Goal: Task Accomplishment & Management: Manage account settings

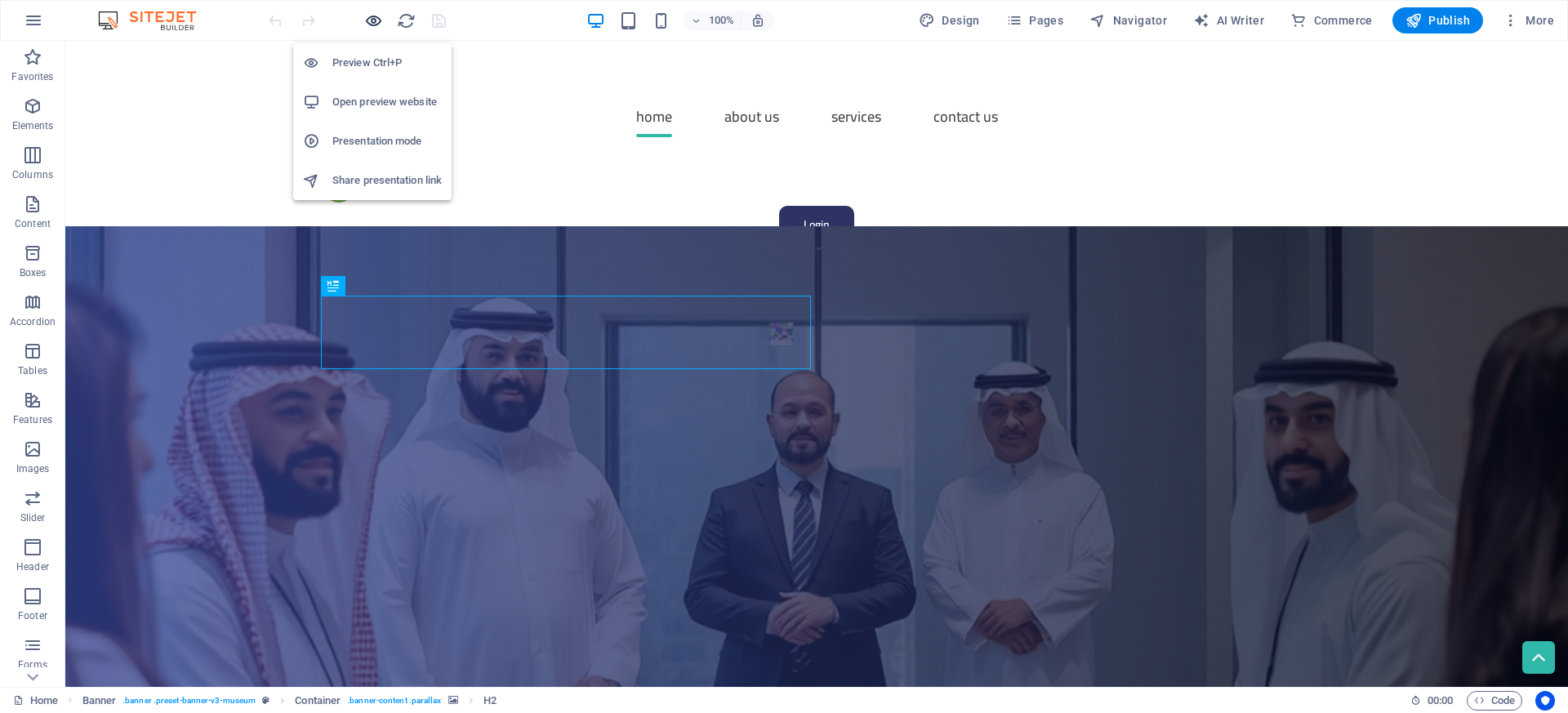
click at [371, 16] on icon "button" at bounding box center [373, 21] width 19 height 19
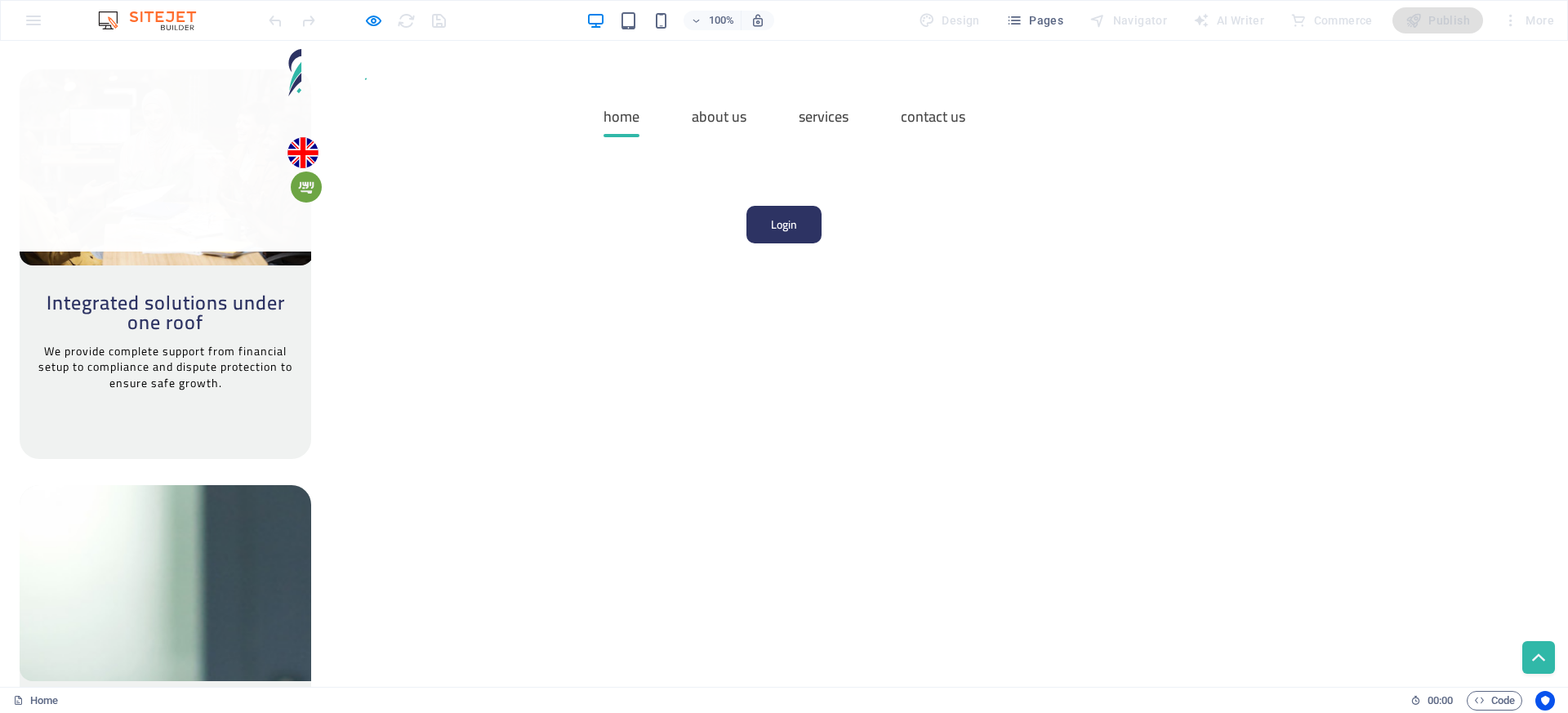
scroll to position [2490, 0]
click at [321, 171] on img at bounding box center [306, 186] width 31 height 31
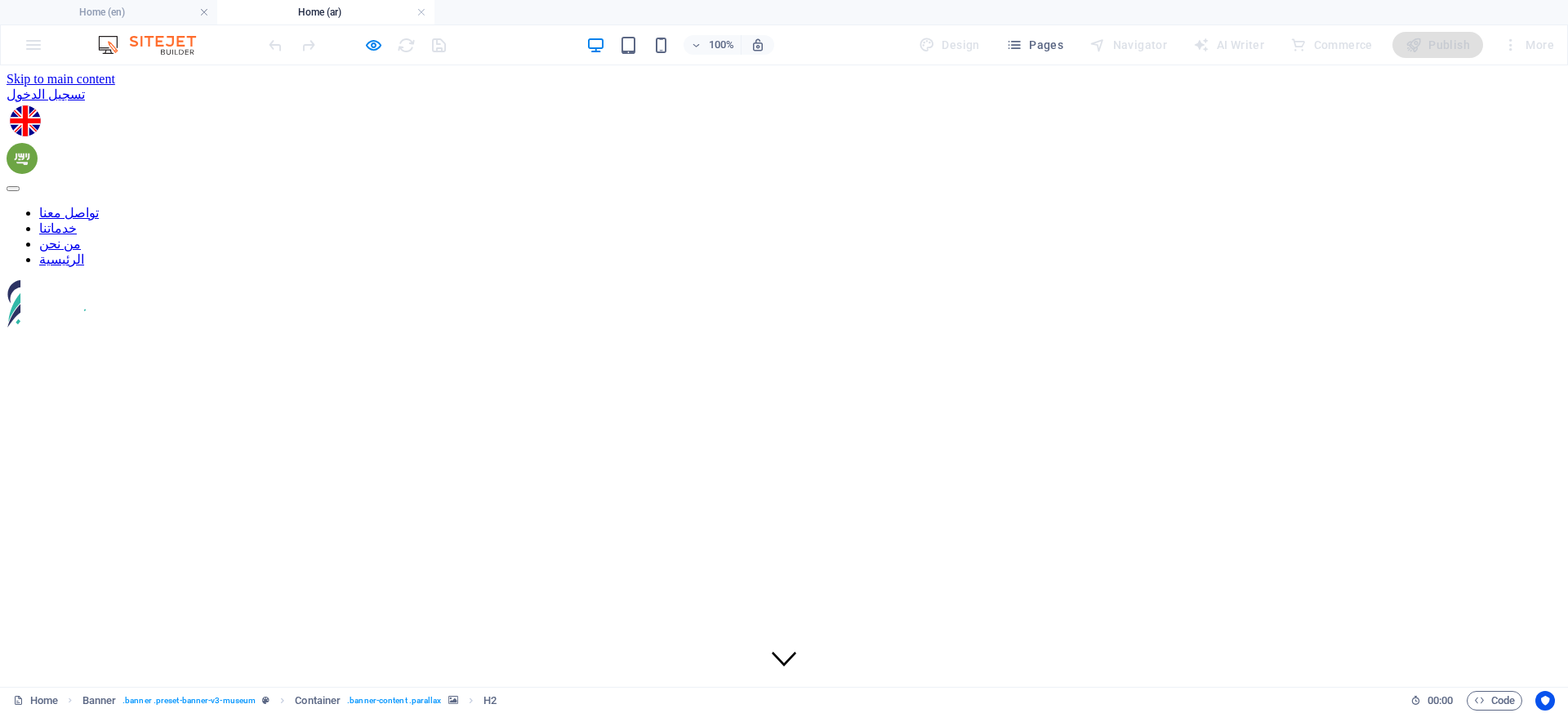
scroll to position [0, 0]
click at [411, 105] on figure at bounding box center [783, 122] width 1548 height 34
click at [436, 99] on div "تسجيل الدخول تواصل معنا خدماتنا من نحن الرئيسية" at bounding box center [784, 209] width 1555 height 245
click at [459, 143] on figure at bounding box center [780, 160] width 1548 height 34
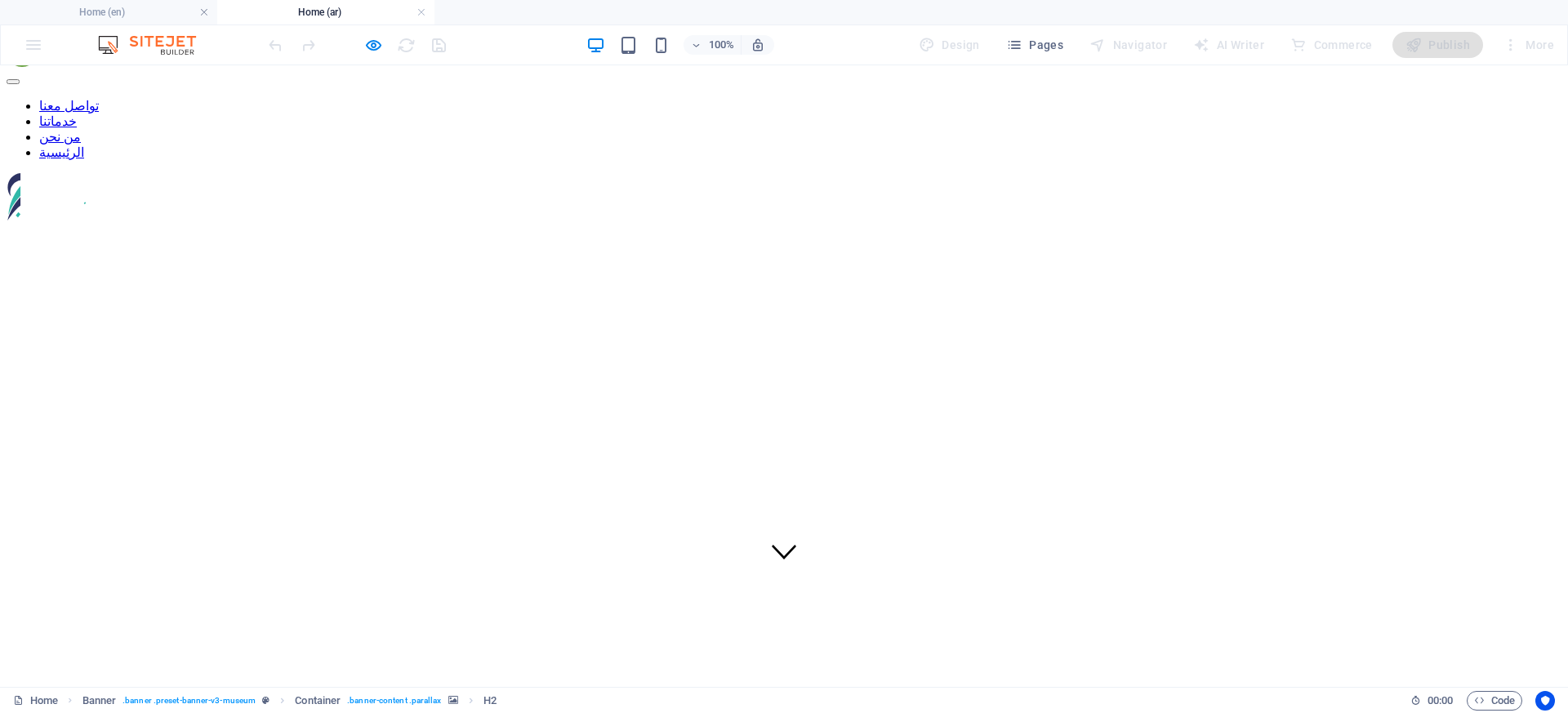
scroll to position [122, 0]
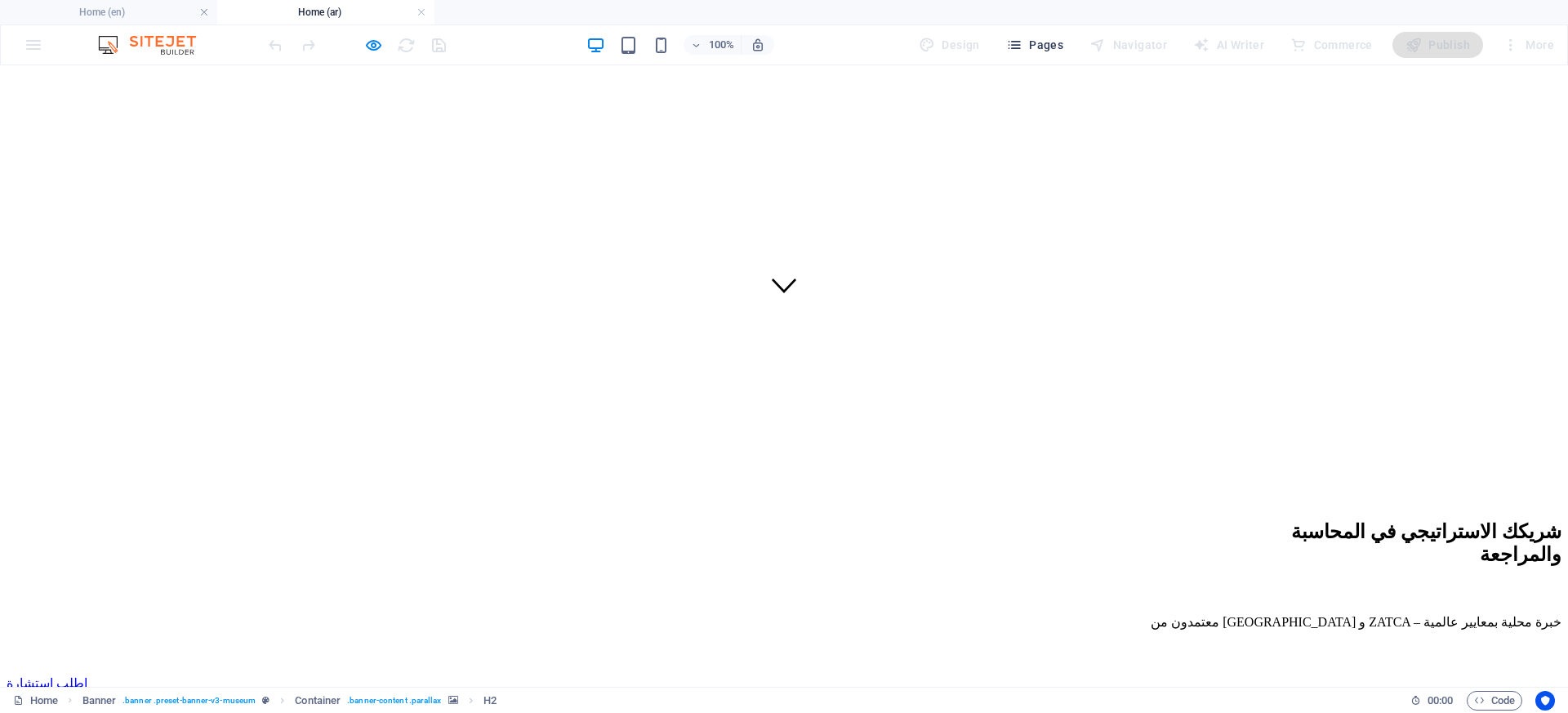
click at [1048, 55] on button "Pages" at bounding box center [1034, 45] width 71 height 26
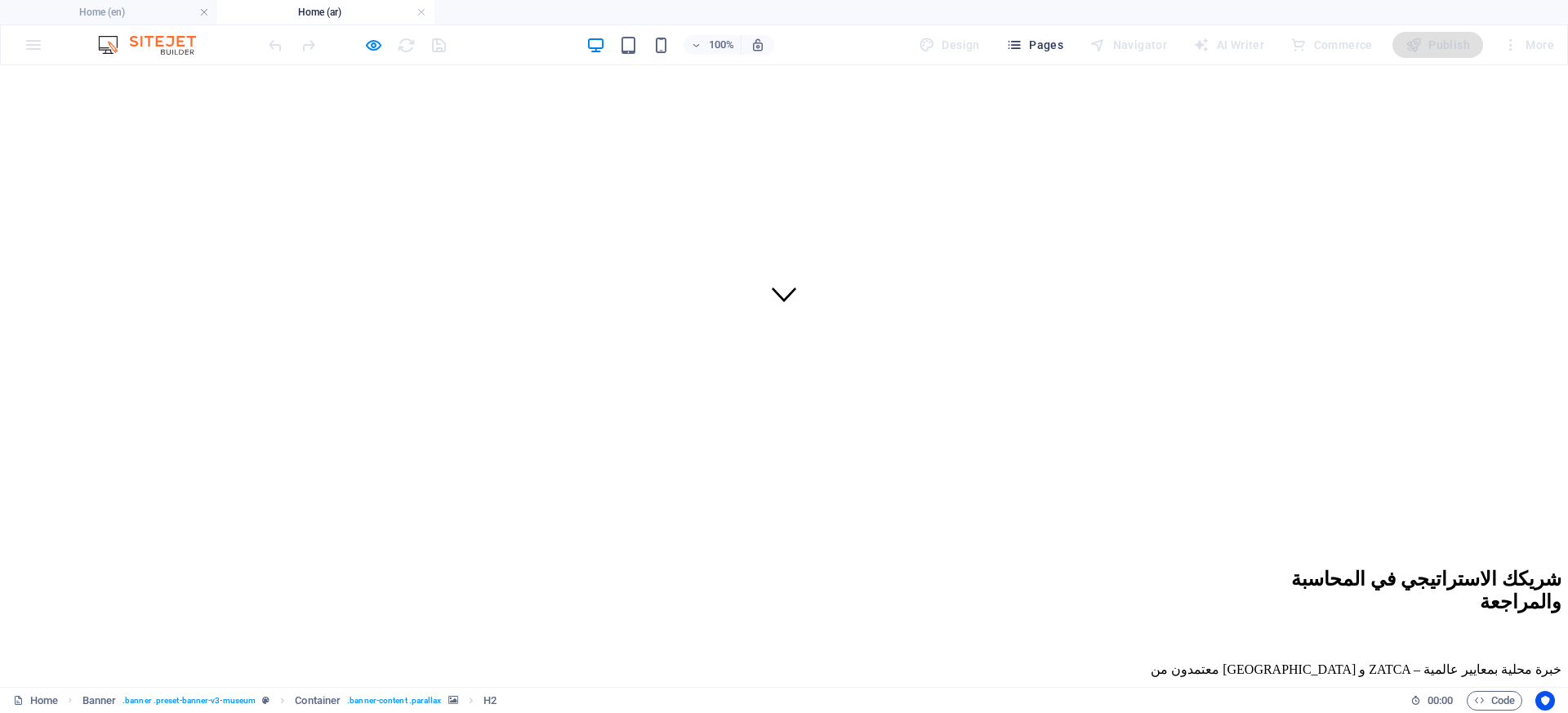
scroll to position [0, 0]
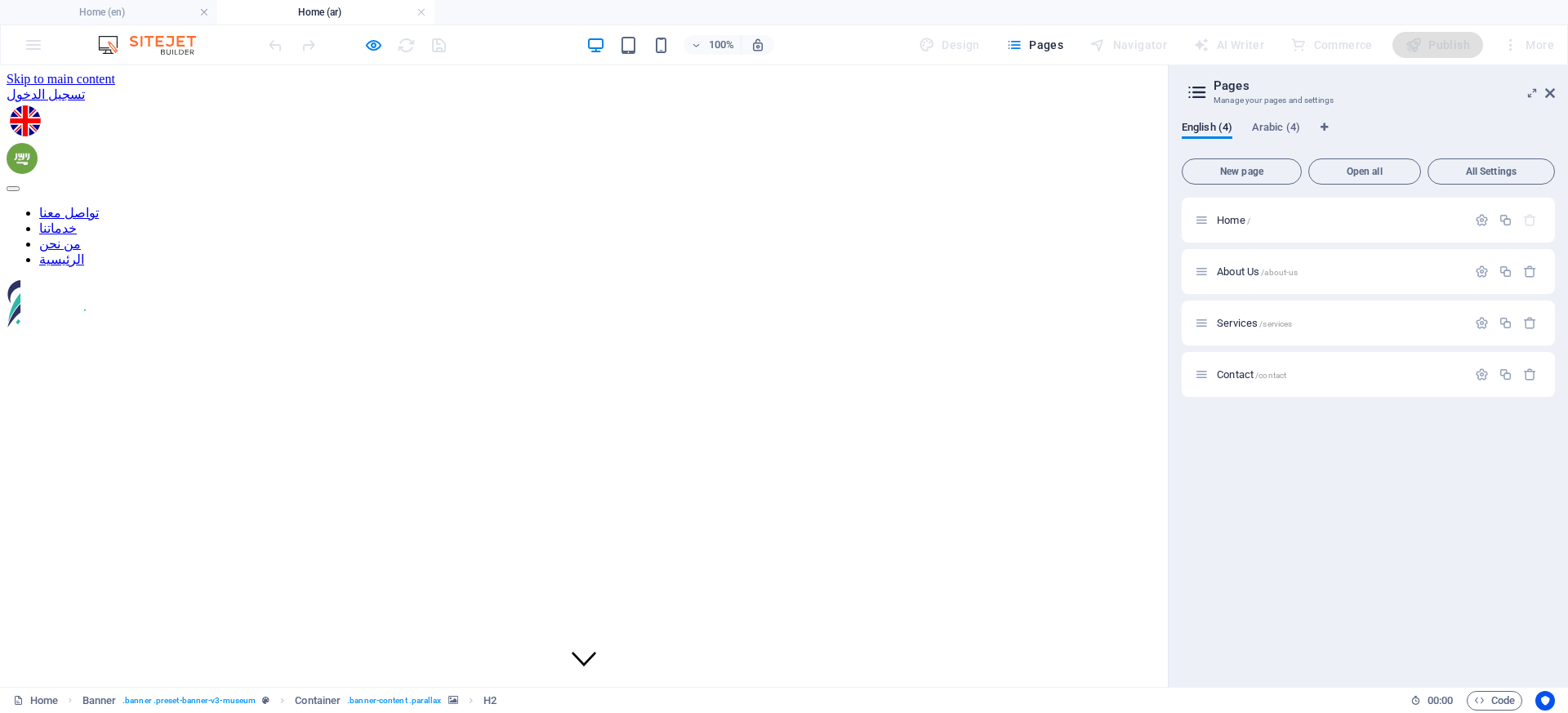
click at [1555, 100] on aside "Pages Manage your pages and settings English (4) Arabic (4) New page Open all A…" at bounding box center [1368, 375] width 400 height 622
click at [1545, 94] on icon at bounding box center [1550, 93] width 9 height 13
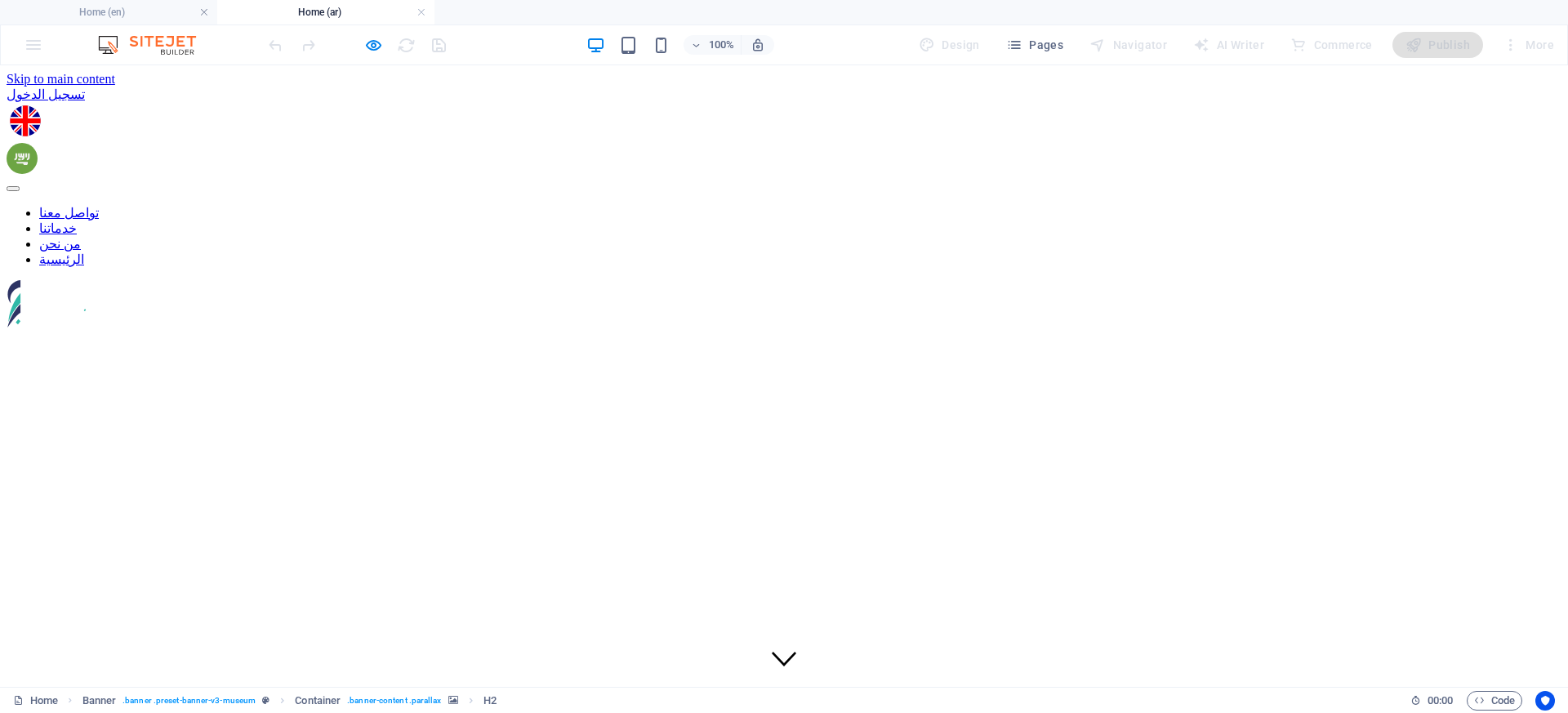
click at [347, 103] on div "تسجيل الدخول" at bounding box center [784, 94] width 1555 height 16
click at [348, 103] on div "تسجيل الدخول" at bounding box center [784, 94] width 1555 height 16
click at [307, 103] on div "تسجيل الدخول" at bounding box center [784, 94] width 1555 height 16
click at [329, 103] on div "تسجيل الدخول" at bounding box center [784, 94] width 1555 height 16
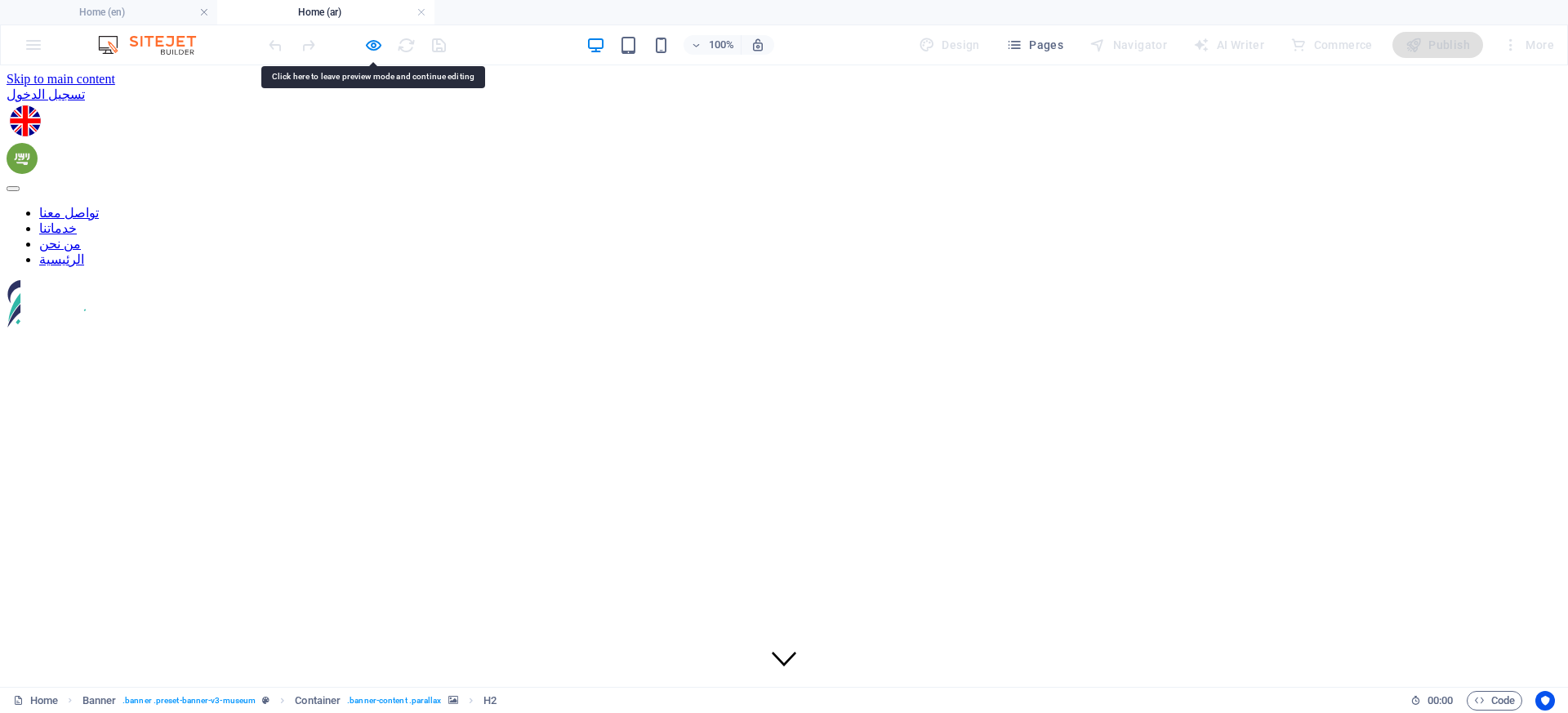
click at [731, 306] on figure at bounding box center [784, 306] width 1555 height 0
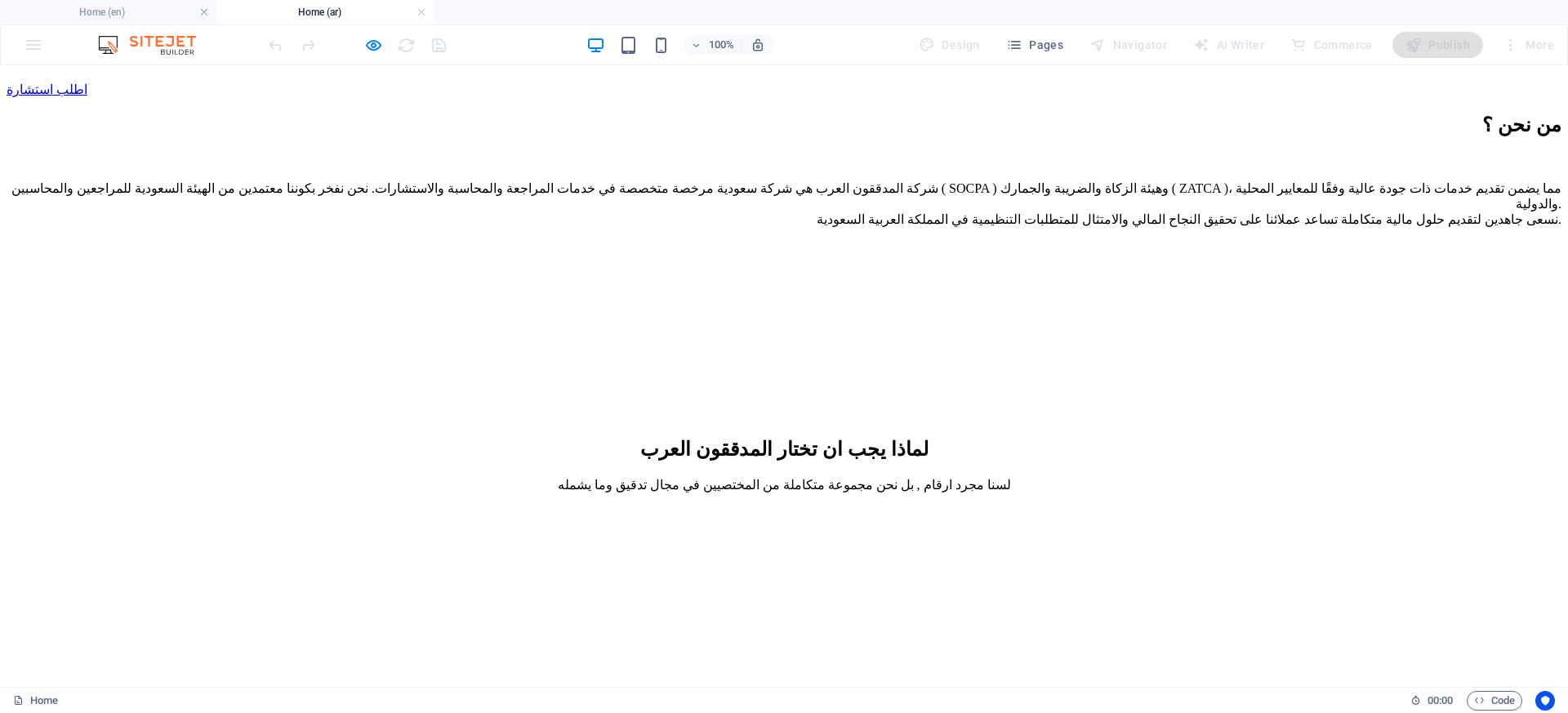
scroll to position [1013, 0]
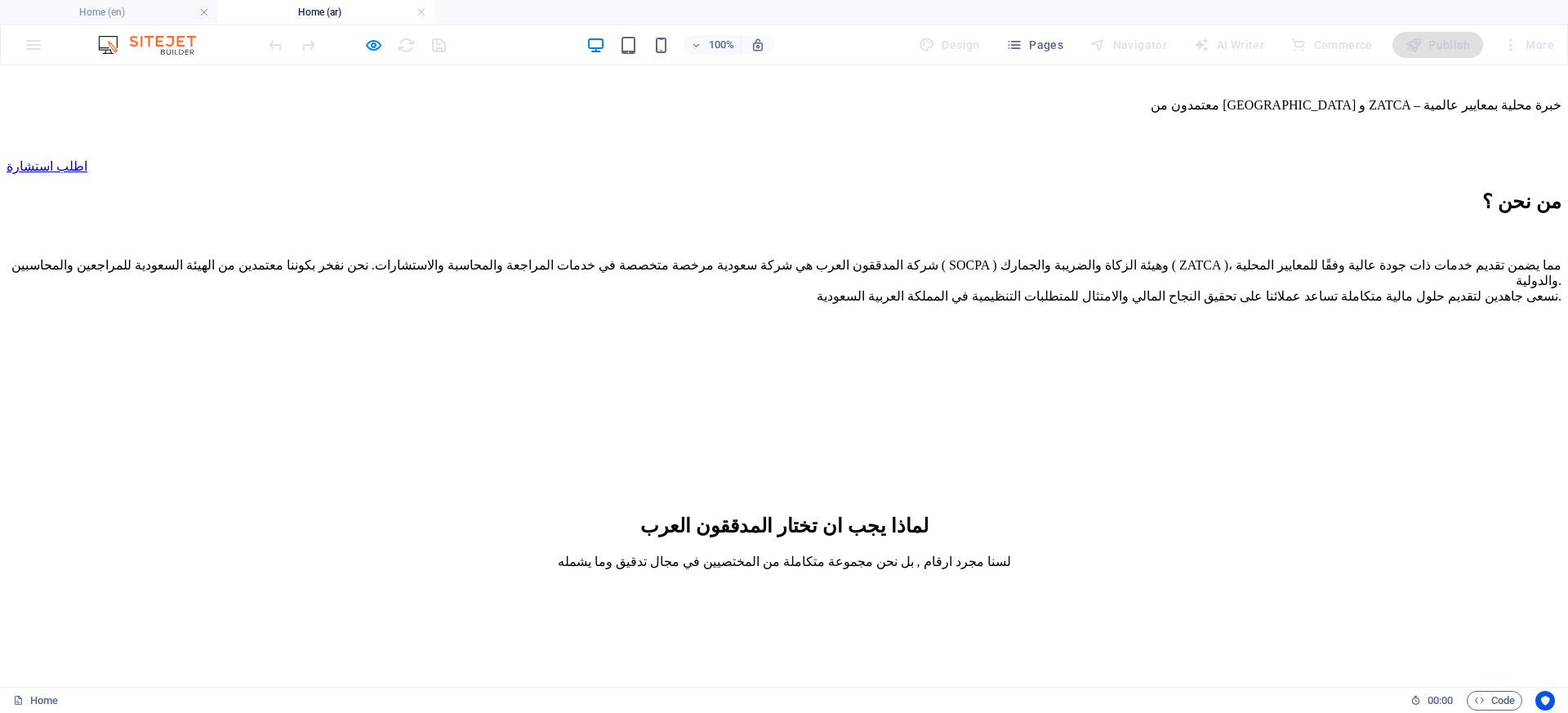
scroll to position [892, 0]
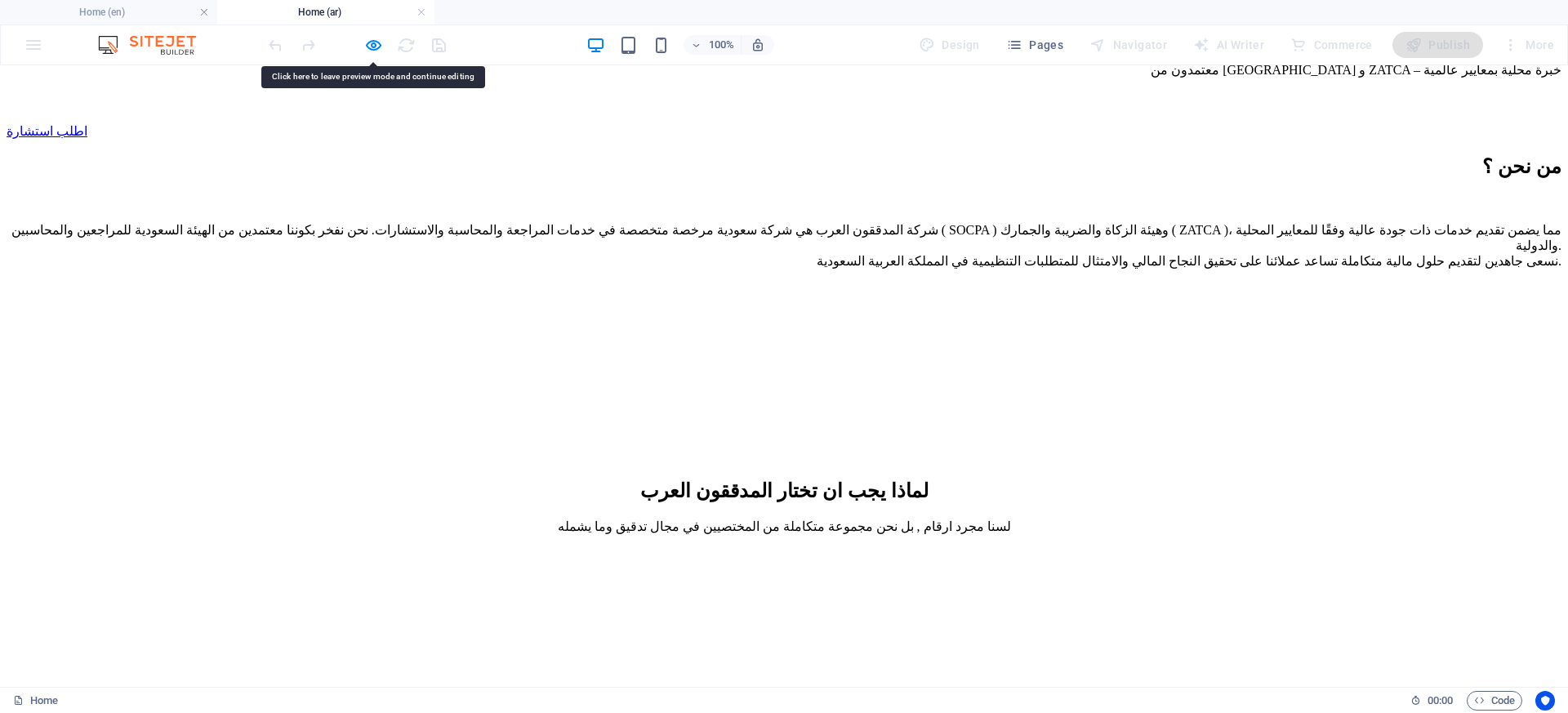
scroll to position [909, 0]
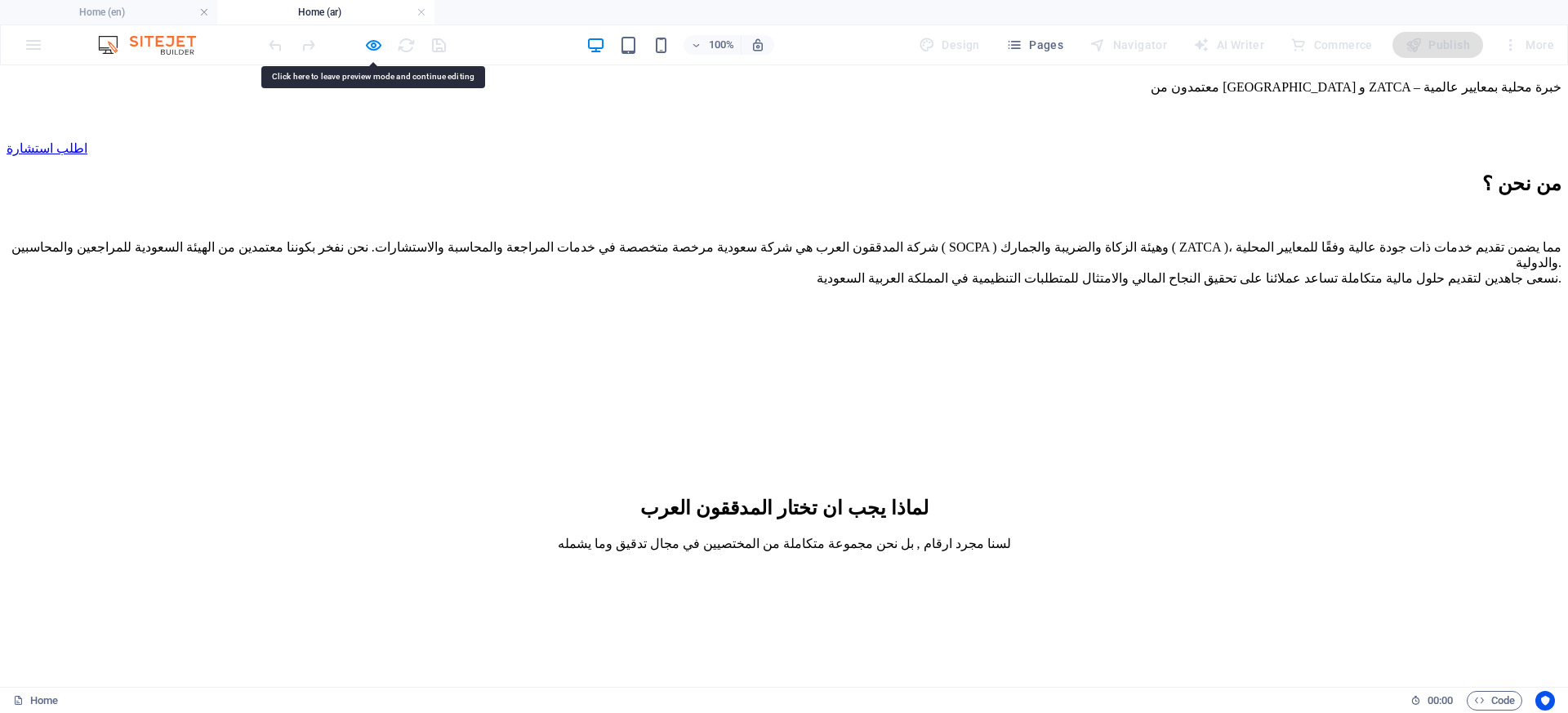
drag, startPoint x: 447, startPoint y: 99, endPoint x: 389, endPoint y: 86, distance: 59.4
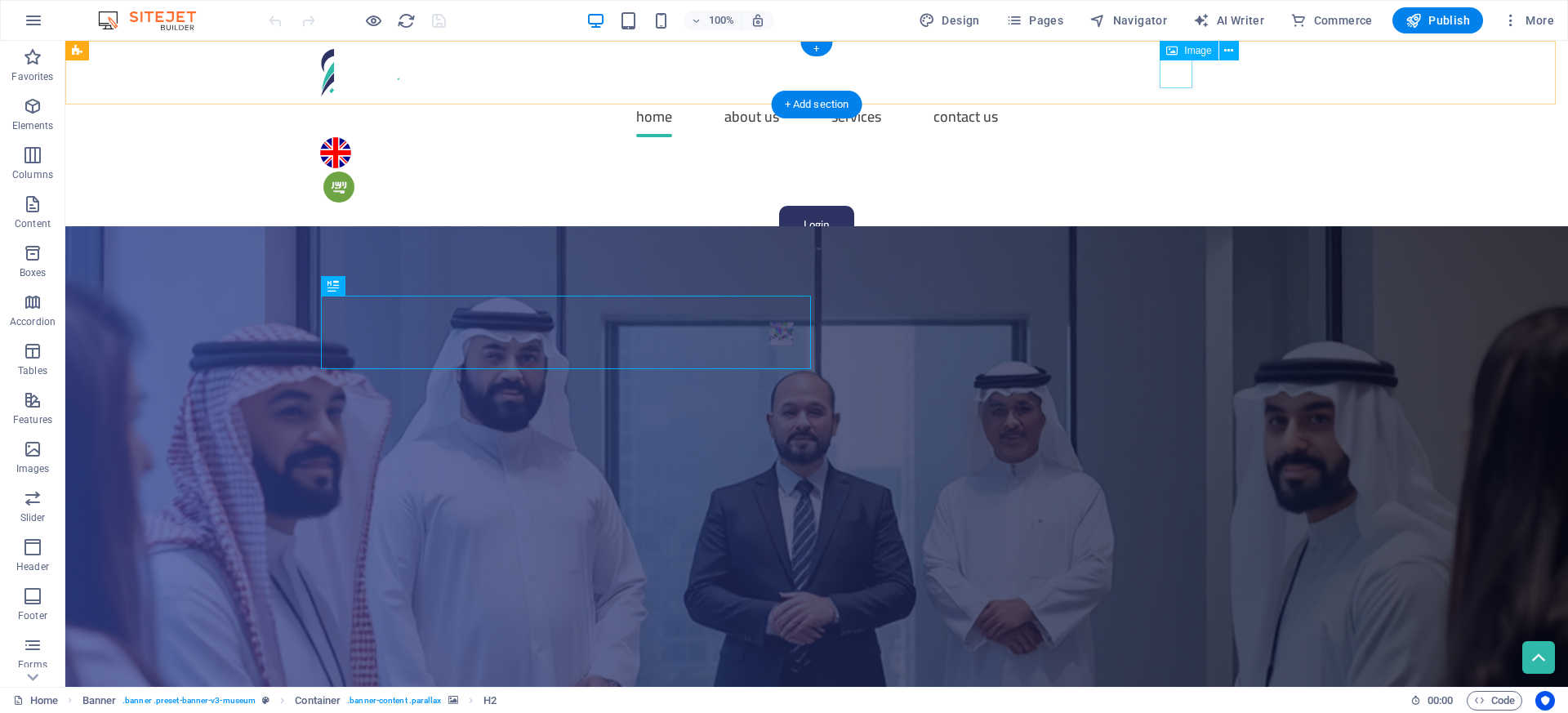
click at [1174, 137] on figure at bounding box center [817, 152] width 993 height 31
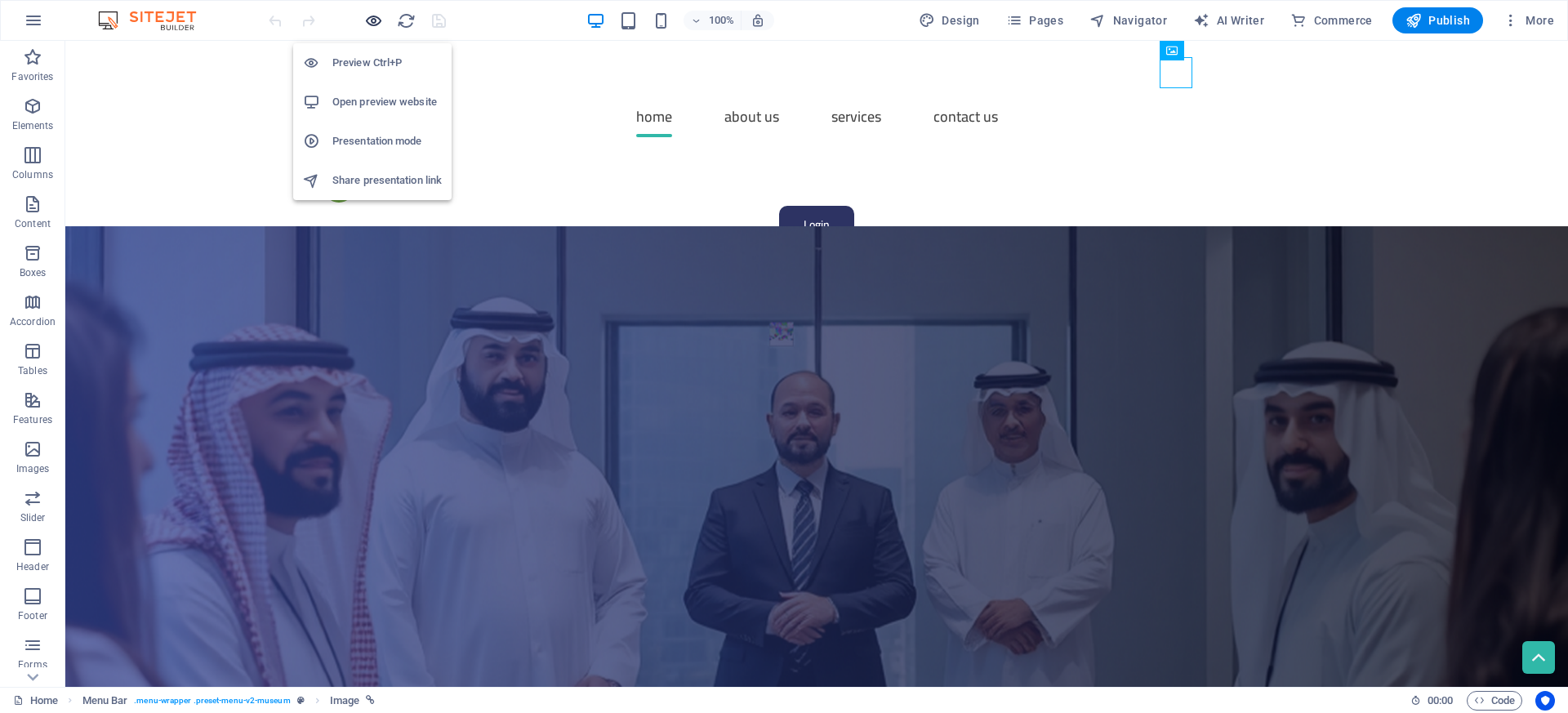
click at [376, 23] on icon "button" at bounding box center [373, 21] width 19 height 19
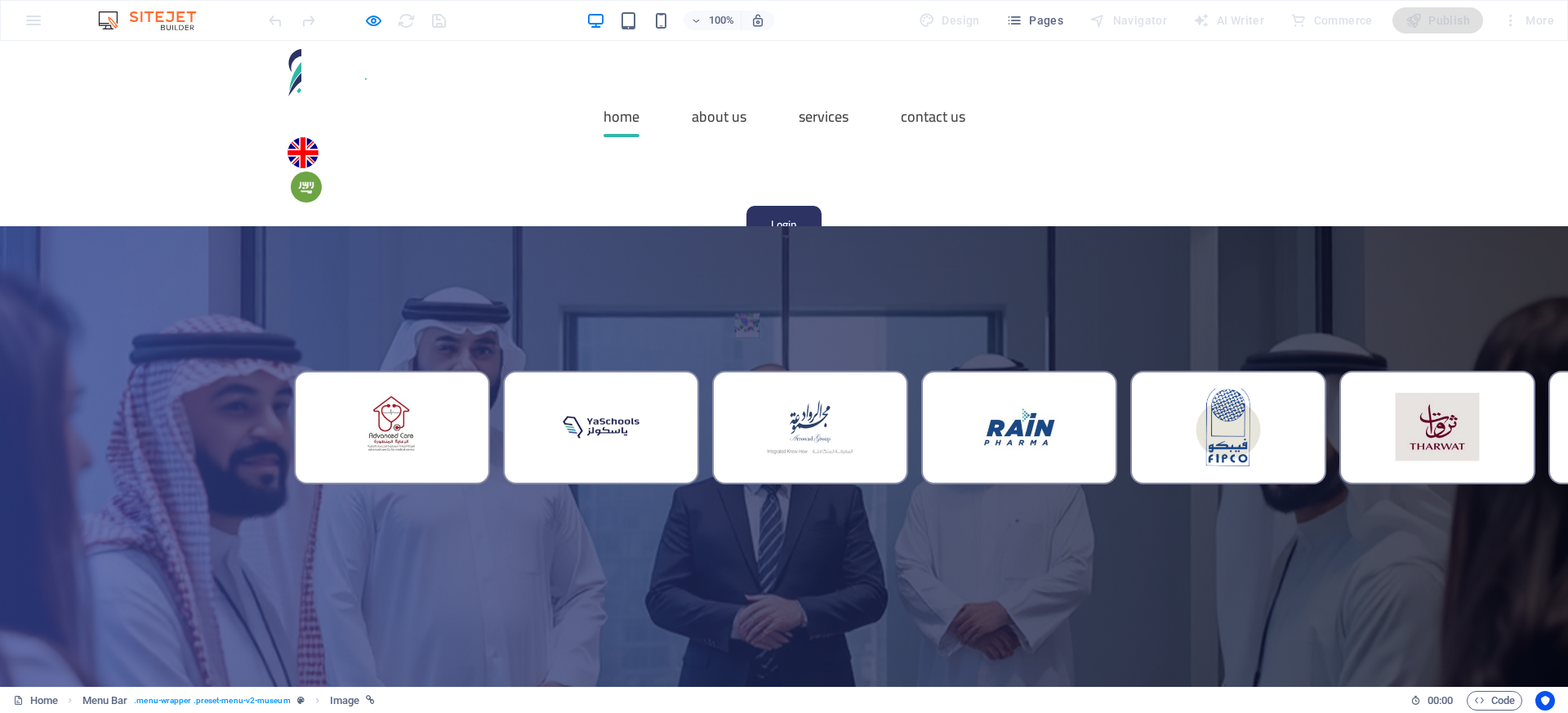
click at [321, 171] on img at bounding box center [306, 186] width 31 height 31
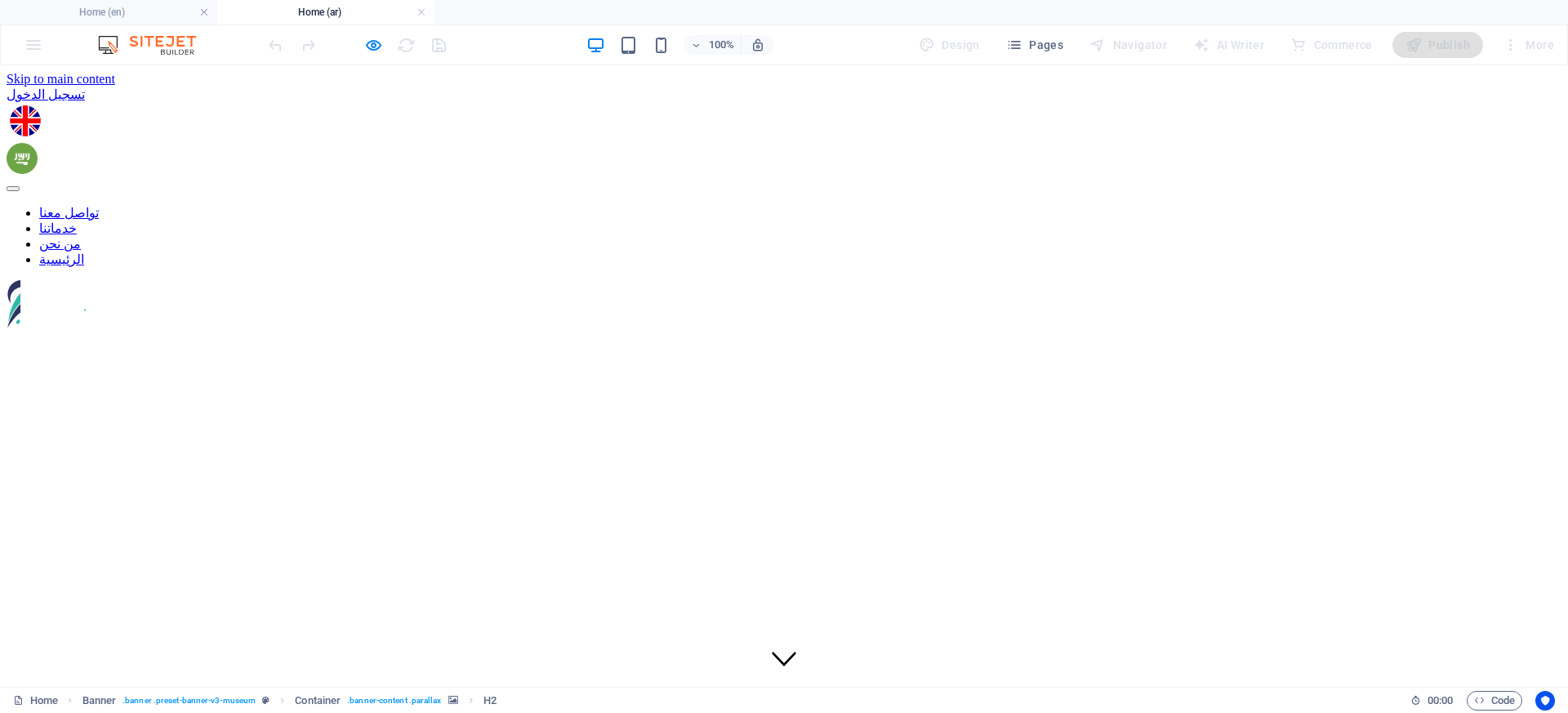
click at [792, 205] on nav "تواصل معنا خدماتنا من نحن الرئيسية" at bounding box center [784, 236] width 1555 height 62
click at [794, 205] on nav "تواصل معنا خدماتنا من نحن الرئيسية" at bounding box center [784, 236] width 1555 height 62
drag, startPoint x: 794, startPoint y: 98, endPoint x: 735, endPoint y: 96, distance: 59.0
click at [794, 205] on nav "تواصل معنا خدماتنا من نحن الرئيسية" at bounding box center [784, 236] width 1555 height 62
click at [399, 96] on div "تسجيل الدخول" at bounding box center [784, 94] width 1555 height 16
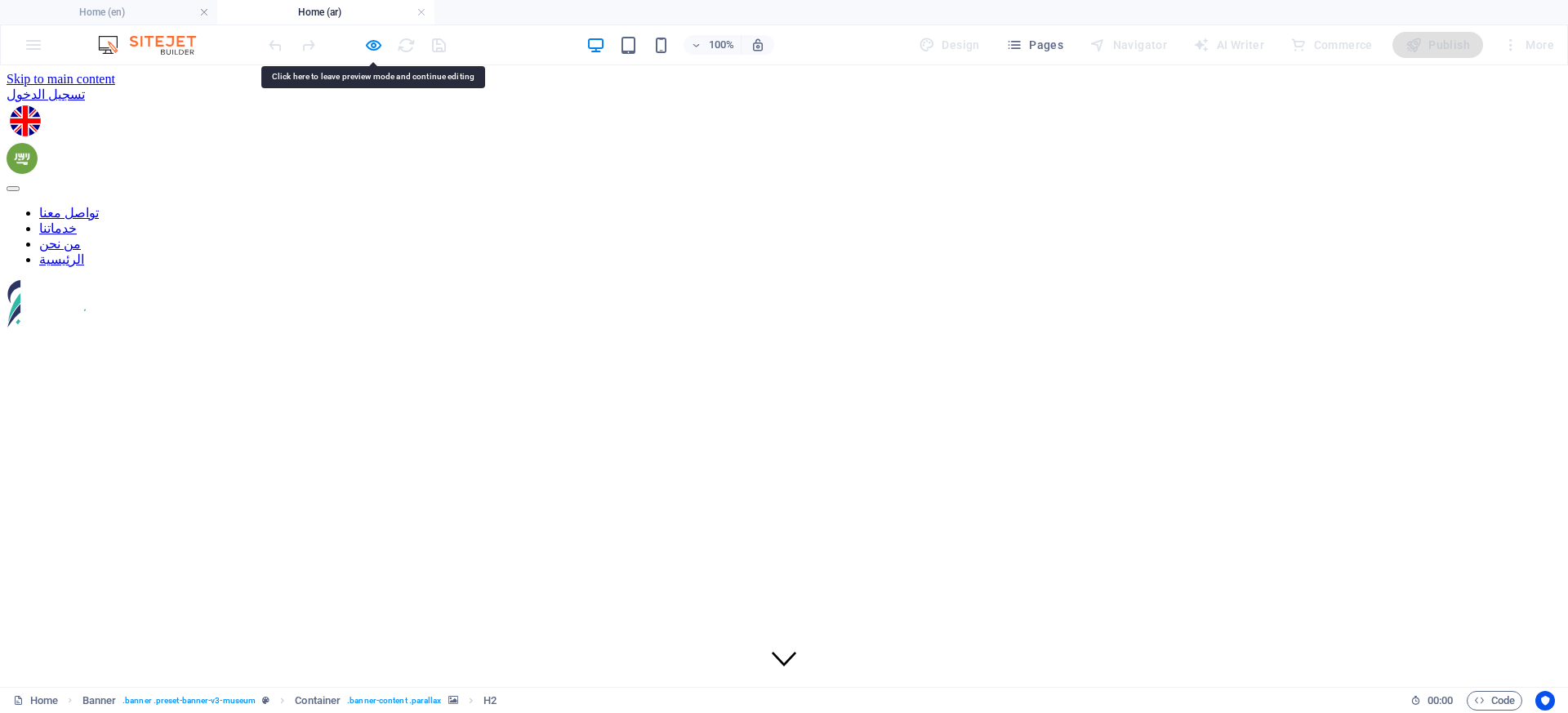
click at [420, 105] on figure at bounding box center [783, 122] width 1548 height 34
click at [386, 44] on div at bounding box center [356, 45] width 183 height 26
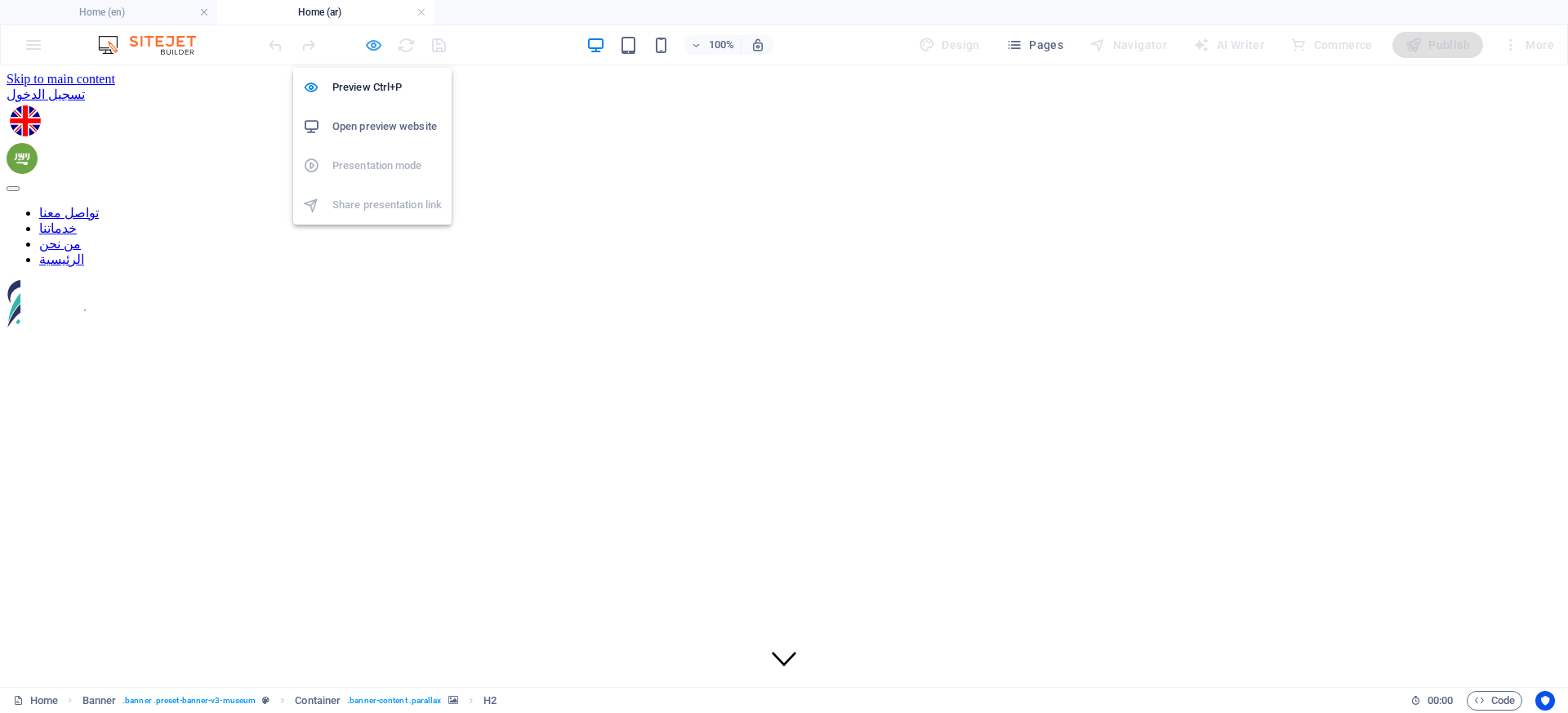
click at [364, 41] on icon "button" at bounding box center [373, 45] width 19 height 19
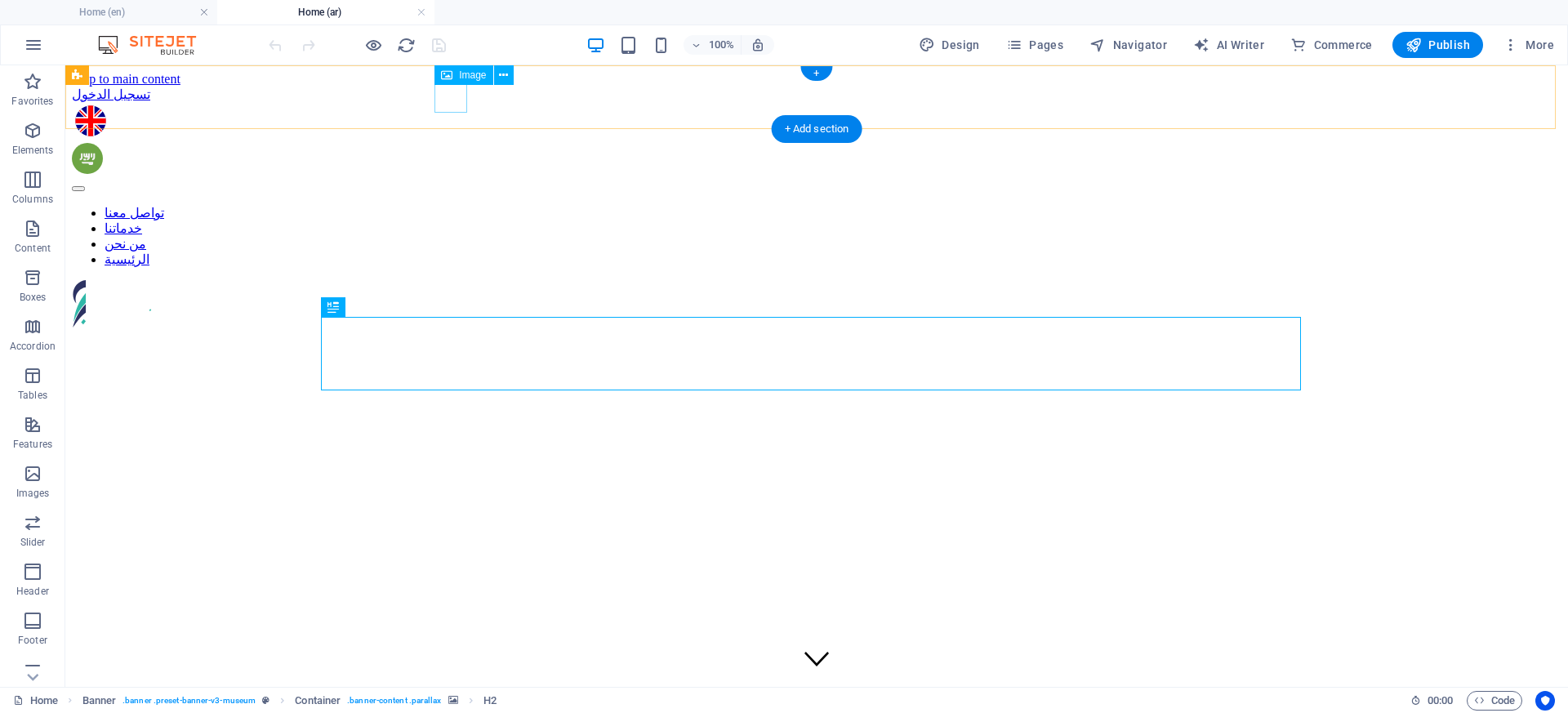
click at [457, 106] on figure at bounding box center [817, 122] width 1483 height 34
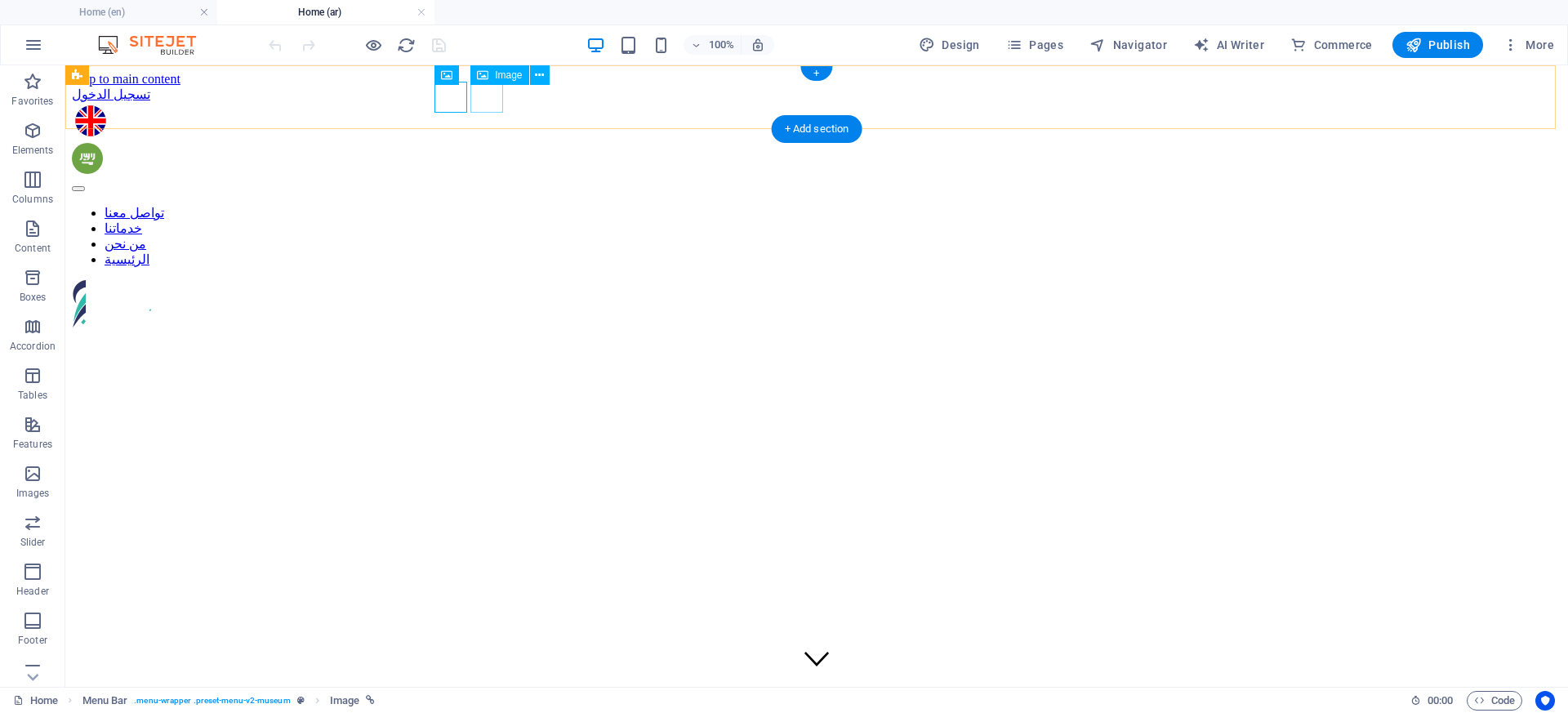
click at [491, 143] on figure at bounding box center [813, 160] width 1483 height 34
click at [452, 107] on figure at bounding box center [817, 122] width 1483 height 34
click at [447, 105] on figure at bounding box center [817, 122] width 1483 height 34
select select "px"
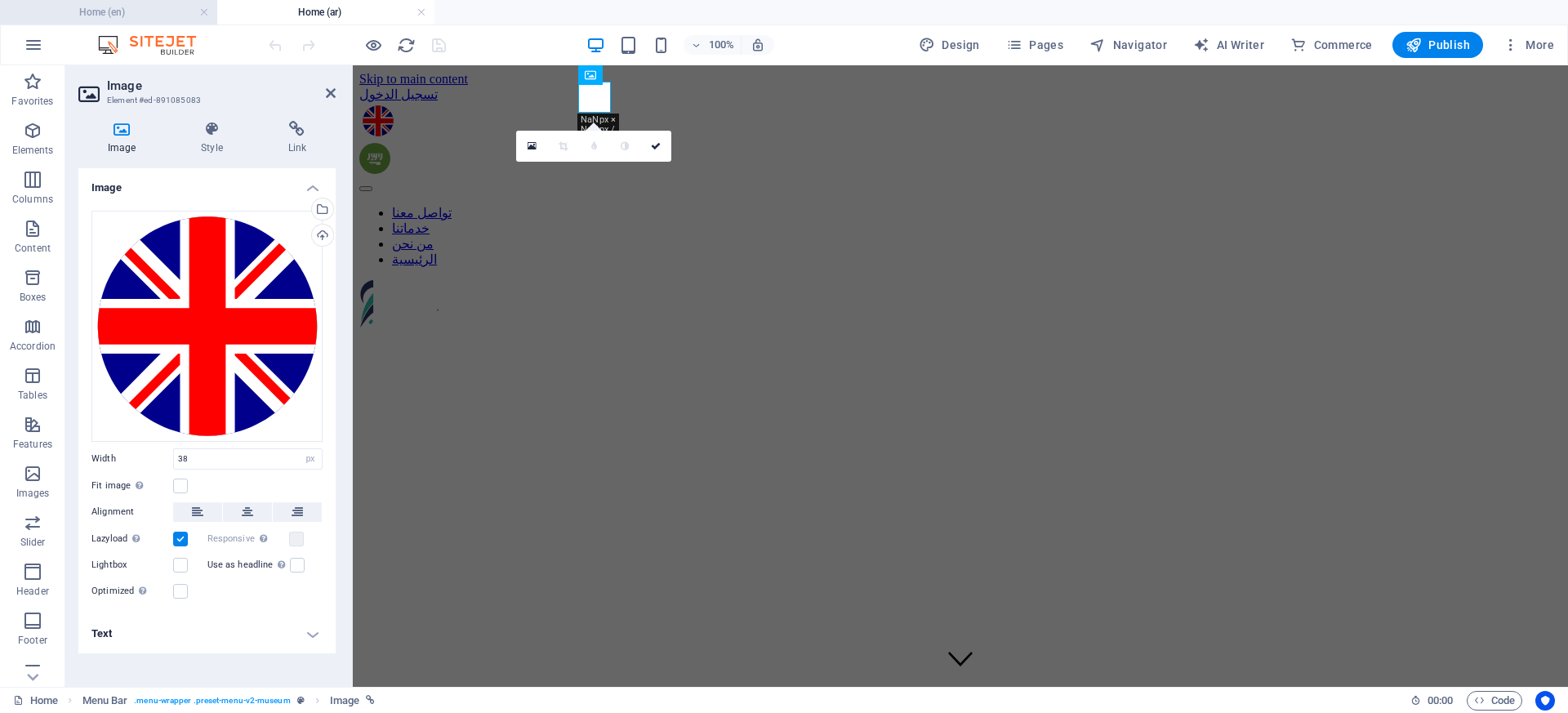
click at [172, 15] on h4 "Home (en)" at bounding box center [108, 11] width 217 height 18
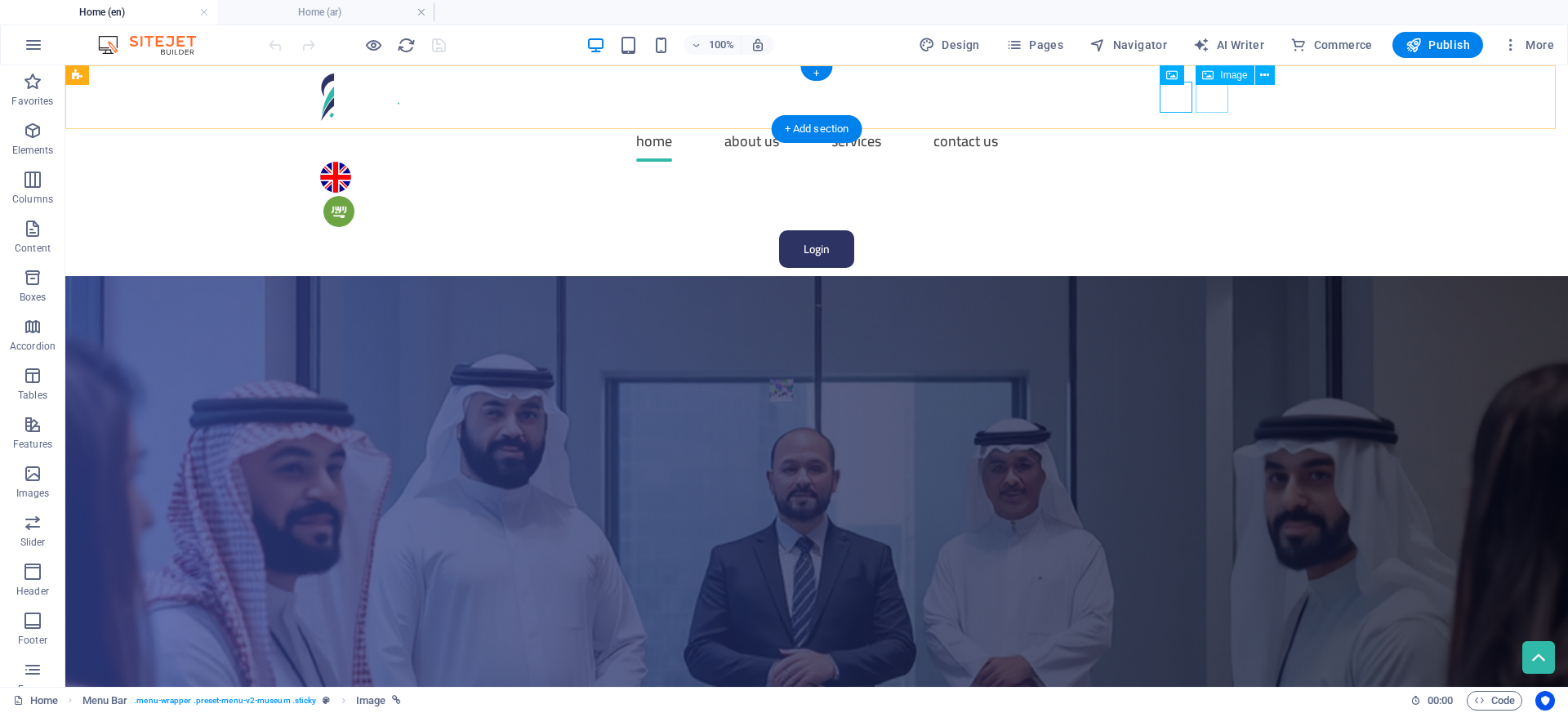
click at [1208, 196] on figure at bounding box center [816, 211] width 986 height 31
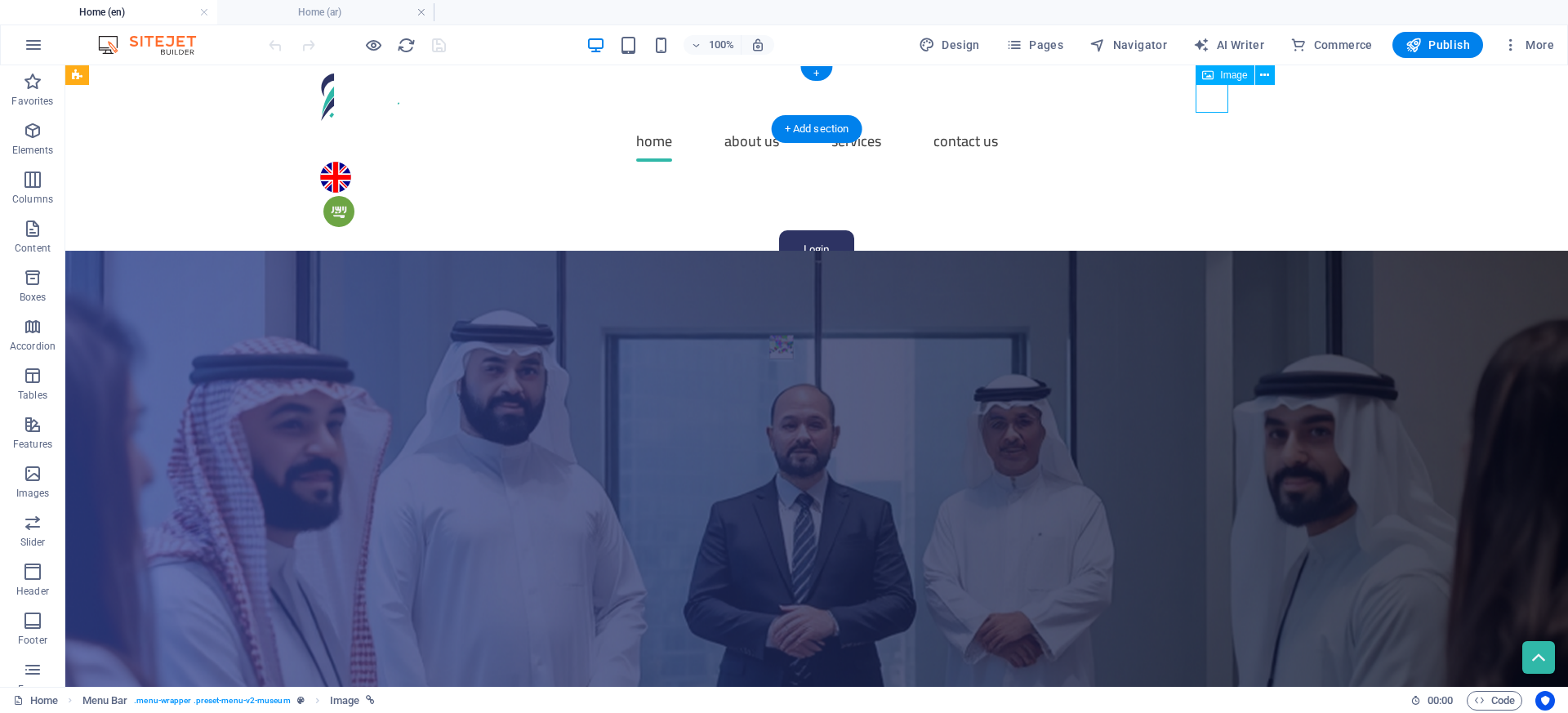
select select "px"
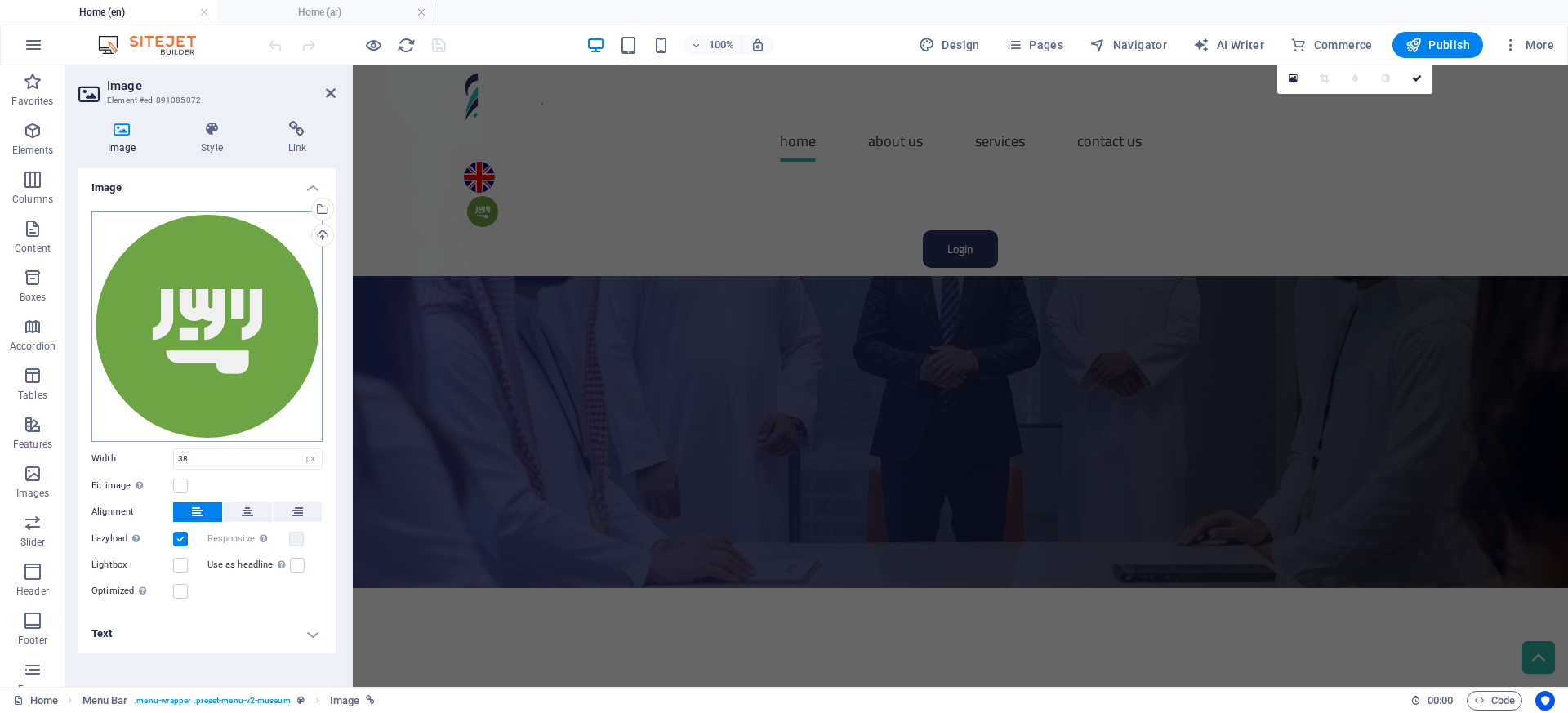
scroll to position [168, 0]
click at [309, 124] on icon at bounding box center [297, 129] width 77 height 16
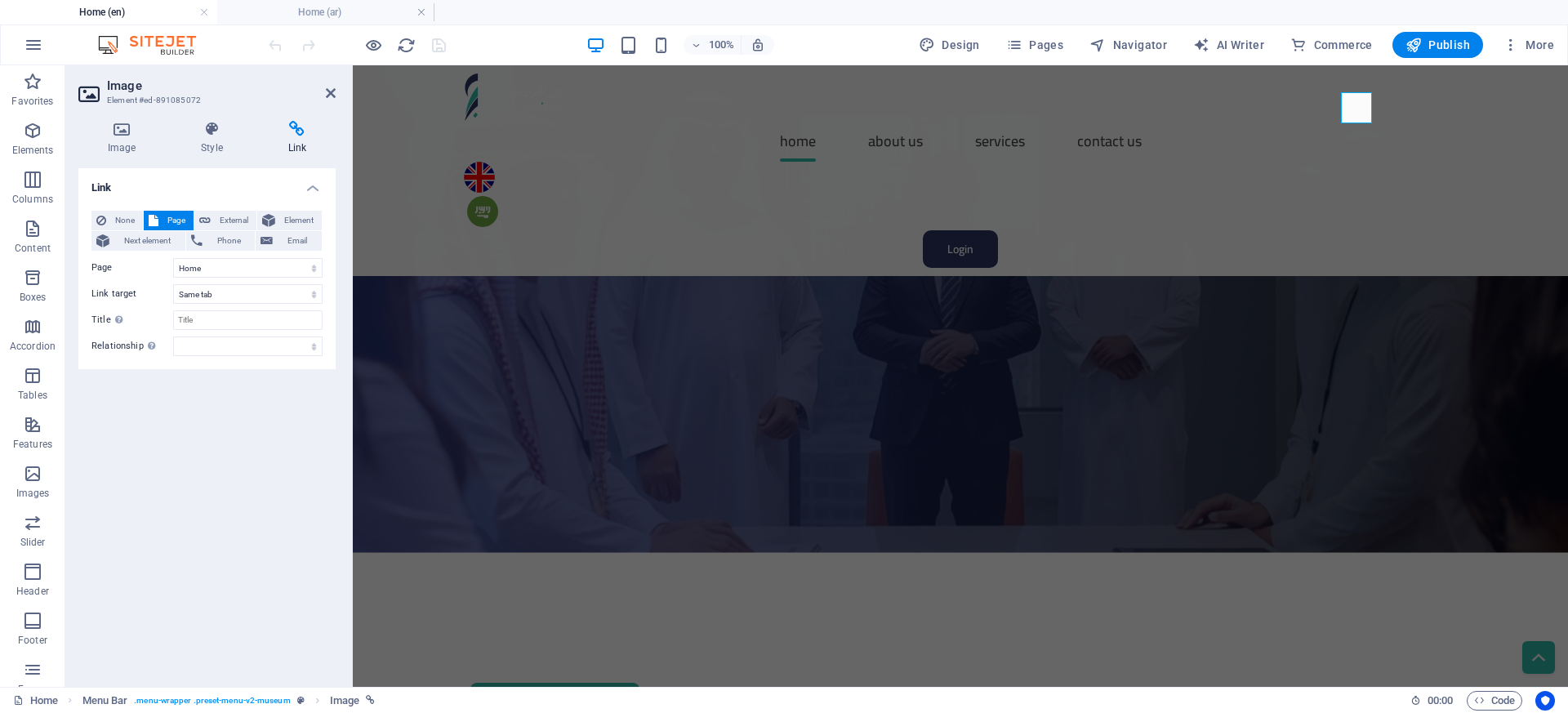
scroll to position [165, 0]
click at [1315, 162] on figure at bounding box center [960, 177] width 993 height 31
select select "px"
select select
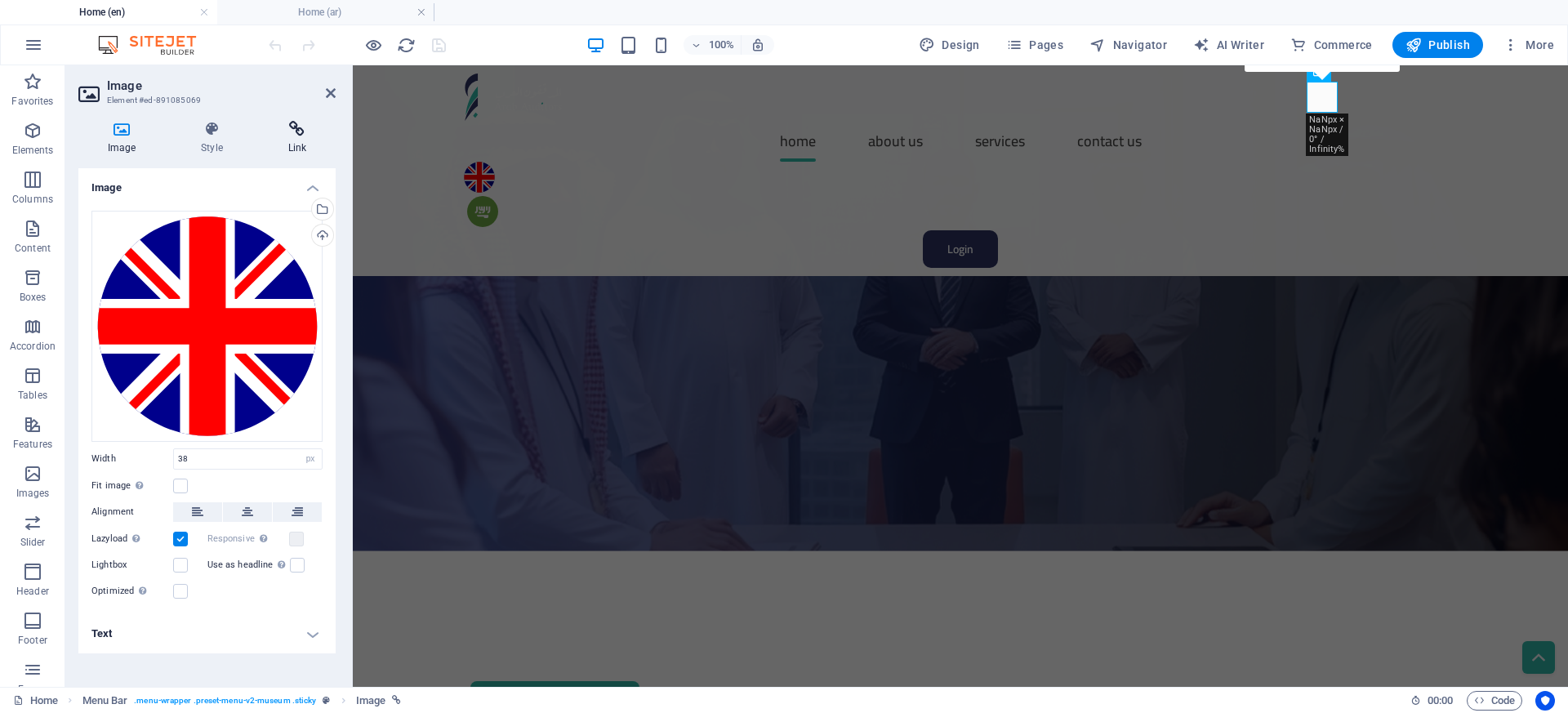
click at [304, 129] on icon at bounding box center [297, 129] width 77 height 16
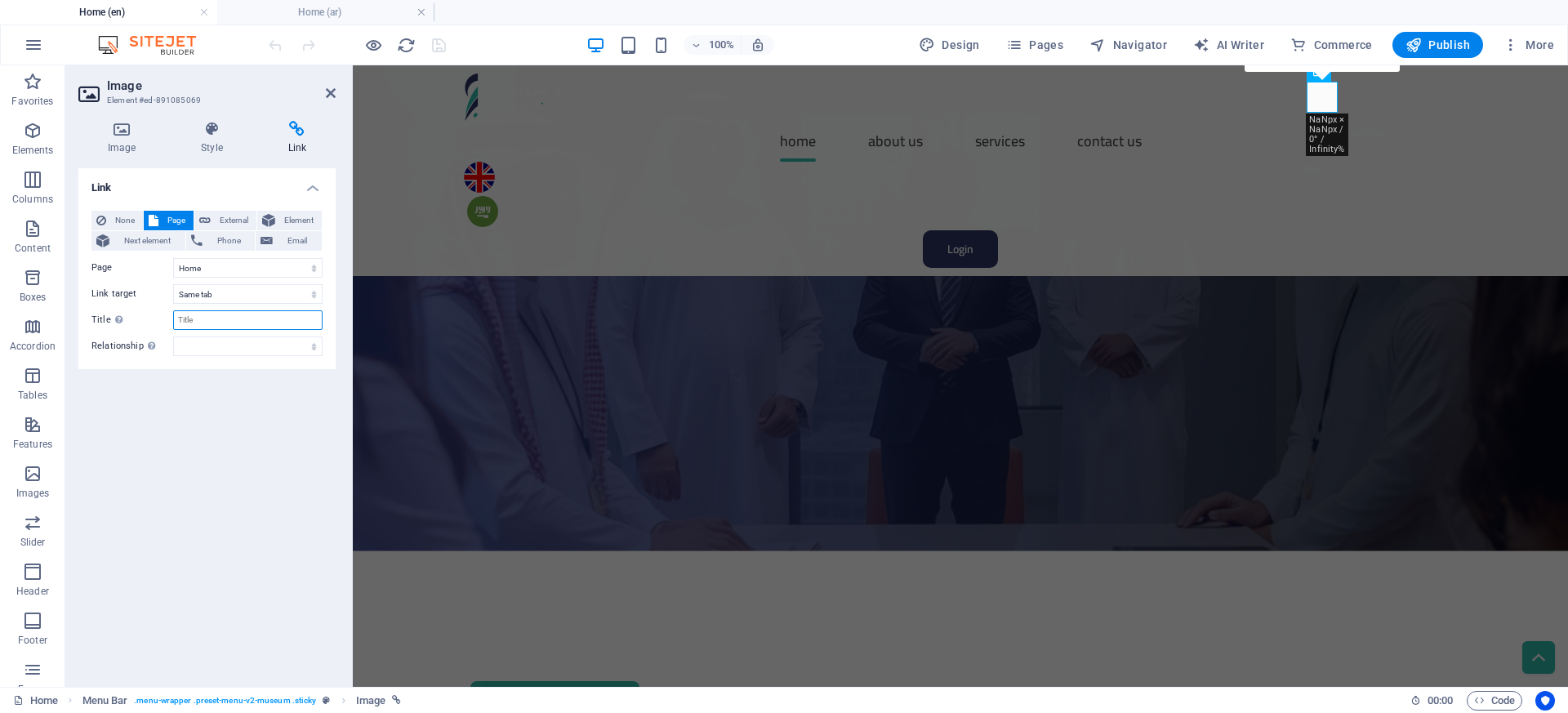
click at [232, 321] on input "Title Additional link description, should not be the same as the link text. The…" at bounding box center [247, 320] width 149 height 20
click at [245, 264] on select "Home About Us Services Contact Home About Us Services Contact" at bounding box center [247, 268] width 149 height 20
click at [173, 259] on select "Home About Us Services Contact Home About Us Services Contact" at bounding box center [247, 268] width 149 height 20
click at [292, 293] on select "New tab Same tab Overlay" at bounding box center [247, 293] width 149 height 20
click at [173, 284] on select "New tab Same tab Overlay" at bounding box center [247, 293] width 149 height 20
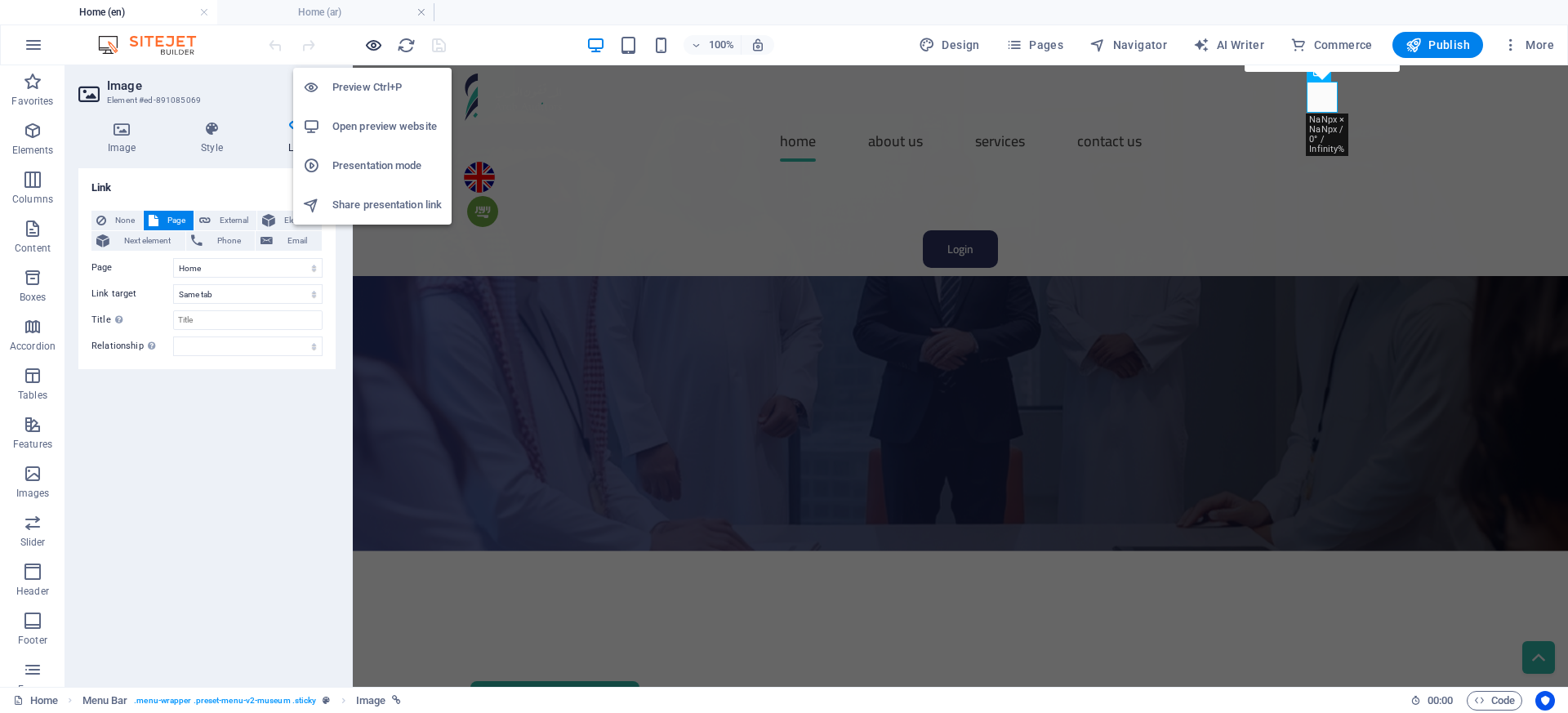
click at [376, 43] on icon "button" at bounding box center [373, 45] width 19 height 19
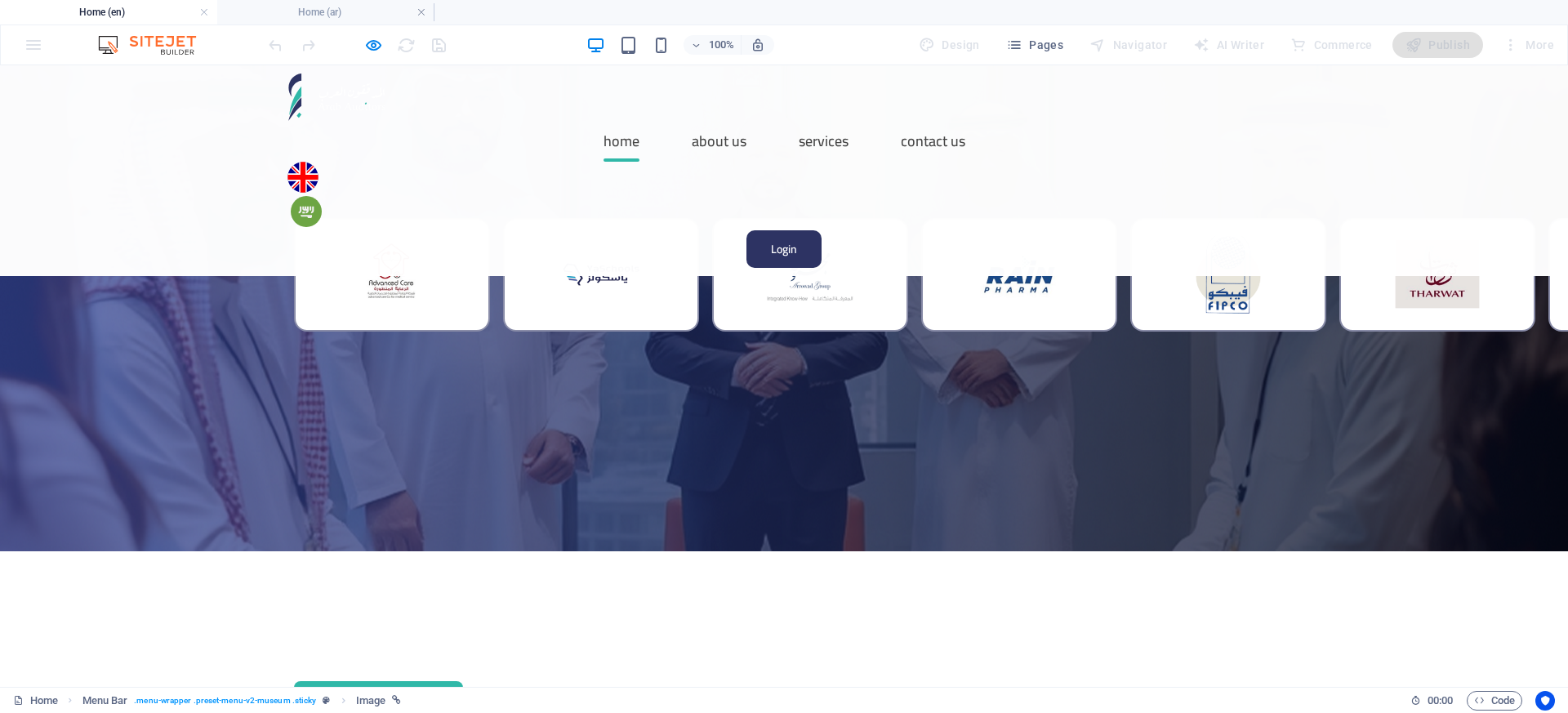
click at [321, 196] on img at bounding box center [306, 211] width 31 height 31
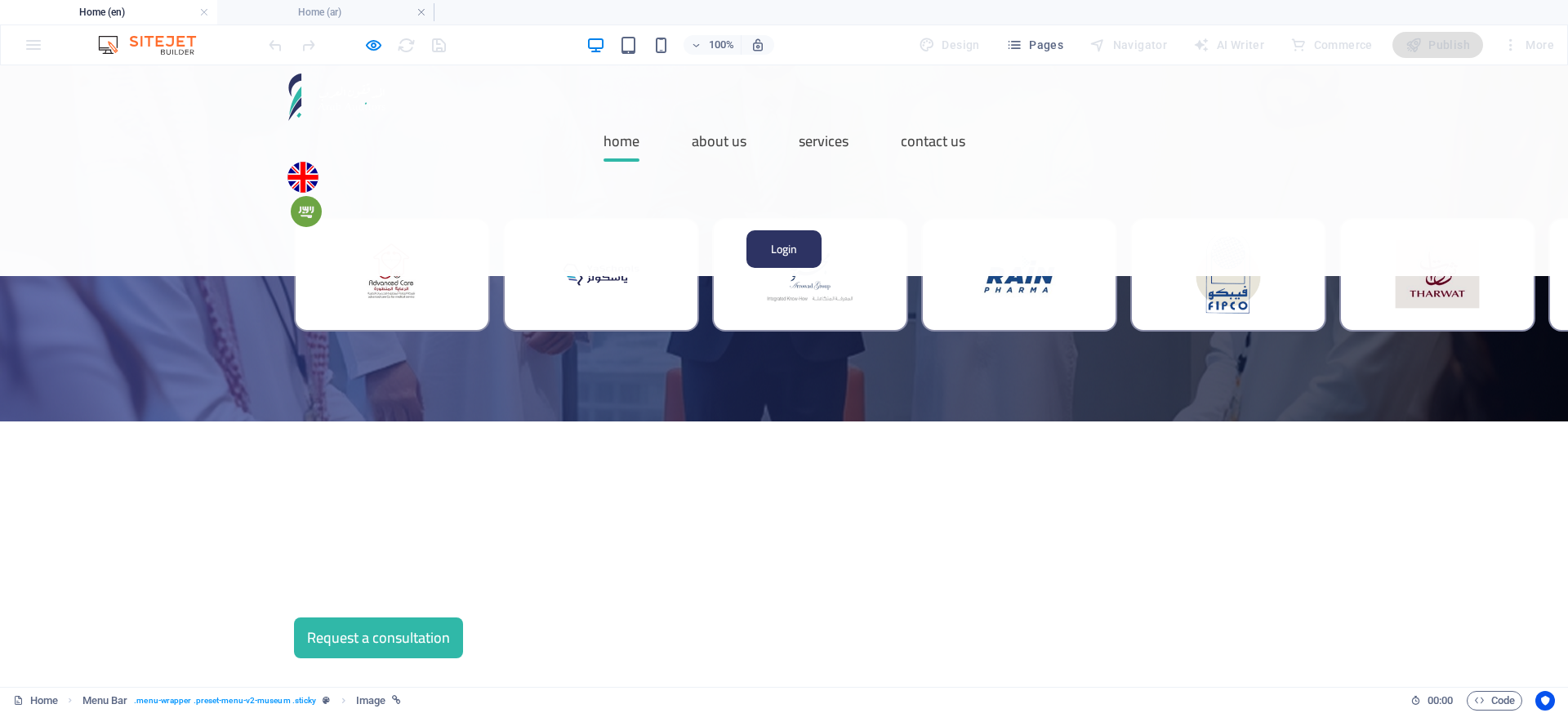
scroll to position [0, 0]
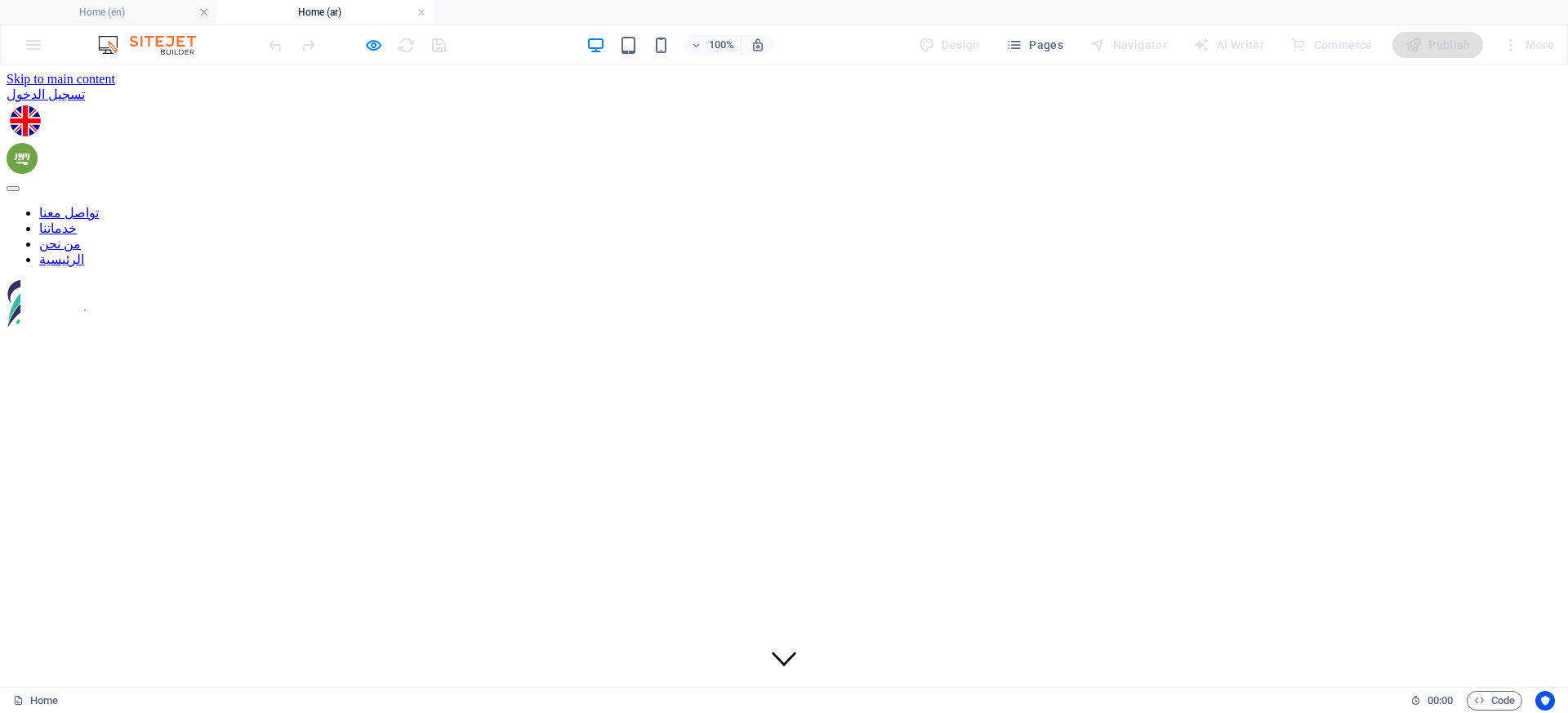
click at [40, 105] on img at bounding box center [24, 120] width 31 height 31
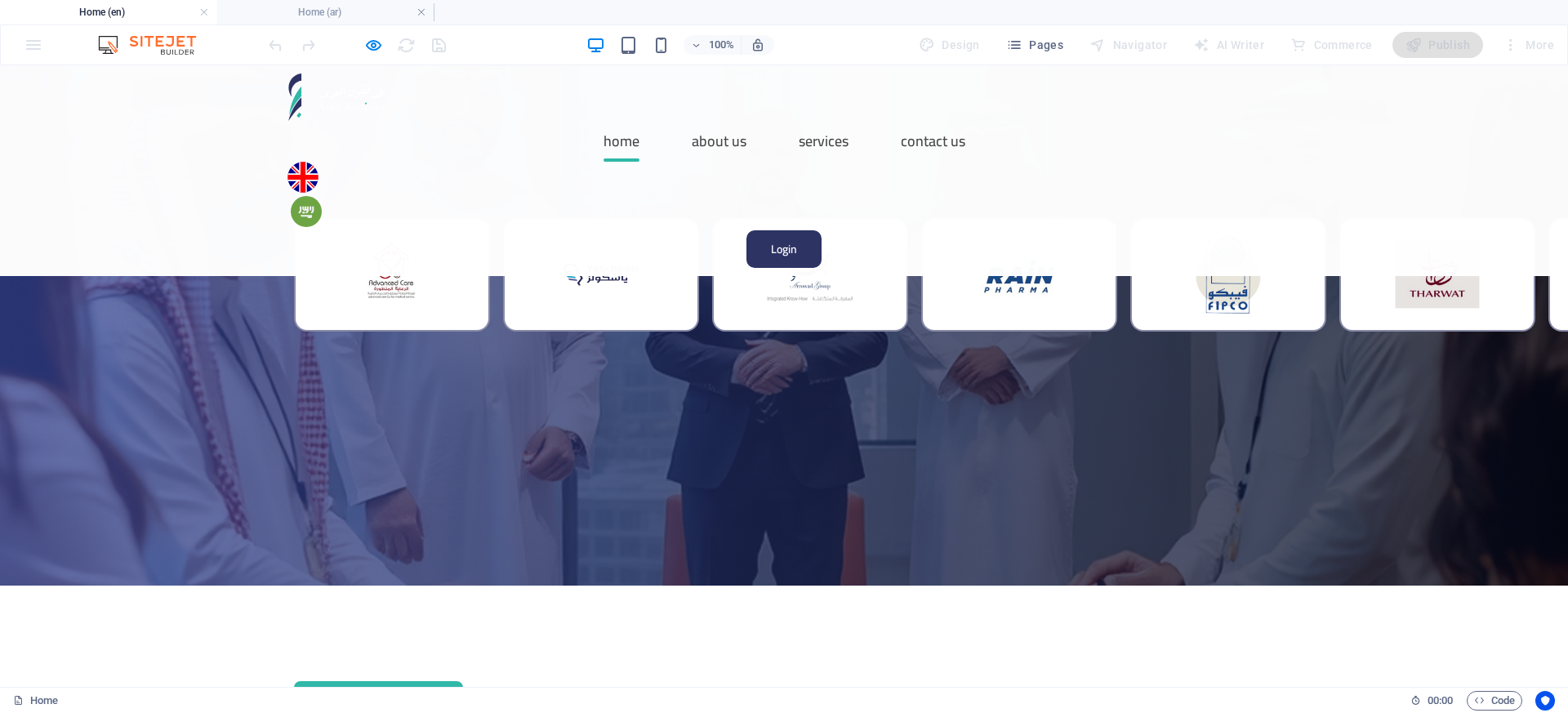
click at [319, 162] on img at bounding box center [303, 177] width 31 height 31
click at [321, 196] on img at bounding box center [306, 211] width 31 height 31
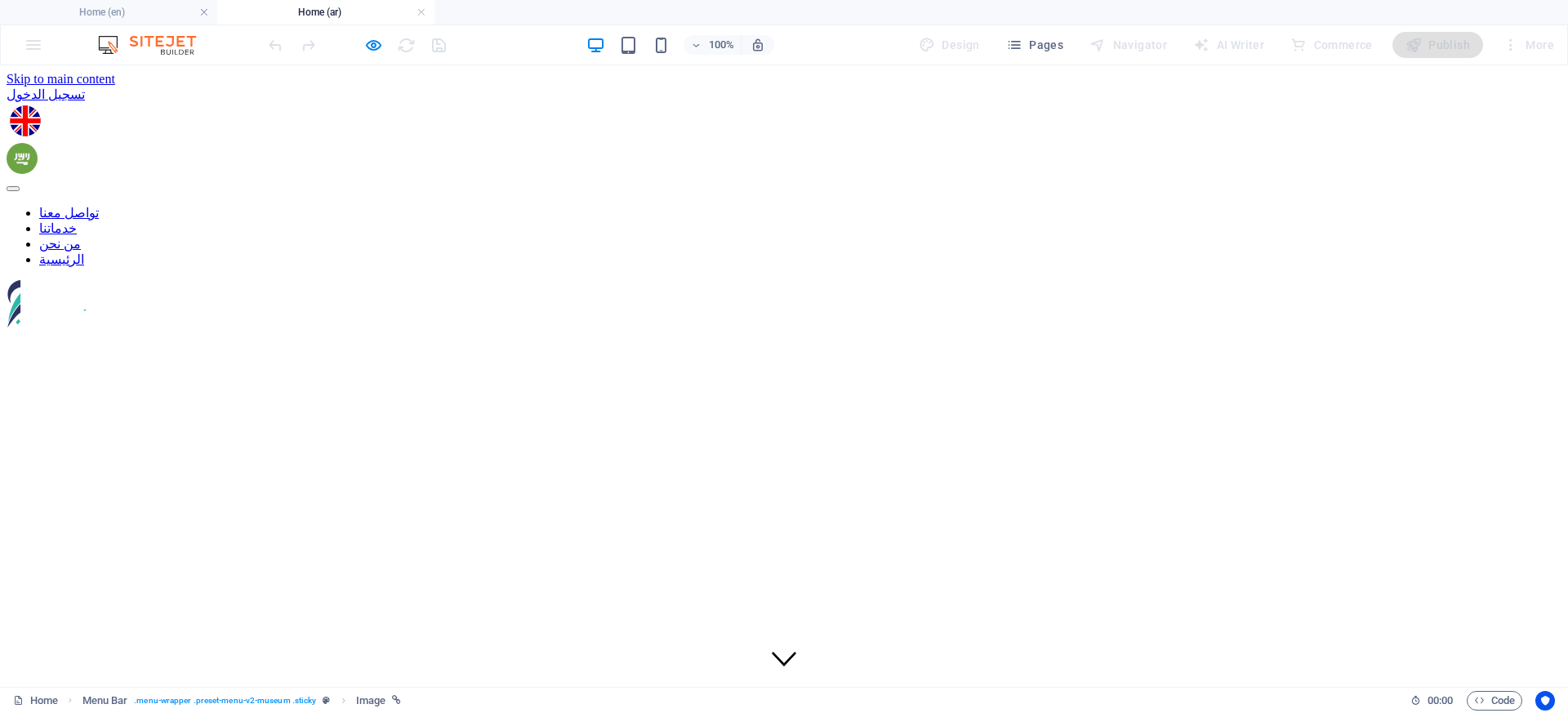
click at [38, 143] on img at bounding box center [22, 158] width 31 height 31
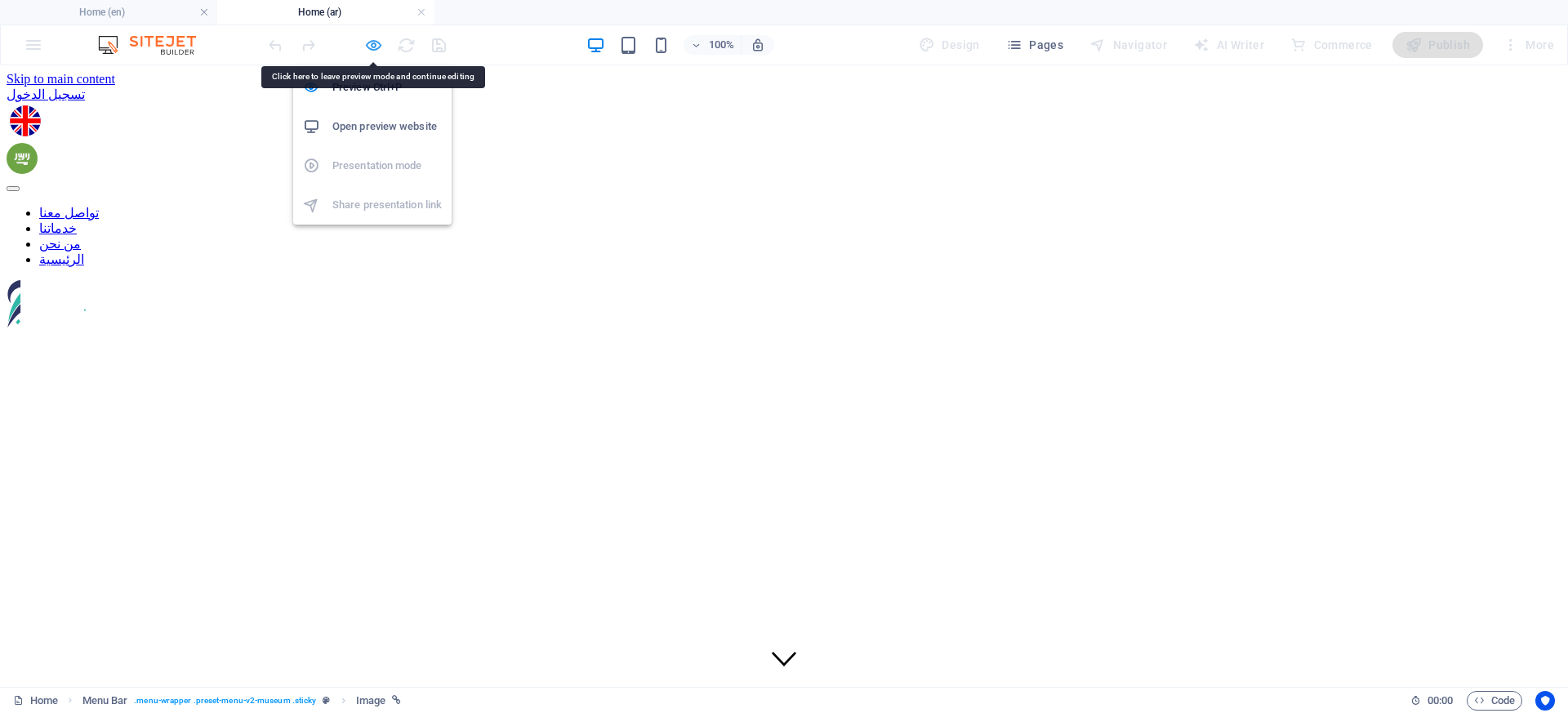
click at [364, 42] on icon "button" at bounding box center [373, 45] width 19 height 19
select select "px"
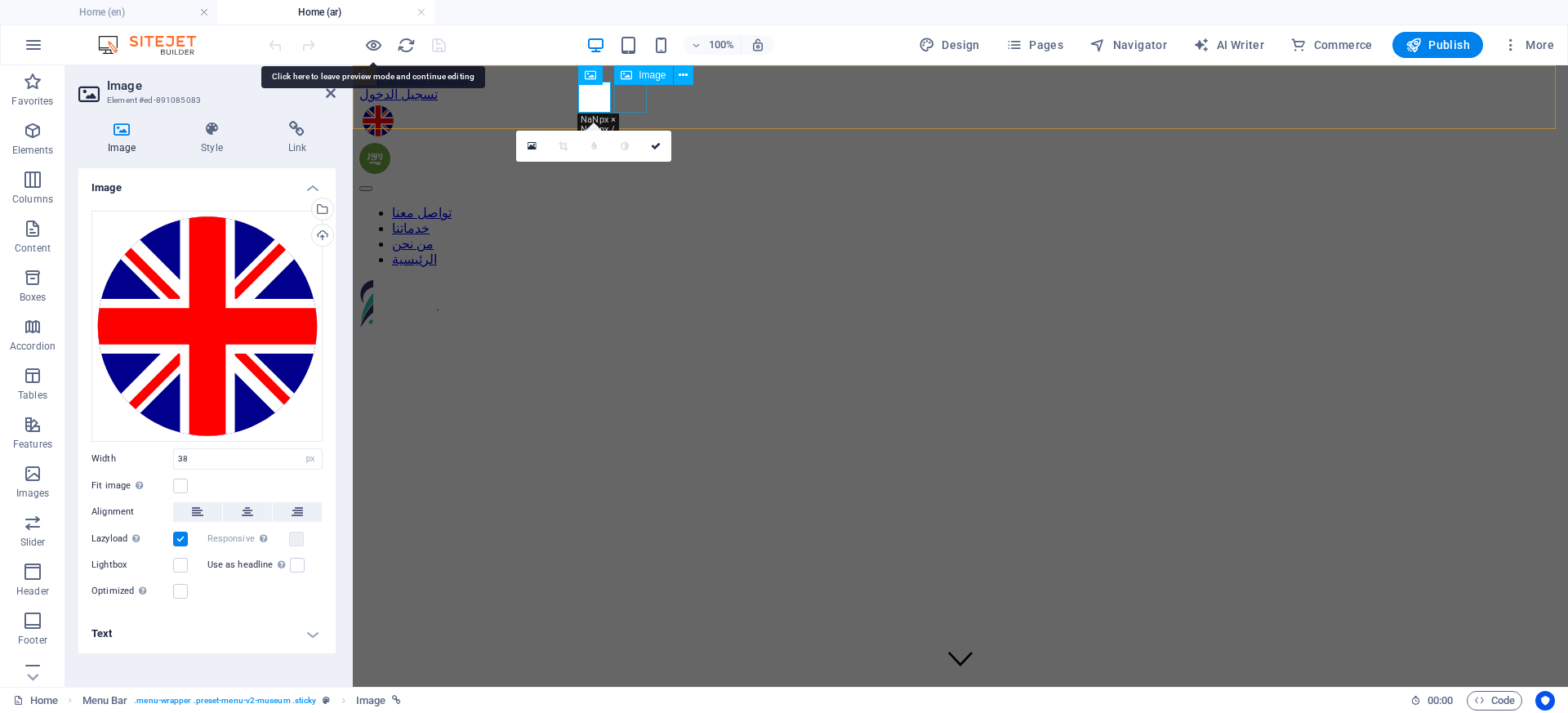
click at [642, 143] on figure at bounding box center [957, 160] width 1196 height 34
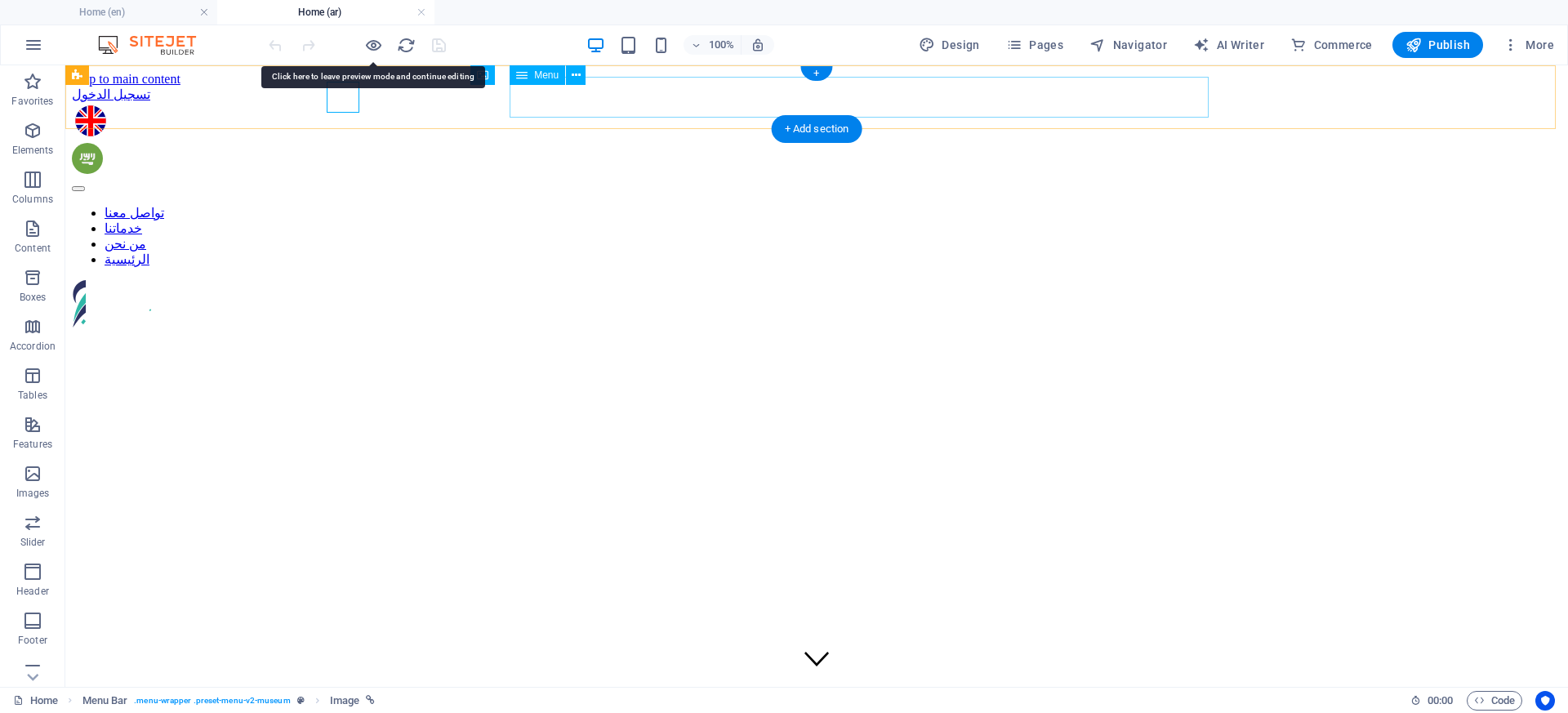
click at [636, 205] on nav "تواصل معنا خدماتنا من نحن الرئيسية" at bounding box center [816, 236] width 1489 height 62
select select "7"
select select
select select "6"
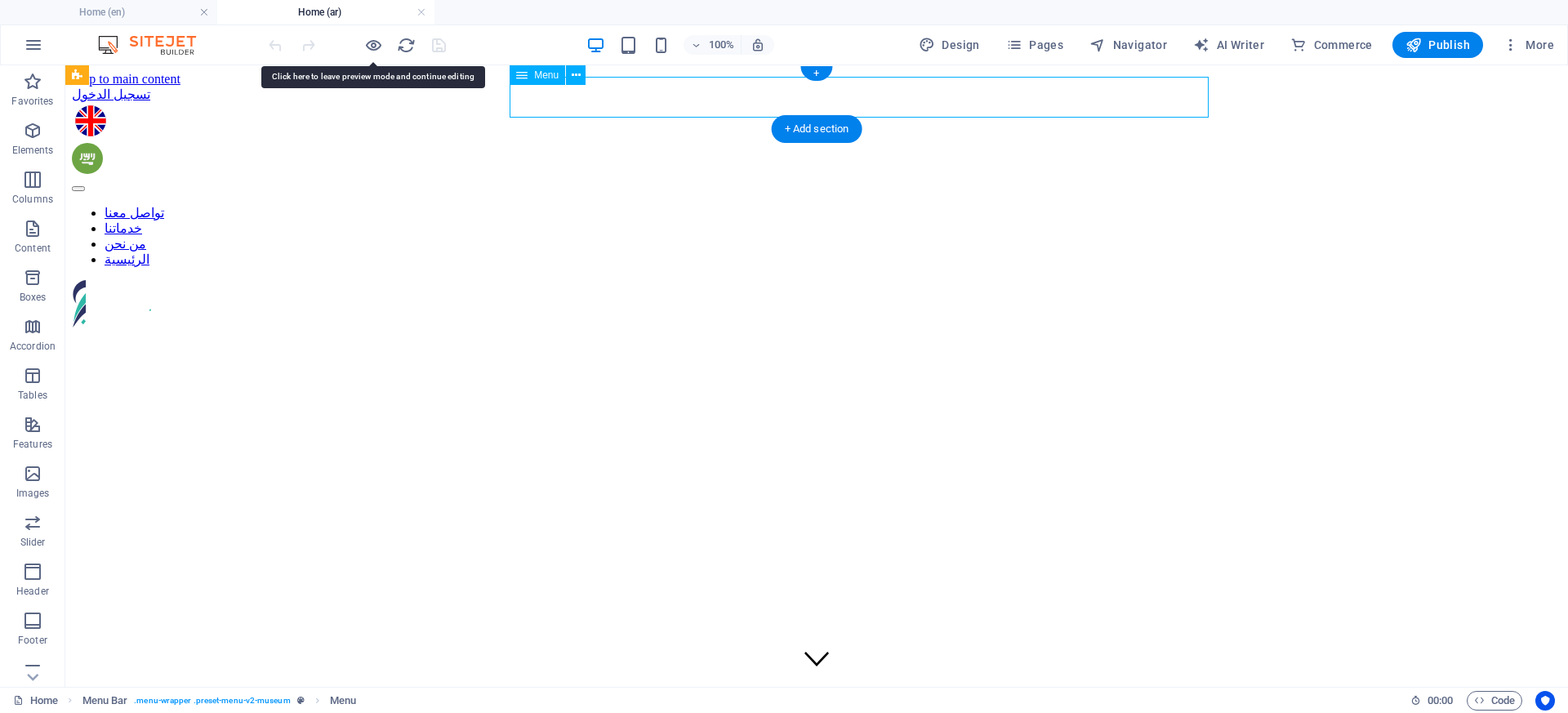
select select
select select "5"
select select
select select "4"
select select
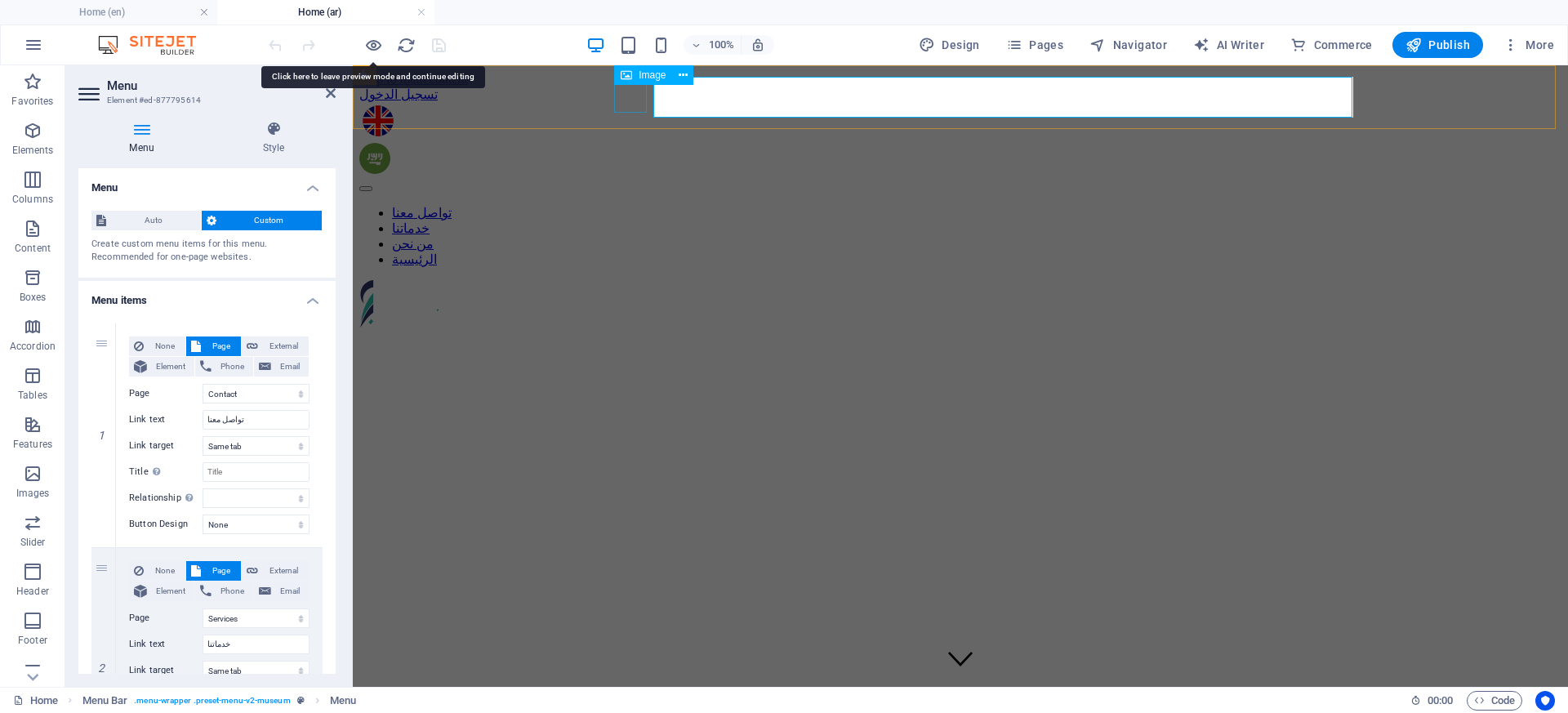
click at [636, 143] on figure at bounding box center [957, 160] width 1196 height 34
select select "px"
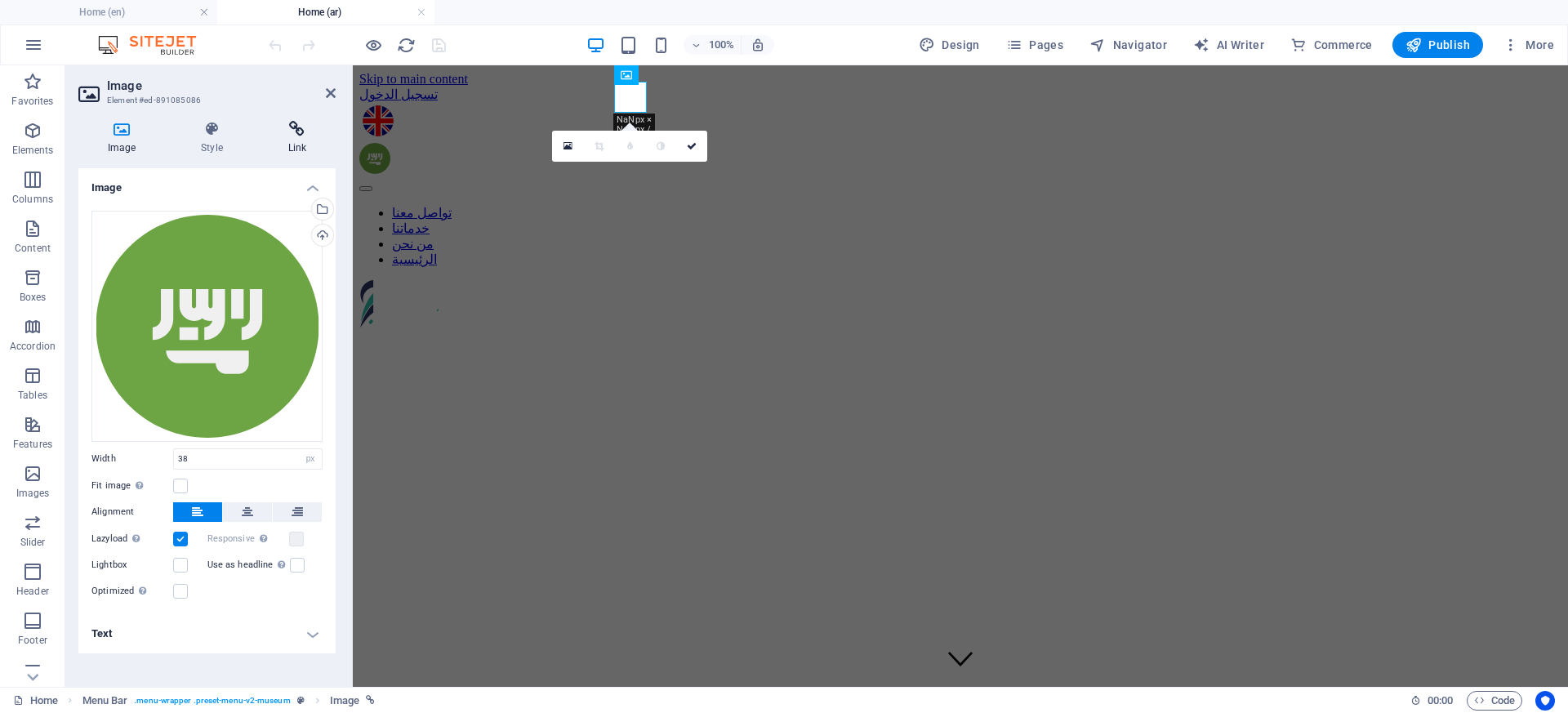
click at [303, 128] on icon at bounding box center [297, 129] width 77 height 16
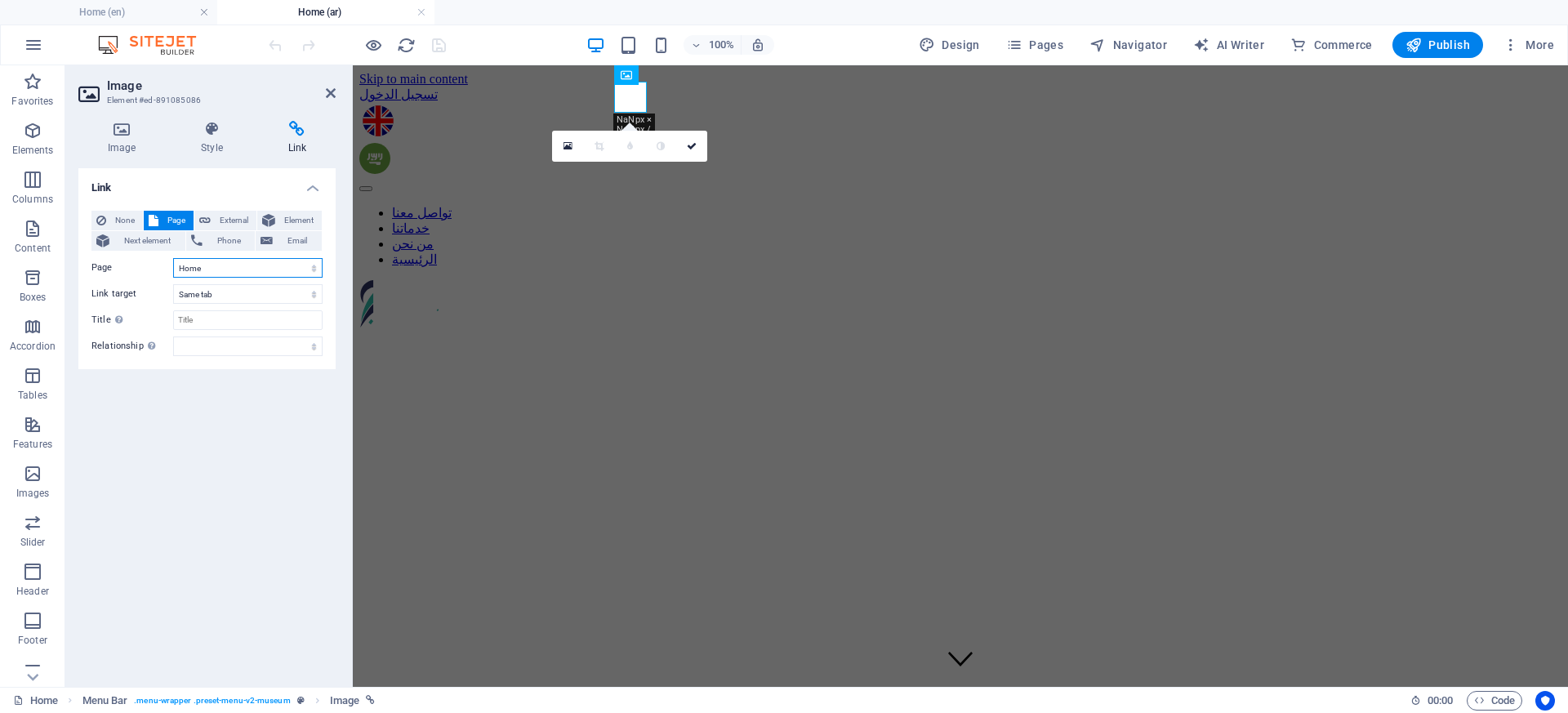
click at [222, 273] on select "Home About Us Services Contact Home About Us Services Contact" at bounding box center [247, 268] width 149 height 20
click at [173, 259] on select "Home About Us Services Contact Home About Us Services Contact" at bounding box center [247, 268] width 149 height 20
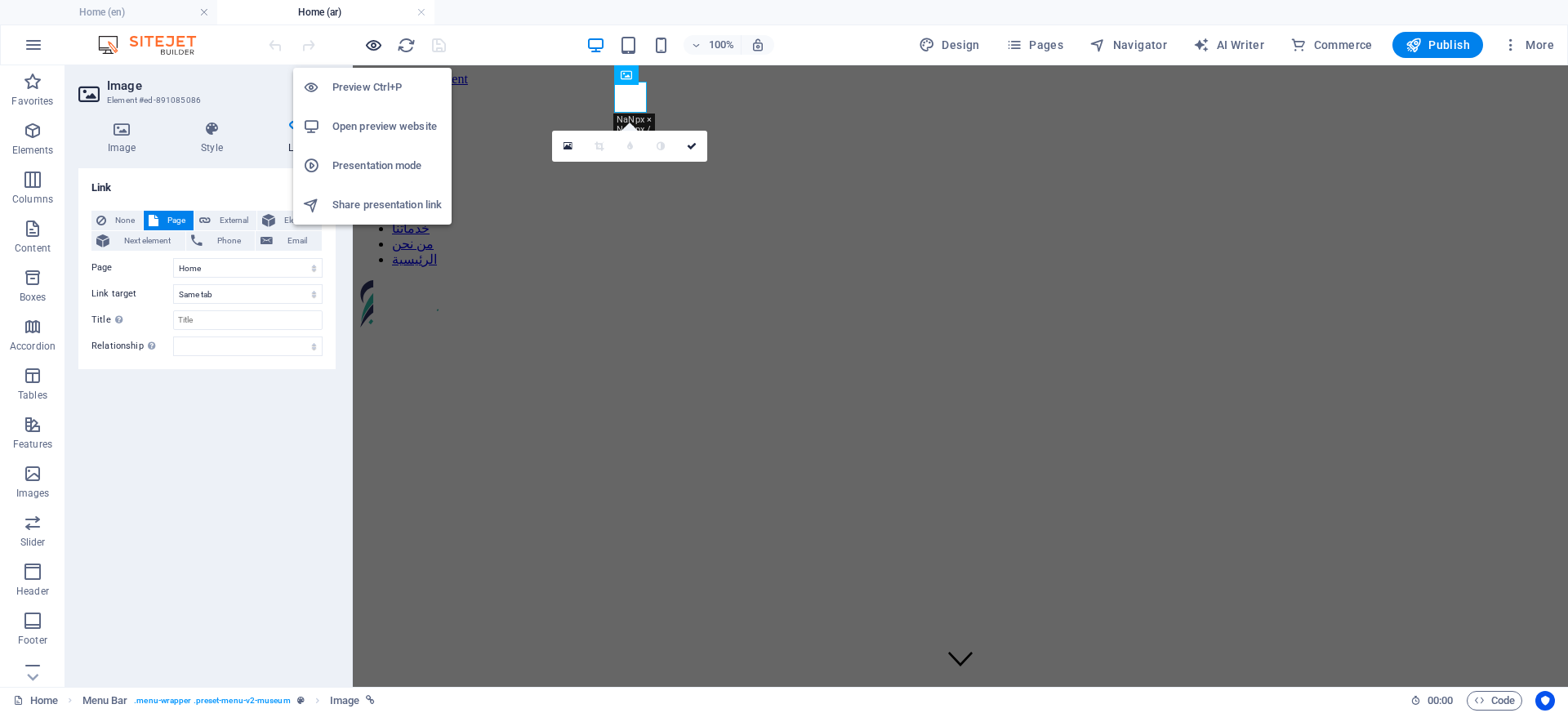
click at [377, 53] on icon "button" at bounding box center [373, 45] width 19 height 19
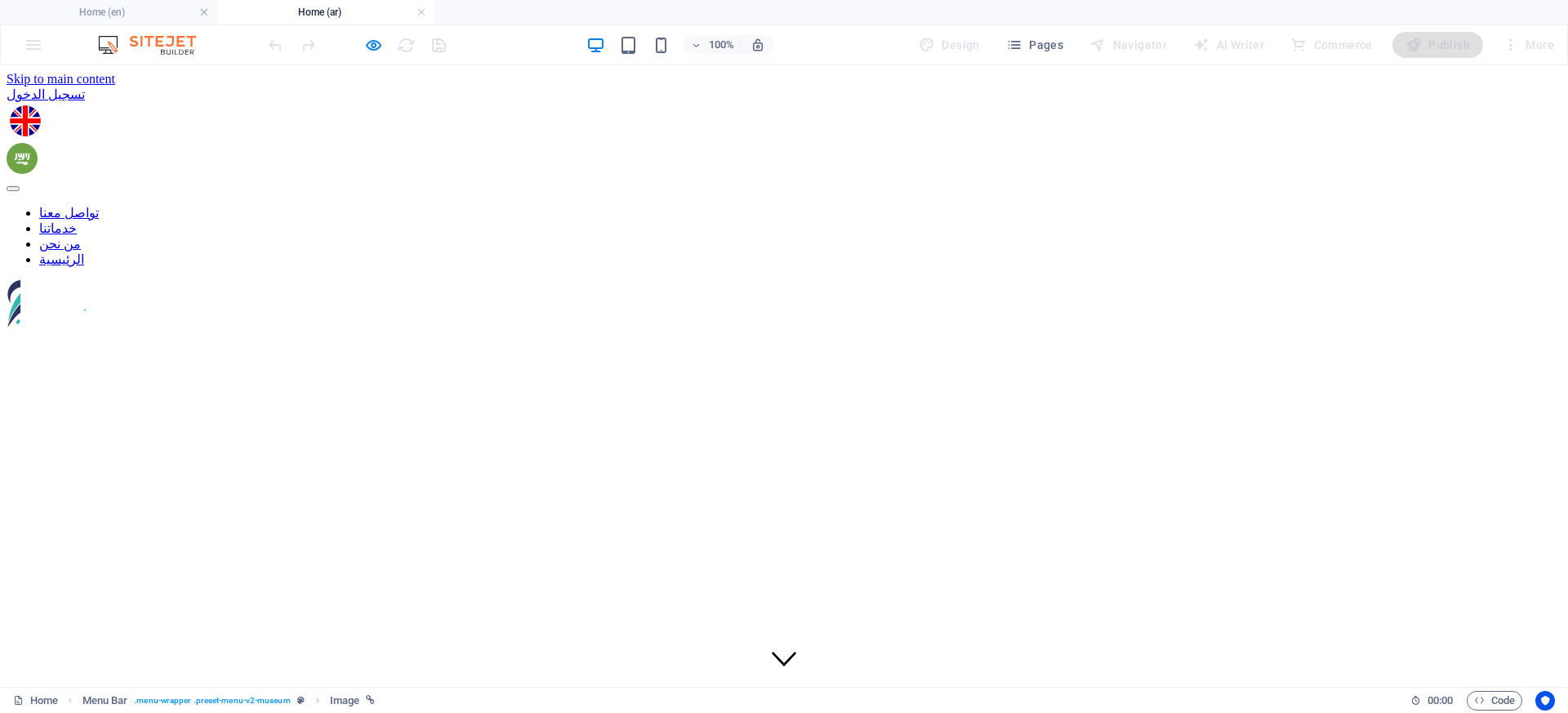
click at [38, 143] on img at bounding box center [22, 158] width 31 height 31
click at [40, 105] on img at bounding box center [24, 120] width 31 height 31
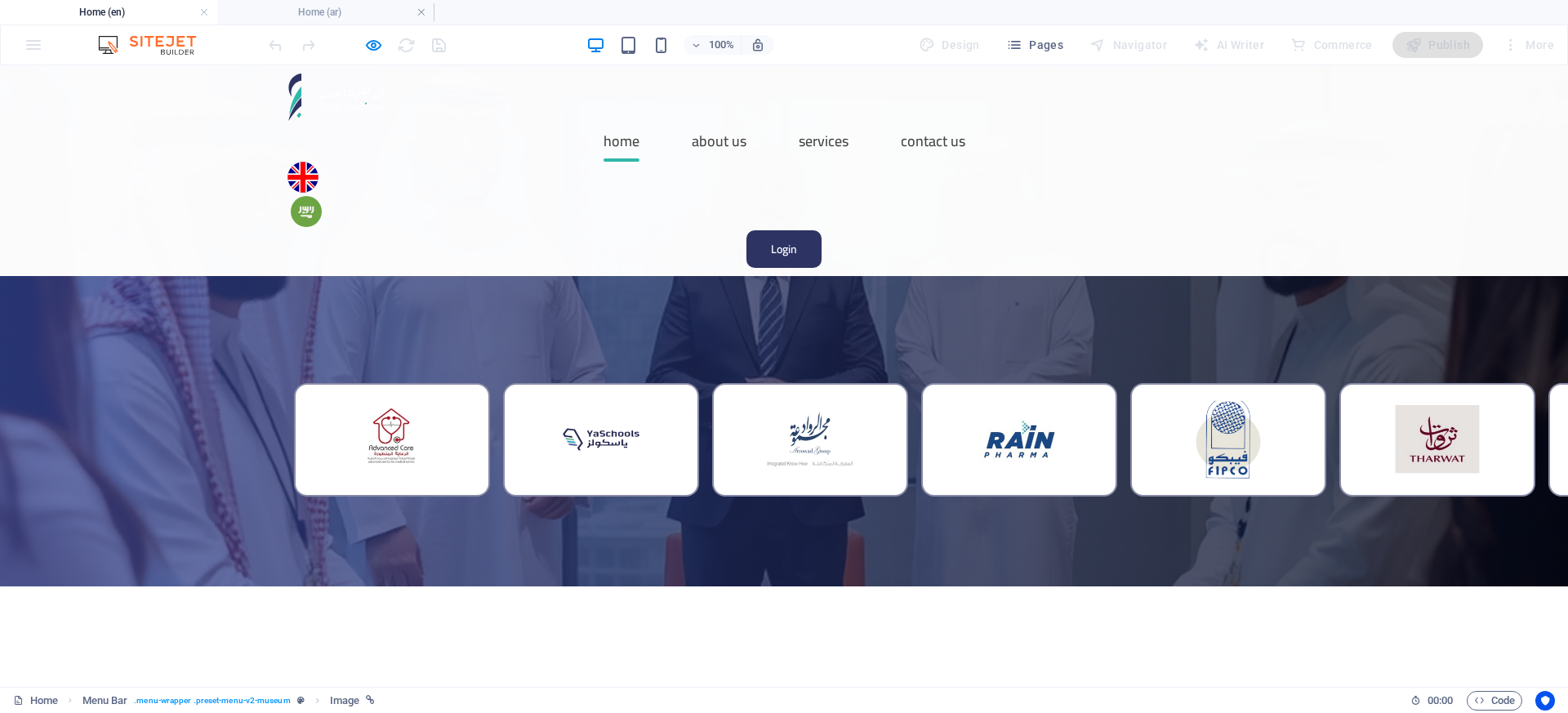
scroll to position [165, 0]
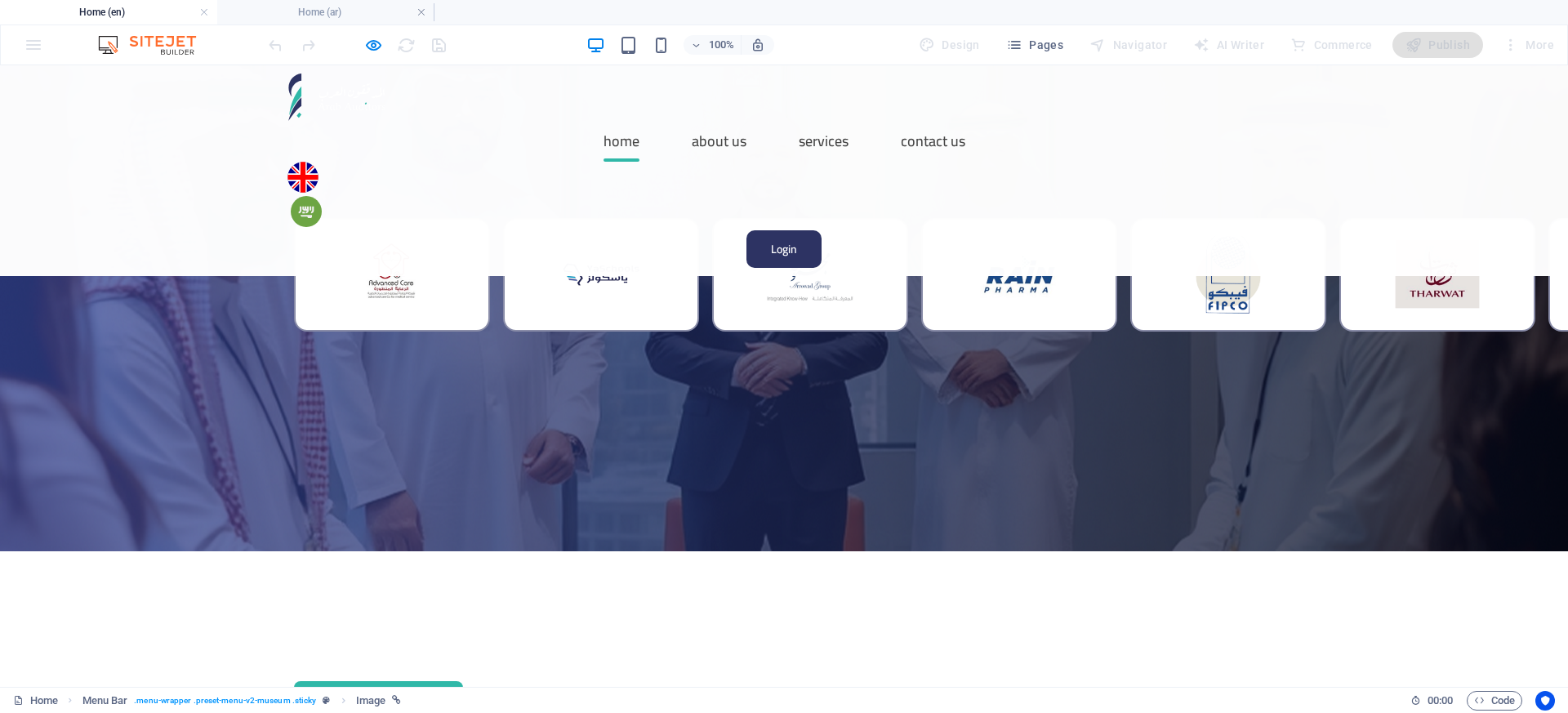
click at [321, 196] on img at bounding box center [306, 211] width 31 height 31
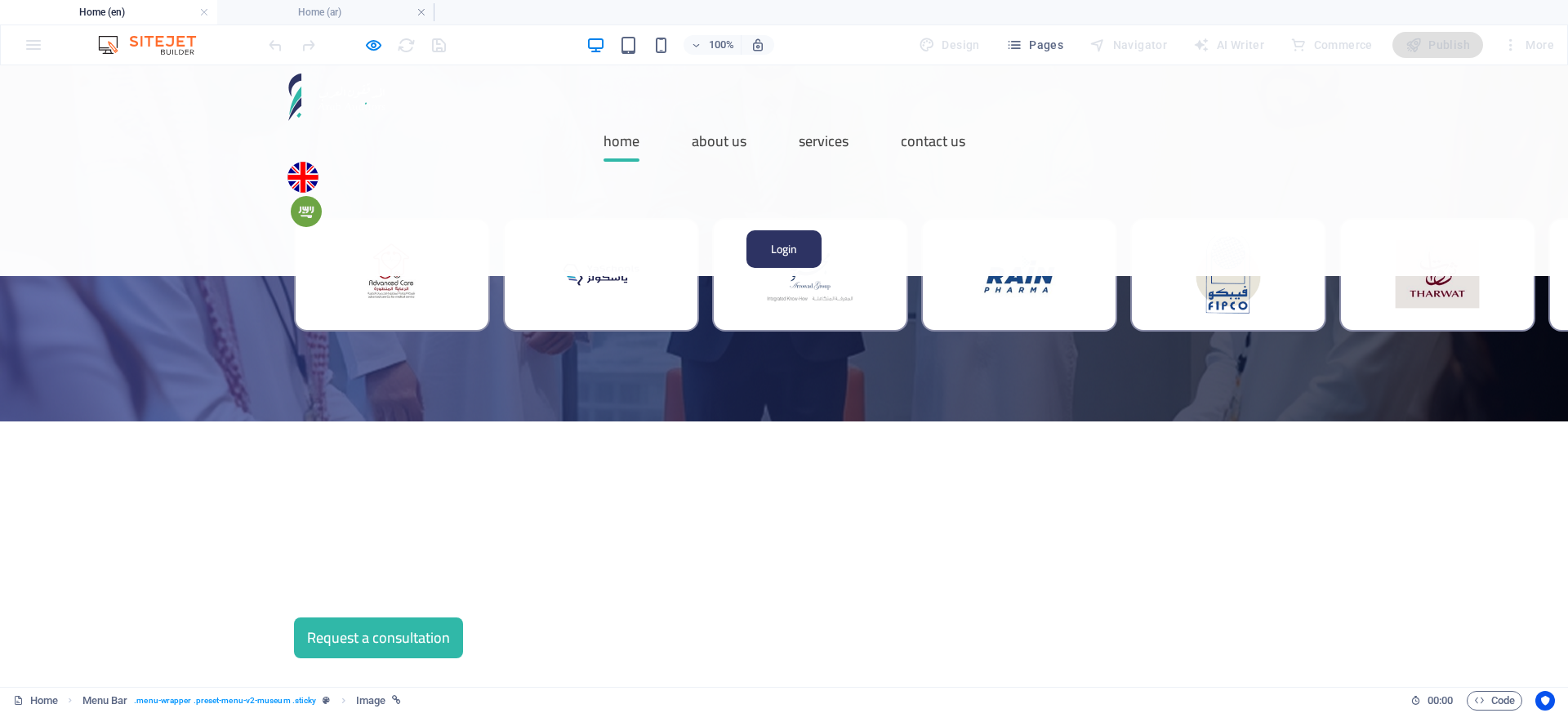
scroll to position [0, 0]
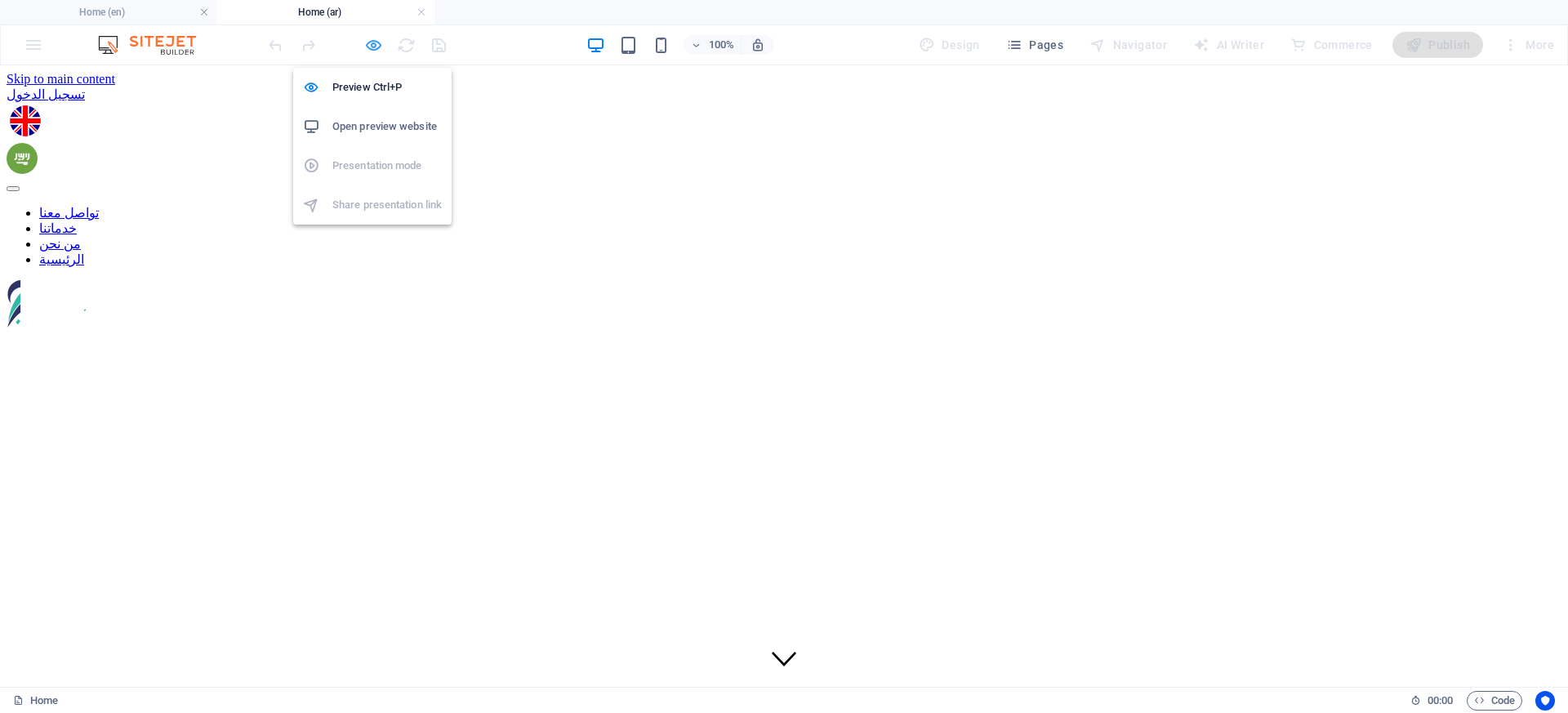
click at [368, 48] on icon "button" at bounding box center [373, 45] width 19 height 19
select select "4"
select select
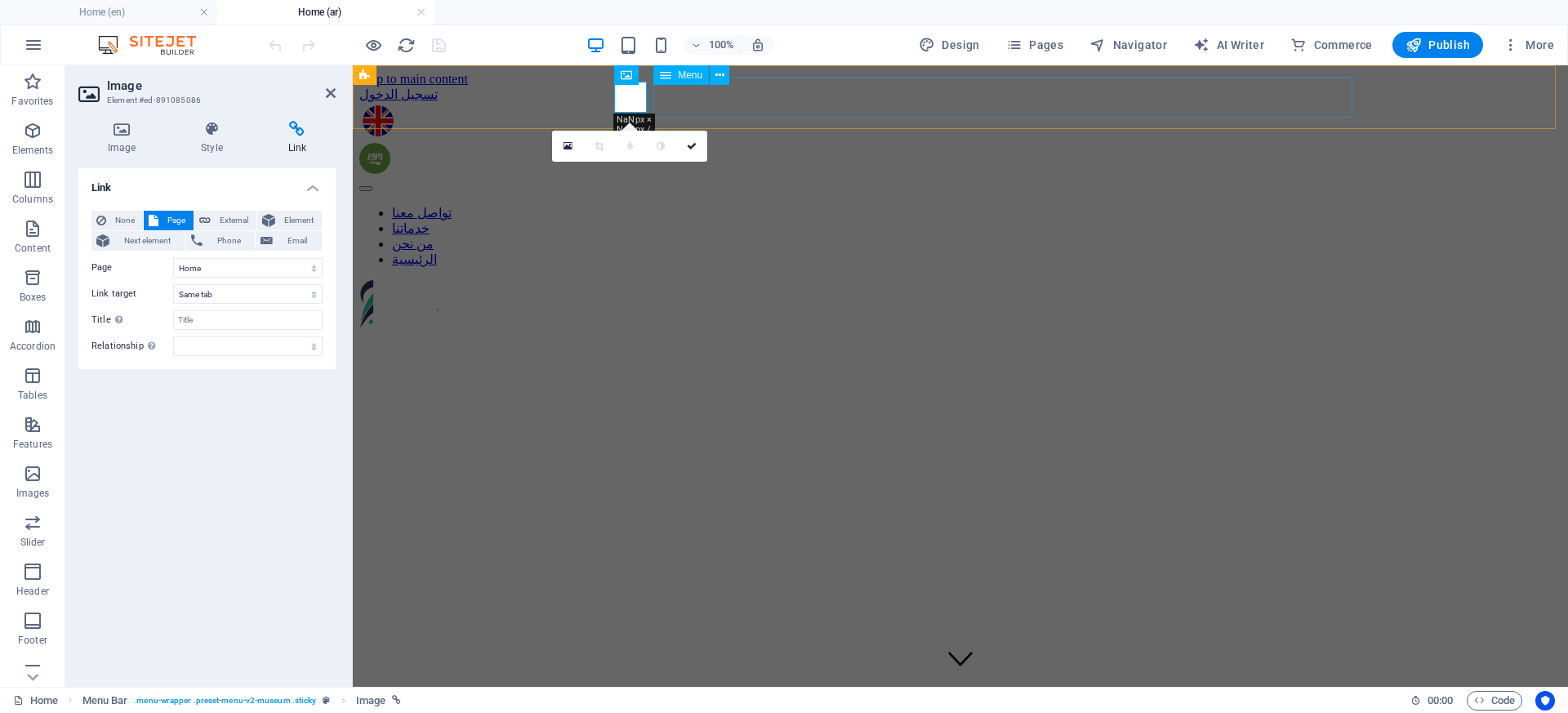
click at [973, 205] on nav "تواصل معنا خدماتنا من نحن الرئيسية" at bounding box center [960, 236] width 1202 height 62
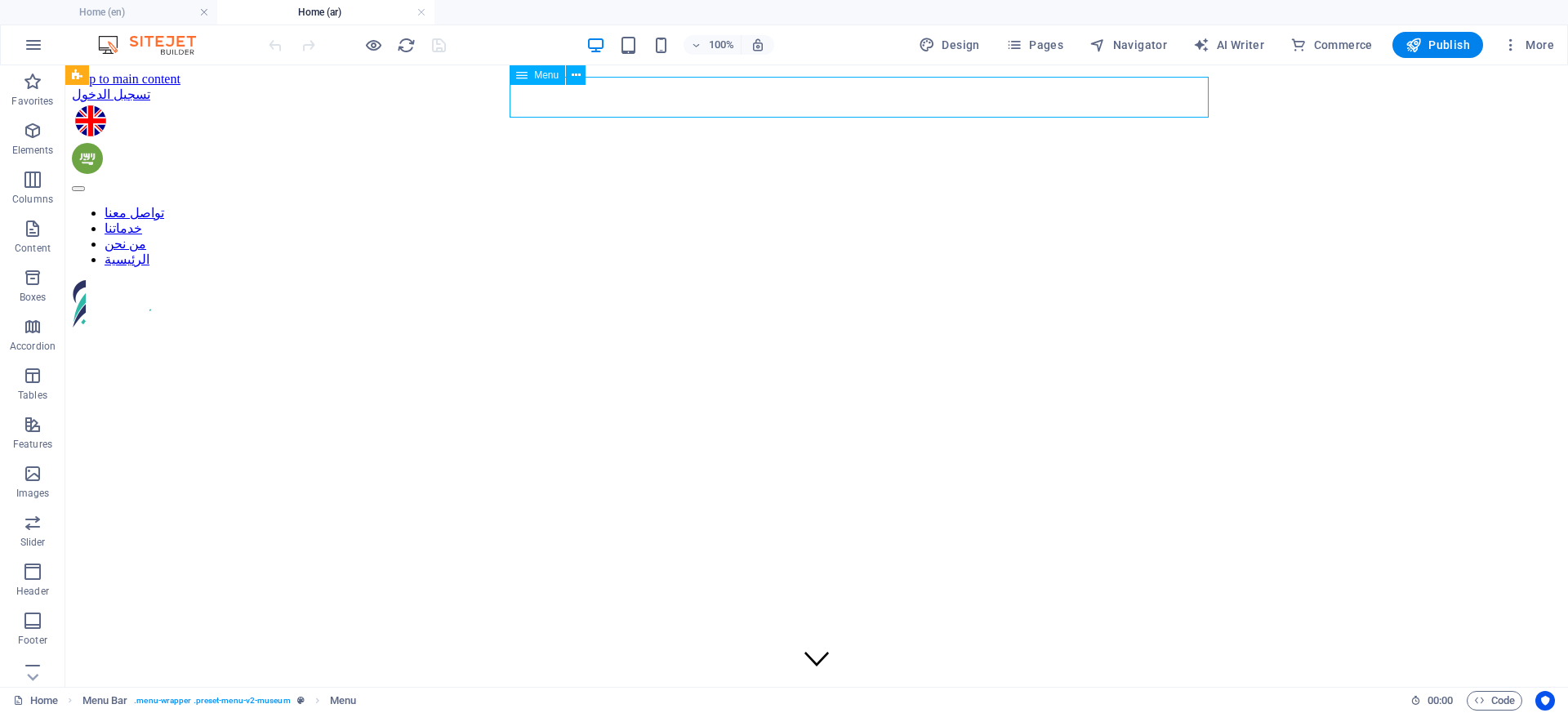
click at [973, 205] on nav "تواصل معنا خدماتنا من نحن الرئيسية" at bounding box center [816, 236] width 1489 height 62
click at [686, 205] on nav "تواصل معنا خدماتنا من نحن الرئيسية" at bounding box center [816, 236] width 1489 height 62
select select "7"
select select
select select "6"
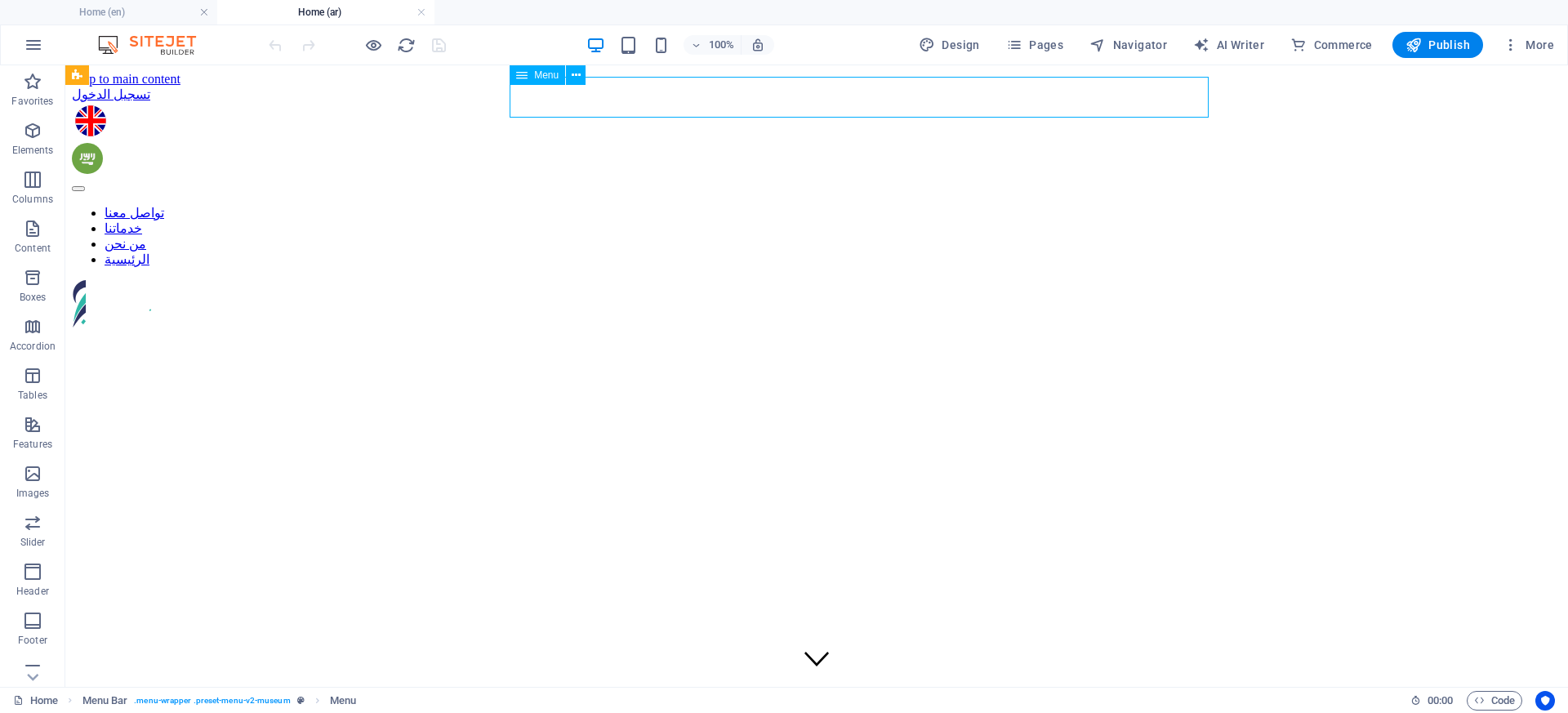
select select
select select "5"
select select
select select "4"
select select
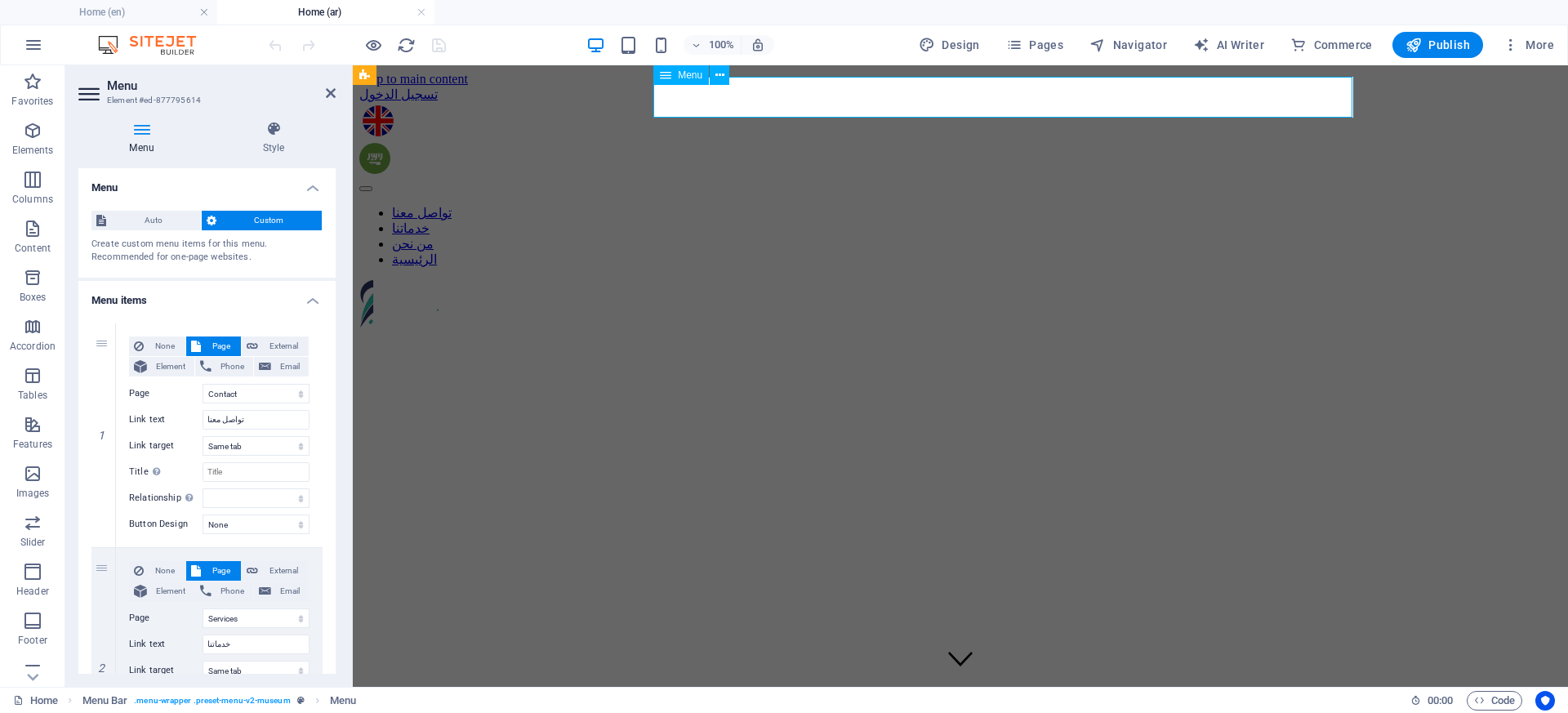
click at [973, 205] on nav "تواصل معنا خدماتنا من نحن الرئيسية" at bounding box center [960, 236] width 1202 height 62
click at [971, 205] on nav "تواصل معنا خدماتنا من نحن الرئيسية" at bounding box center [960, 236] width 1202 height 62
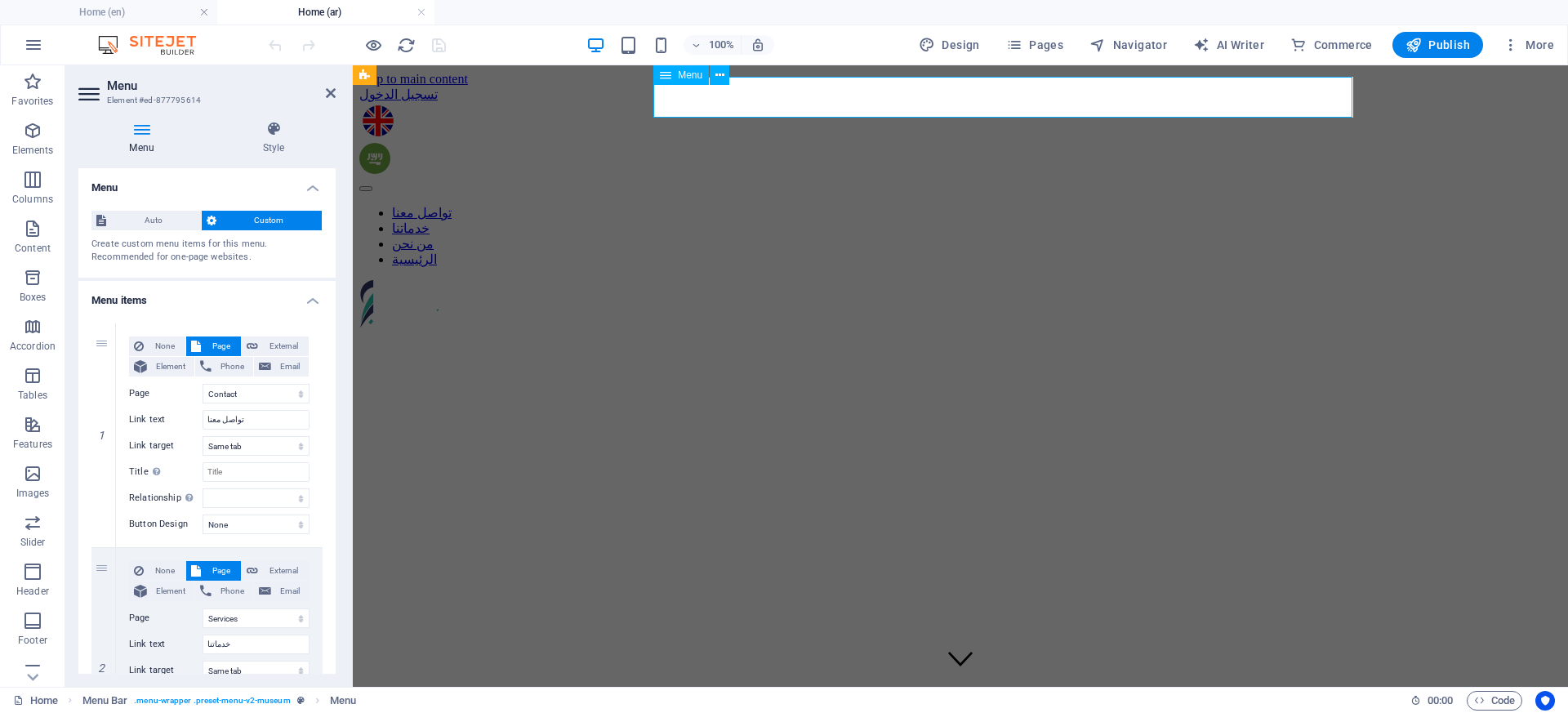
click at [971, 205] on nav "تواصل معنا خدماتنا من نحن الرئيسية" at bounding box center [960, 236] width 1202 height 62
click at [970, 205] on nav "تواصل معنا خدماتنا من نحن الرئيسية" at bounding box center [960, 236] width 1202 height 62
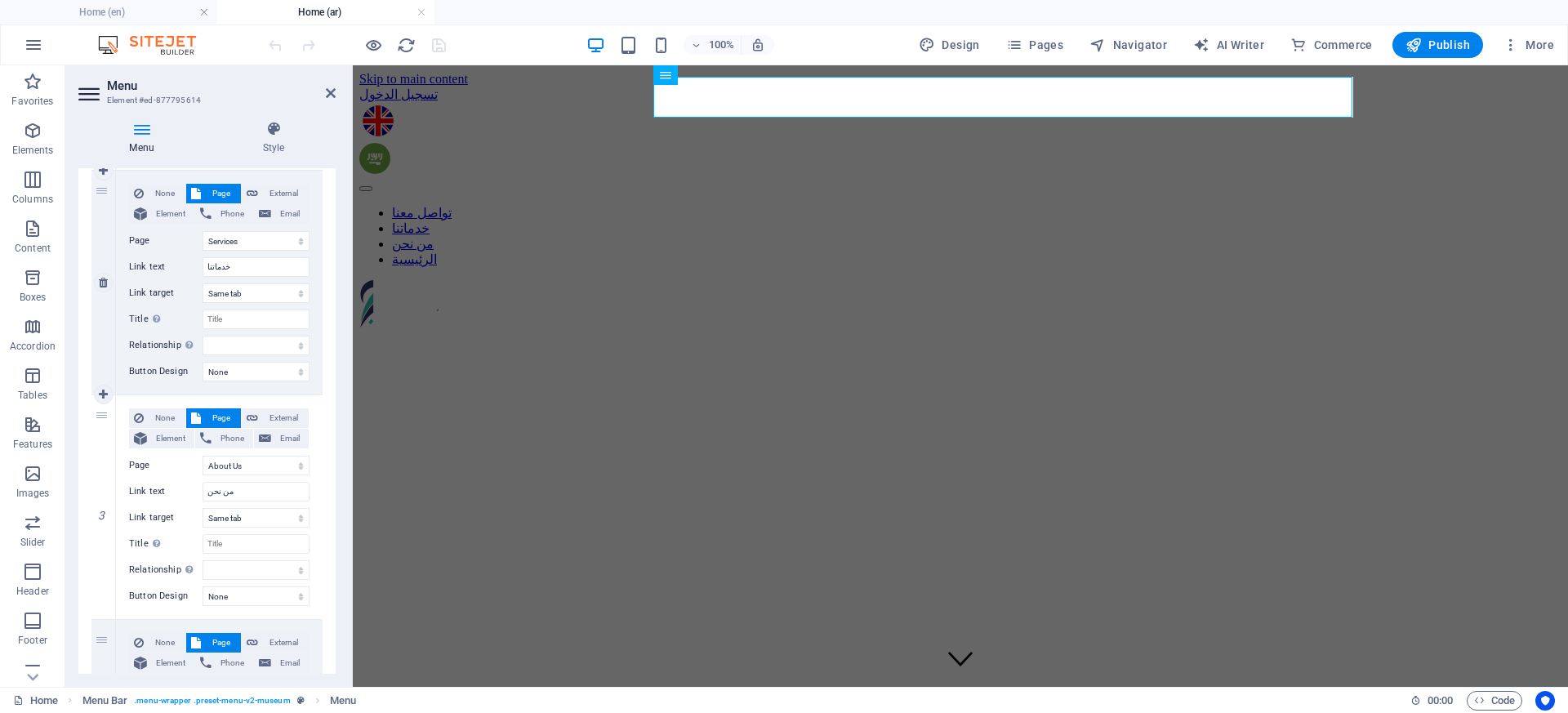
scroll to position [364, 0]
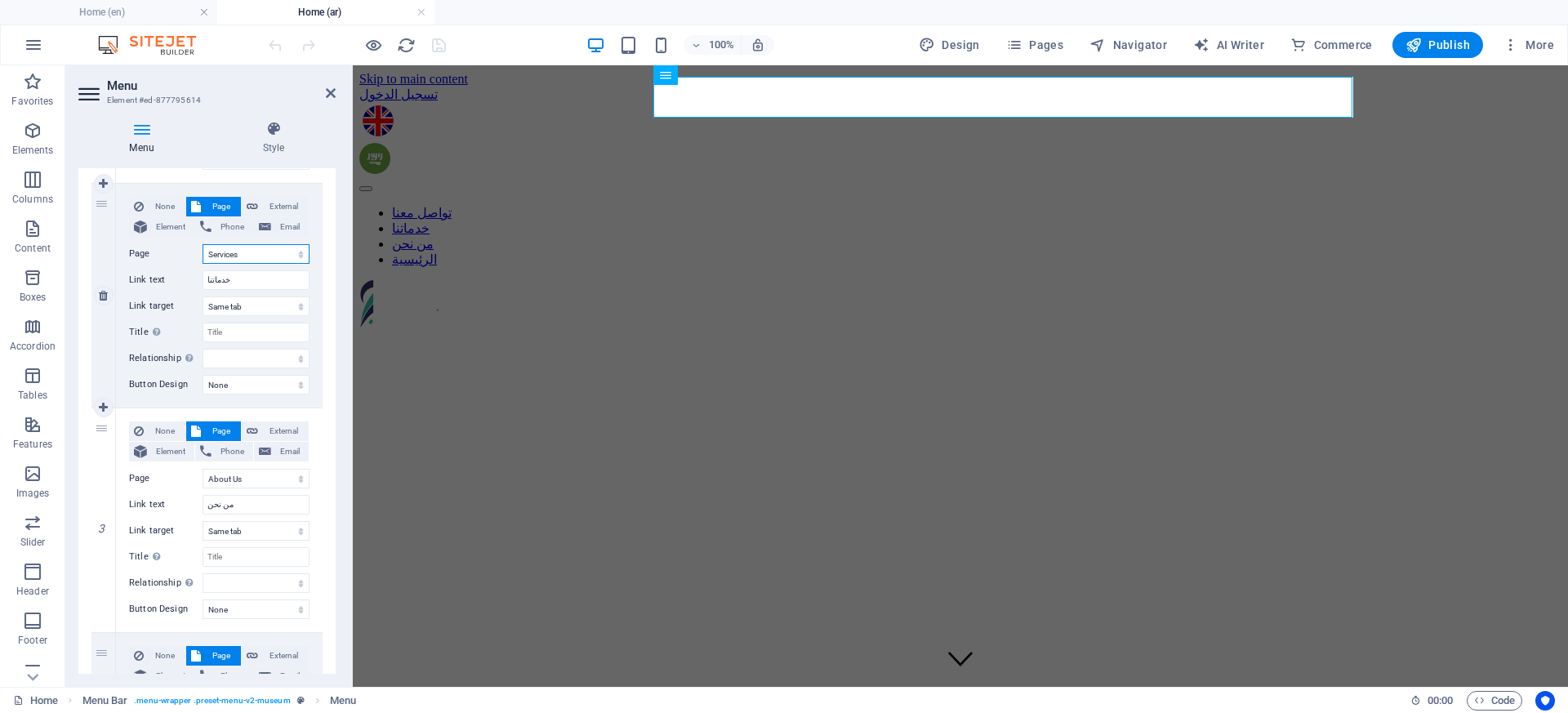
click at [273, 259] on select "Home About Us Services Contact Home About Us Services Contact" at bounding box center [256, 254] width 107 height 20
click at [202, 245] on select "Home About Us Services Contact Home About Us Services Contact" at bounding box center [256, 254] width 107 height 20
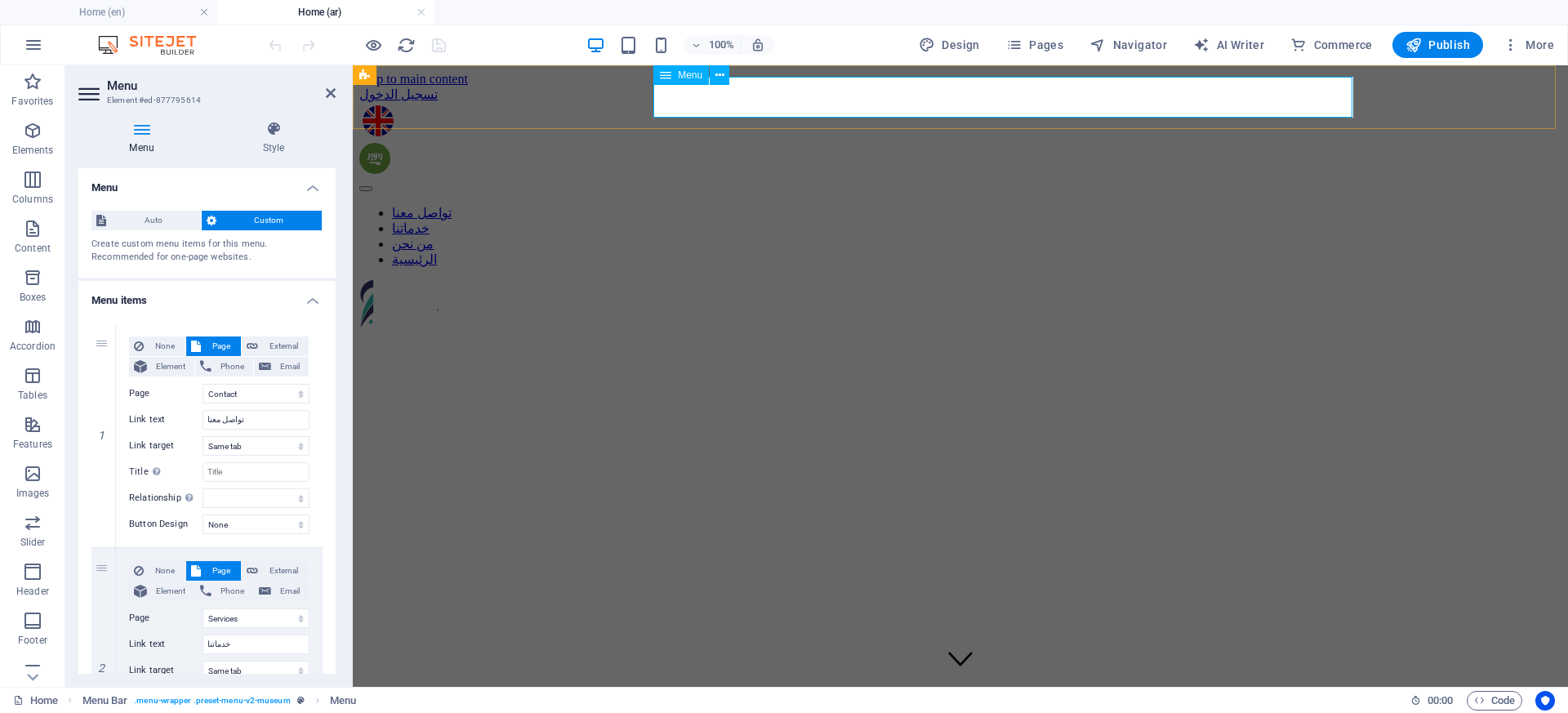
click at [952, 205] on nav "تواصل معنا خدماتنا من نحن الرئيسية" at bounding box center [960, 236] width 1202 height 62
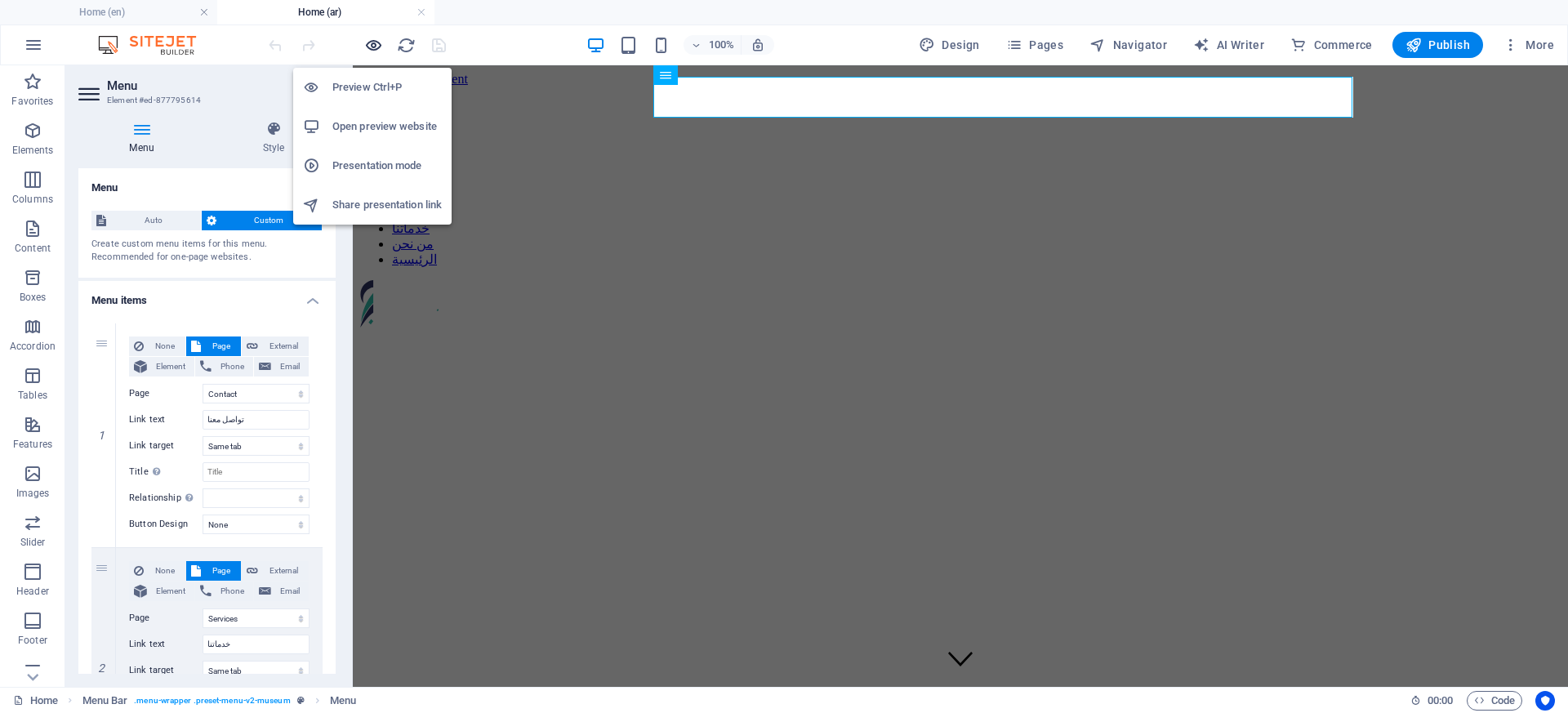
click at [367, 37] on icon "button" at bounding box center [373, 45] width 19 height 19
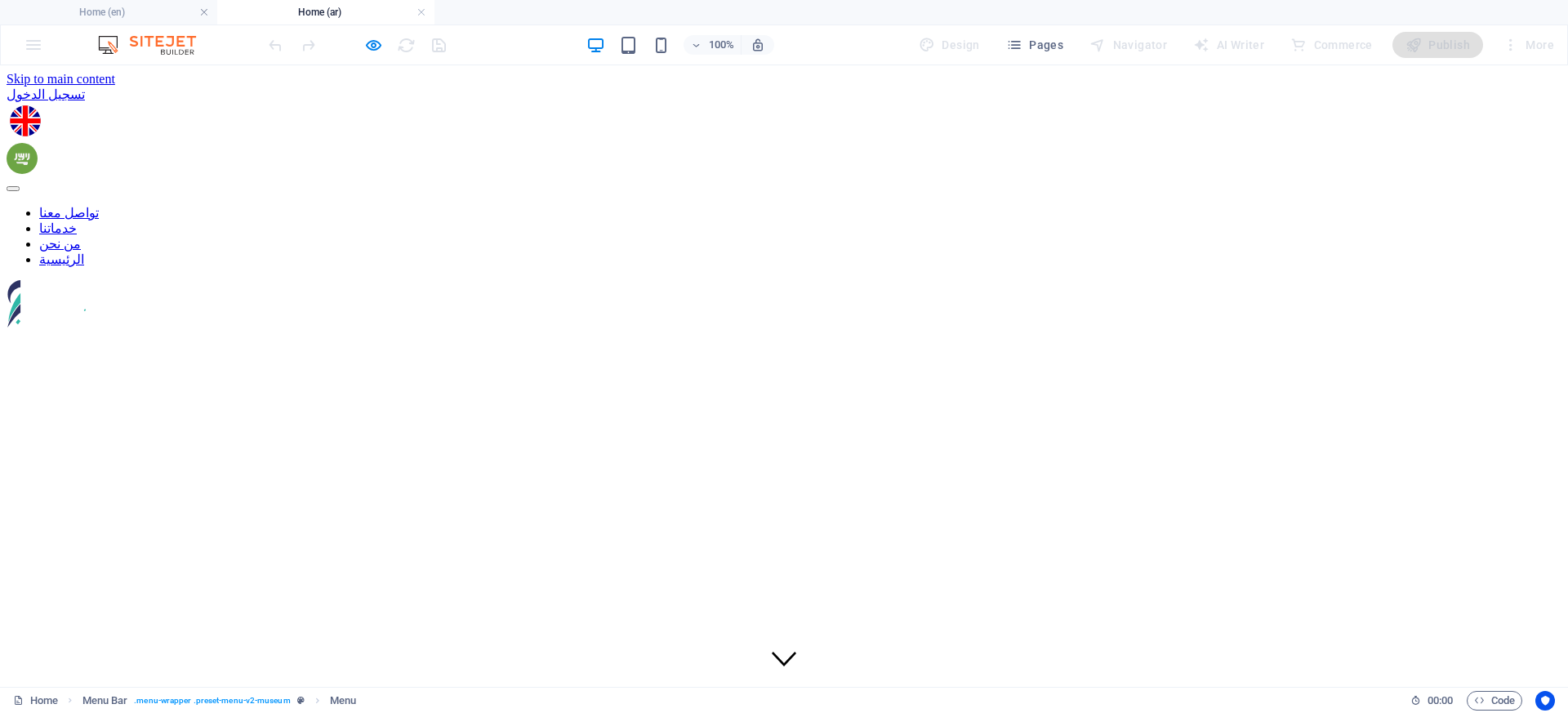
click at [81, 237] on link "من نحن" at bounding box center [60, 244] width 41 height 14
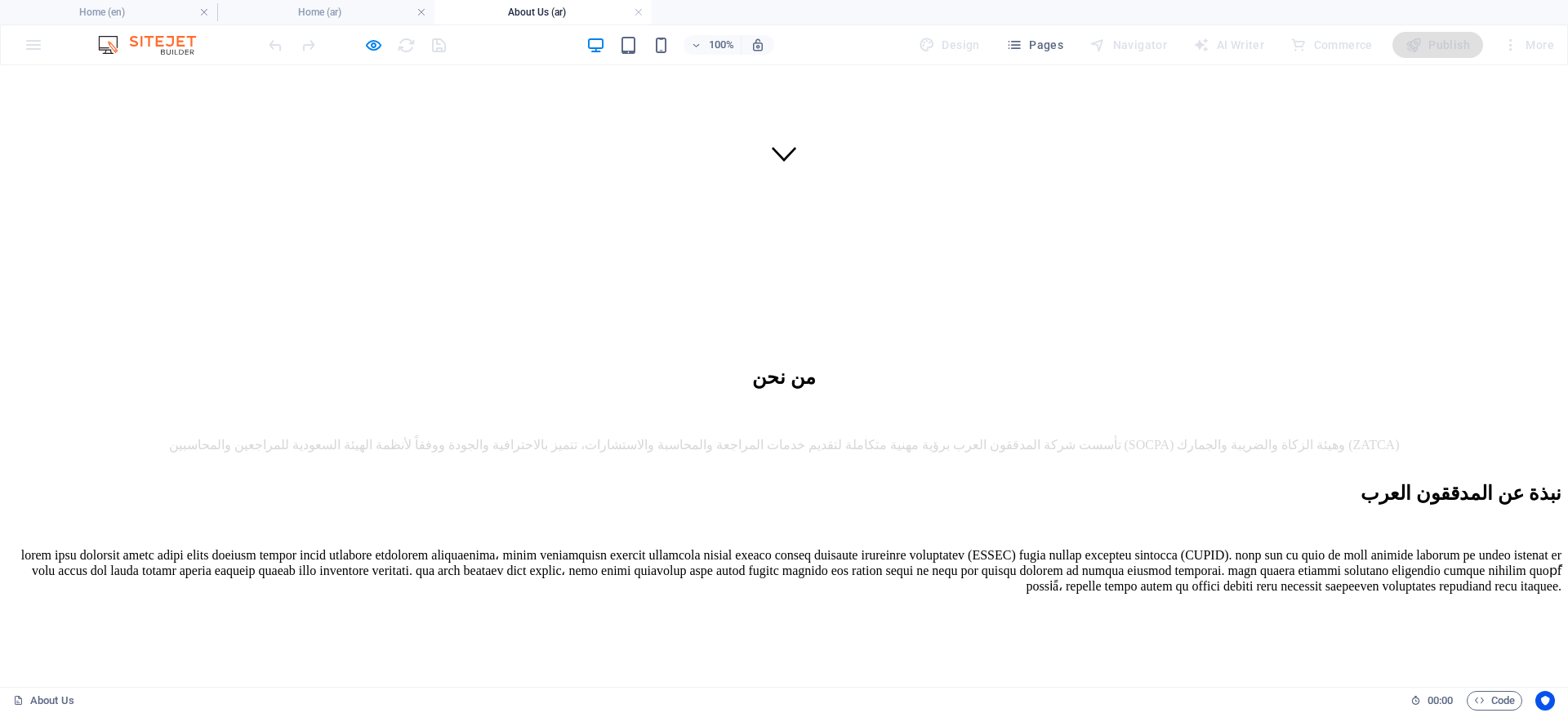
scroll to position [504, 0]
click at [375, 49] on icon "button" at bounding box center [373, 45] width 19 height 19
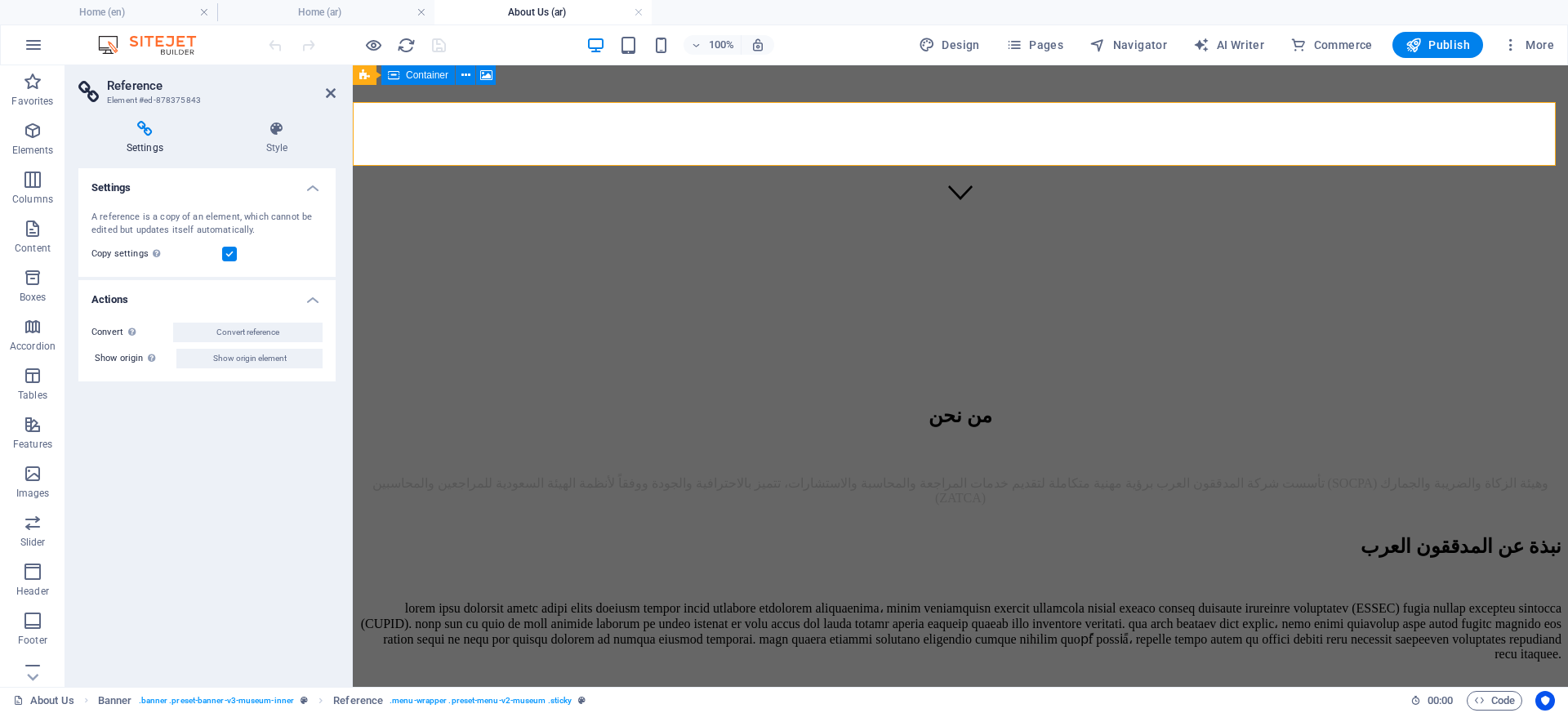
scroll to position [500, 0]
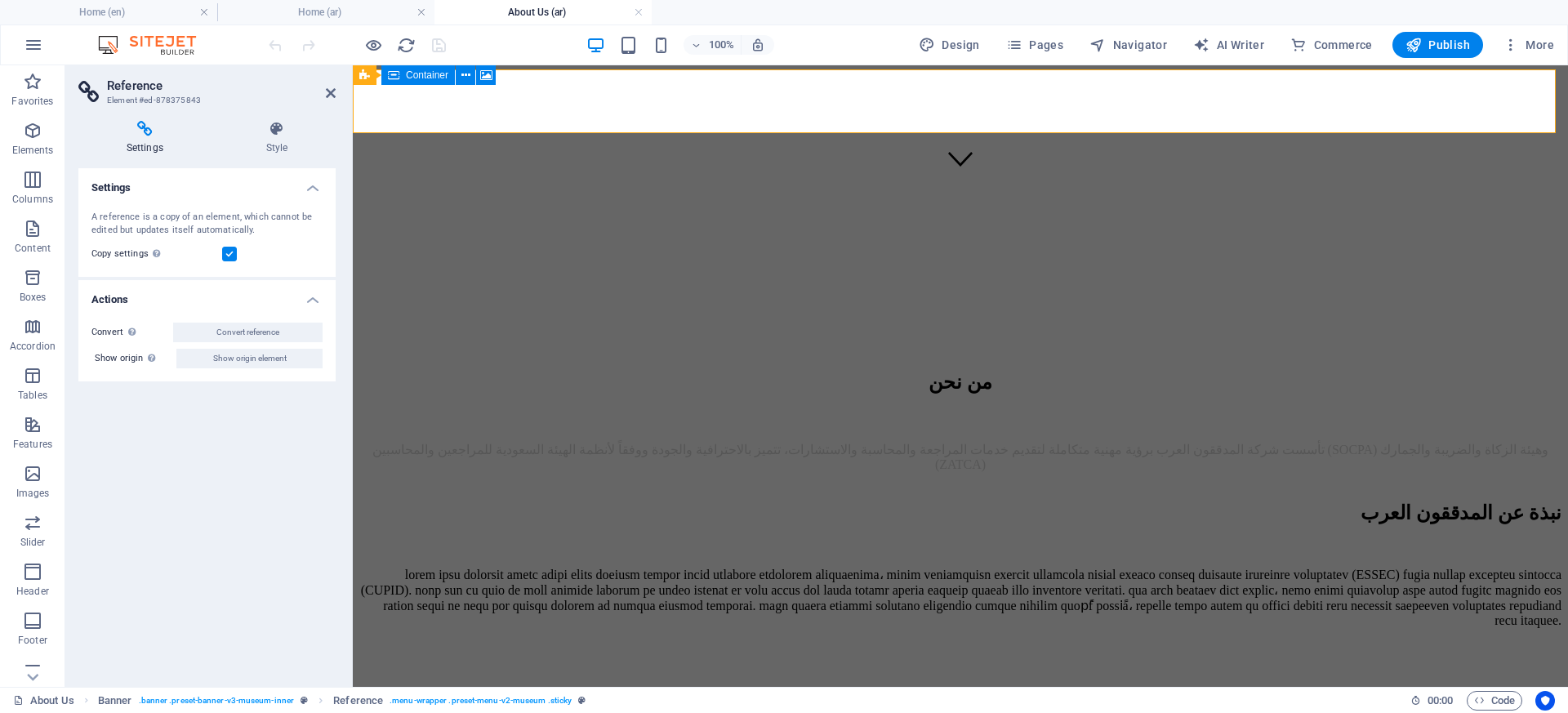
click at [323, 86] on h2 "Reference" at bounding box center [221, 86] width 228 height 15
click at [330, 97] on icon at bounding box center [331, 93] width 9 height 13
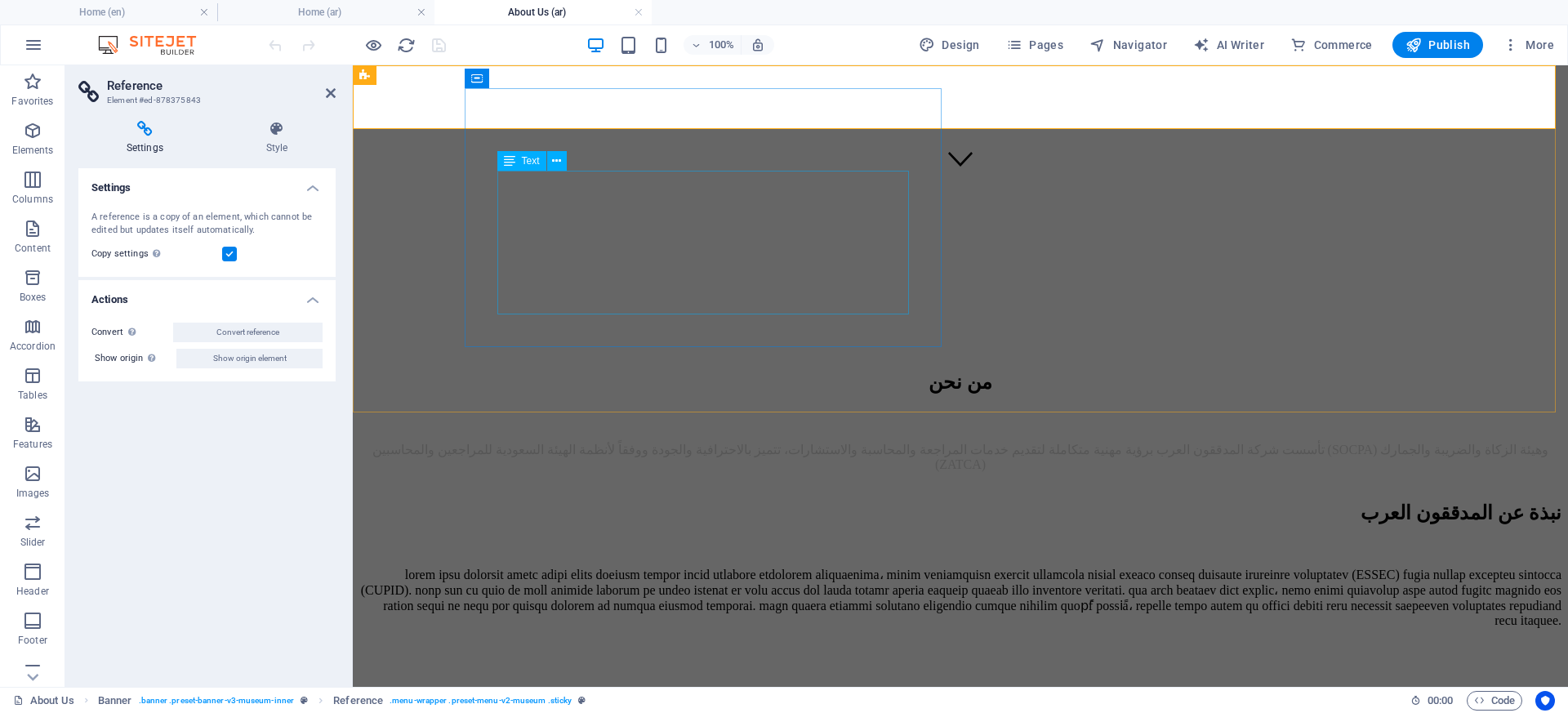
click at [818, 567] on div at bounding box center [960, 597] width 1202 height 61
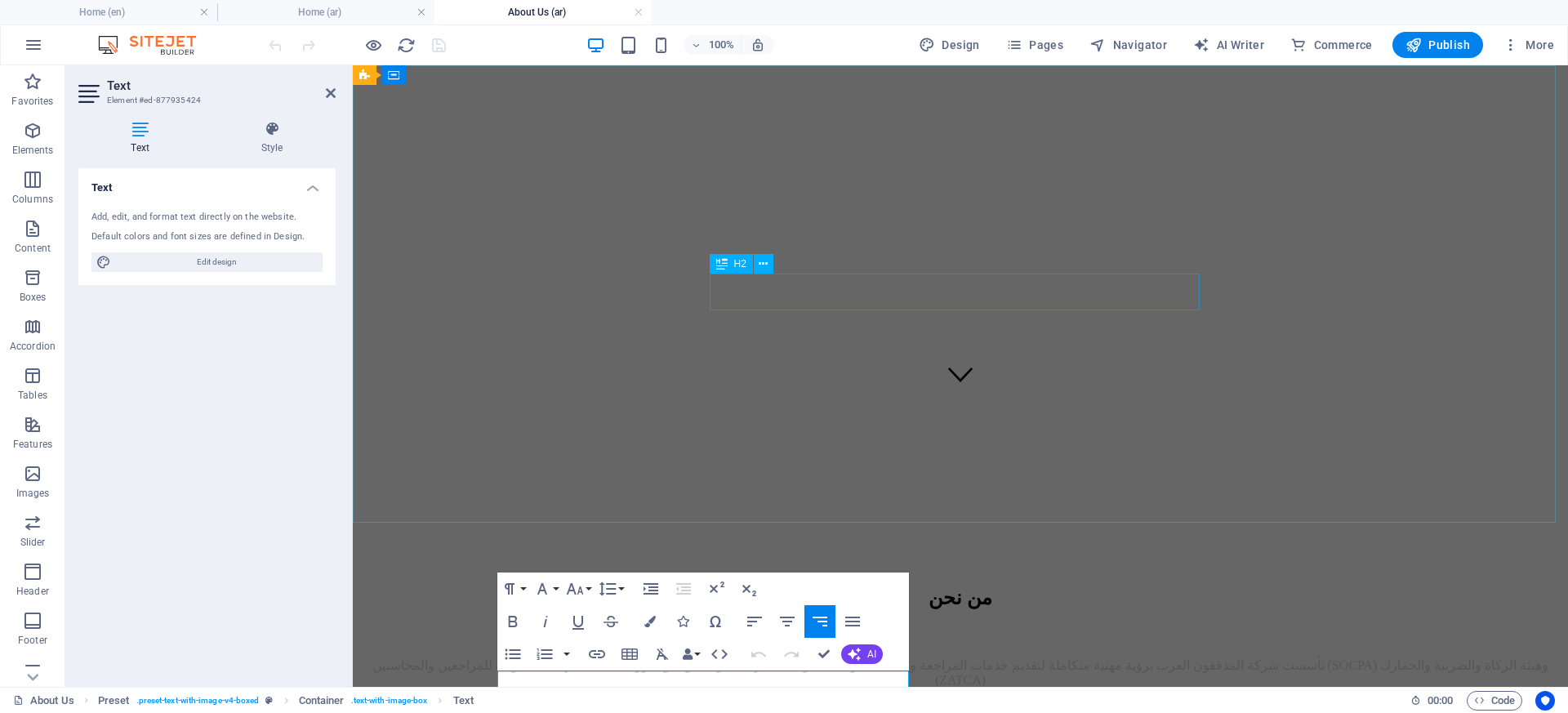
scroll to position [0, 0]
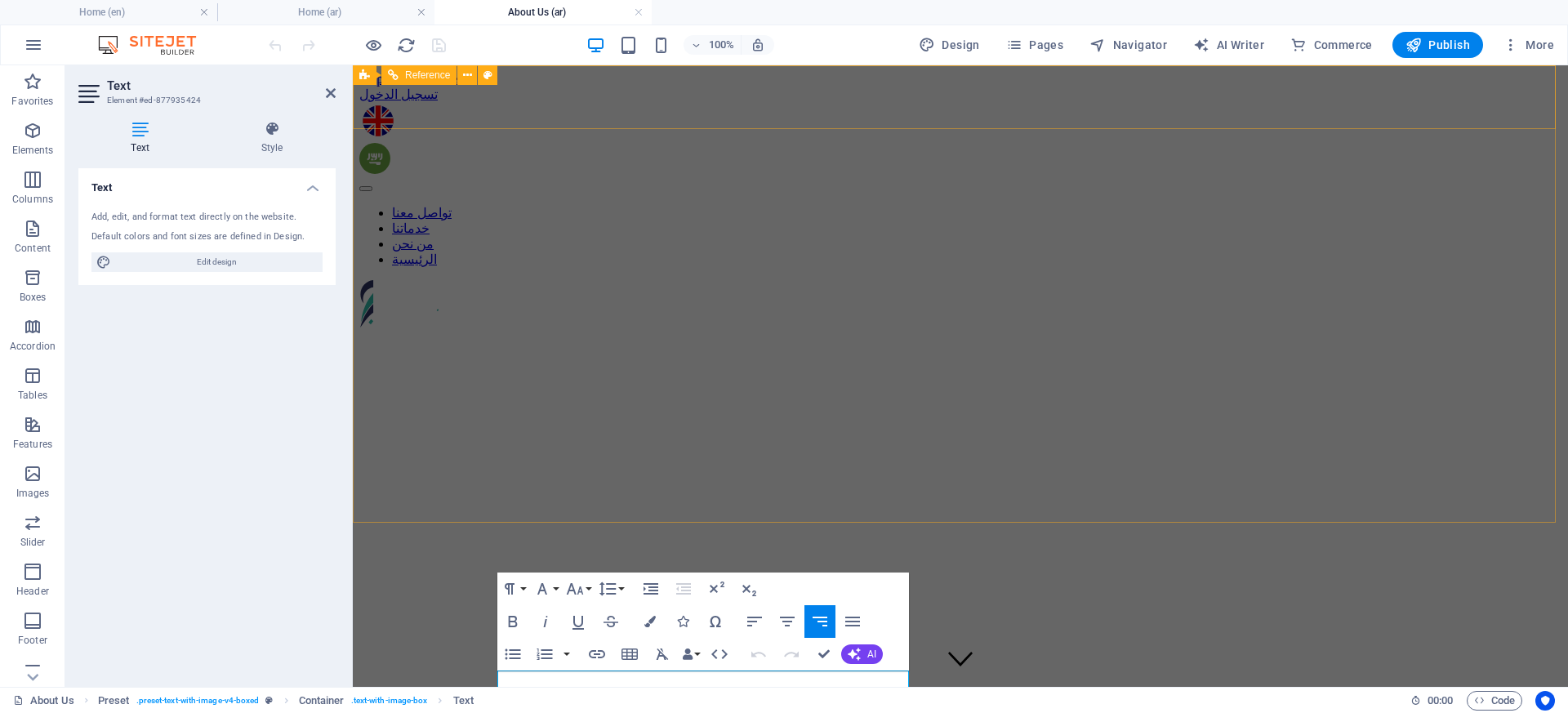
click at [861, 205] on nav "تواصل معنا خدماتنا من نحن الرئيسية" at bounding box center [960, 236] width 1202 height 62
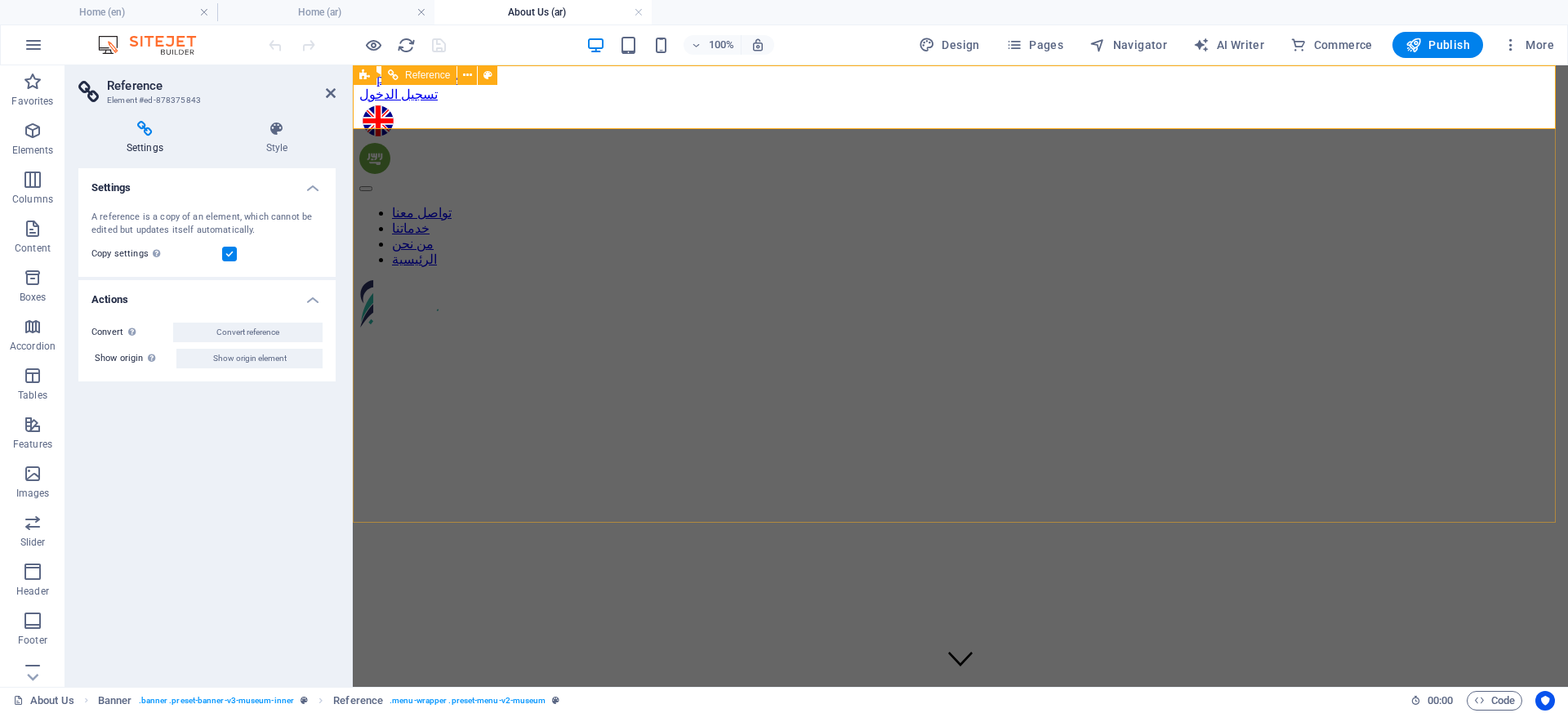
click at [925, 205] on nav "تواصل معنا خدماتنا من نحن الرئيسية" at bounding box center [960, 236] width 1202 height 62
click at [1010, 205] on nav "تواصل معنا خدماتنا من نحن الرئيسية" at bounding box center [960, 236] width 1202 height 62
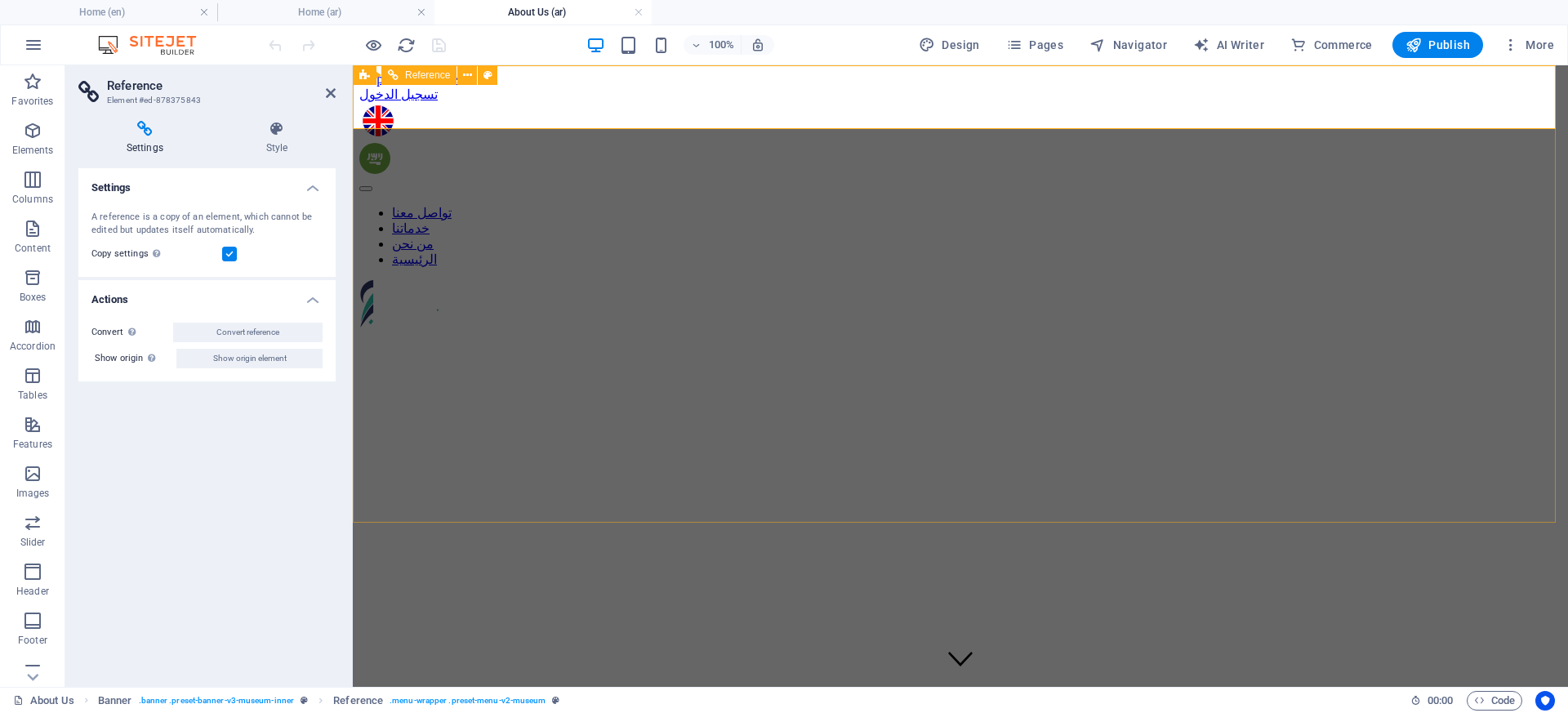
click at [1225, 205] on nav "تواصل معنا خدماتنا من نحن الرئيسية" at bounding box center [960, 236] width 1202 height 62
click at [470, 77] on icon at bounding box center [468, 75] width 9 height 17
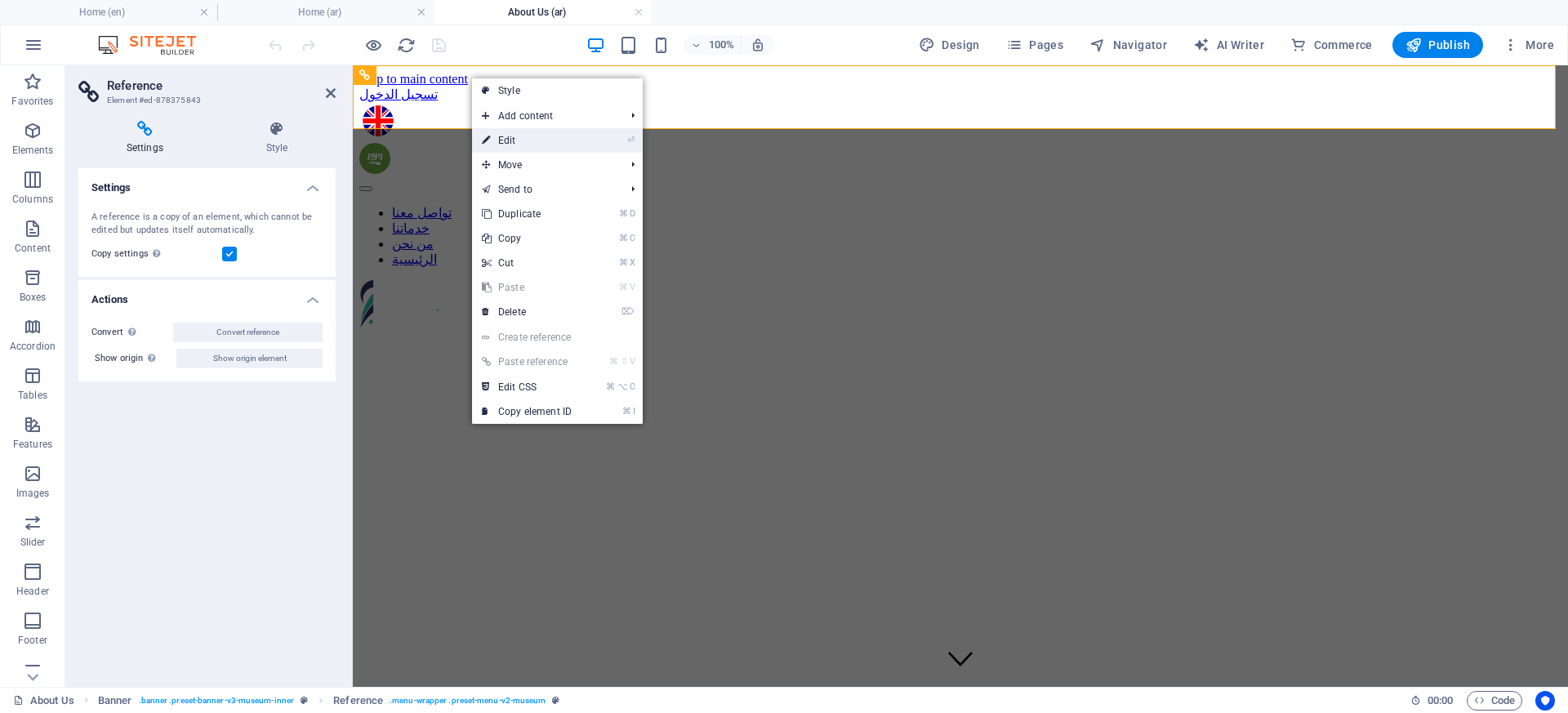
click at [525, 146] on link "⏎ Edit" at bounding box center [526, 140] width 109 height 24
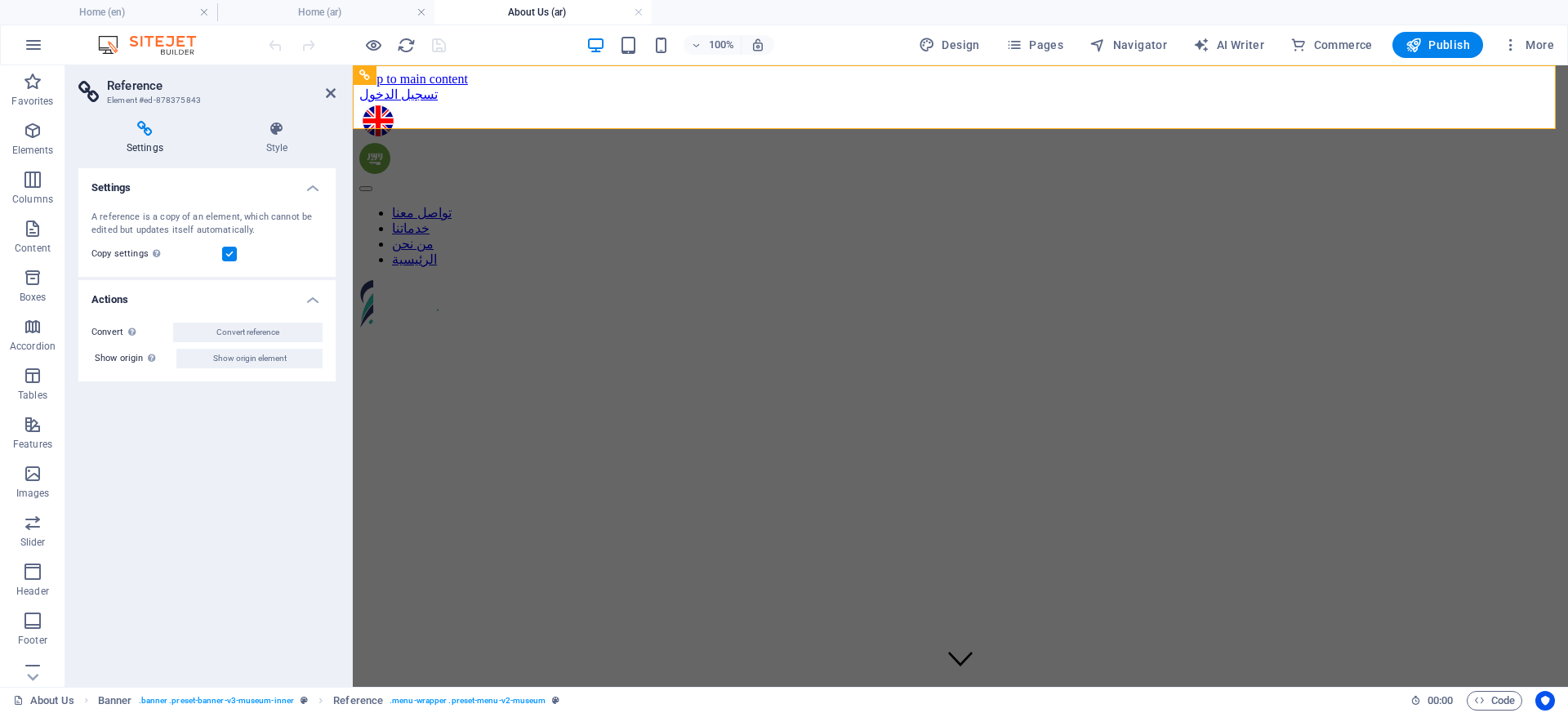
click at [464, 60] on div "100% Design Pages Navigator AI Writer Commerce Publish More" at bounding box center [784, 45] width 1566 height 40
click at [365, 71] on icon at bounding box center [364, 74] width 10 height 20
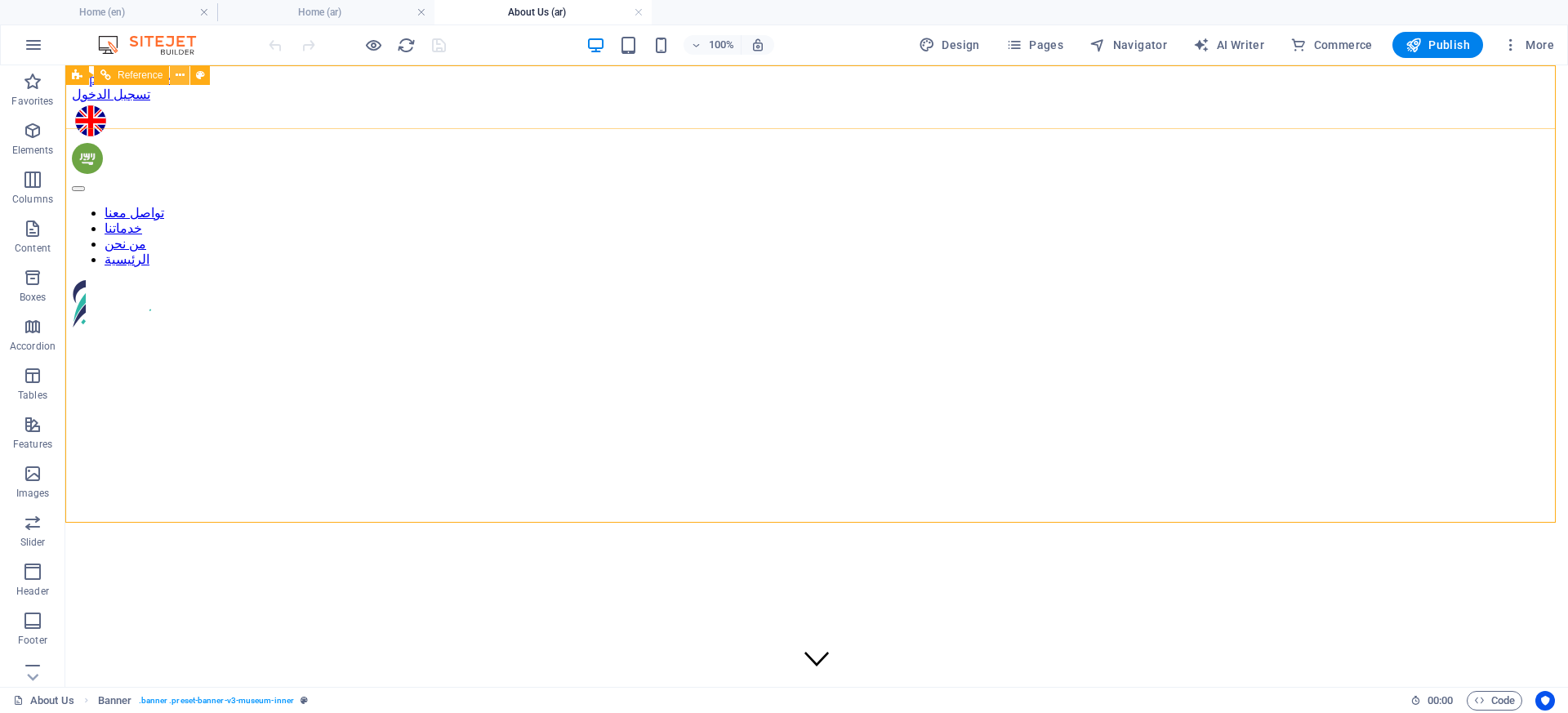
click at [180, 77] on icon at bounding box center [180, 75] width 9 height 17
click at [781, 205] on nav "تواصل معنا خدماتنا من نحن الرئيسية" at bounding box center [816, 236] width 1489 height 62
click at [780, 205] on nav "تواصل معنا خدماتنا من نحن الرئيسية" at bounding box center [816, 236] width 1489 height 62
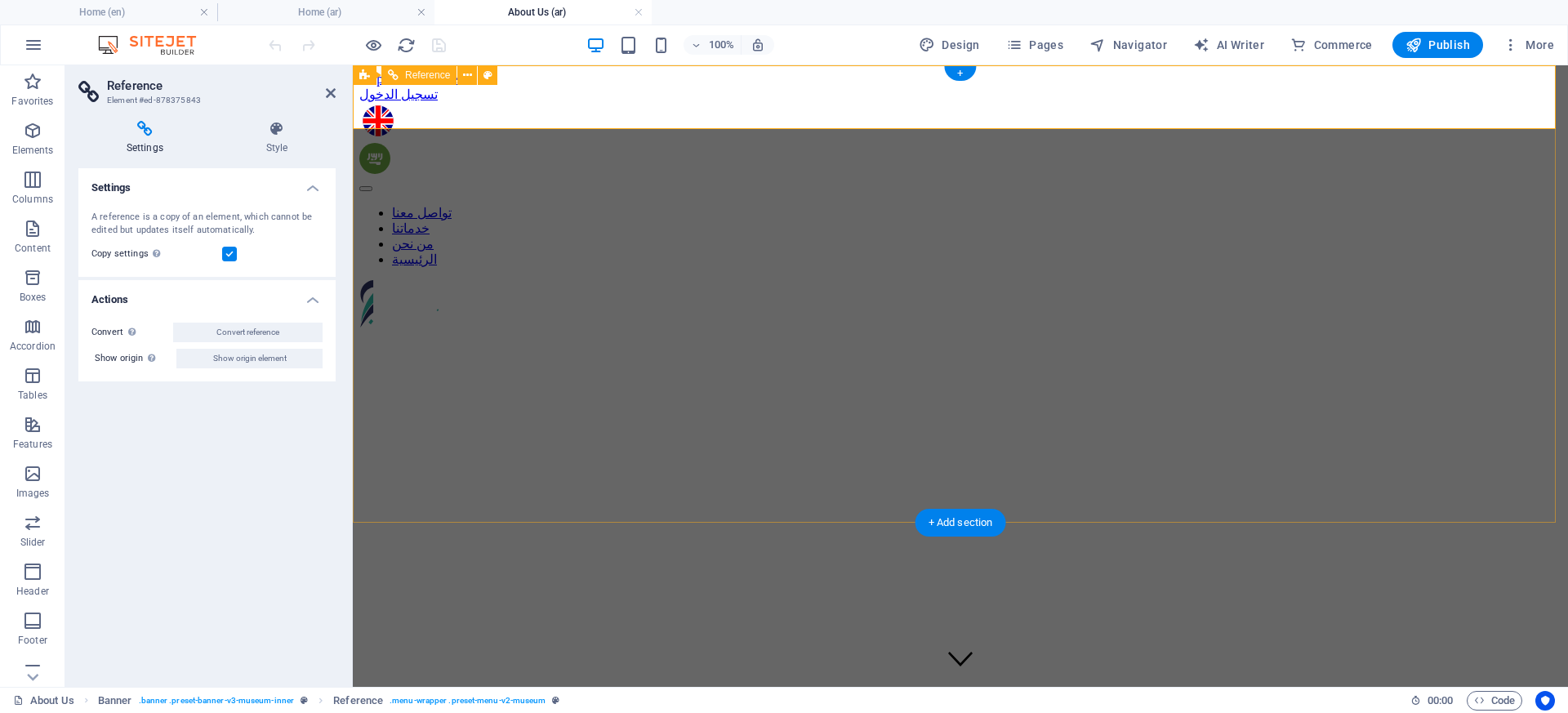
click at [780, 205] on nav "تواصل معنا خدماتنا من نحن الرئيسية" at bounding box center [960, 236] width 1202 height 62
click at [941, 205] on nav "تواصل معنا خدماتنا من نحن الرئيسية" at bounding box center [960, 236] width 1202 height 62
click at [948, 205] on nav "تواصل معنا خدماتنا من نحن الرئيسية" at bounding box center [960, 236] width 1202 height 62
click at [1336, 205] on nav "تواصل معنا خدماتنا من نحن الرئيسية" at bounding box center [960, 236] width 1202 height 62
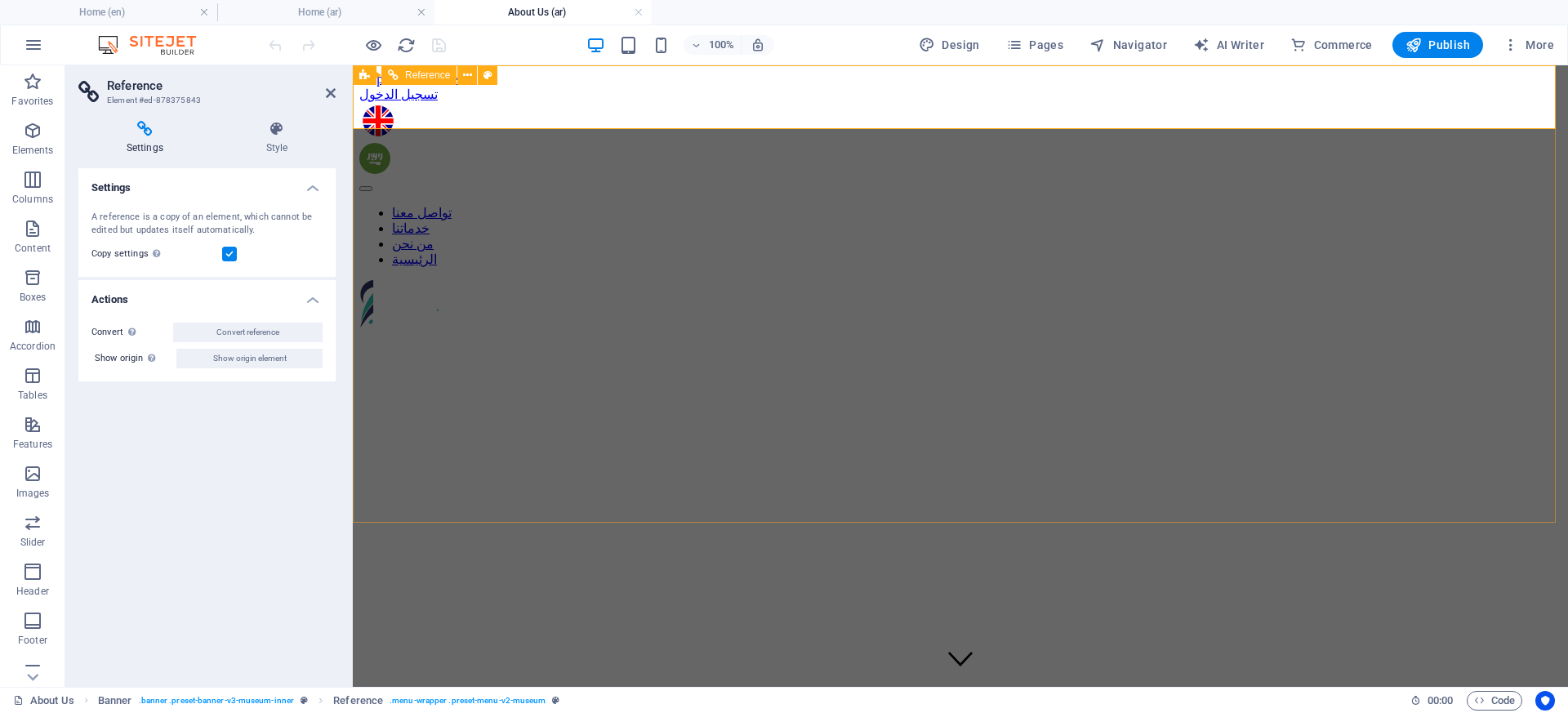
click at [1355, 280] on div at bounding box center [960, 306] width 1202 height 51
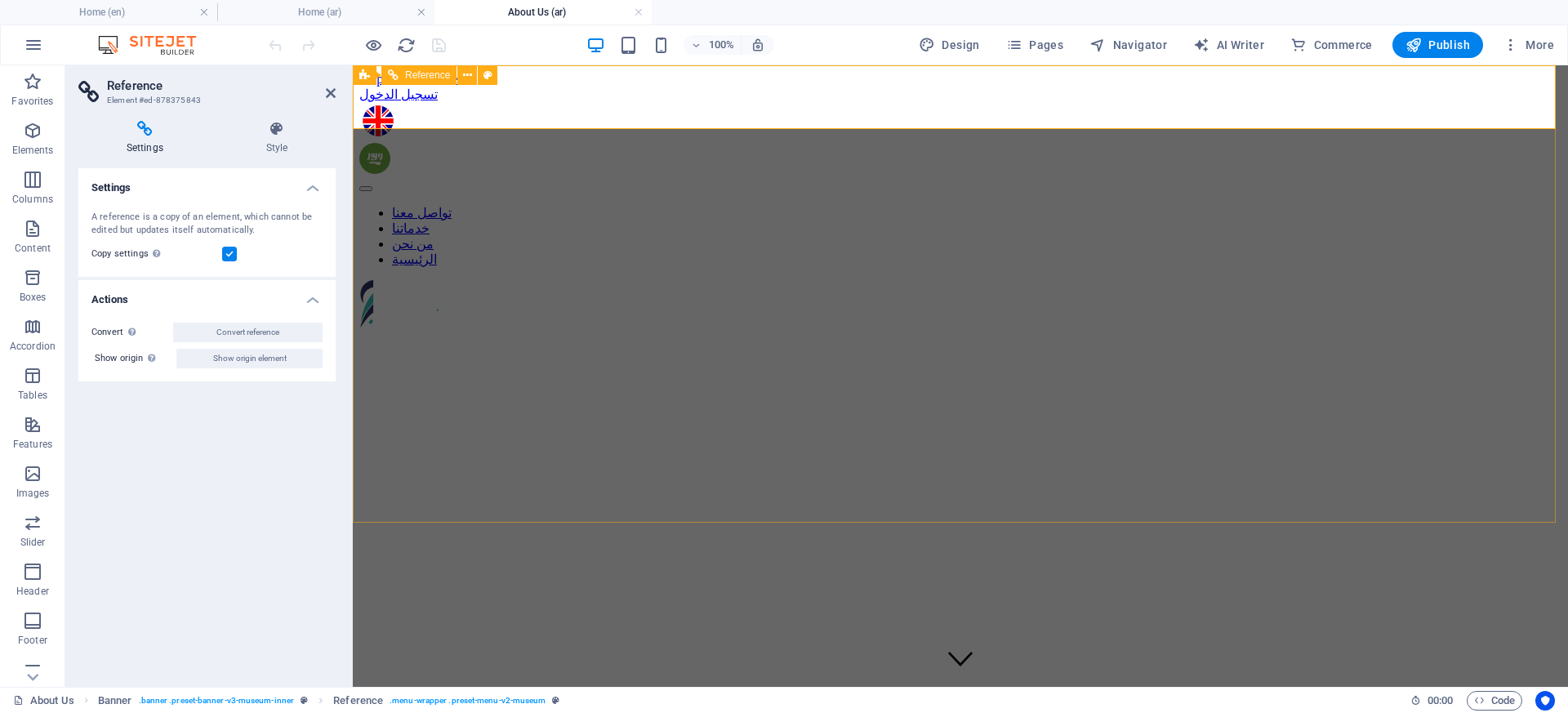
click at [1355, 280] on div at bounding box center [960, 306] width 1202 height 51
click at [386, 43] on div at bounding box center [356, 45] width 183 height 26
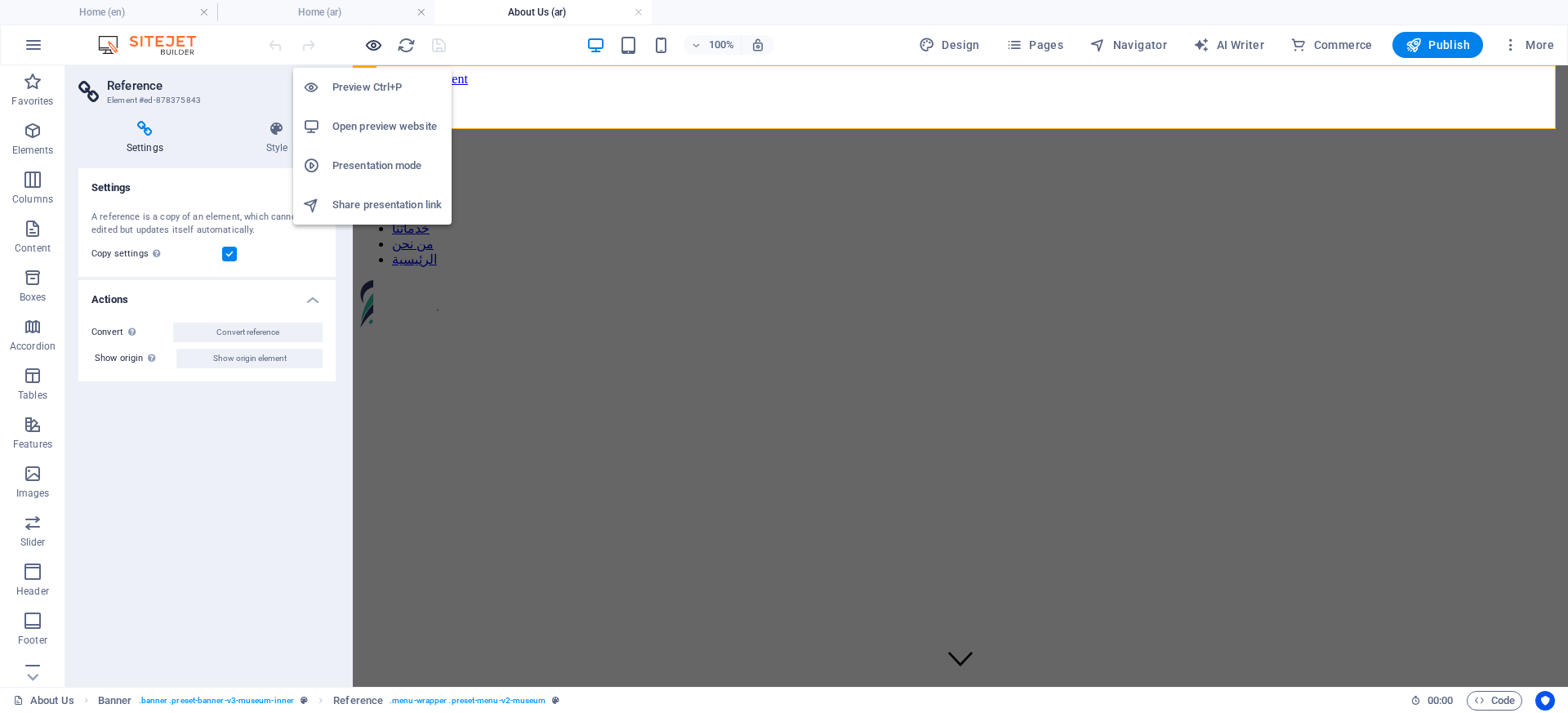
click at [380, 45] on icon "button" at bounding box center [373, 45] width 19 height 19
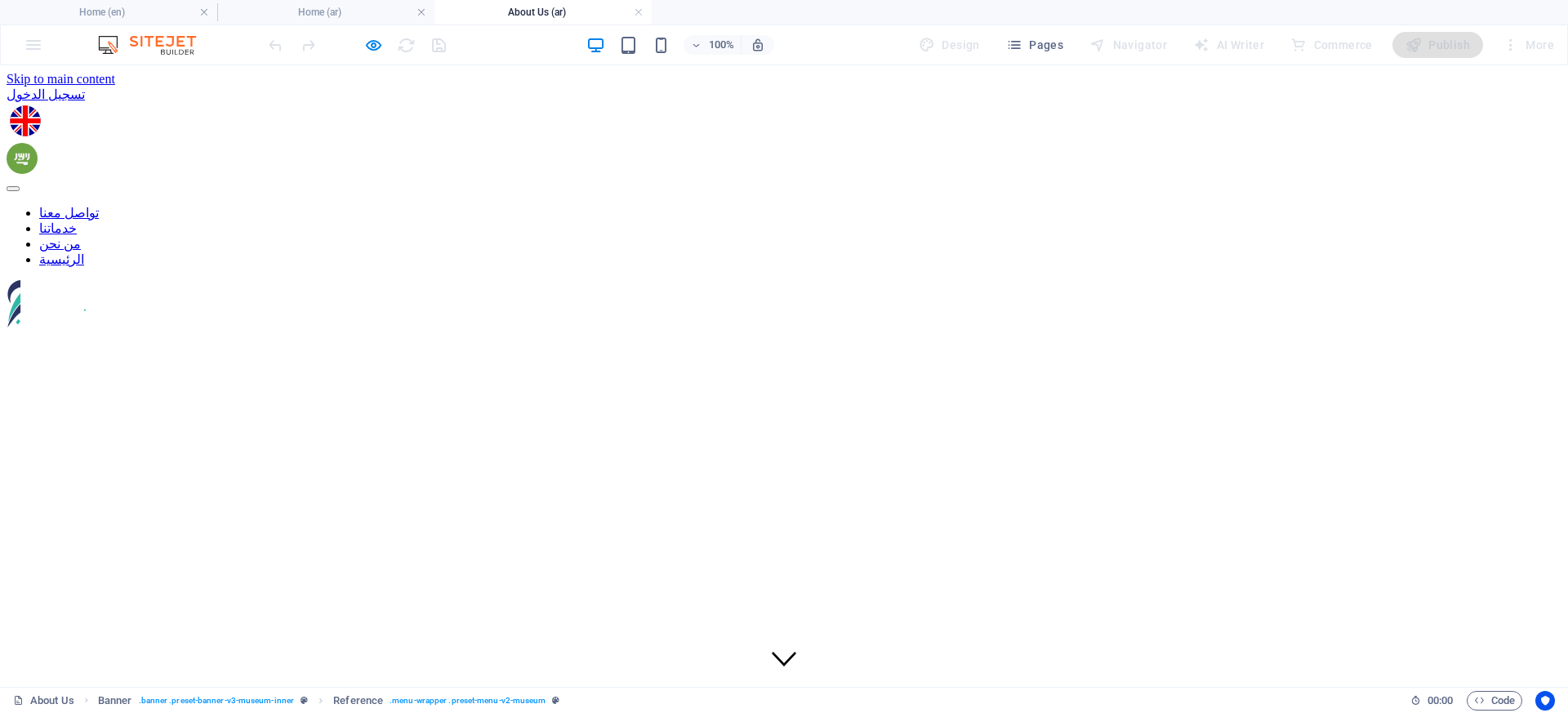
click at [77, 221] on link "خدماتنا" at bounding box center [58, 228] width 38 height 14
click at [678, 205] on nav "تواصل معنا خدماتنا من نحن الرئيسية" at bounding box center [784, 236] width 1555 height 62
click at [902, 205] on nav "تواصل معنا خدماتنا من نحن الرئيسية" at bounding box center [784, 236] width 1555 height 62
click at [892, 205] on nav "تواصل معنا خدماتنا من نحن الرئيسية" at bounding box center [784, 236] width 1555 height 62
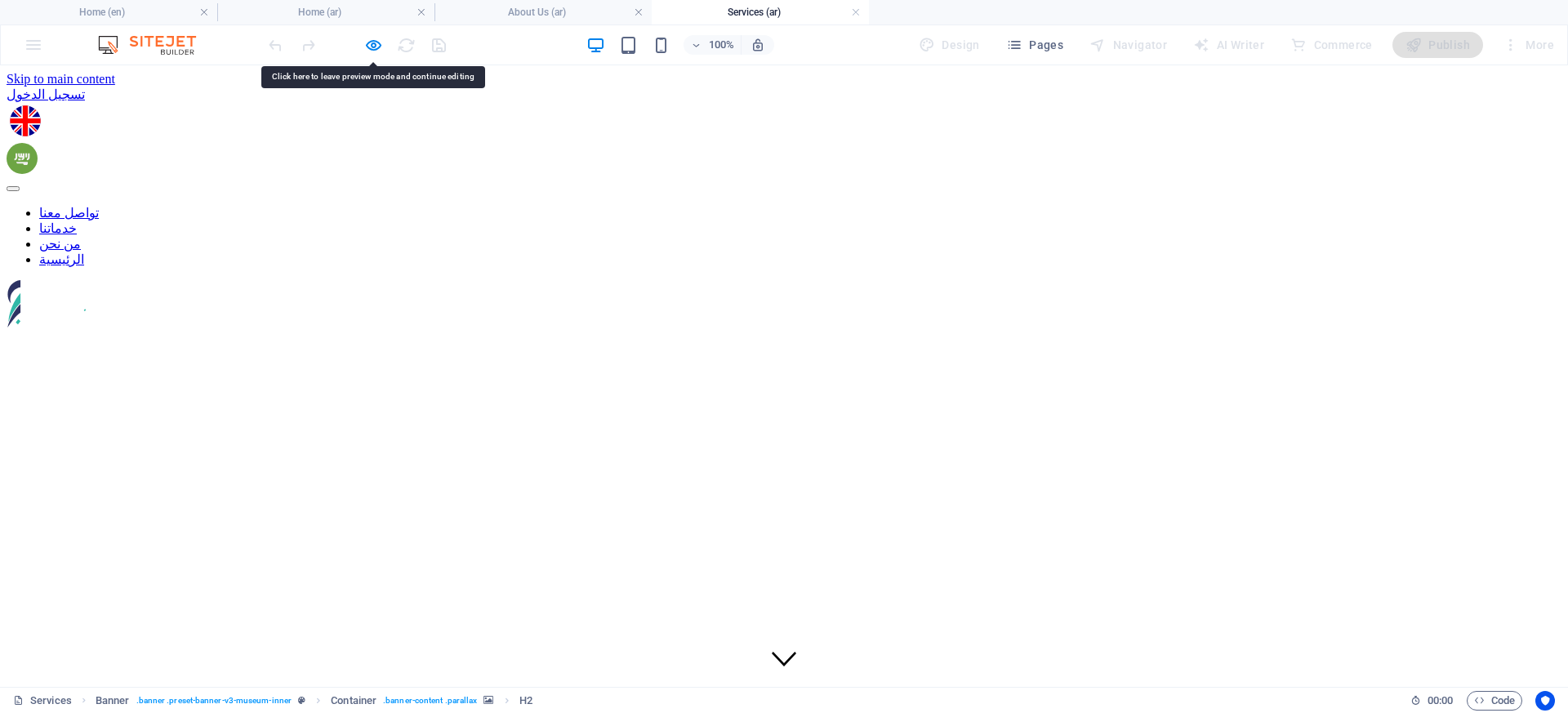
drag, startPoint x: 892, startPoint y: 102, endPoint x: 982, endPoint y: 110, distance: 90.4
click at [893, 205] on nav "تواصل معنا خدماتنا من نحن الرئيسية" at bounding box center [784, 236] width 1555 height 62
click at [983, 205] on nav "تواصل معنا خدماتنا من نحن الرئيسية" at bounding box center [784, 236] width 1555 height 62
click at [987, 205] on nav "تواصل معنا خدماتنا من نحن الرئيسية" at bounding box center [784, 236] width 1555 height 62
click at [993, 205] on nav "تواصل معنا خدماتنا من نحن الرئيسية" at bounding box center [784, 236] width 1555 height 62
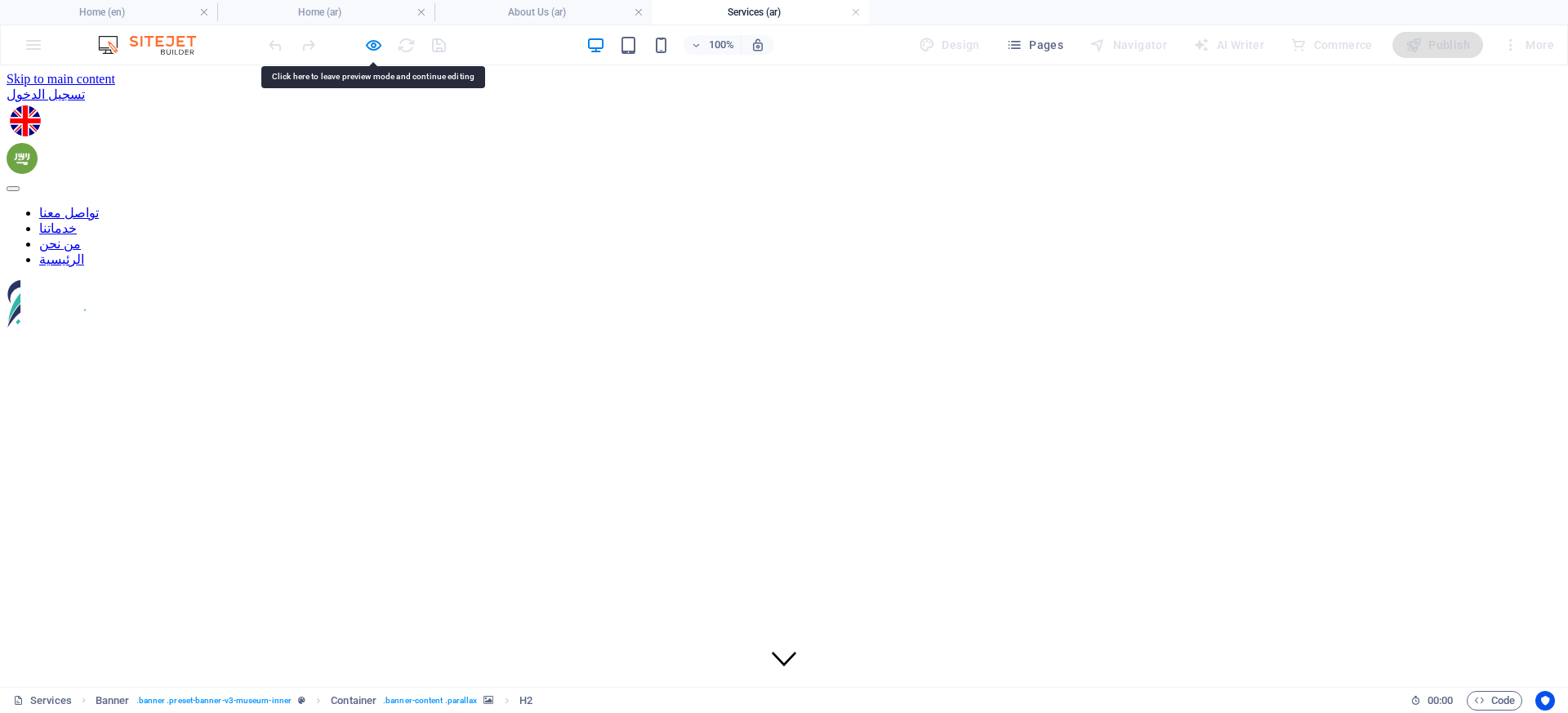
click at [993, 205] on nav "تواصل معنا خدماتنا من نحن الرئيسية" at bounding box center [784, 236] width 1555 height 62
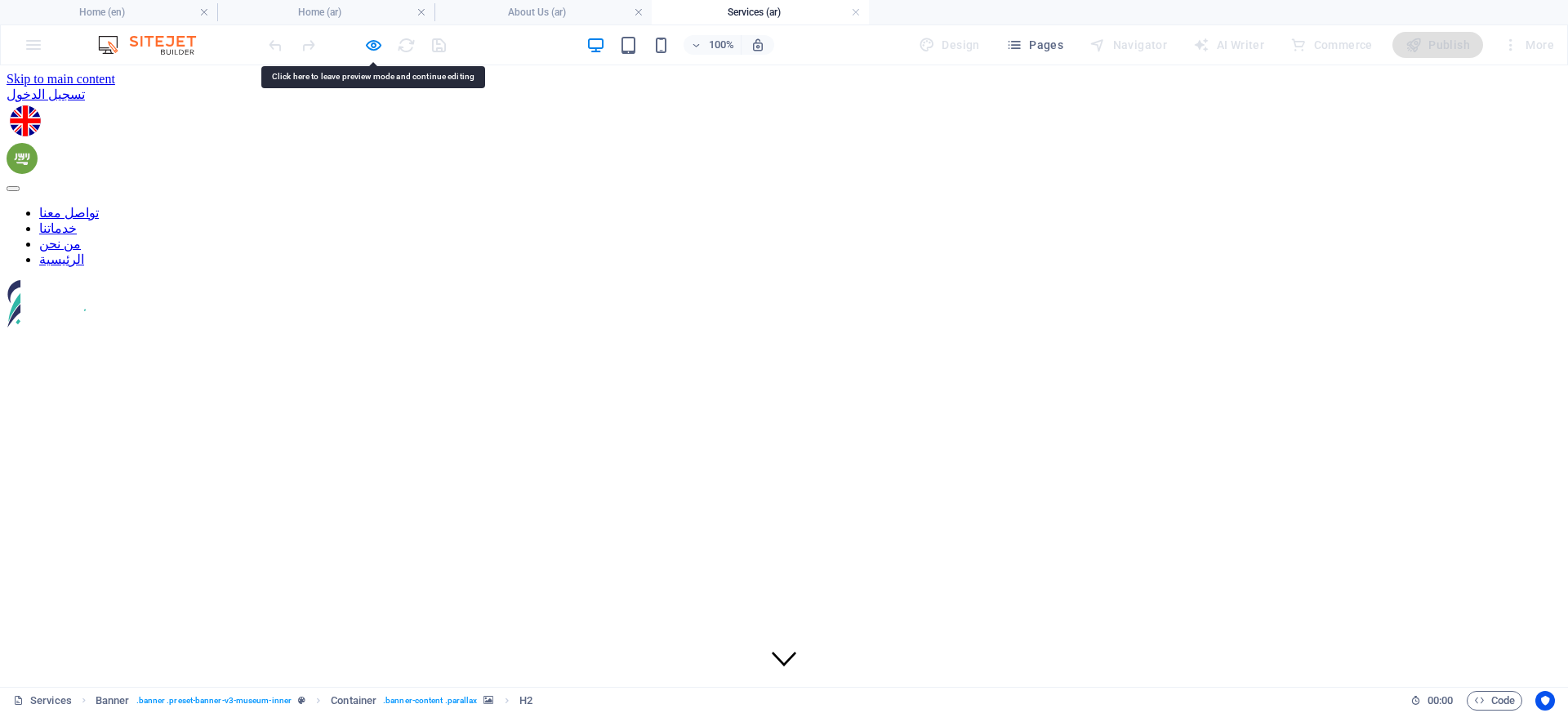
click at [993, 205] on nav "تواصل معنا خدماتنا من نحن الرئيسية" at bounding box center [784, 236] width 1555 height 62
click at [364, 48] on icon "button" at bounding box center [373, 45] width 19 height 19
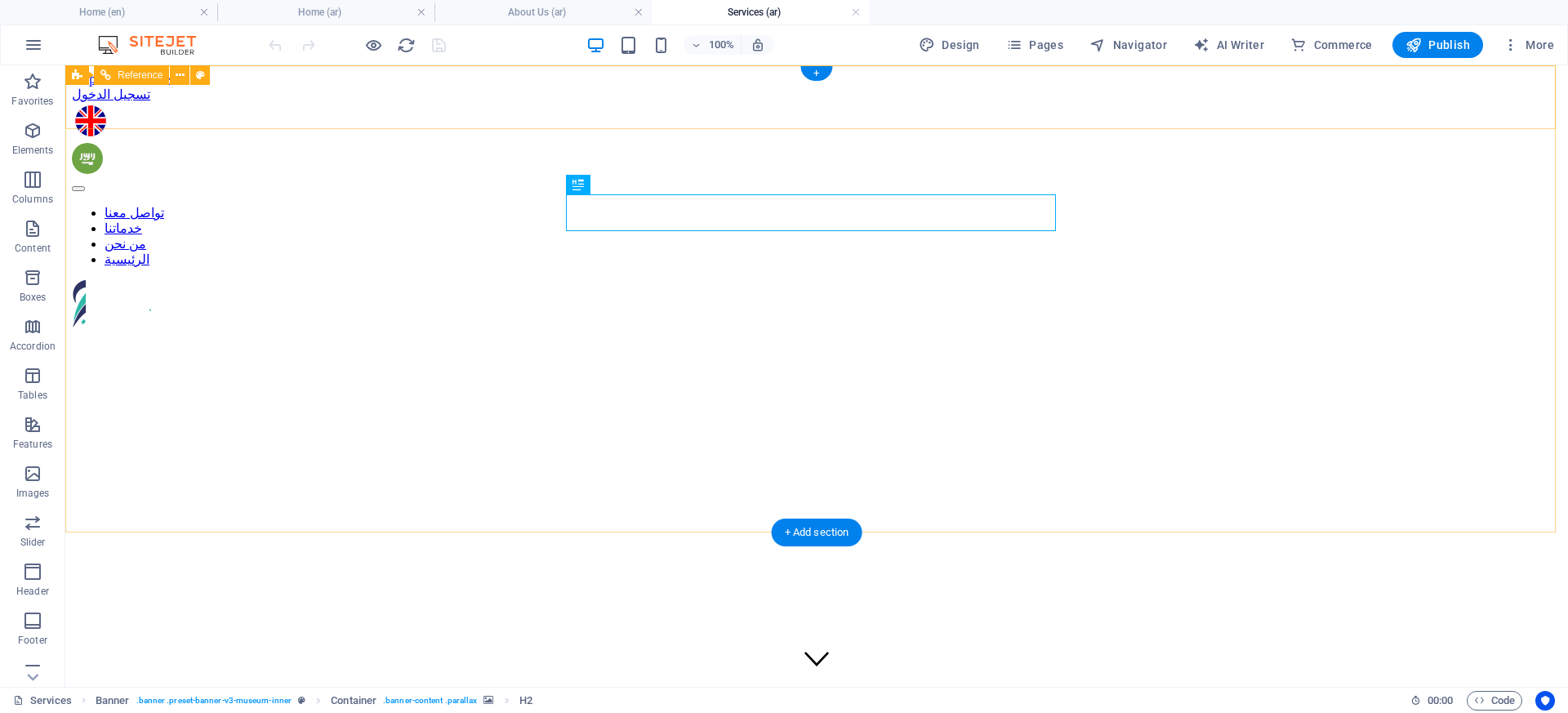
click at [1022, 205] on nav "تواصل معنا خدماتنا من نحن الرئيسية" at bounding box center [816, 236] width 1489 height 62
click at [734, 205] on nav "تواصل معنا خدماتنا من نحن الرئيسية" at bounding box center [816, 236] width 1489 height 62
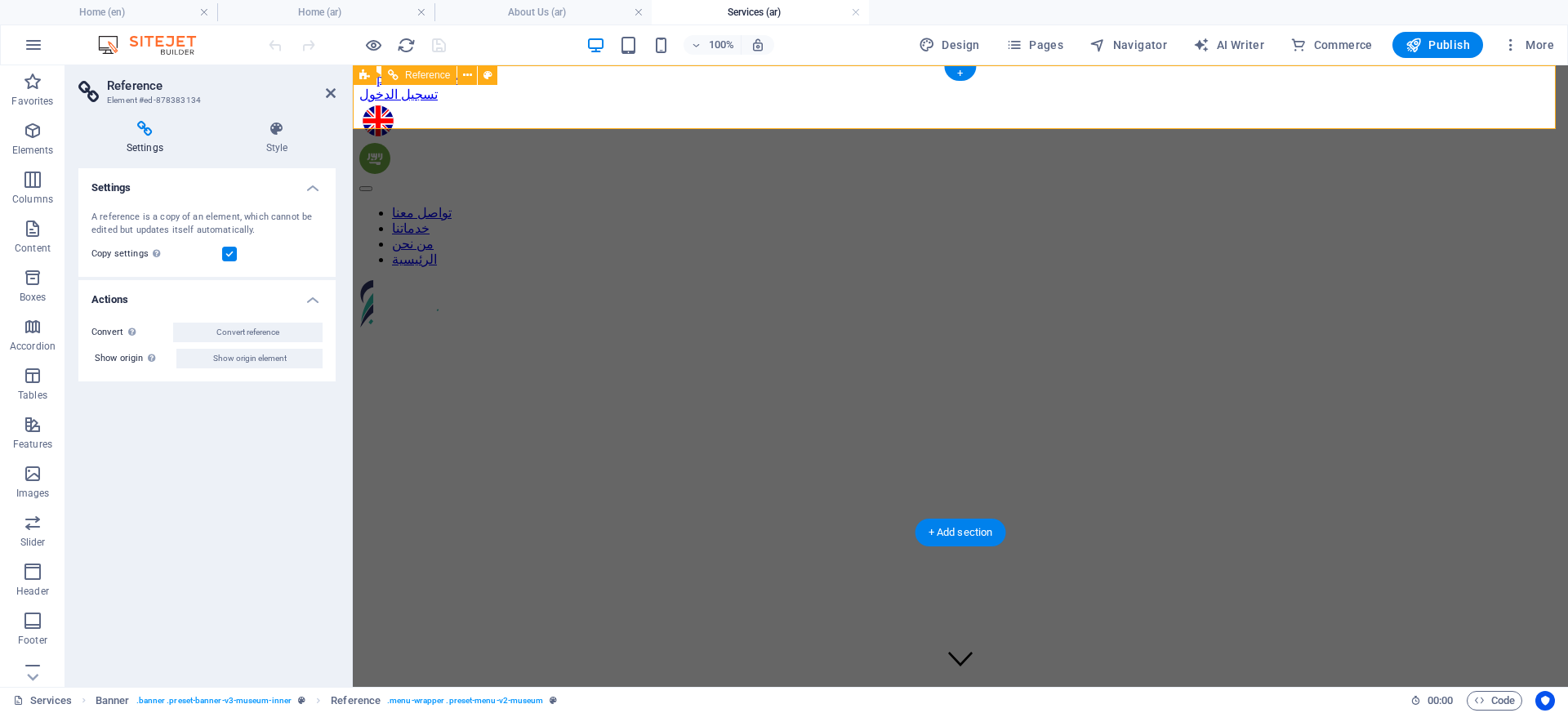
click at [1120, 205] on nav "تواصل معنا خدماتنا من نحن الرئيسية" at bounding box center [960, 236] width 1202 height 62
click at [1162, 205] on nav "تواصل معنا خدماتنا من نحن الرئيسية" at bounding box center [960, 236] width 1202 height 62
click at [1153, 205] on nav "تواصل معنا خدماتنا من نحن الرئيسية" at bounding box center [960, 236] width 1202 height 62
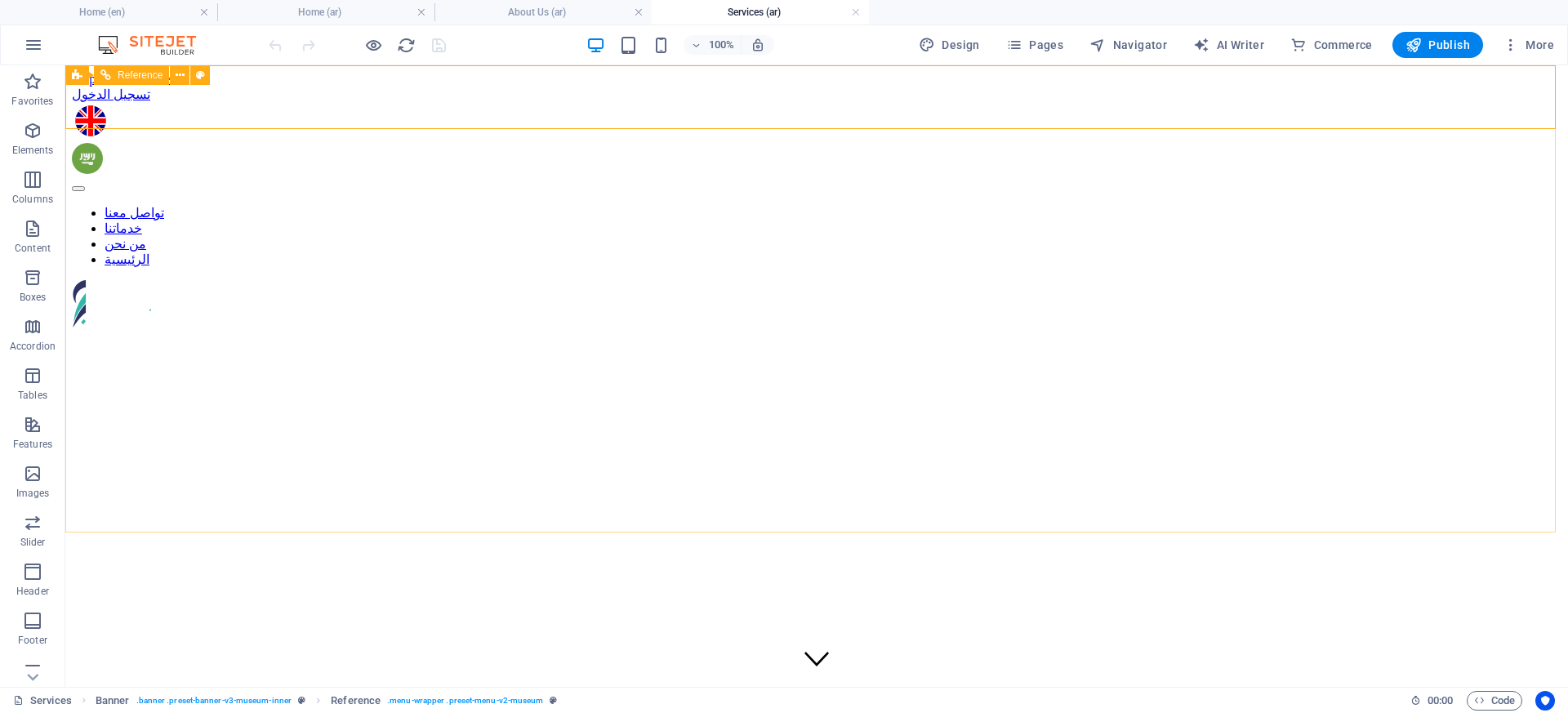
click at [111, 78] on div "Reference" at bounding box center [132, 74] width 75 height 20
click at [478, 143] on figure at bounding box center [813, 160] width 1483 height 34
click at [451, 105] on figure at bounding box center [817, 122] width 1483 height 34
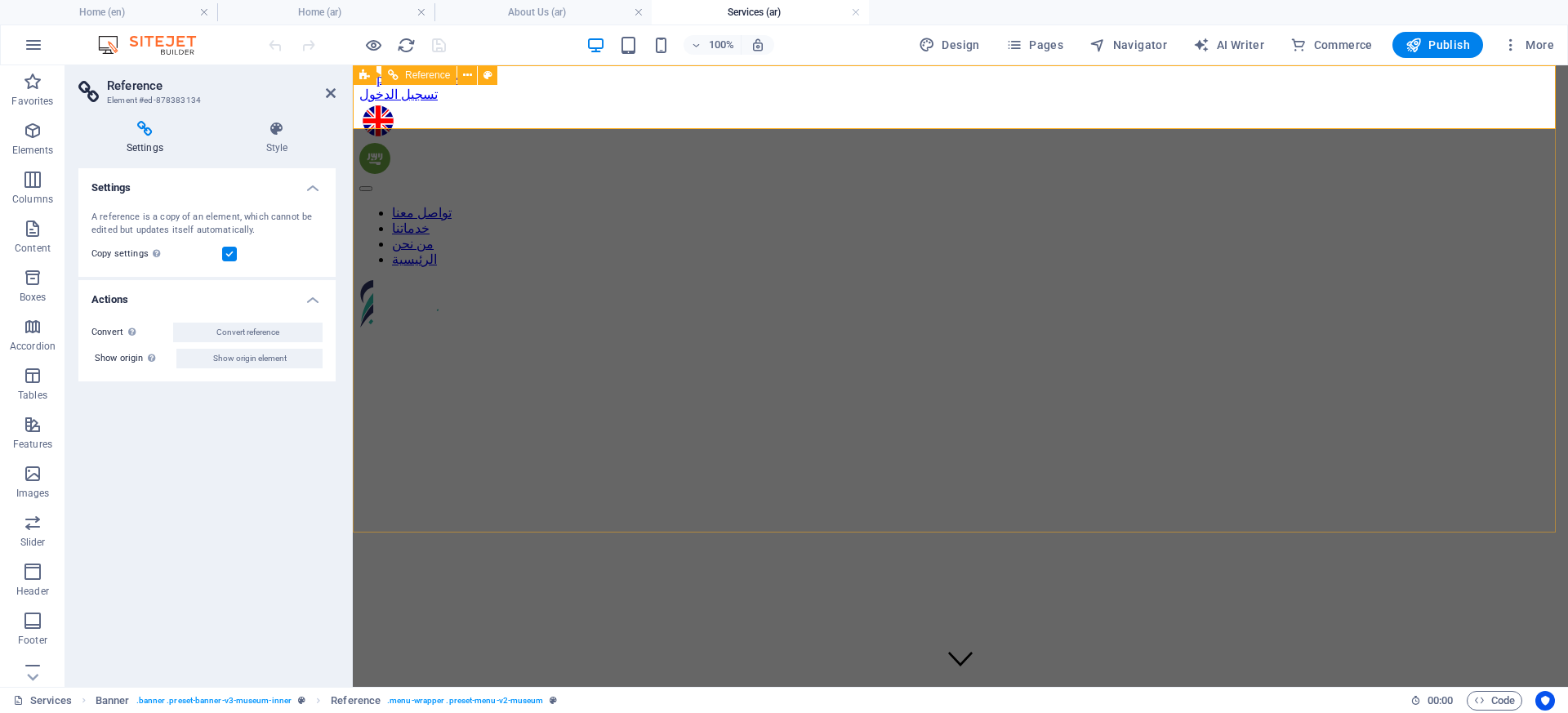
click at [744, 205] on nav "تواصل معنا خدماتنا من نحن الرئيسية" at bounding box center [960, 236] width 1202 height 62
click at [743, 205] on nav "تواصل معنا خدماتنا من نحن الرئيسية" at bounding box center [960, 236] width 1202 height 62
click at [222, 252] on label at bounding box center [229, 254] width 15 height 15
click at [0, 0] on input "Copy settings Use the same settings (flex, animation, position, style) as for t…" at bounding box center [0, 0] width 0 height 0
click at [223, 252] on label at bounding box center [229, 254] width 15 height 15
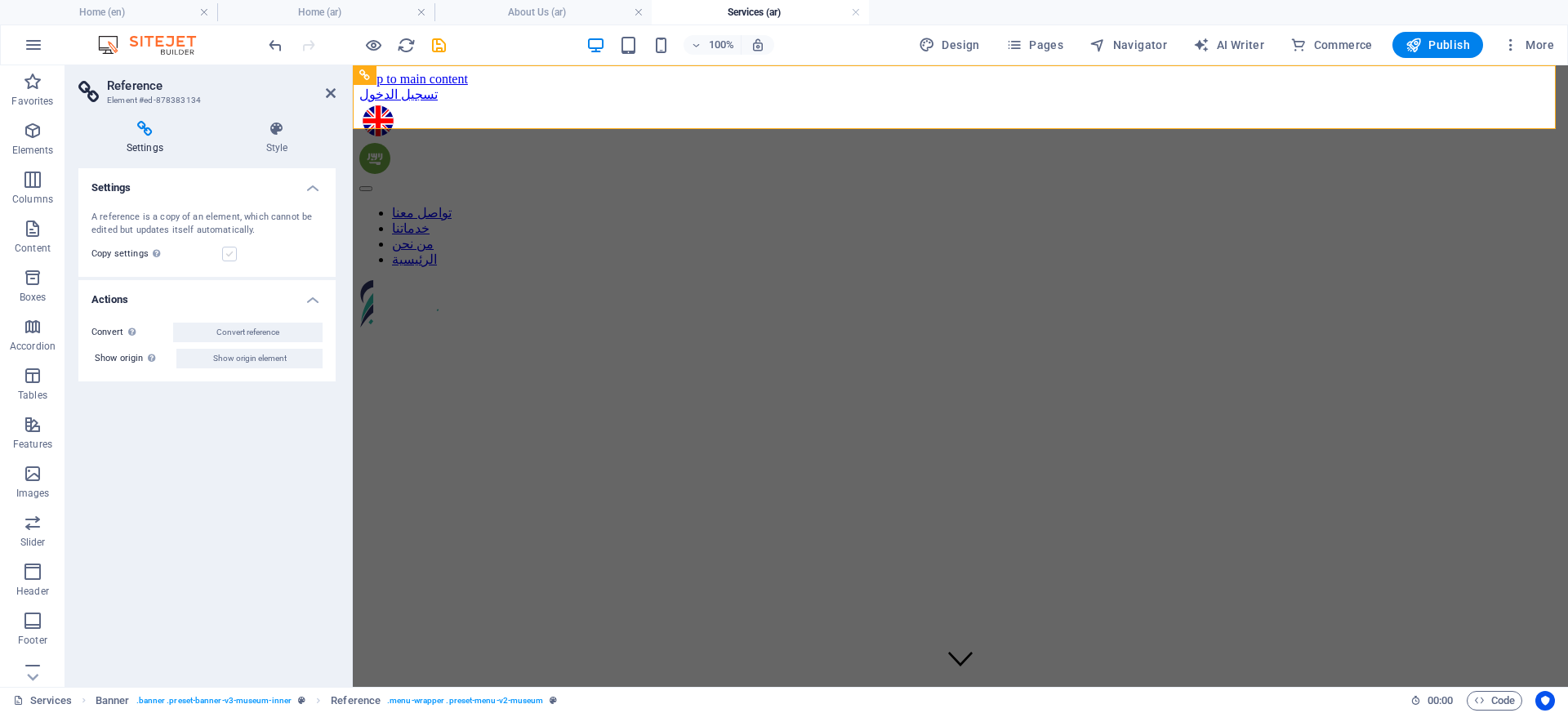
click at [0, 0] on input "Copy settings Use the same settings (flex, animation, position, style) as for t…" at bounding box center [0, 0] width 0 height 0
click at [34, 35] on icon "button" at bounding box center [33, 44] width 20 height 20
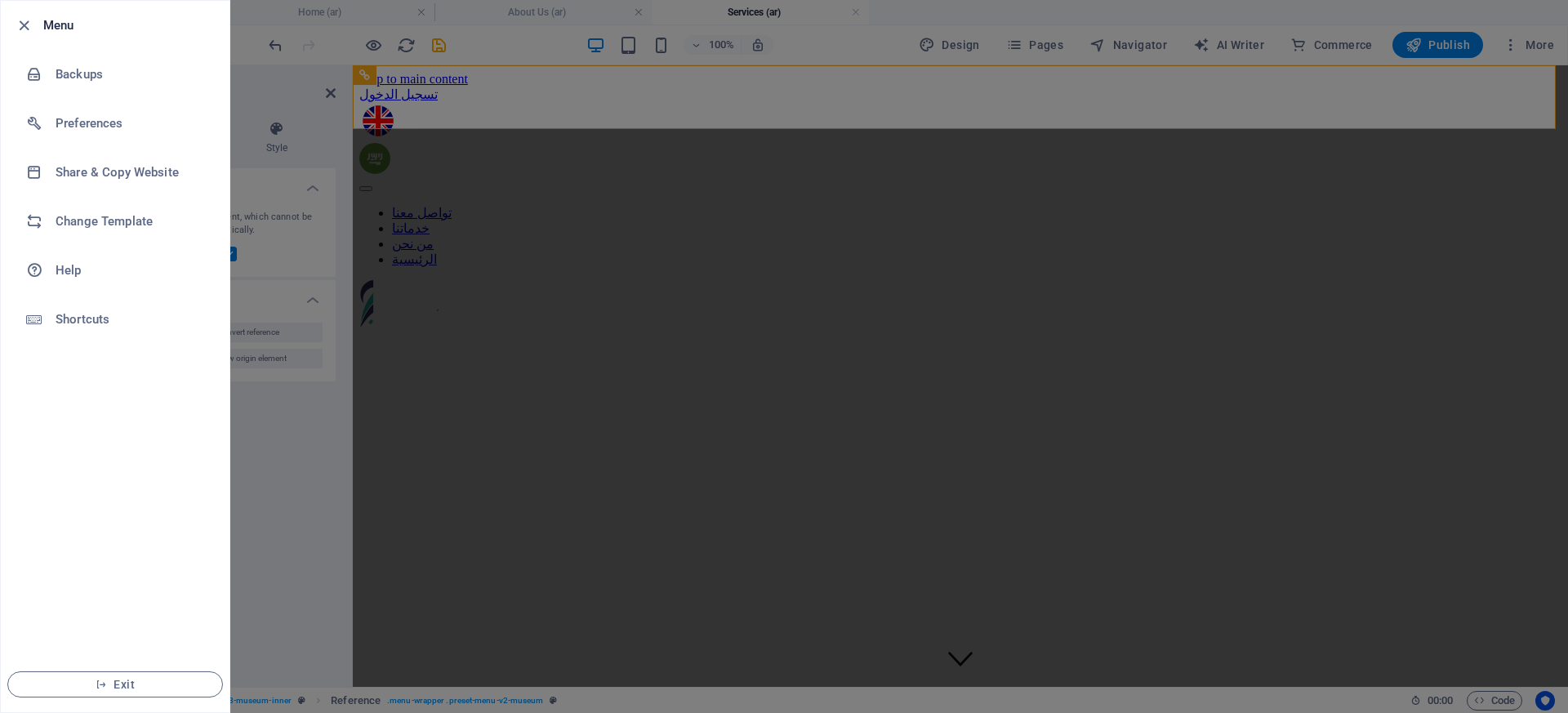
click at [287, 319] on div at bounding box center [784, 356] width 1568 height 713
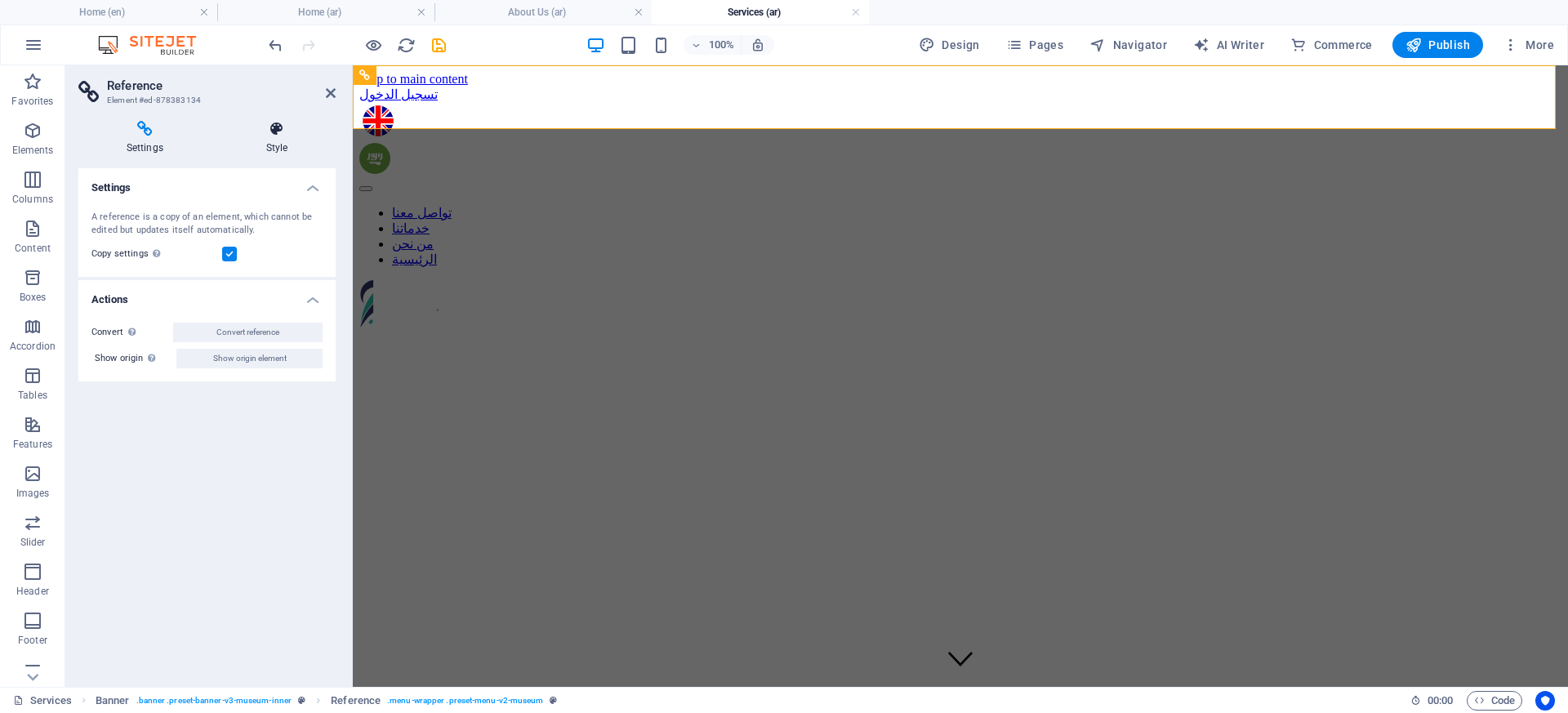
click at [274, 141] on h4 "Style" at bounding box center [276, 138] width 118 height 34
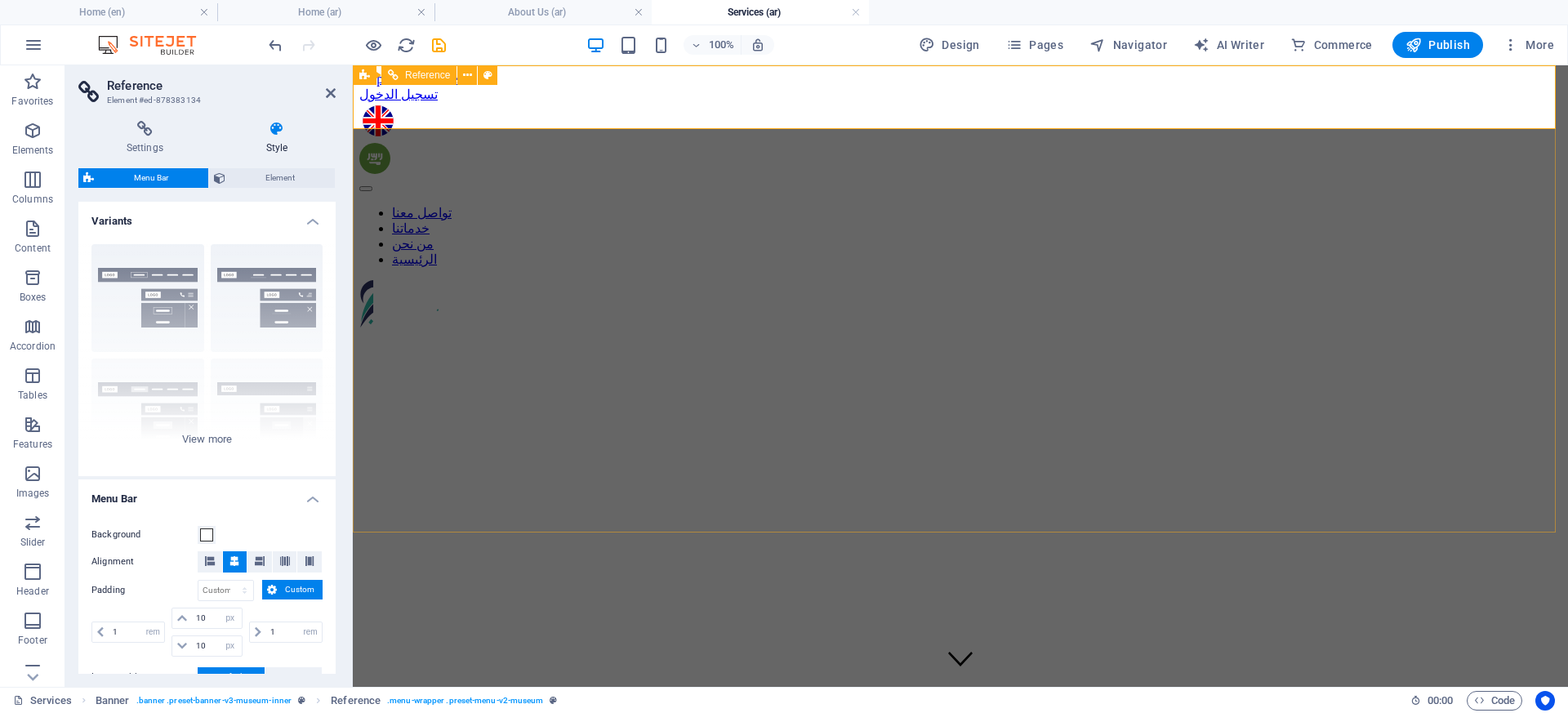
click at [672, 205] on nav "تواصل معنا خدماتنا من نحن الرئيسية" at bounding box center [960, 236] width 1202 height 62
click at [745, 205] on nav "تواصل معنا خدماتنا من نحن الرئيسية" at bounding box center [960, 236] width 1202 height 62
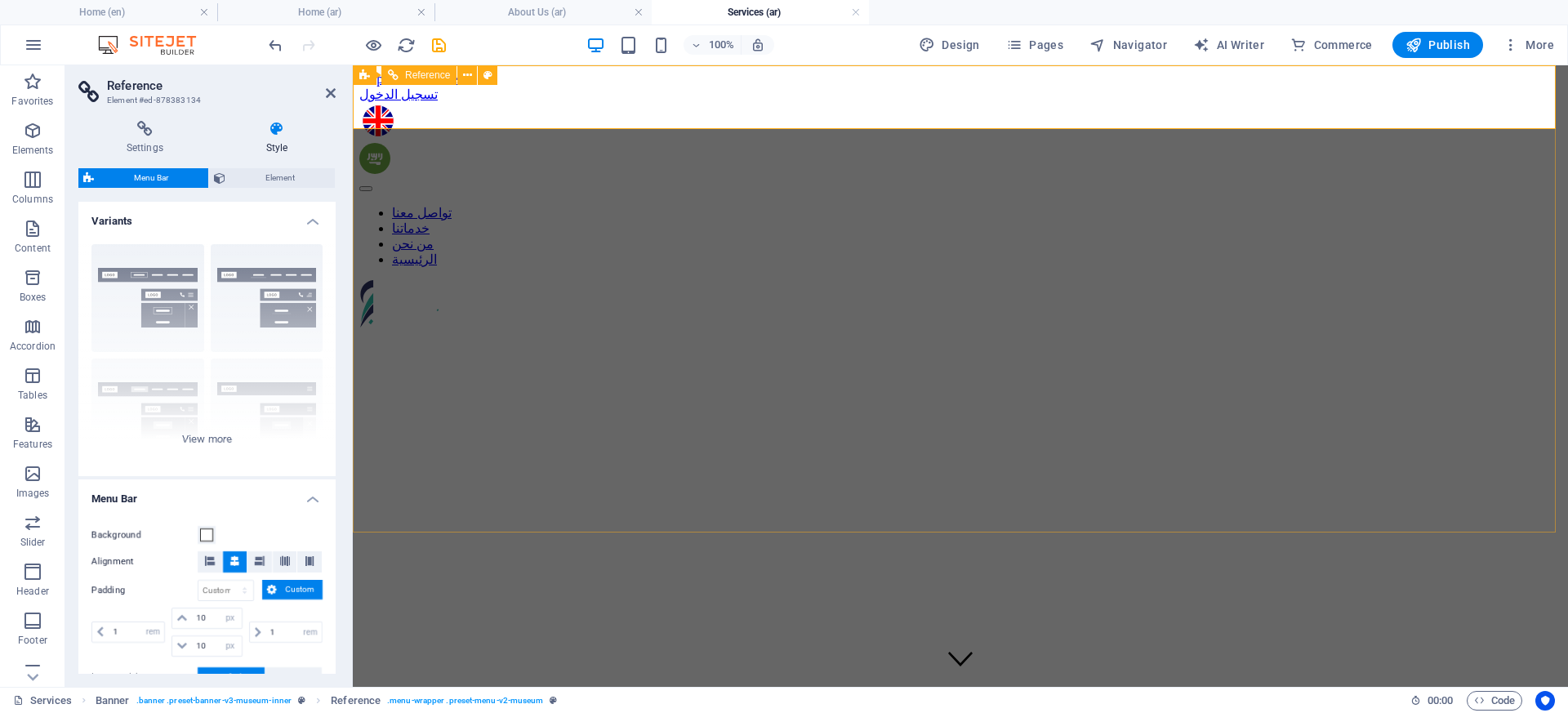
click at [745, 205] on nav "تواصل معنا خدماتنا من نحن الرئيسية" at bounding box center [960, 236] width 1202 height 62
click at [913, 205] on nav "تواصل معنا خدماتنا من نحن الرئيسية" at bounding box center [960, 236] width 1202 height 62
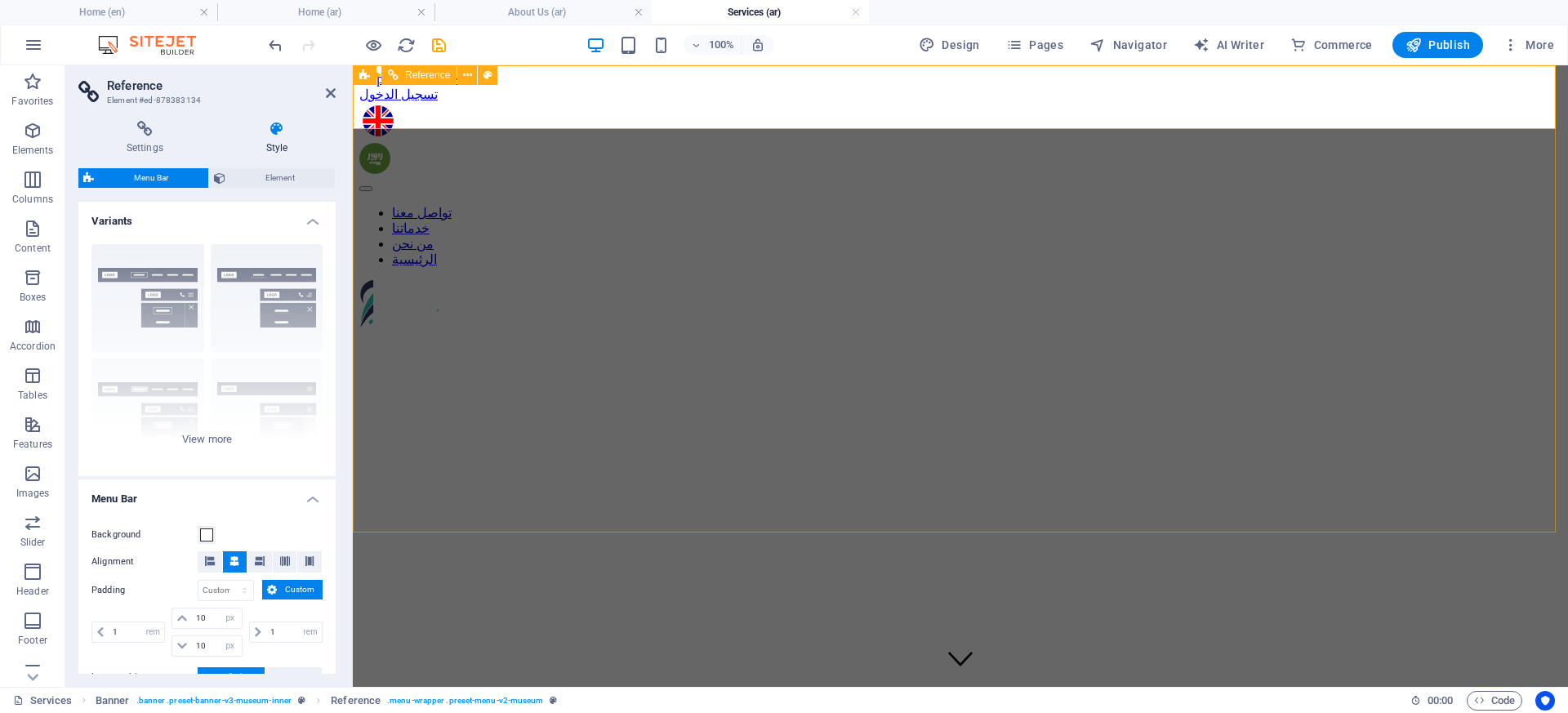
click at [971, 205] on nav "تواصل معنا خدماتنا من نحن الرئيسية" at bounding box center [960, 236] width 1202 height 62
click at [1290, 205] on nav "تواصل معنا خدماتنا من نحن الرئيسية" at bounding box center [960, 236] width 1202 height 62
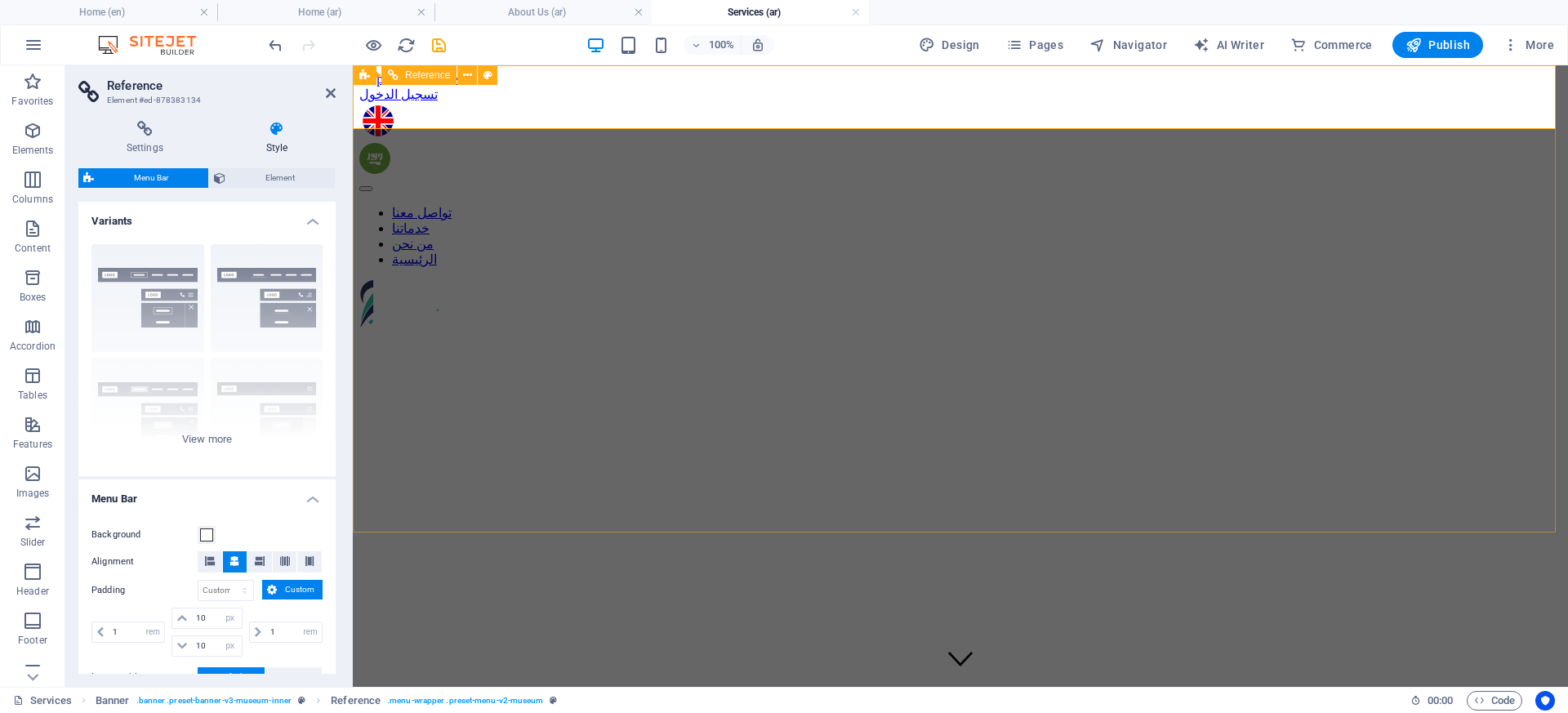
click at [1290, 205] on nav "تواصل معنا خدماتنا من نحن الرئيسية" at bounding box center [960, 236] width 1202 height 62
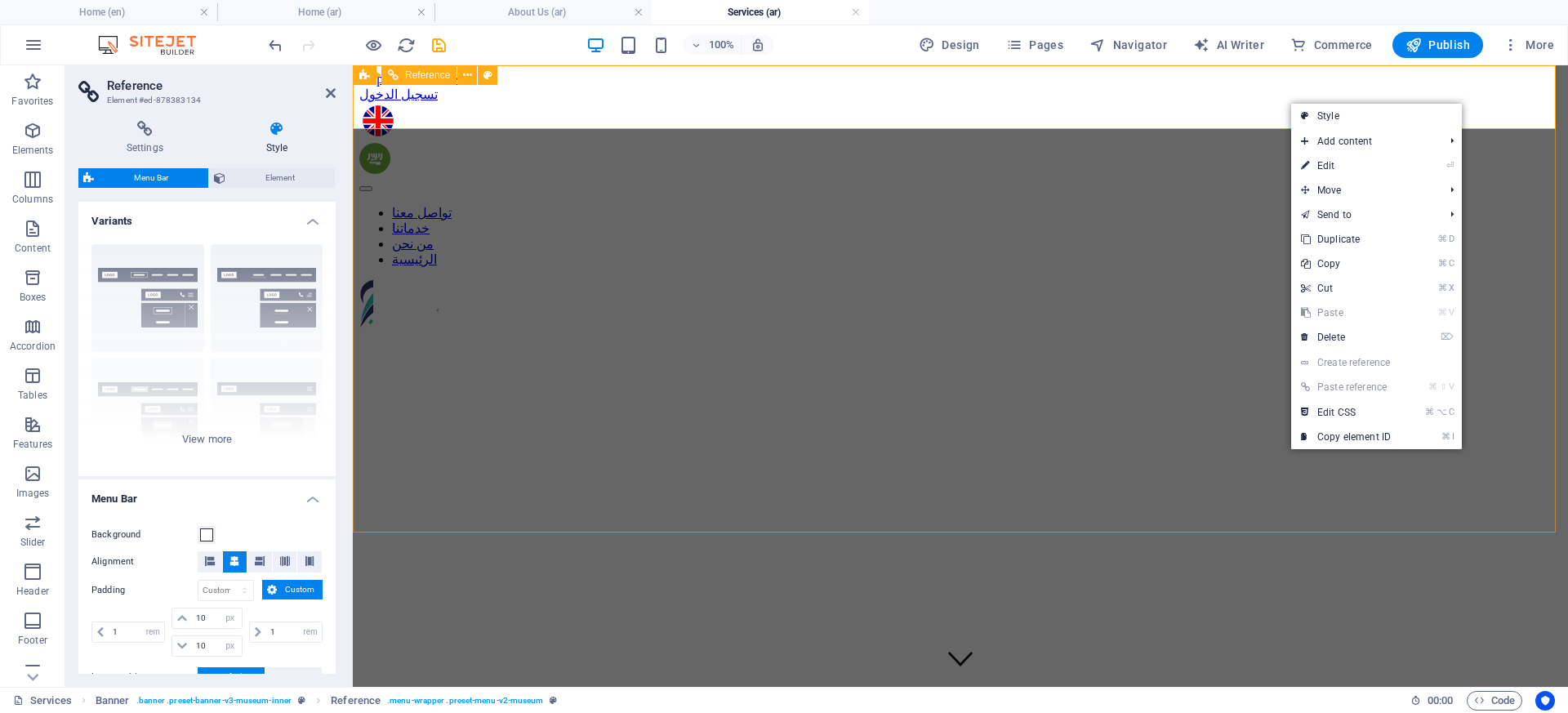
click at [1185, 205] on nav "تواصل معنا خدماتنا من نحن الرئيسية" at bounding box center [960, 236] width 1202 height 62
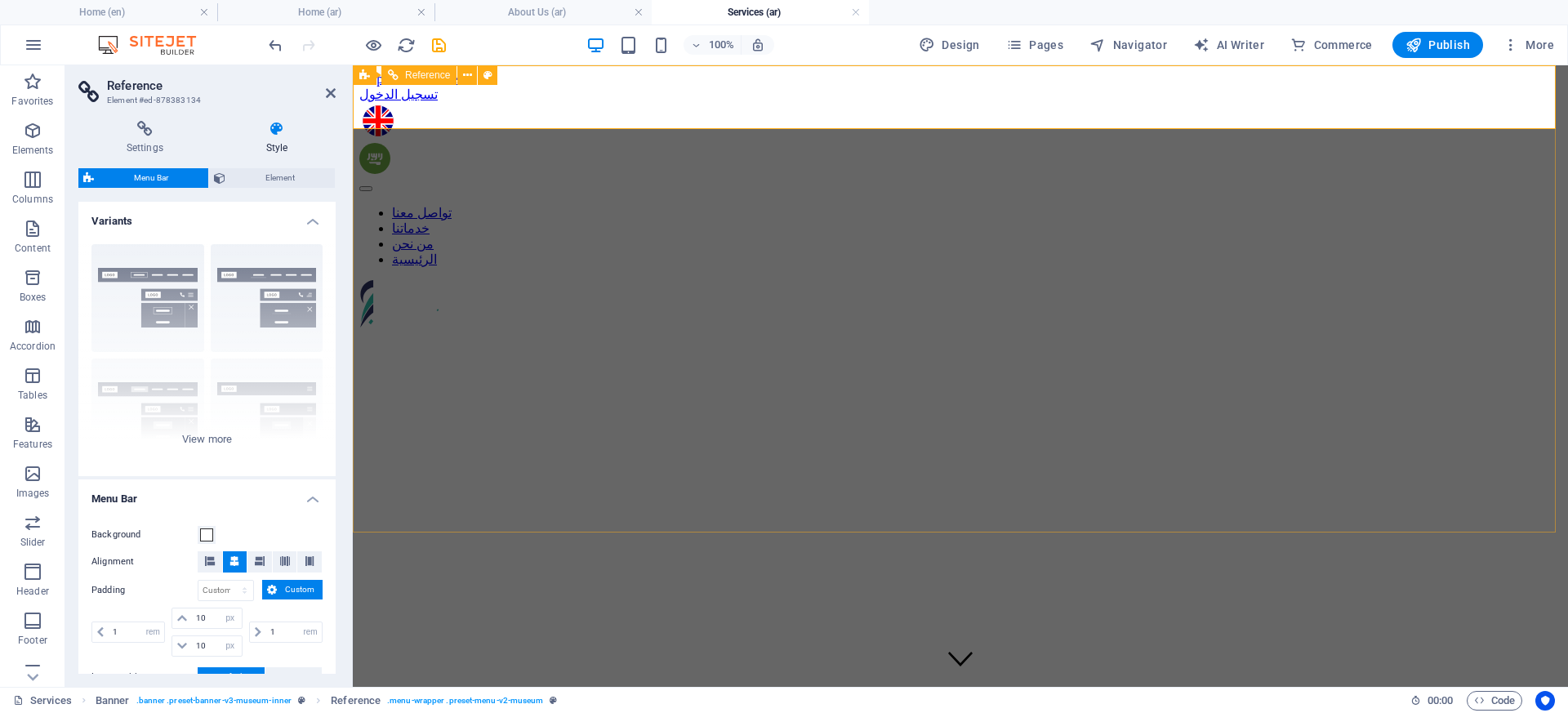
click at [1142, 205] on nav "تواصل معنا خدماتنا من نحن الرئيسية" at bounding box center [960, 236] width 1202 height 62
click at [18, 340] on p "Accordion" at bounding box center [32, 346] width 46 height 13
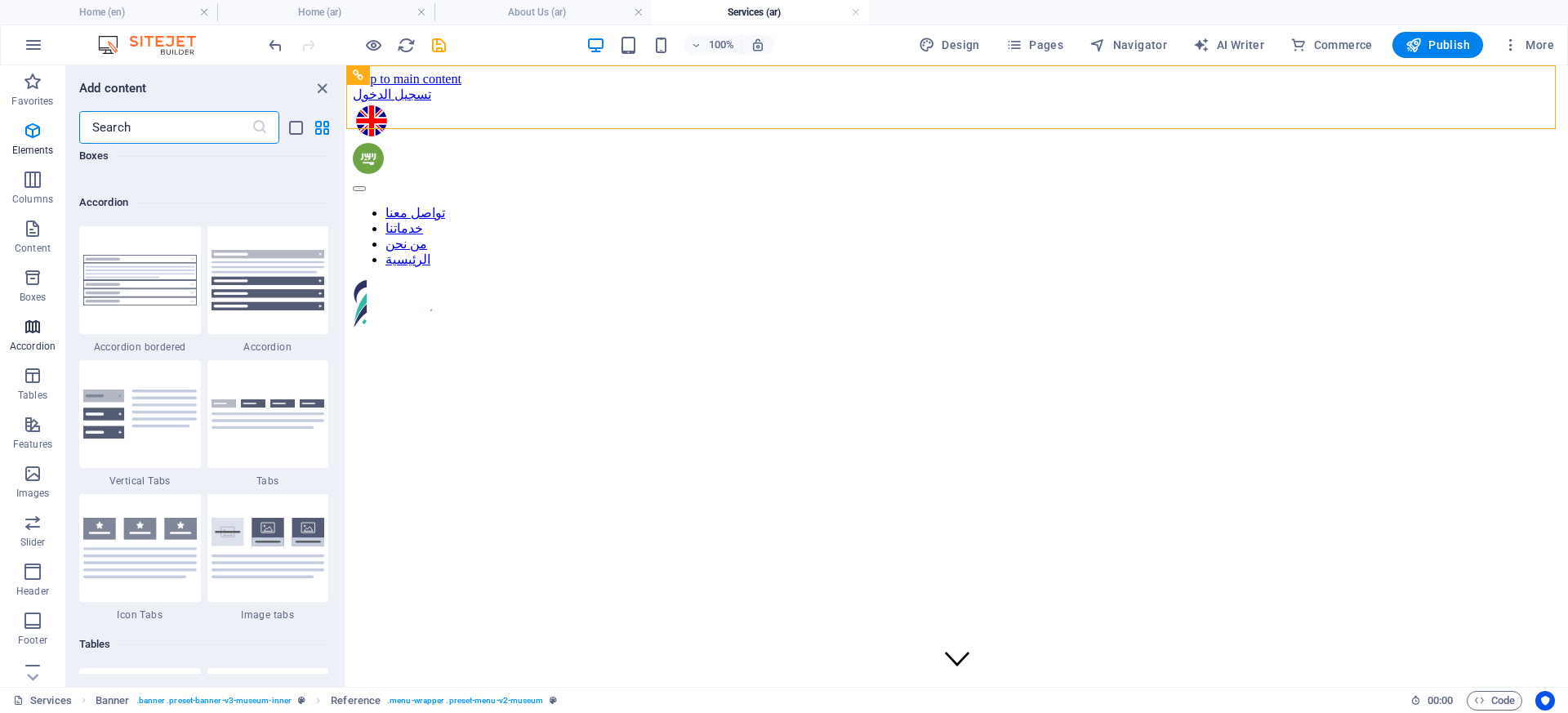
scroll to position [5218, 0]
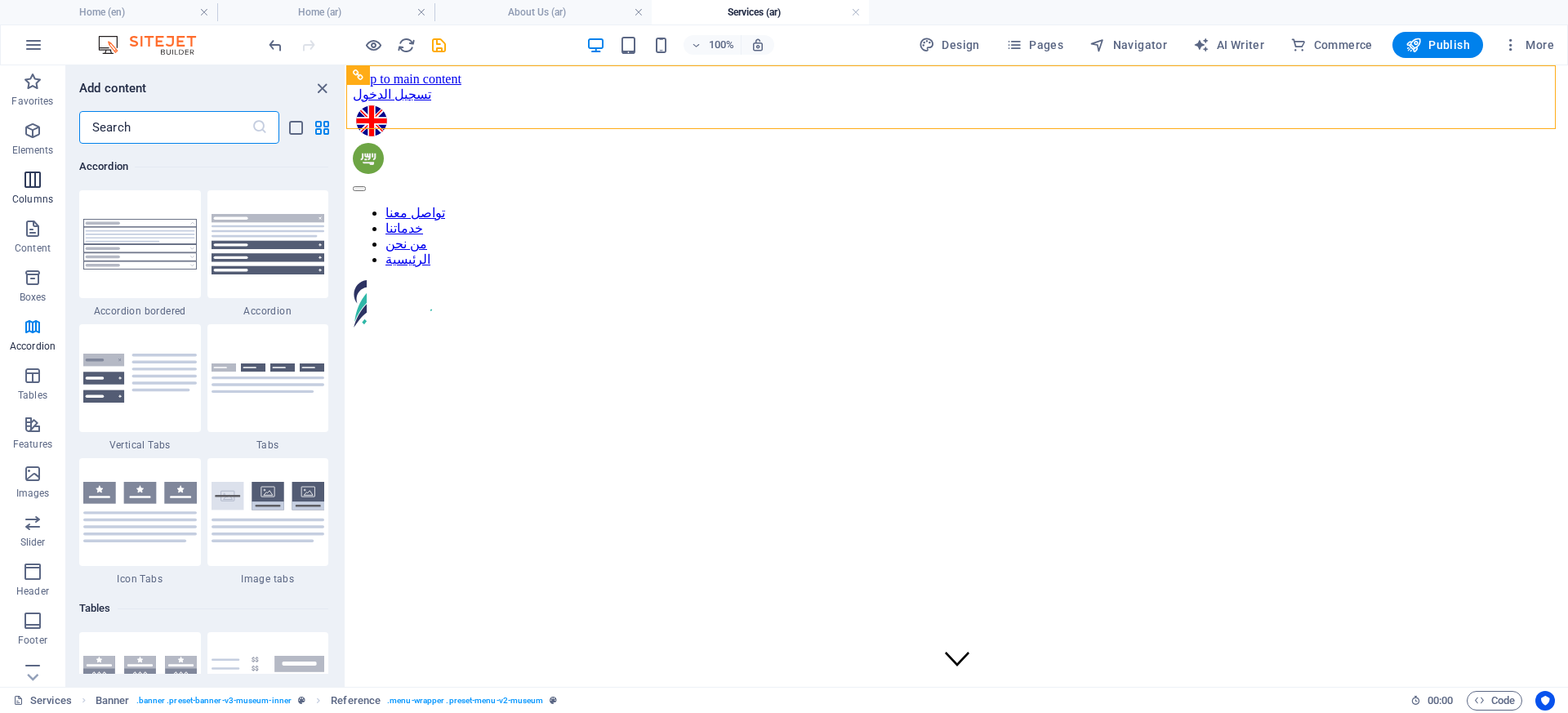
click at [22, 164] on button "Columns" at bounding box center [32, 188] width 65 height 49
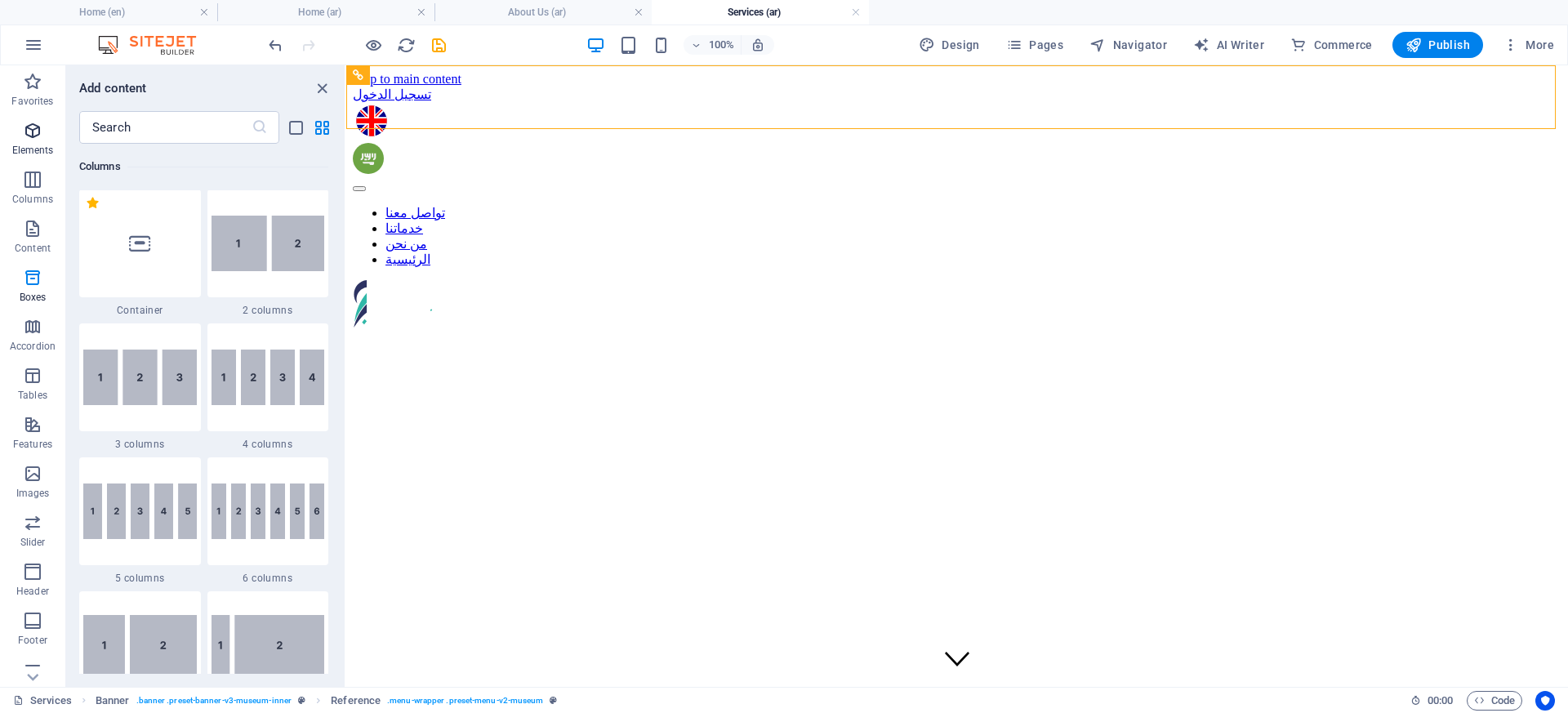
click at [29, 153] on p "Elements" at bounding box center [33, 151] width 41 height 13
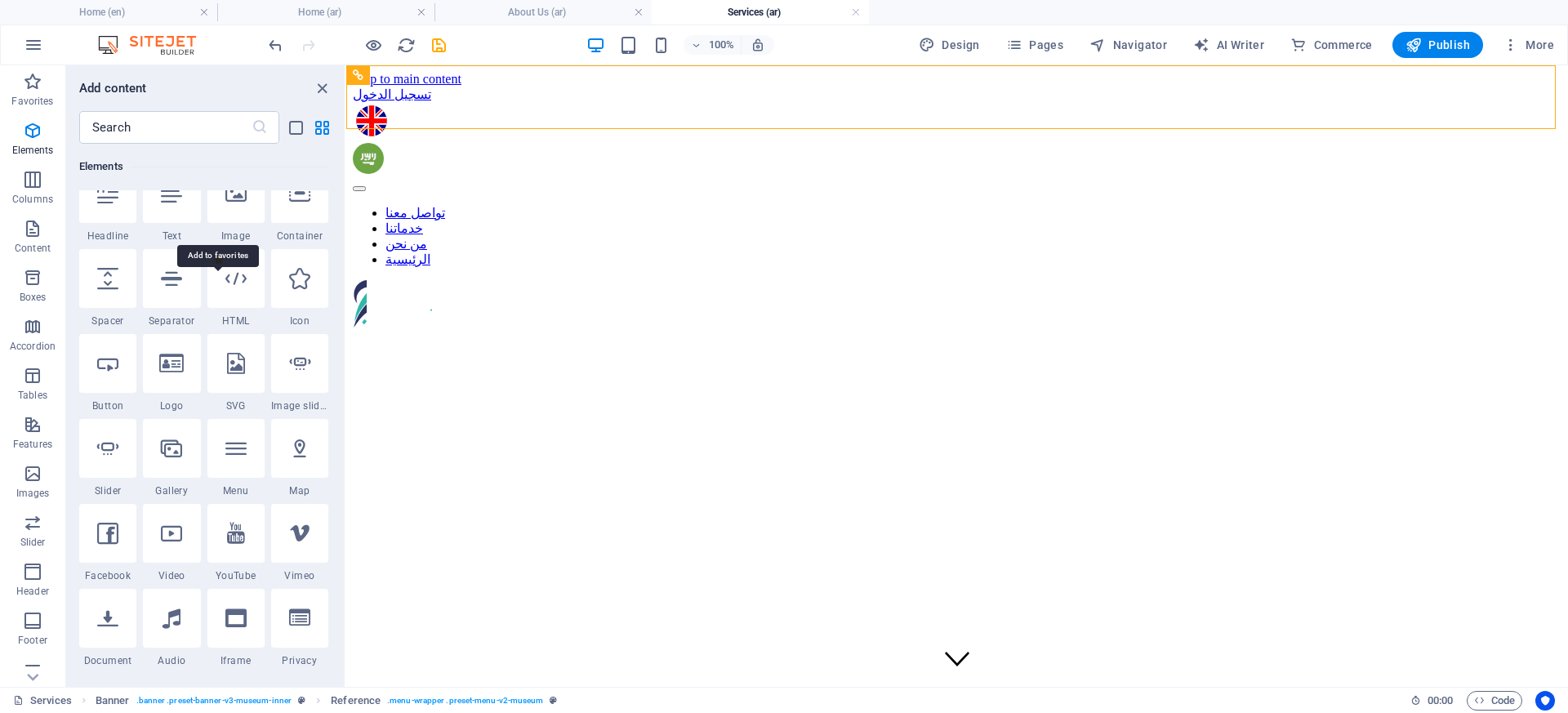
scroll to position [201, 0]
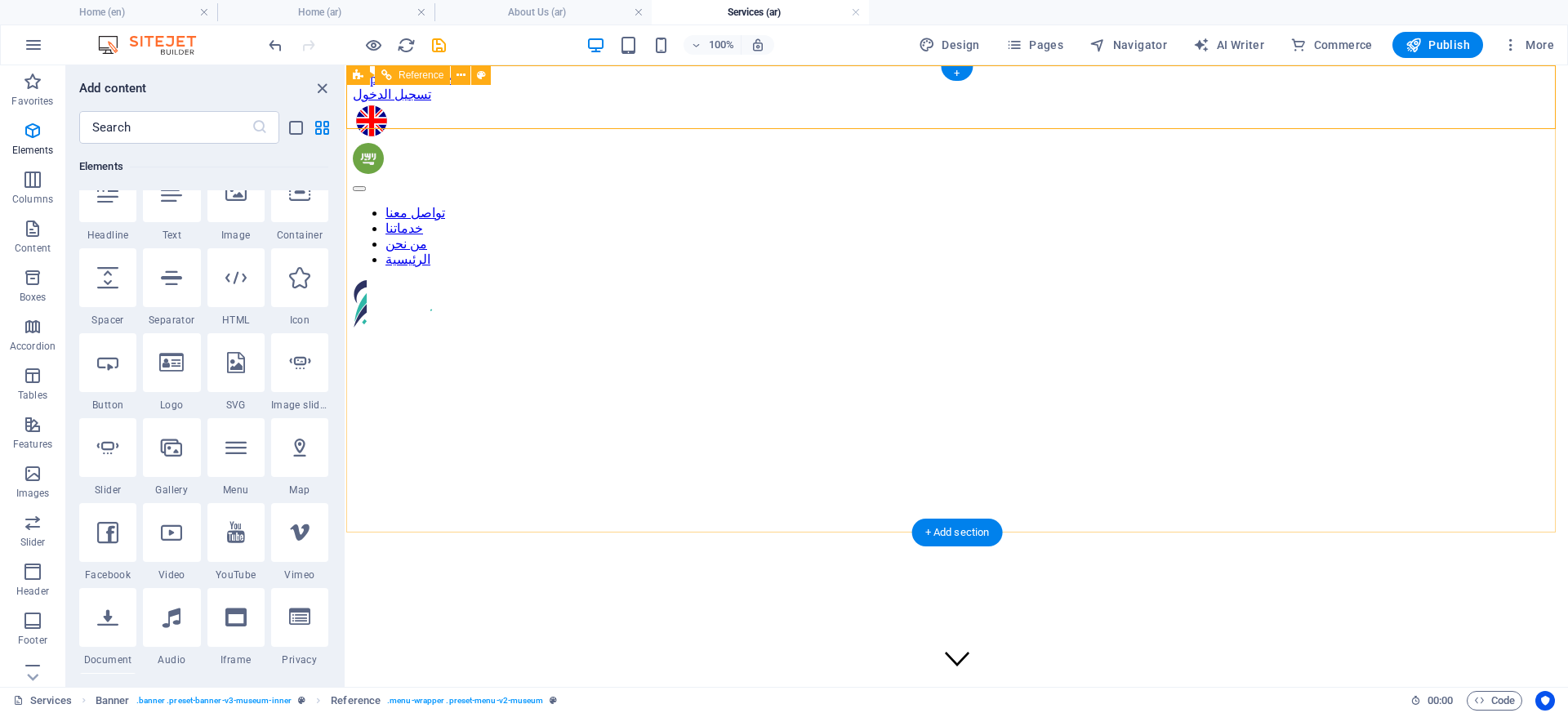
click at [818, 205] on nav "تواصل معنا خدماتنا من نحن الرئيسية" at bounding box center [957, 236] width 1209 height 62
click at [766, 205] on nav "تواصل معنا خدماتنا من نحن الرئيسية" at bounding box center [957, 236] width 1209 height 62
click at [760, 205] on nav "تواصل معنا خدماتنا من نحن الرئيسية" at bounding box center [957, 236] width 1209 height 62
select select "rem"
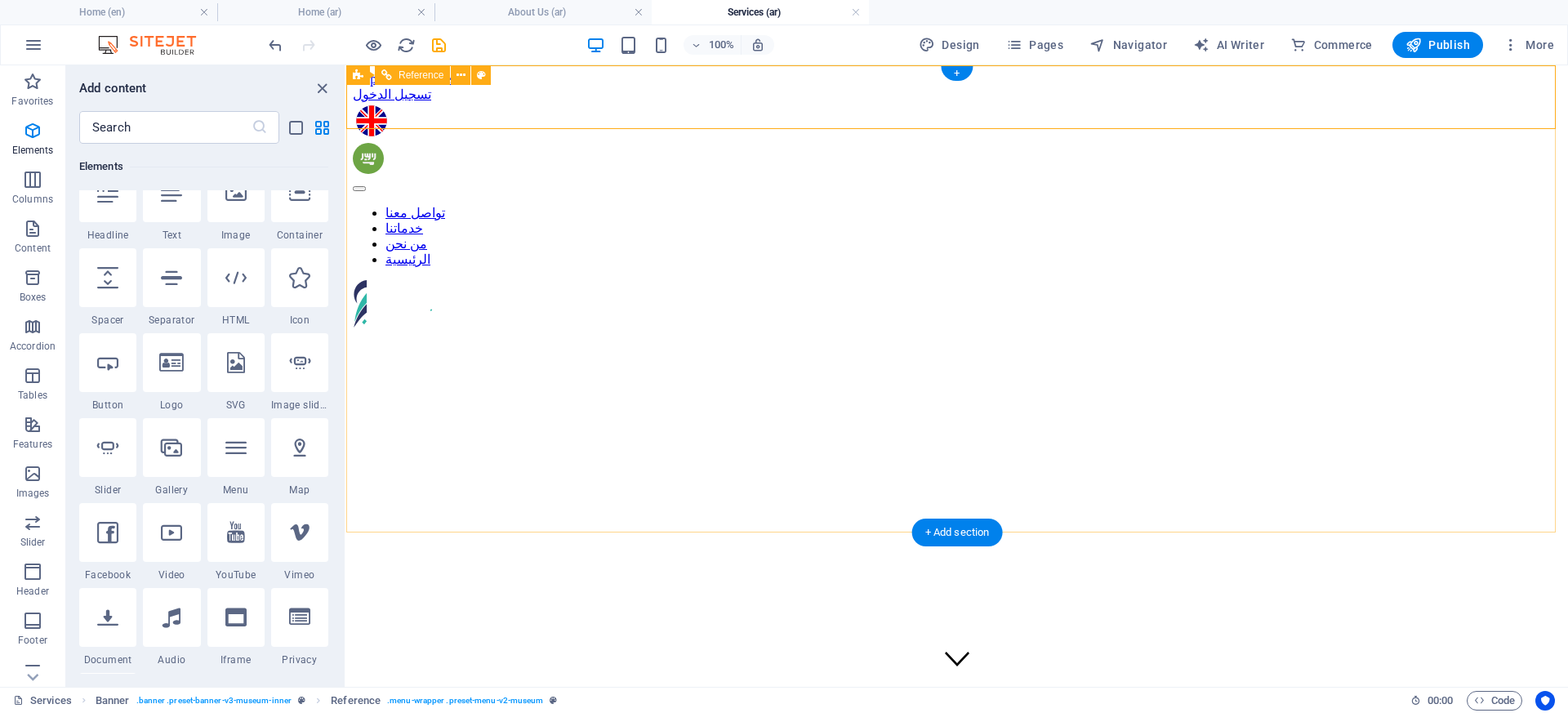
select select "px"
select select "rem"
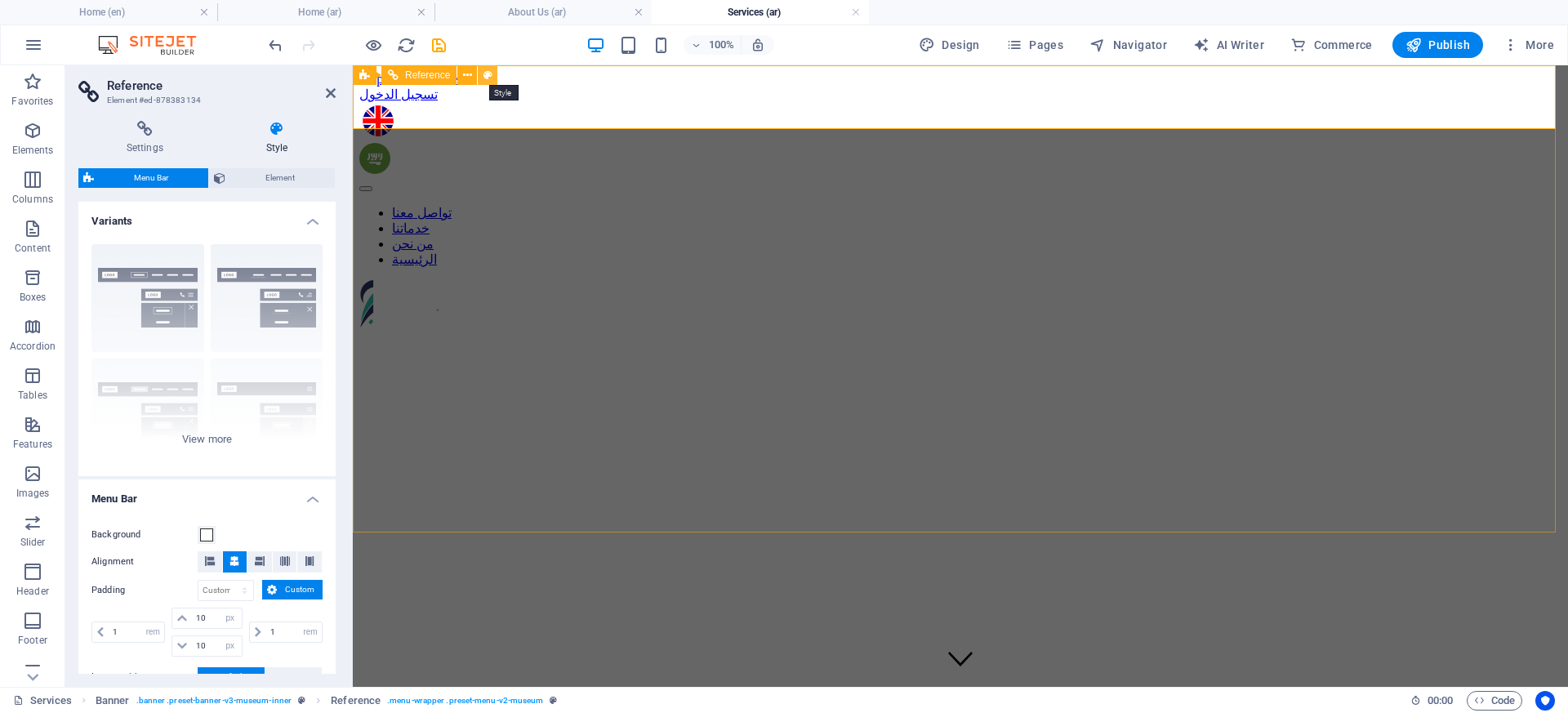
click at [490, 76] on icon at bounding box center [488, 75] width 9 height 17
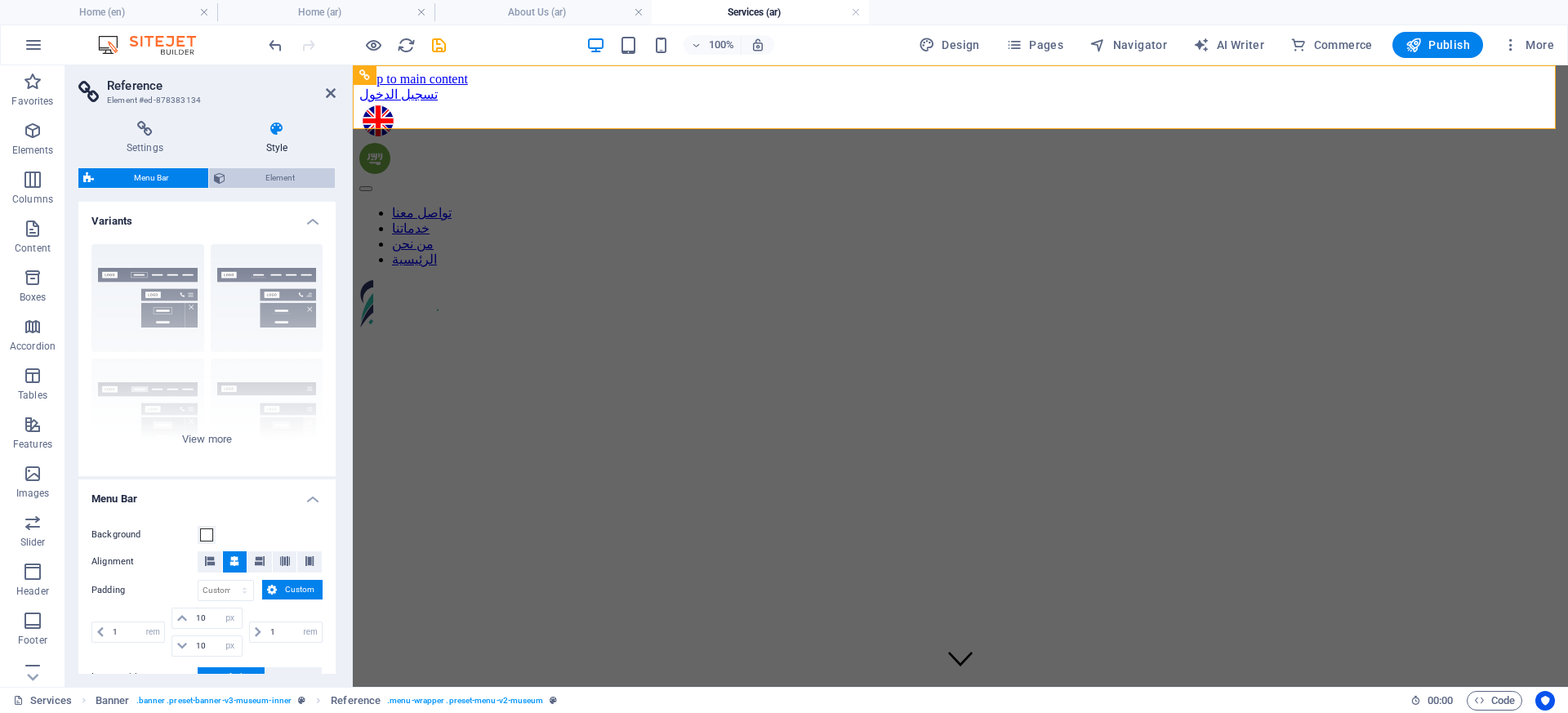
click at [303, 169] on span "Element" at bounding box center [280, 178] width 100 height 20
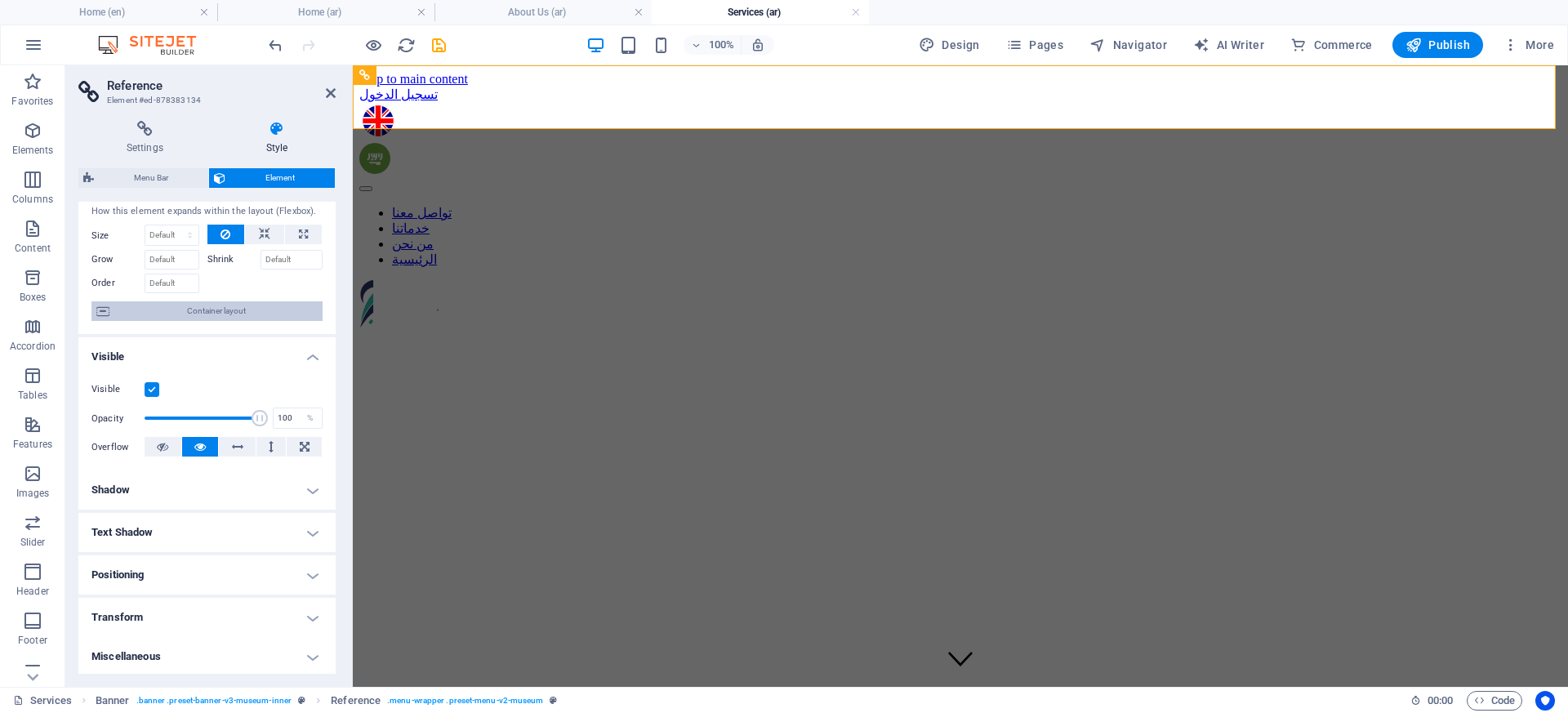
scroll to position [41, 0]
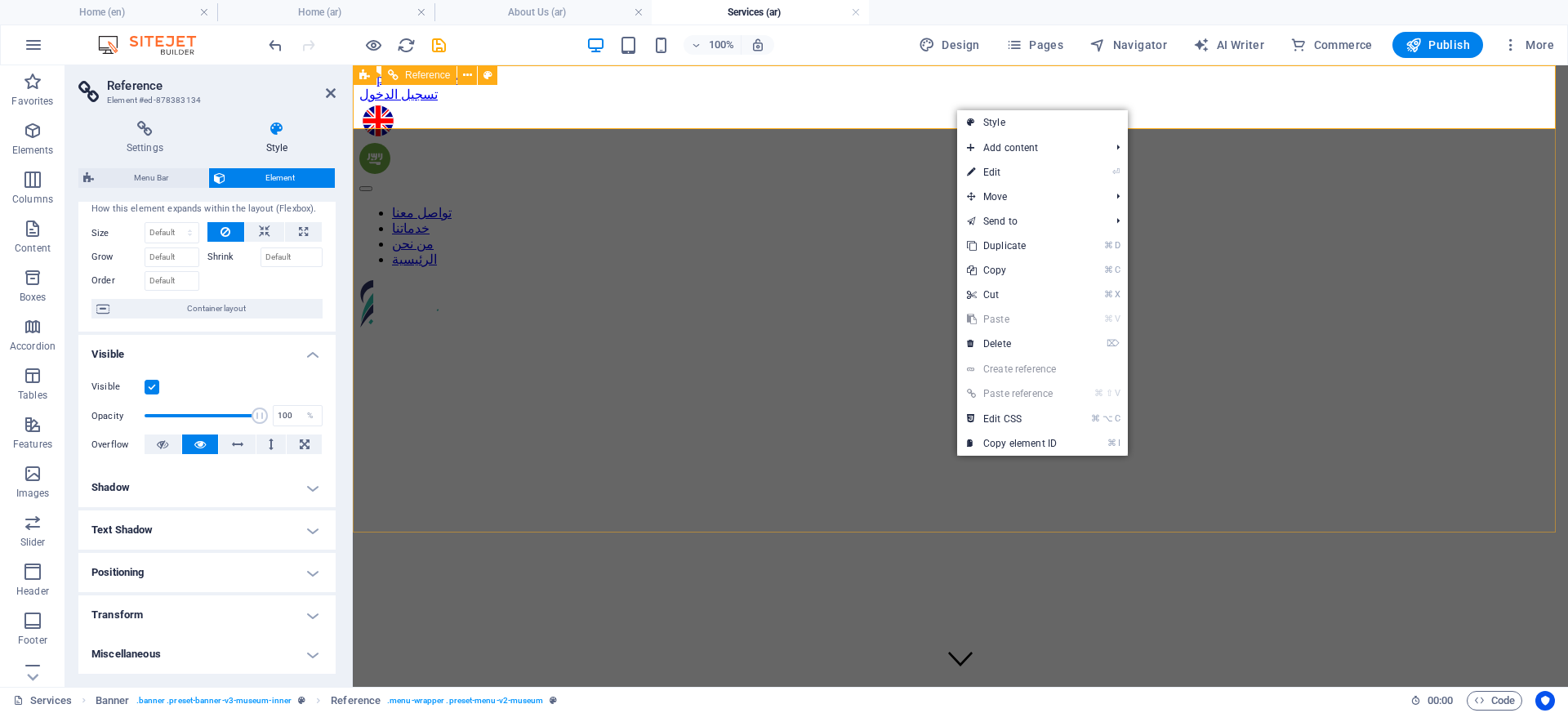
click at [944, 205] on nav "تواصل معنا خدماتنا من نحن الرئيسية" at bounding box center [960, 236] width 1202 height 62
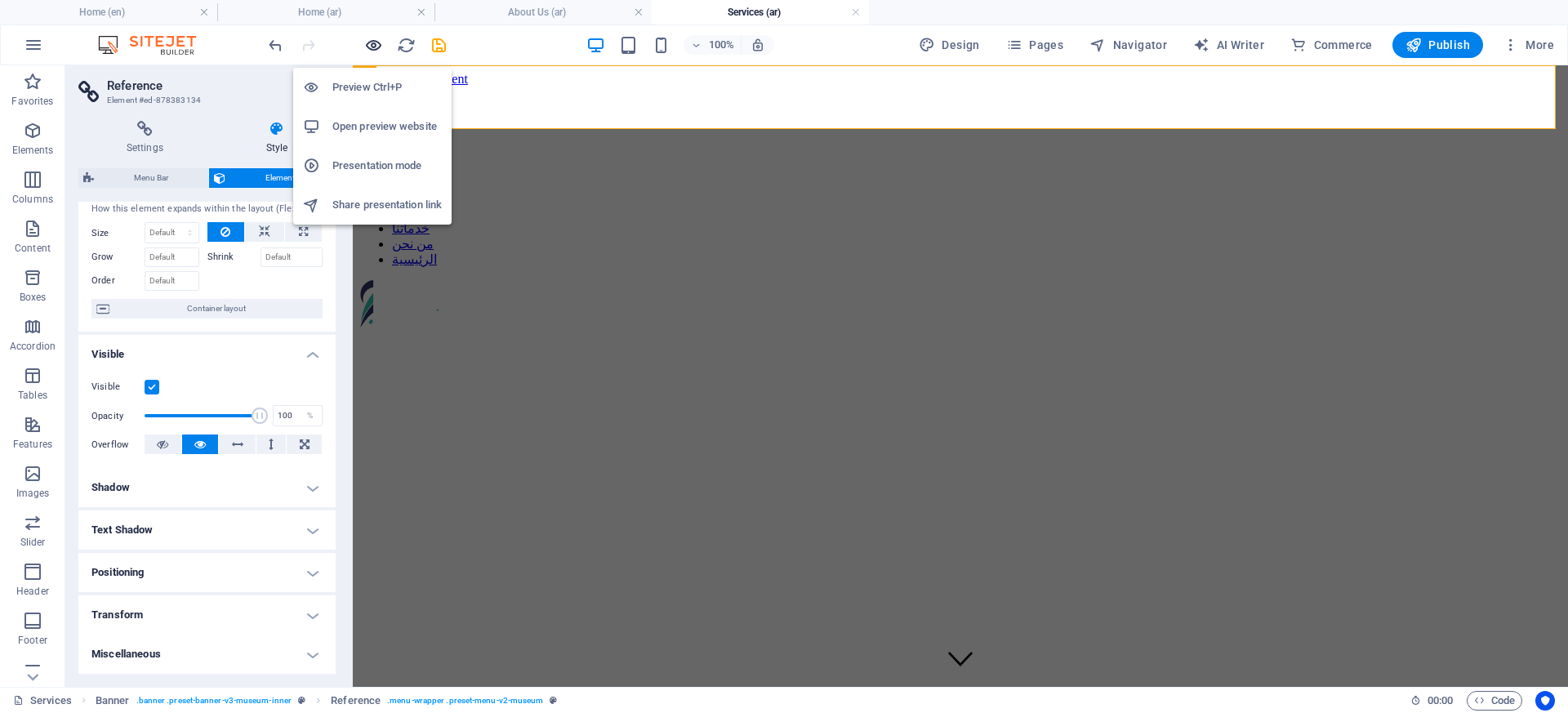
click at [372, 43] on icon "button" at bounding box center [373, 45] width 19 height 19
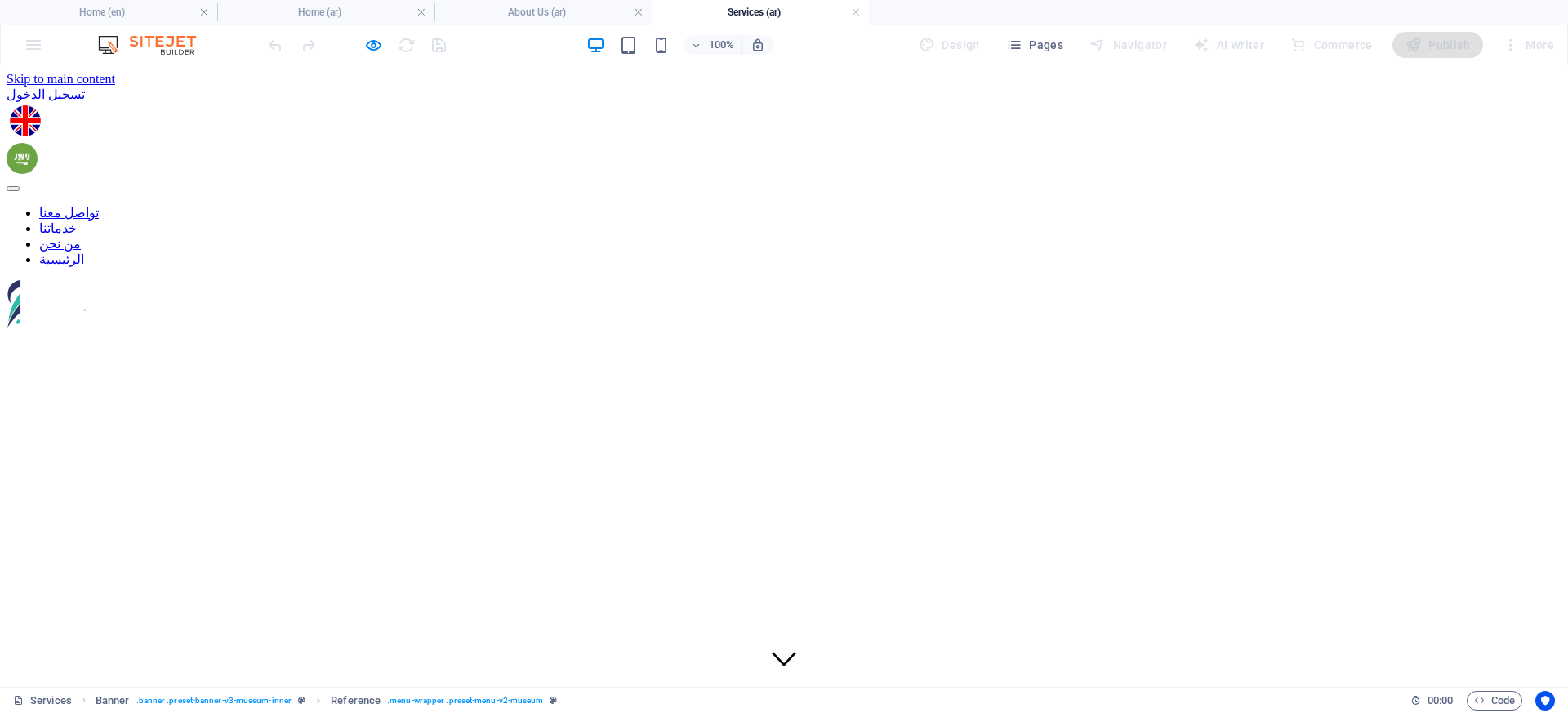
click at [99, 206] on link "تواصل معنا" at bounding box center [69, 213] width 59 height 14
click at [1003, 205] on nav "تواصل معنا خدماتنا من نحن الرئيسية" at bounding box center [784, 236] width 1555 height 62
click at [998, 205] on nav "تواصل معنا خدماتنا من نحن الرئيسية" at bounding box center [784, 236] width 1555 height 62
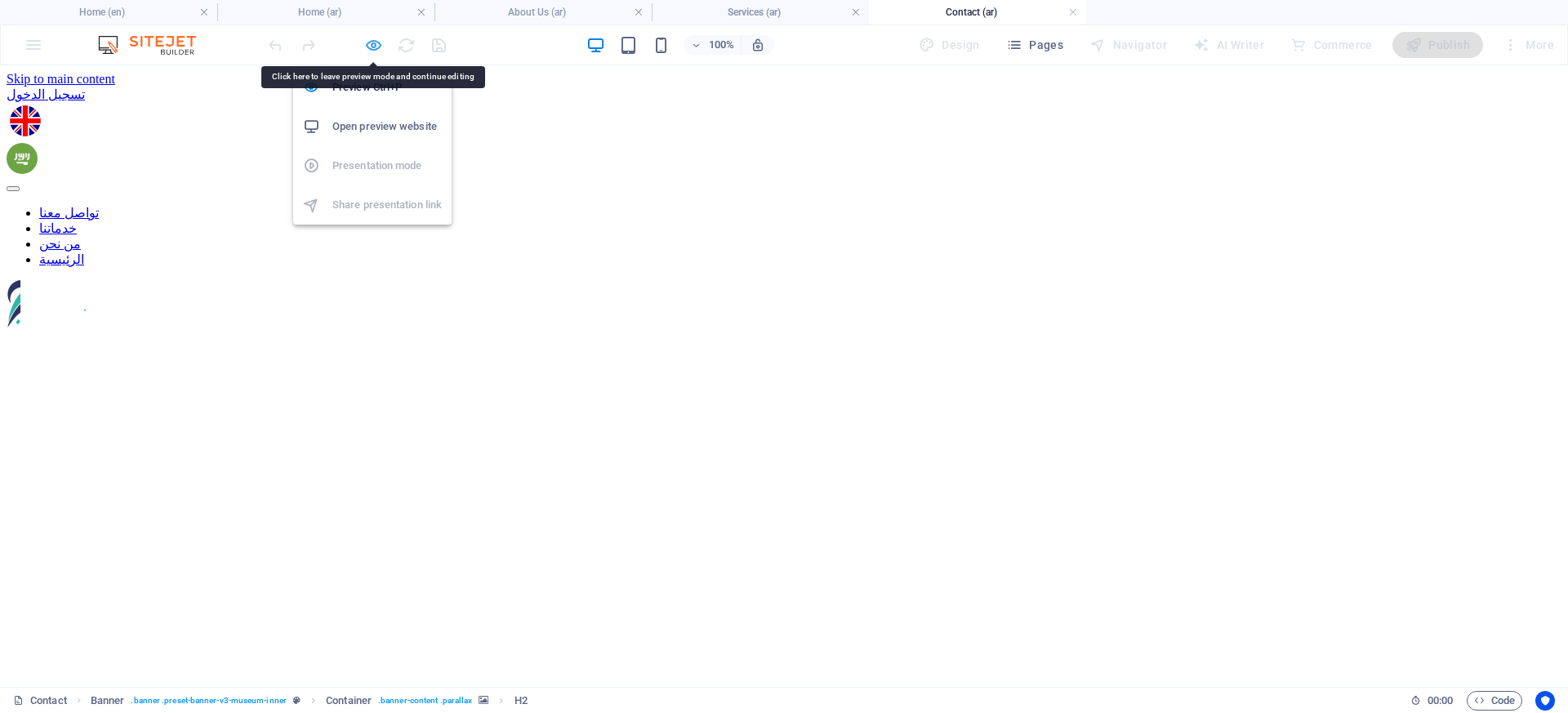
click at [372, 46] on icon "button" at bounding box center [373, 45] width 19 height 19
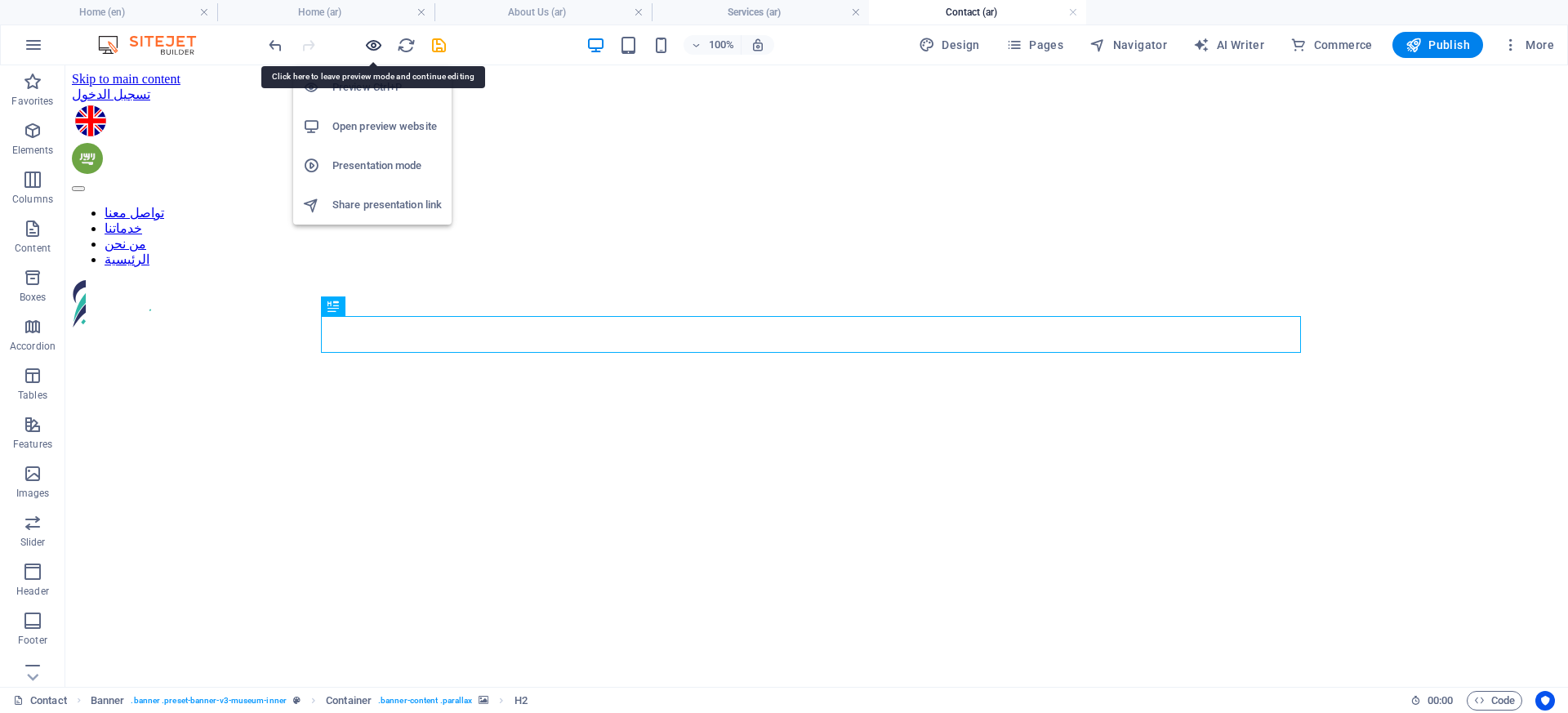
click at [372, 46] on icon "button" at bounding box center [373, 45] width 19 height 19
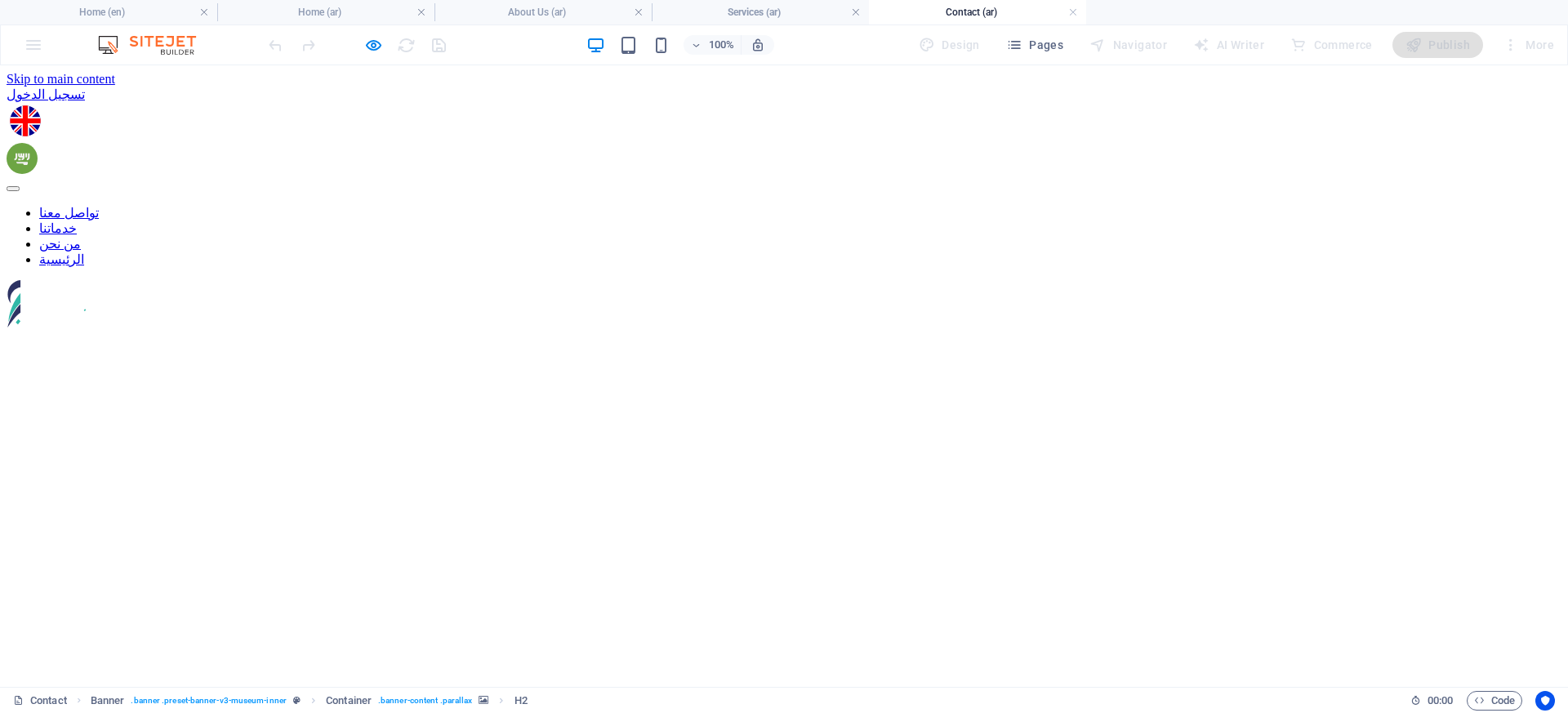
click at [84, 252] on link "الرئيسية" at bounding box center [62, 259] width 45 height 14
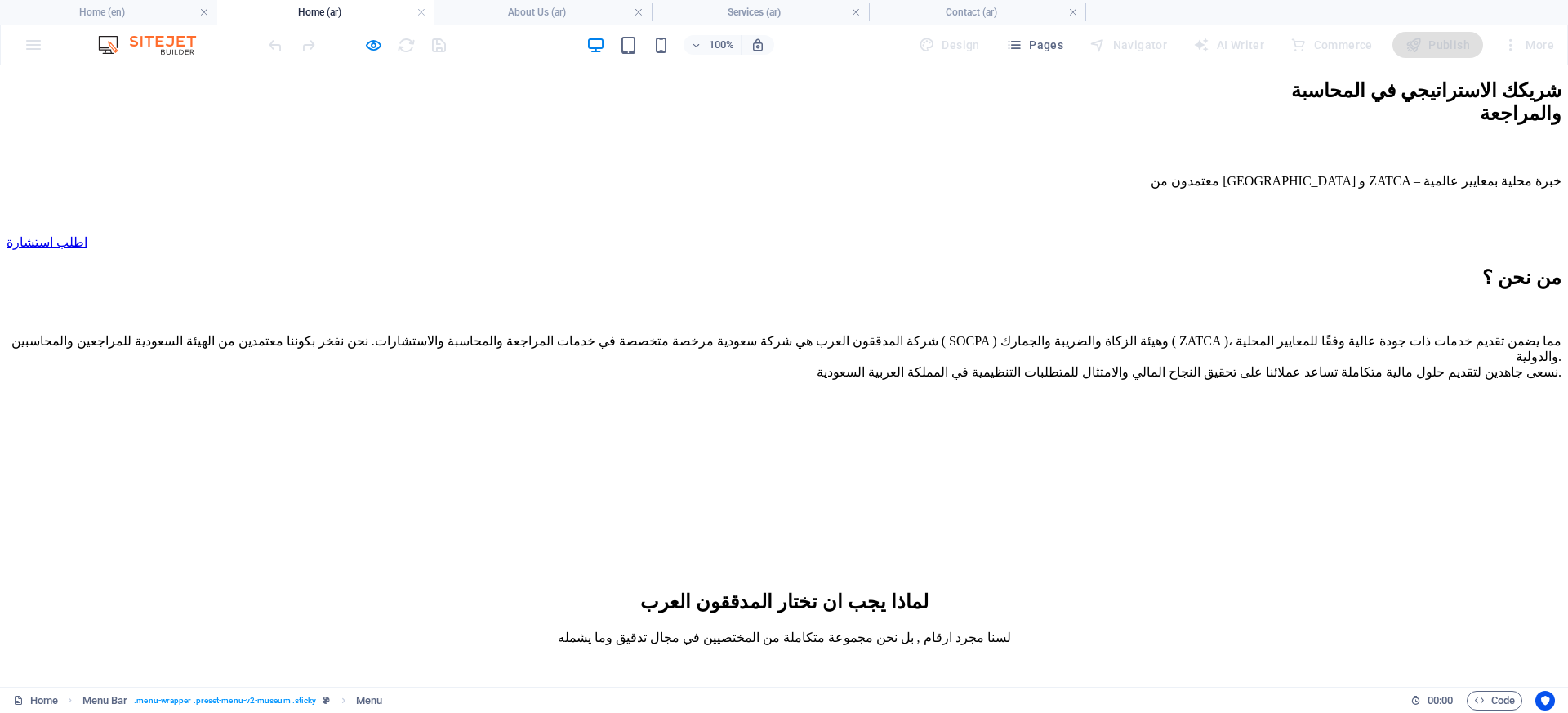
scroll to position [864, 0]
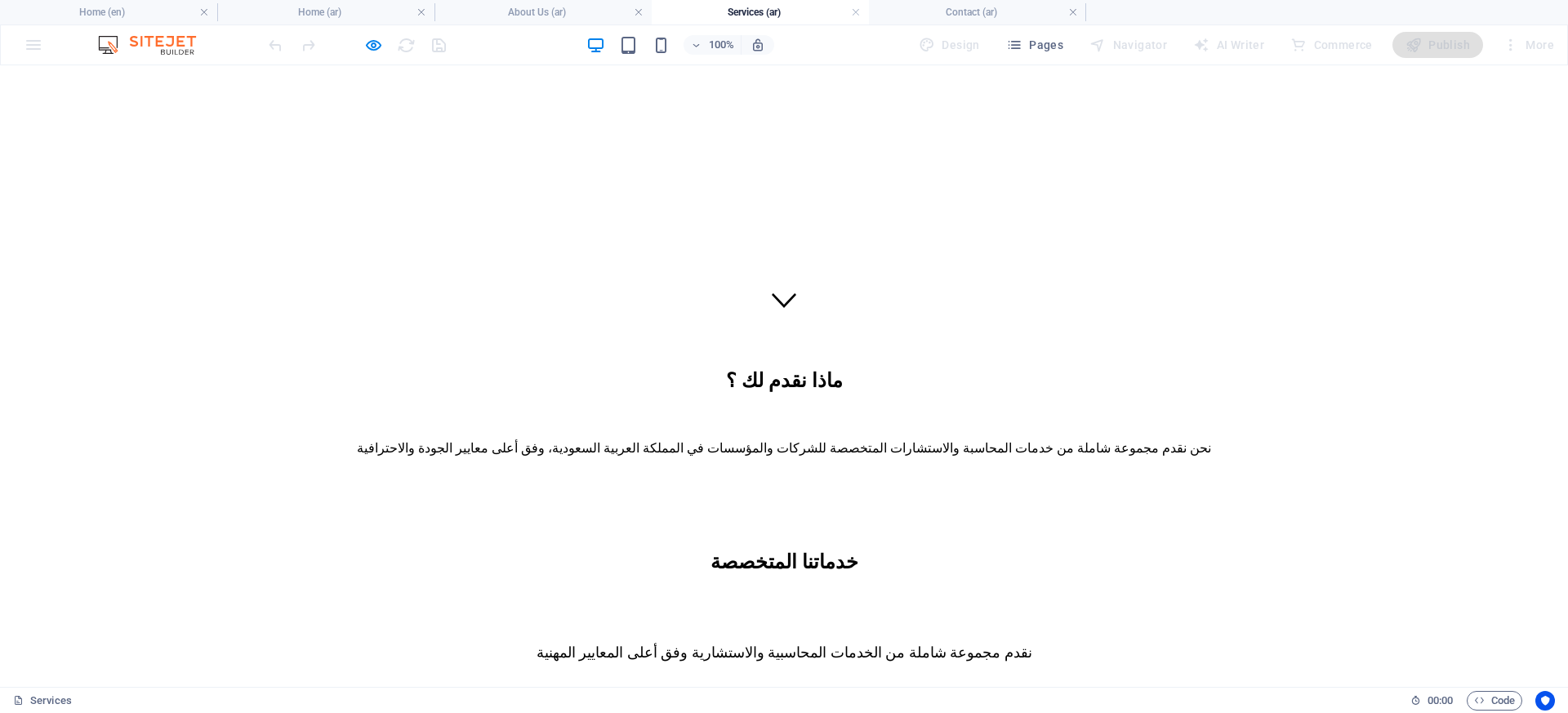
scroll to position [390, 0]
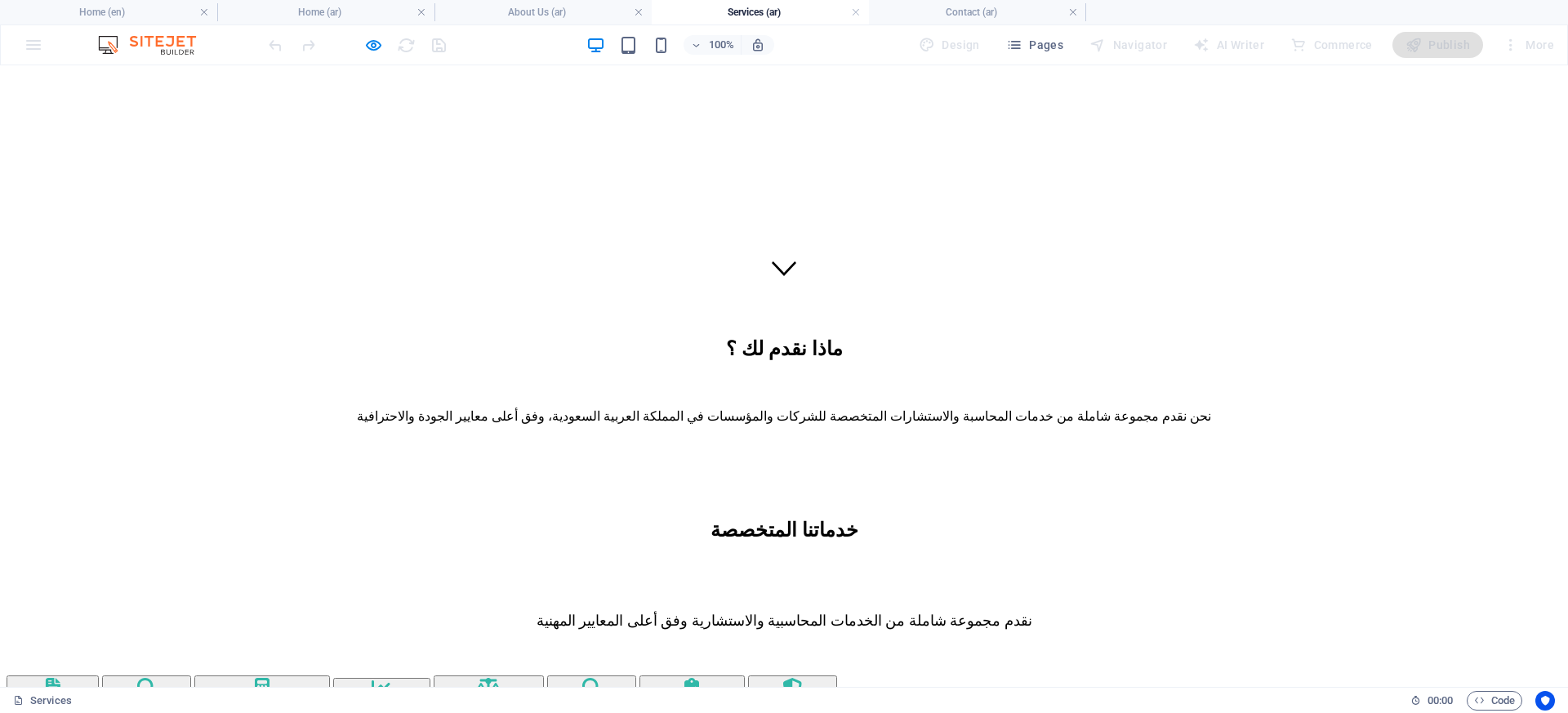
click at [157, 678] on img "Services" at bounding box center [147, 688] width 21 height 20
click at [270, 678] on img "Services" at bounding box center [262, 688] width 15 height 20
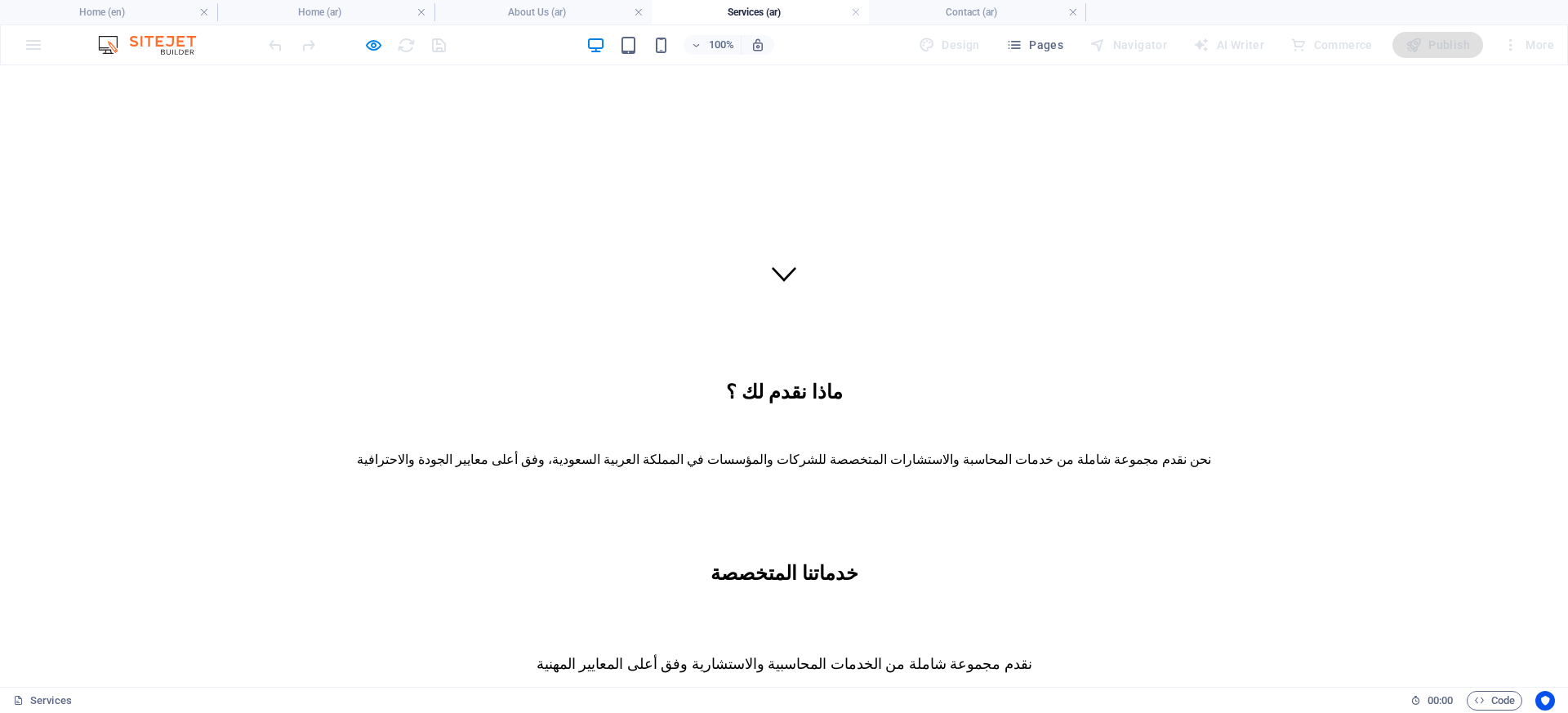
scroll to position [373, 0]
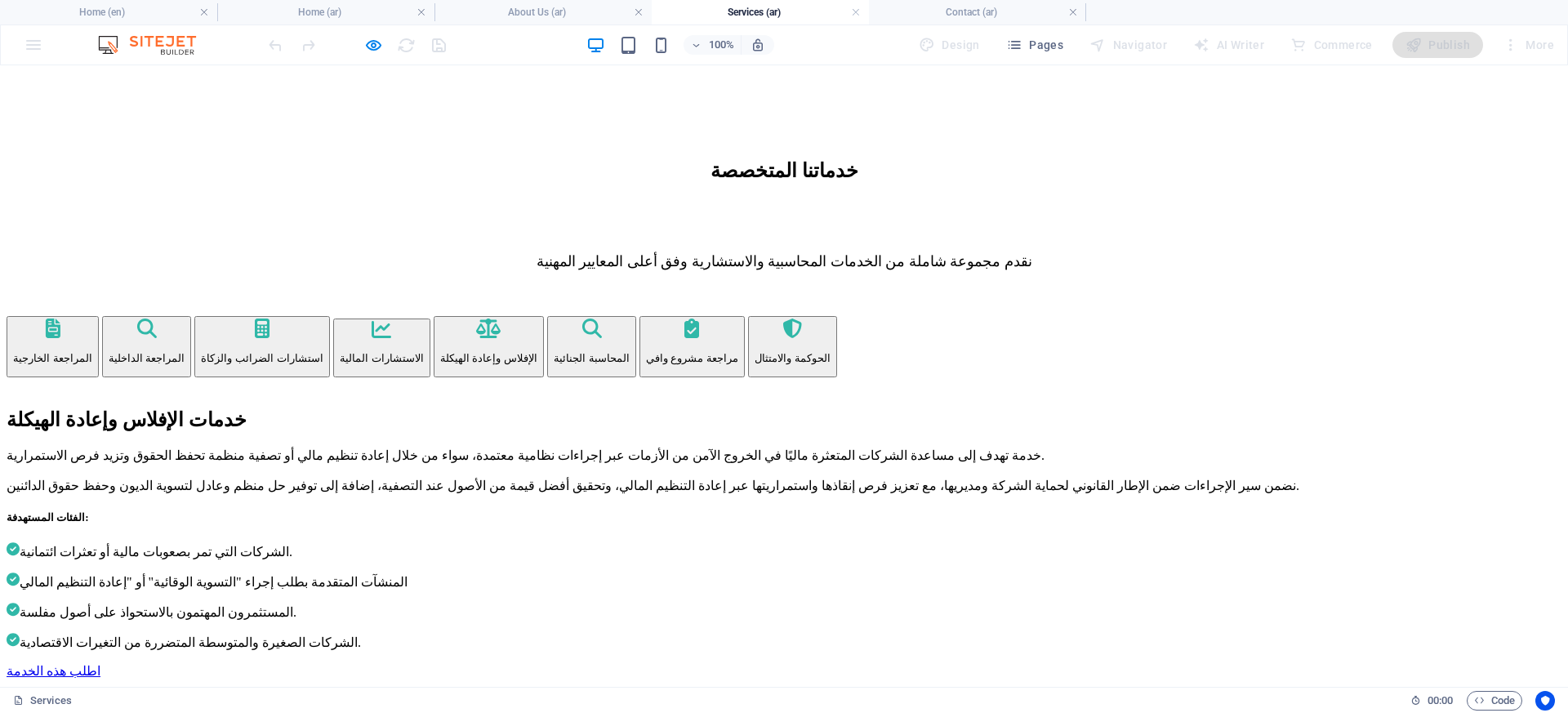
scroll to position [826, 0]
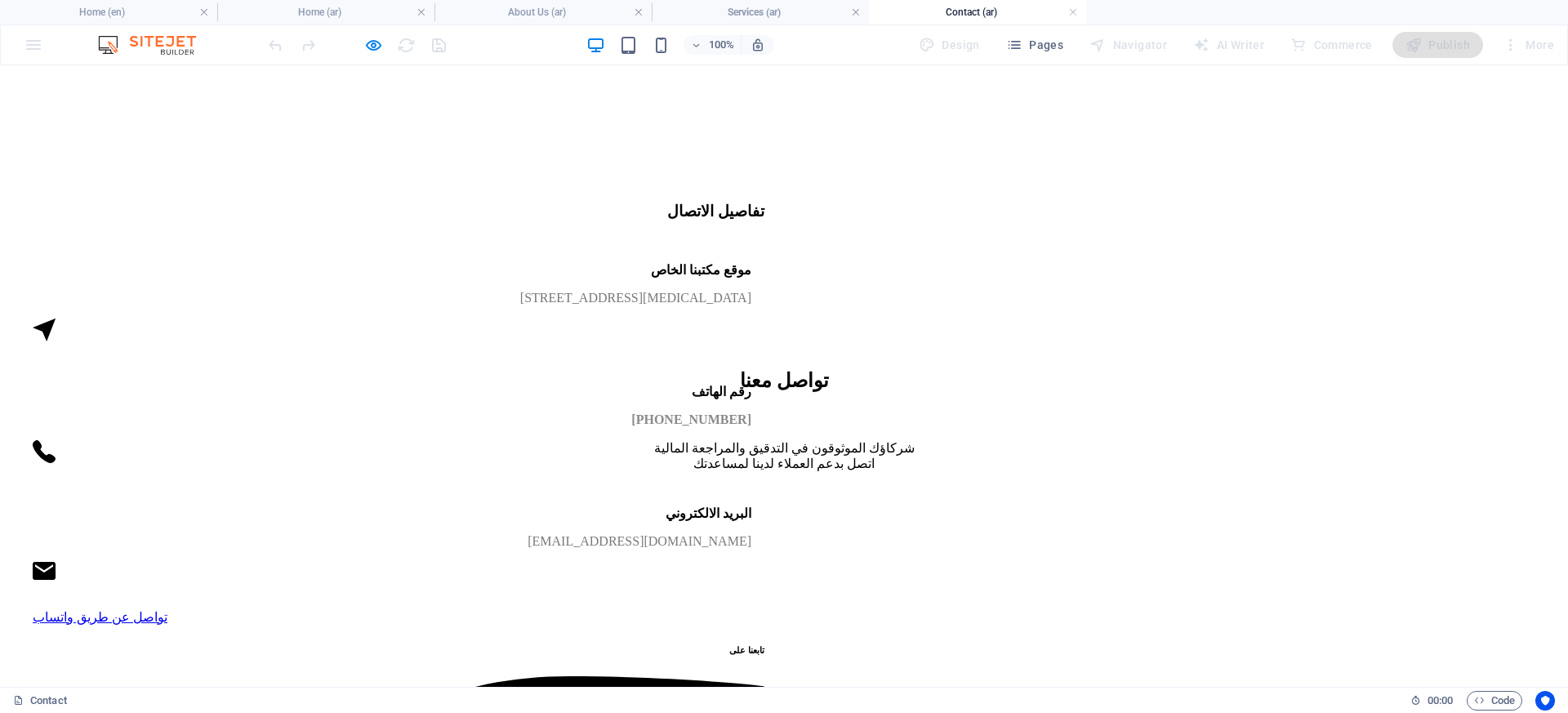
scroll to position [599, 0]
click textarea
click at [372, 49] on icon "button" at bounding box center [373, 45] width 19 height 19
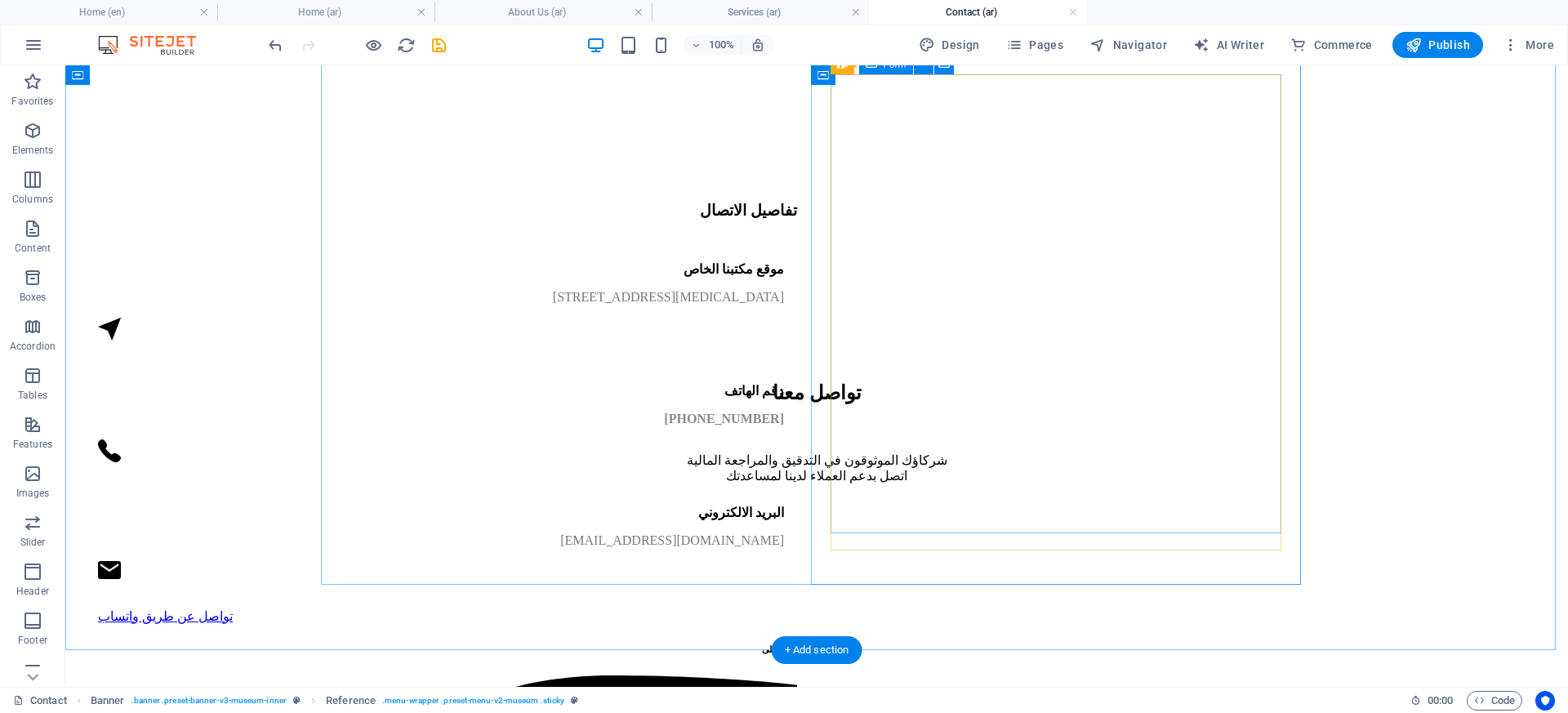
scroll to position [259, 0]
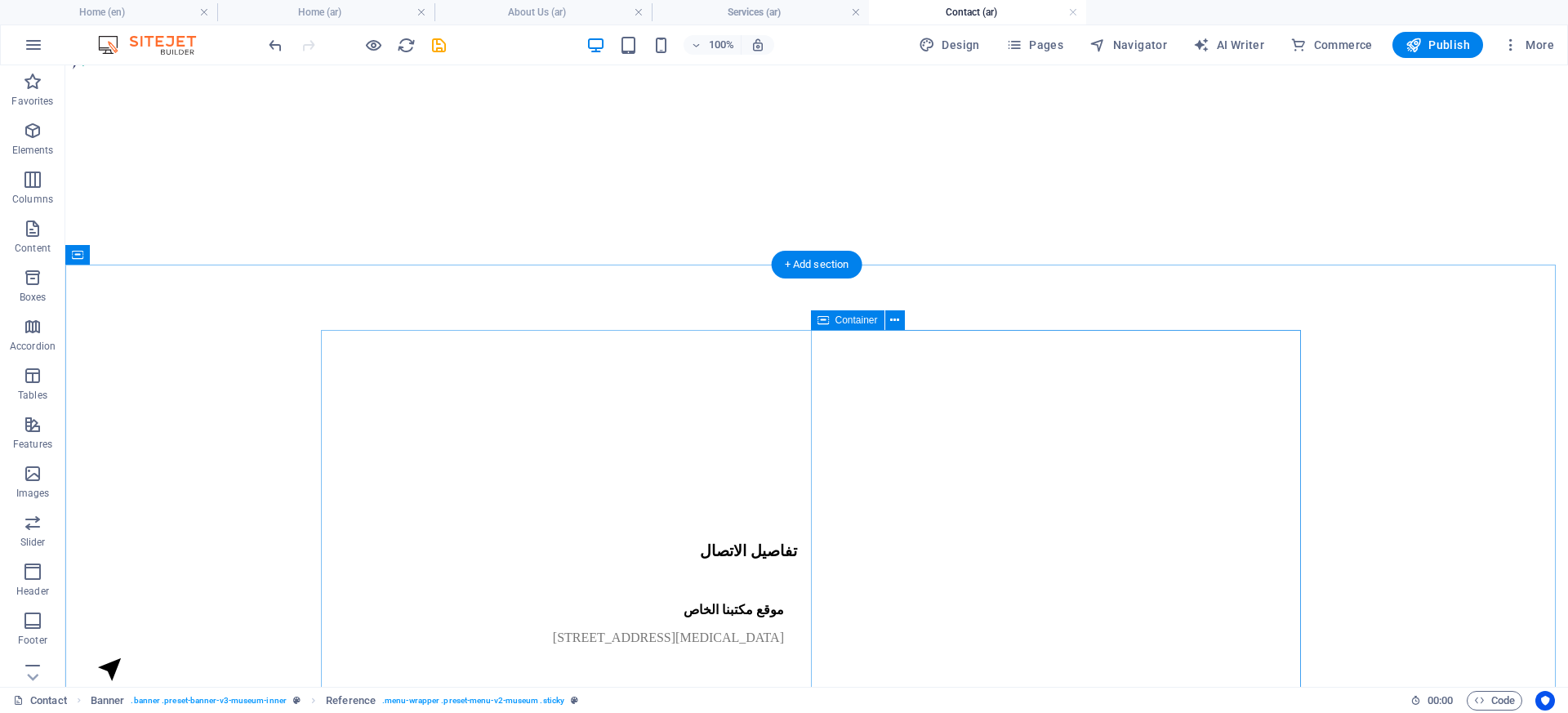
select select "%"
select select "px"
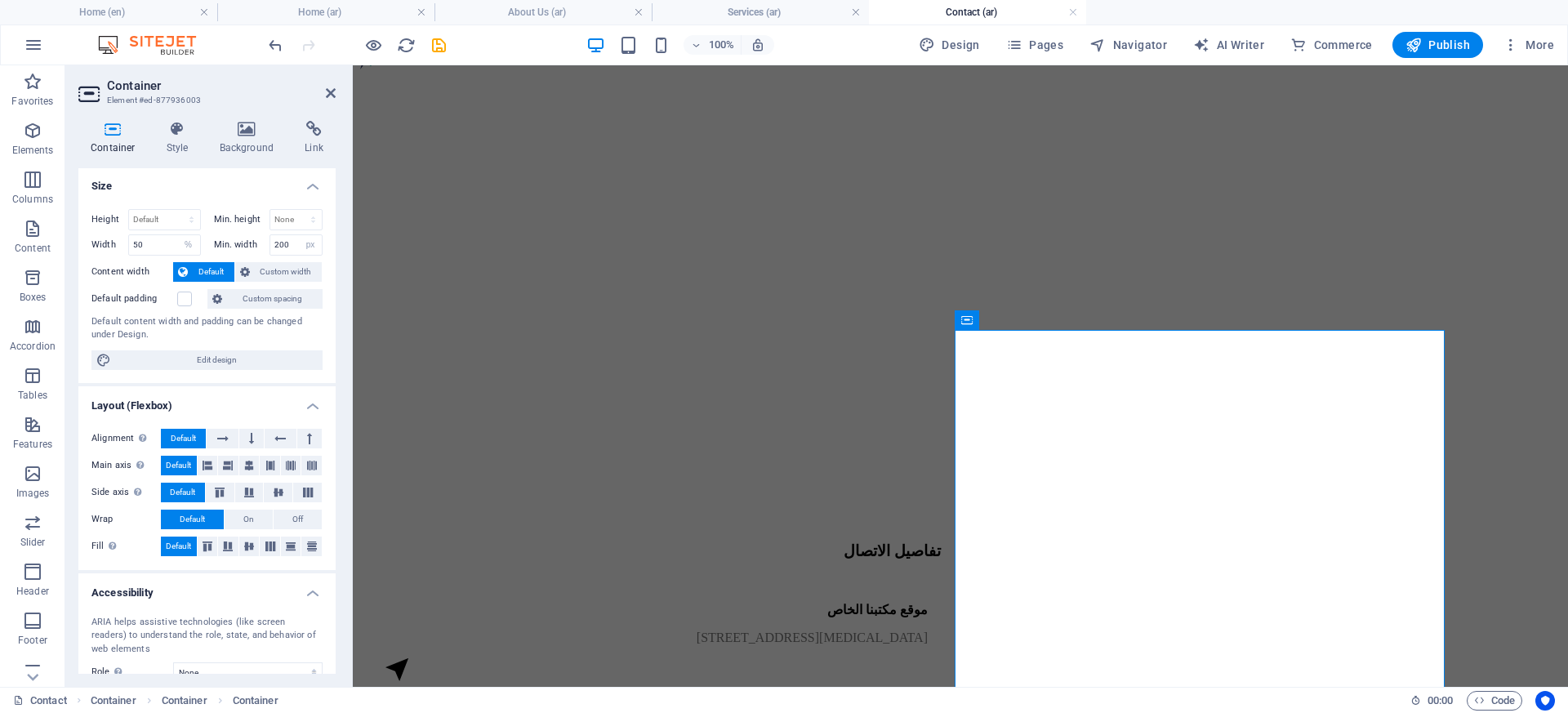
scroll to position [0, 0]
click at [180, 139] on h4 "Style" at bounding box center [180, 138] width 53 height 34
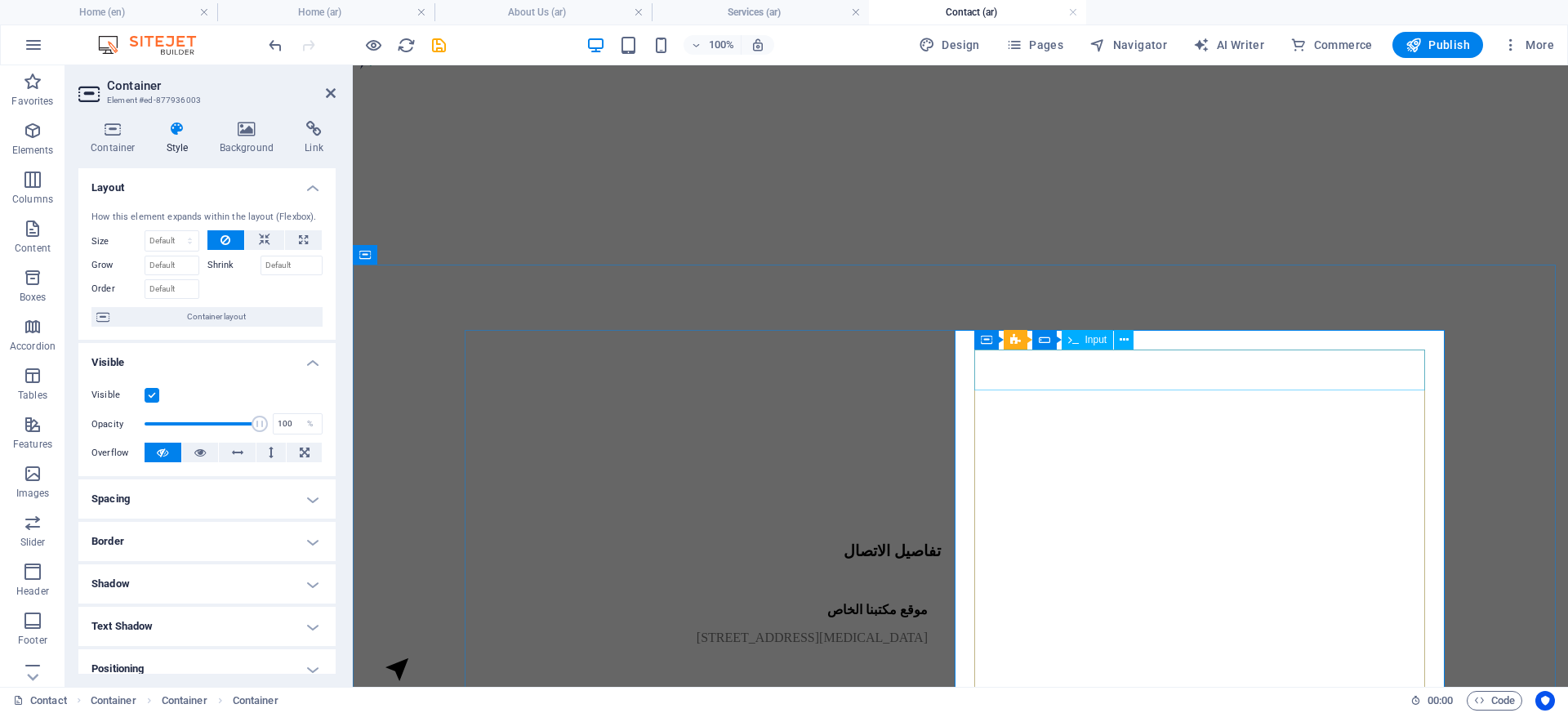
click input "text"
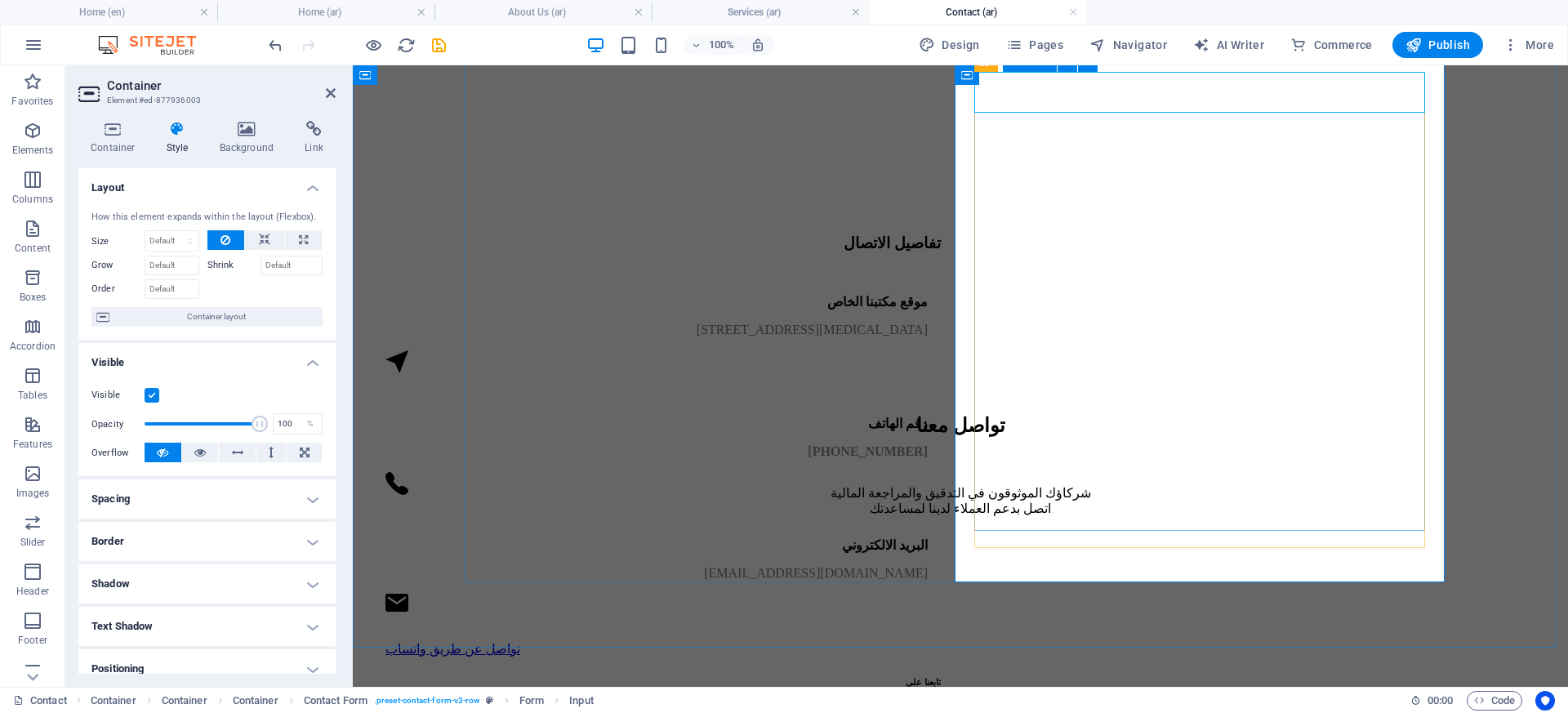
scroll to position [568, 0]
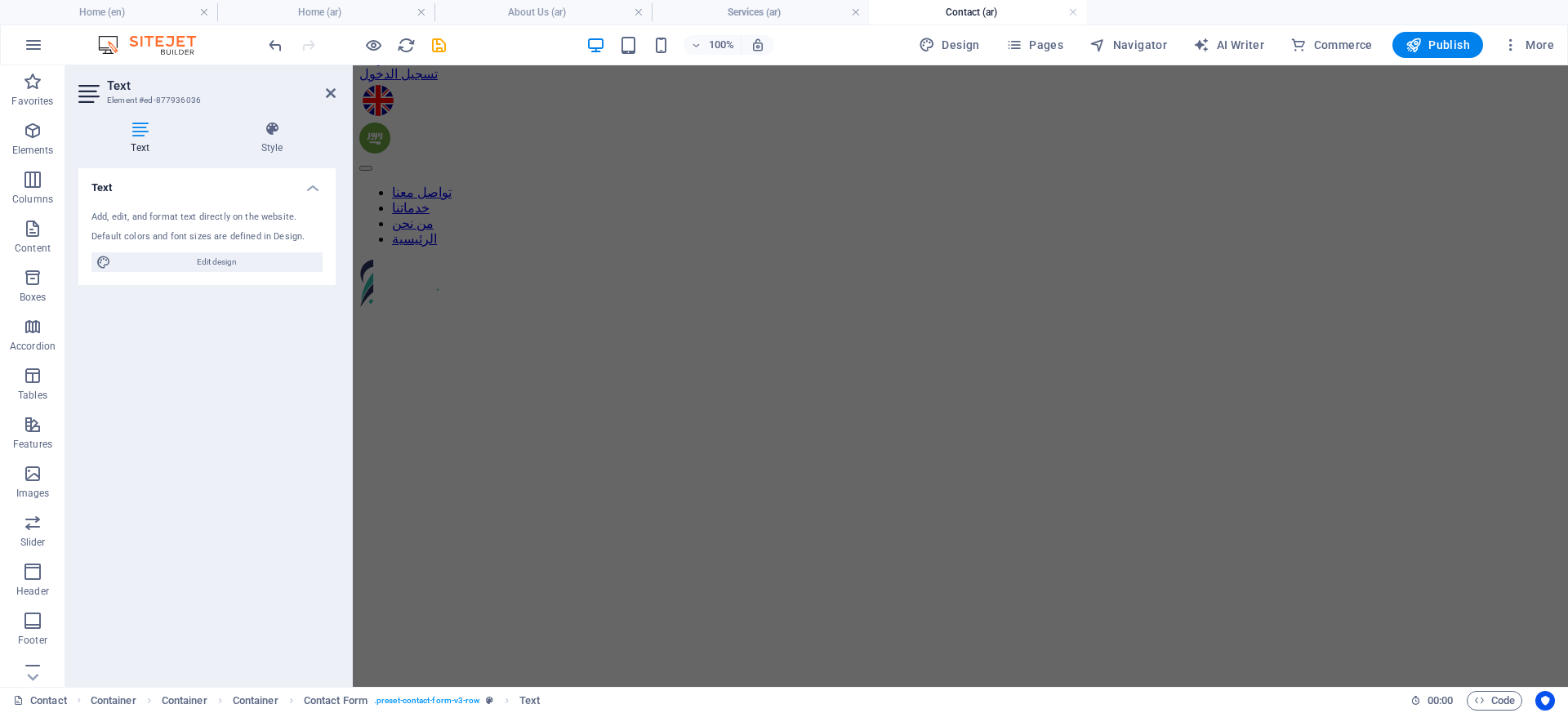
scroll to position [338, 0]
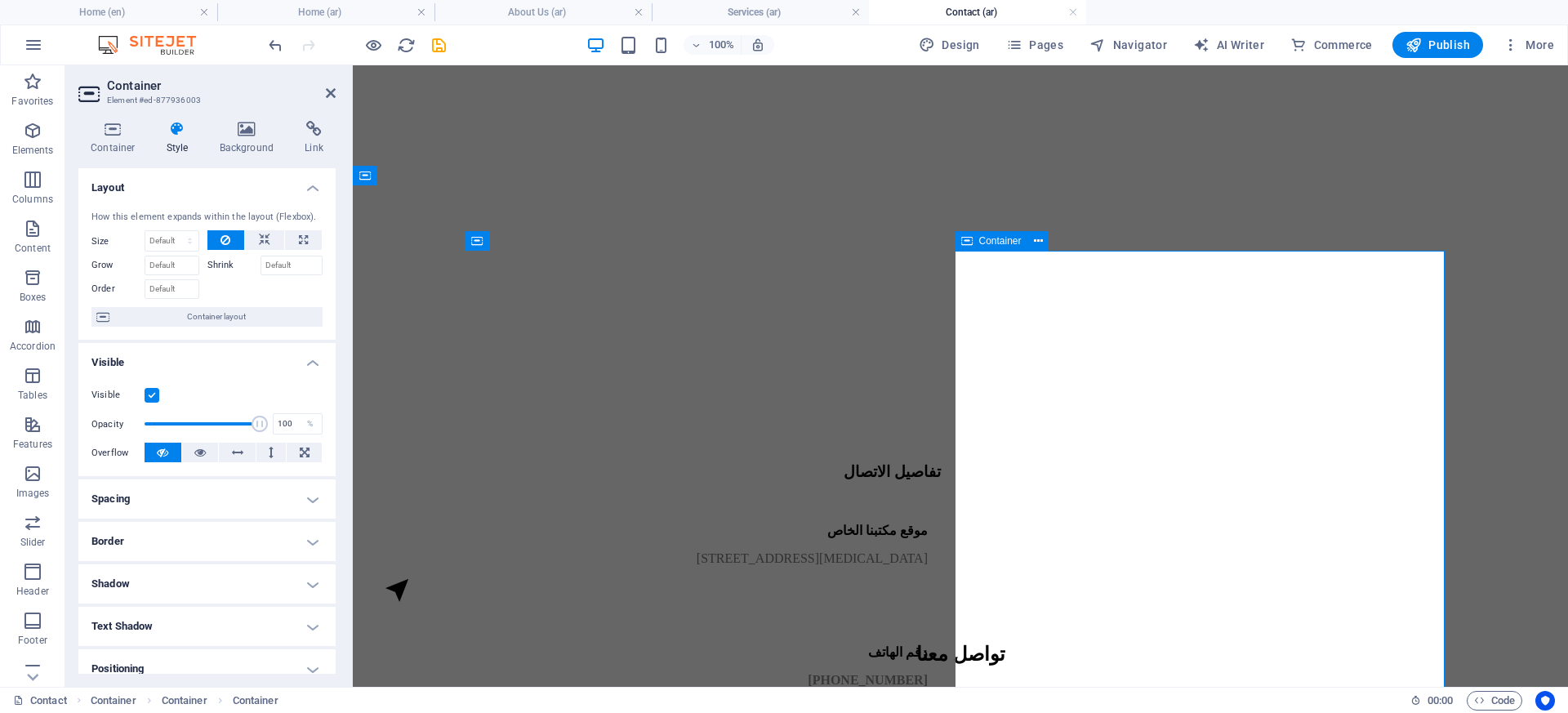
click input "text"
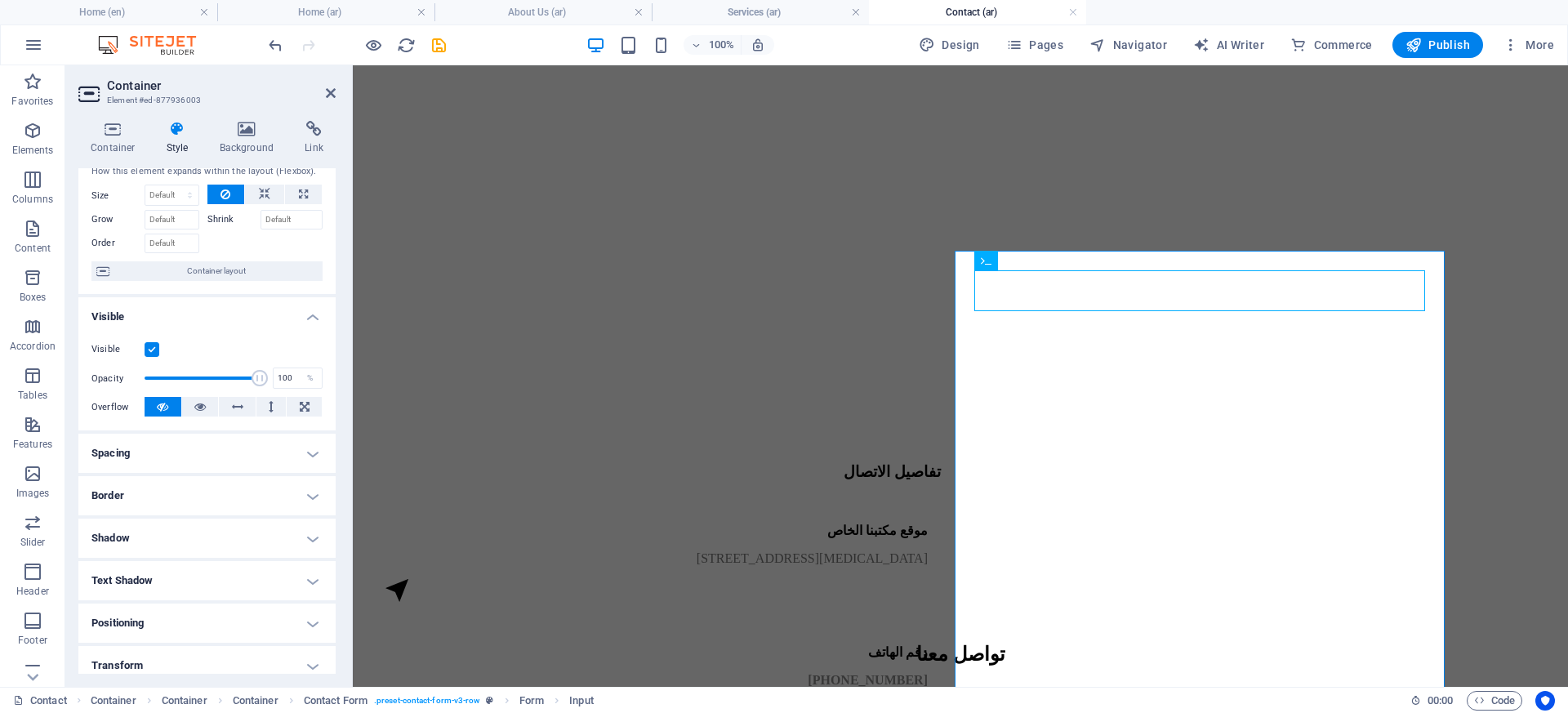
scroll to position [0, 0]
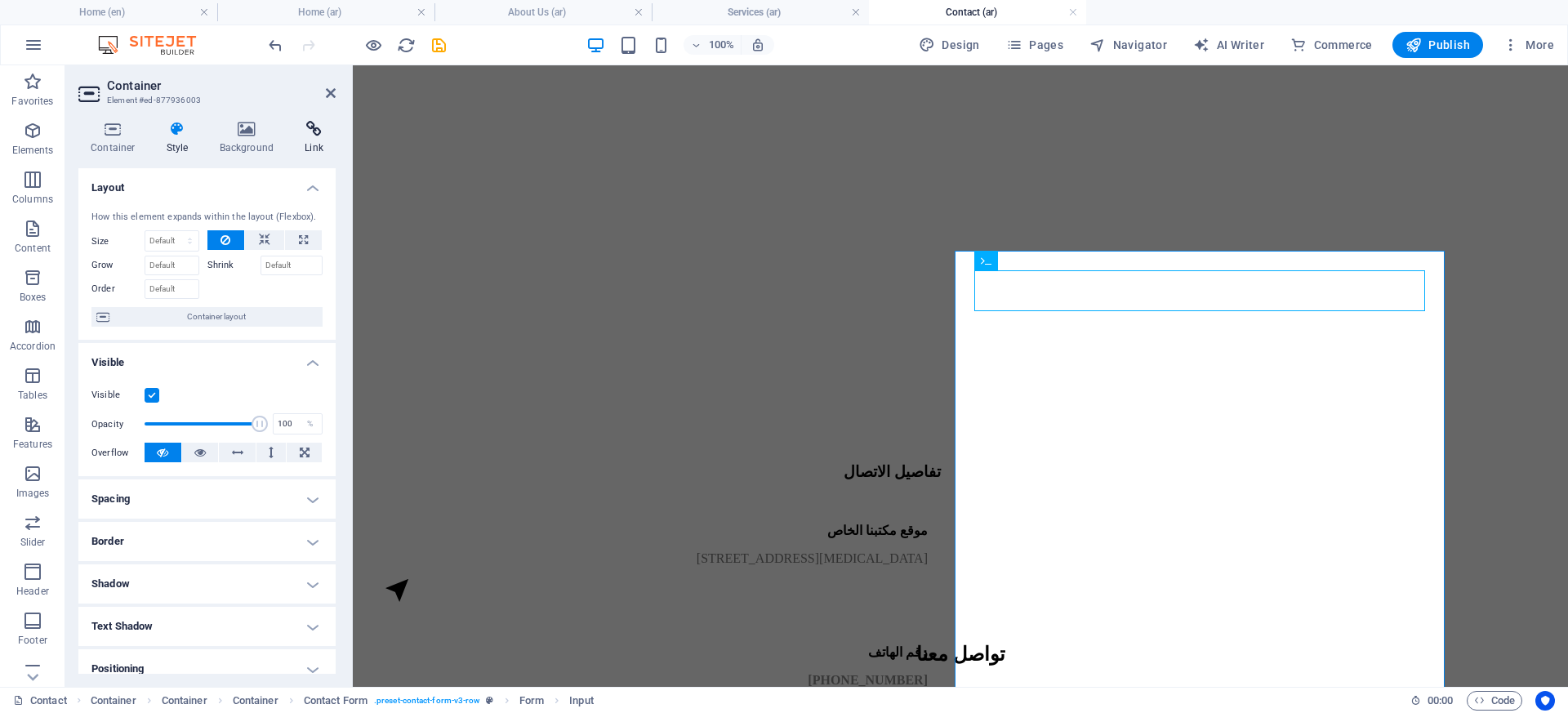
click at [315, 129] on icon at bounding box center [314, 129] width 43 height 16
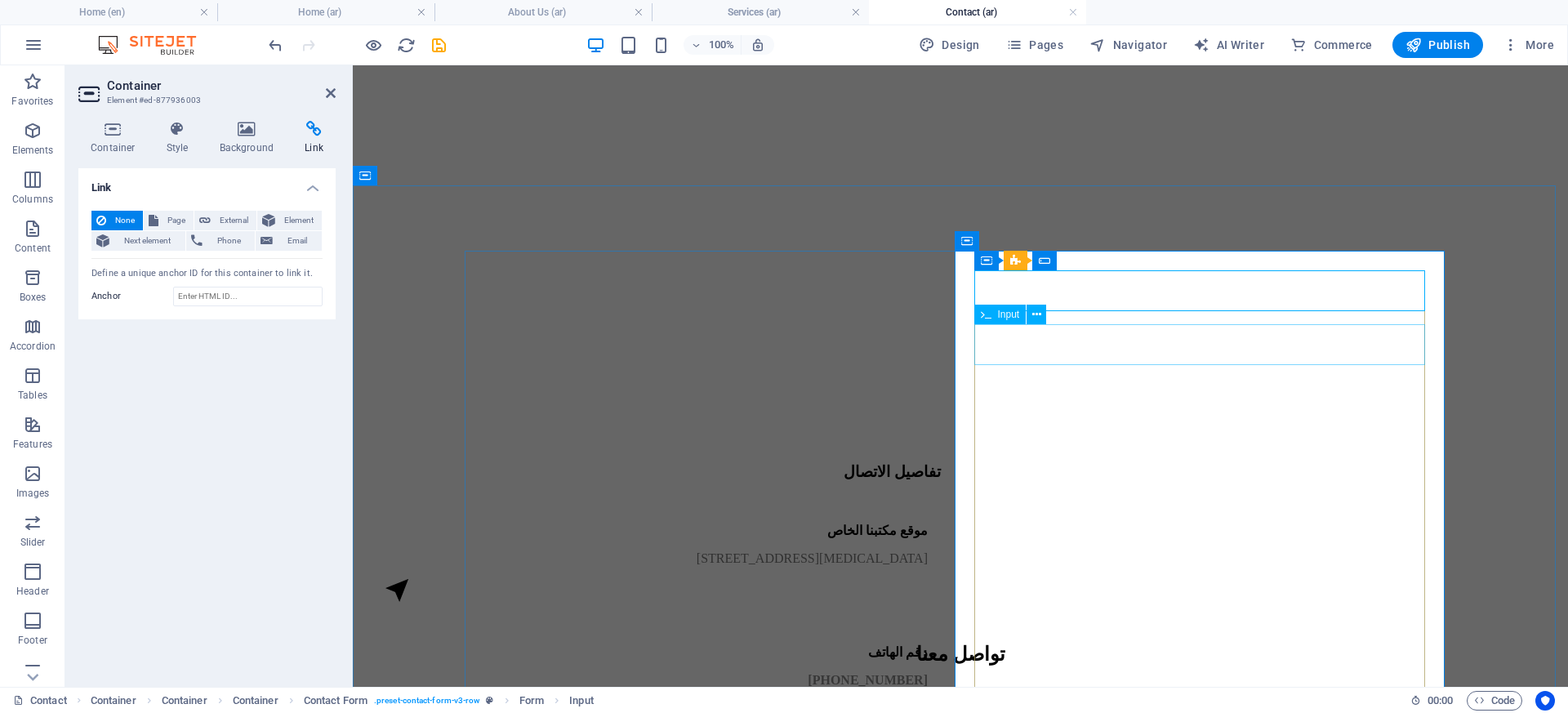
click input "text"
click input "email"
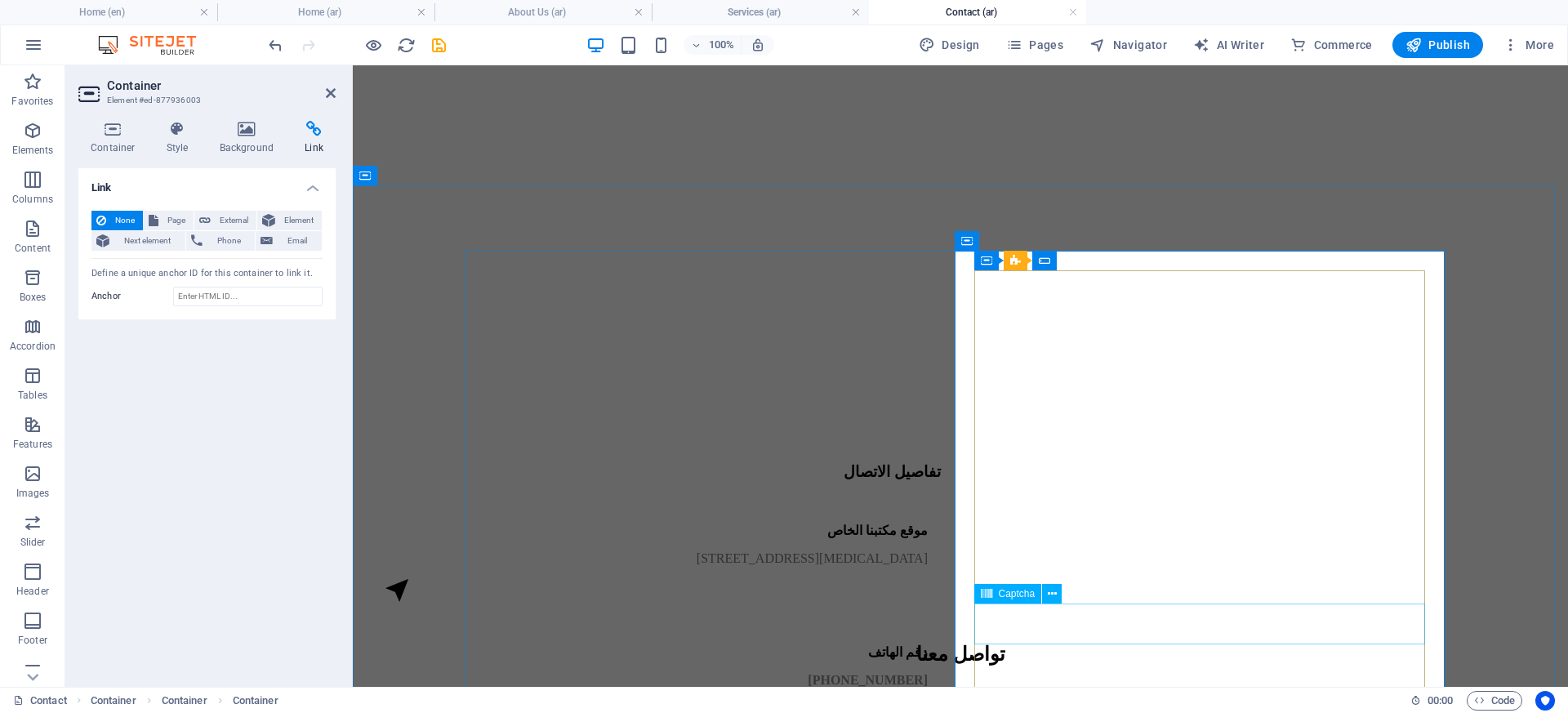
click input "text"
click div "Unreadable? Load new"
click at [1038, 263] on span "Contact Form" at bounding box center [1057, 261] width 59 height 9
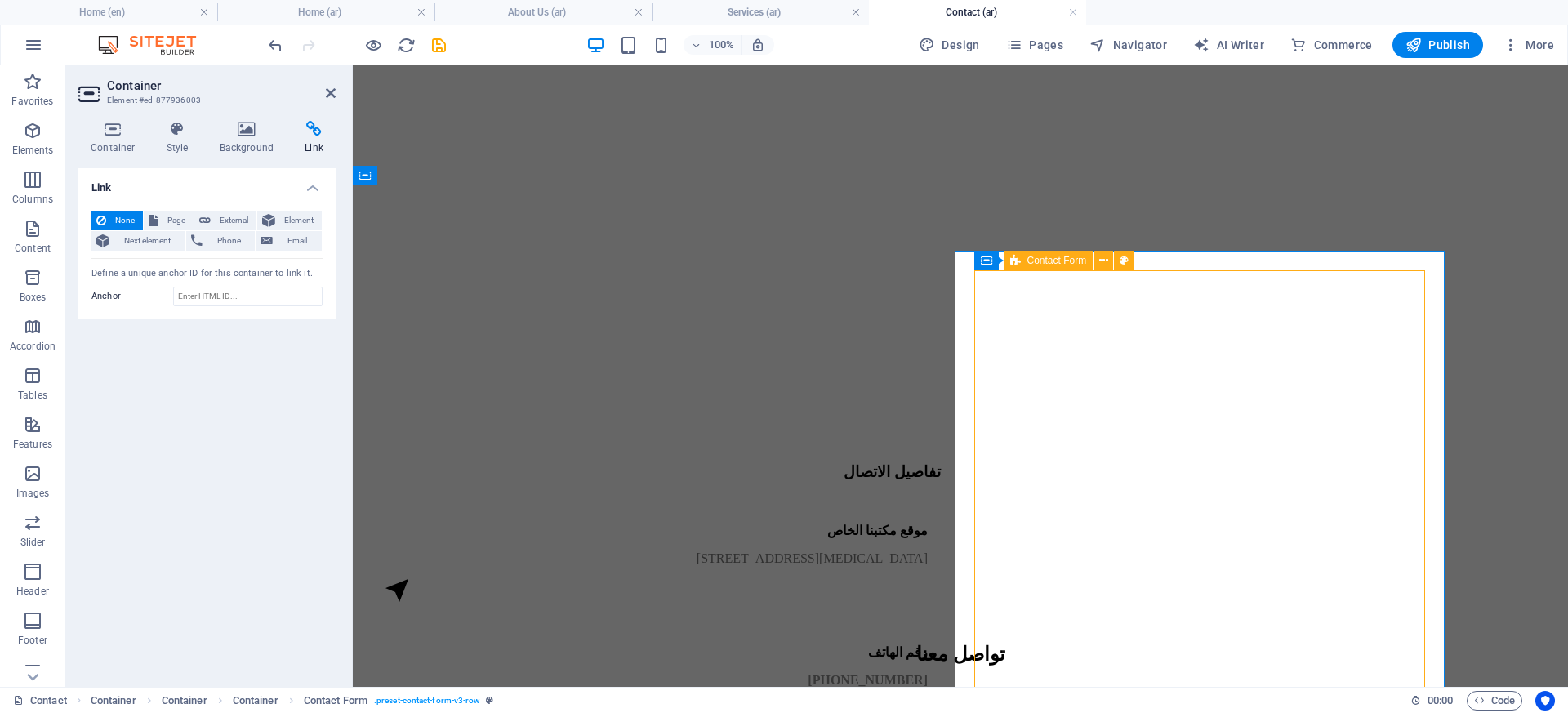
select select "px"
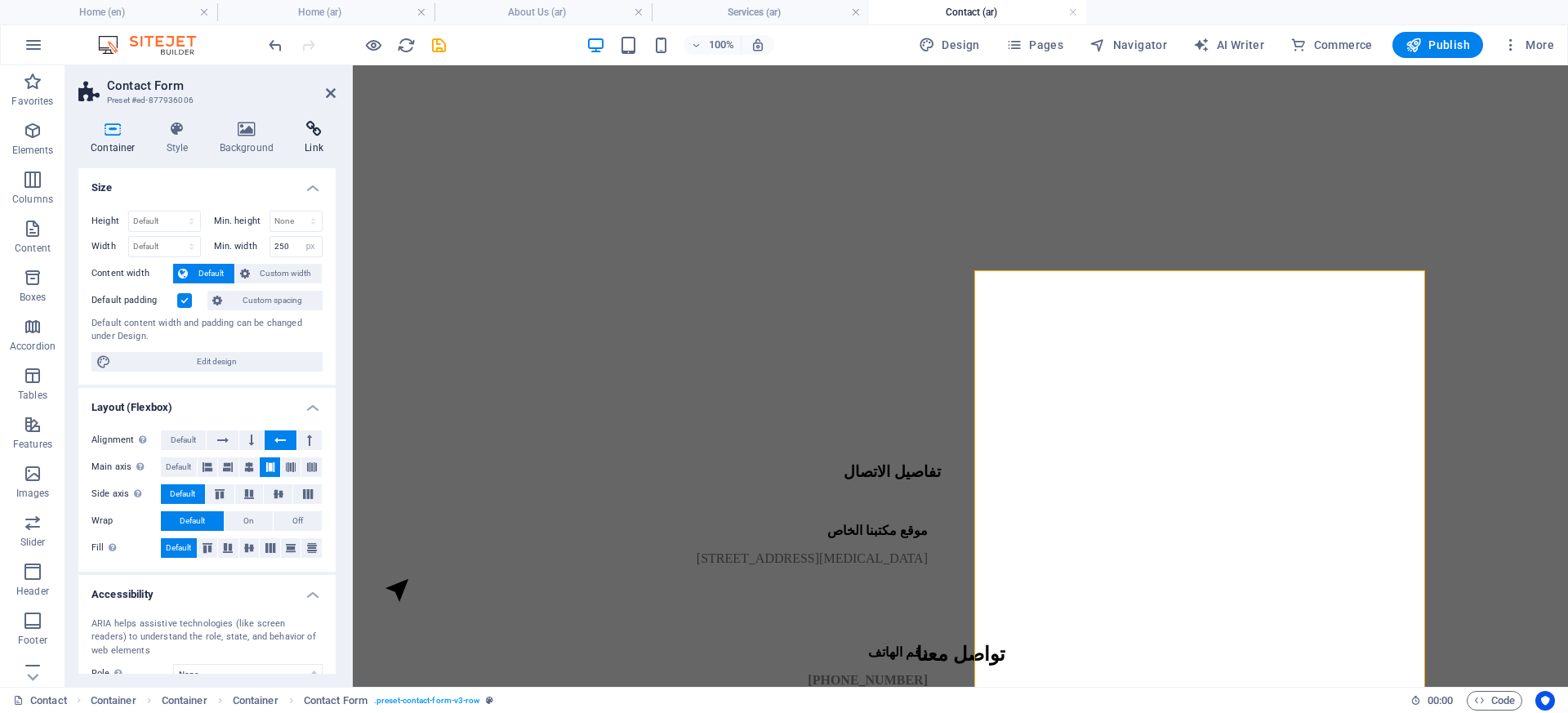
click at [314, 135] on icon at bounding box center [314, 129] width 43 height 16
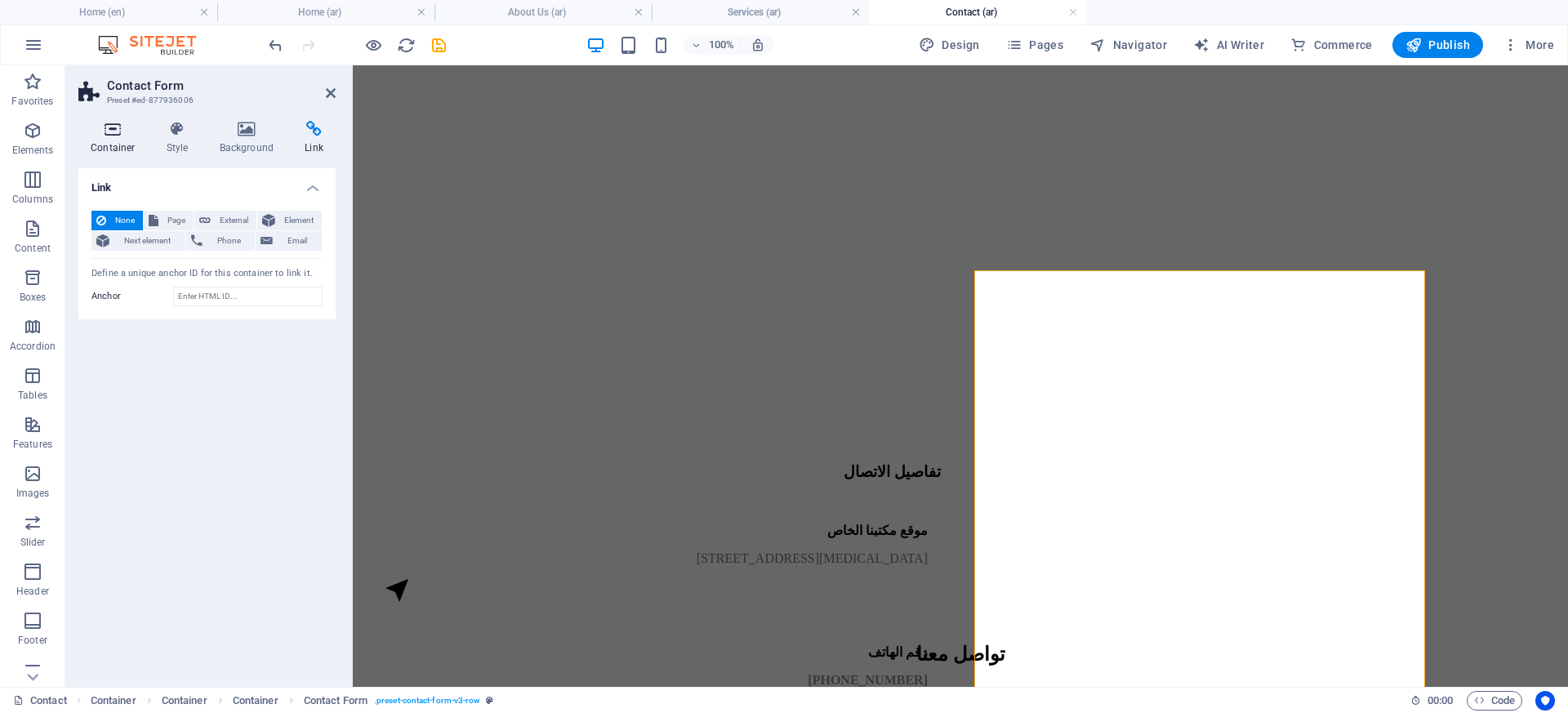
click at [117, 134] on icon at bounding box center [113, 129] width 70 height 16
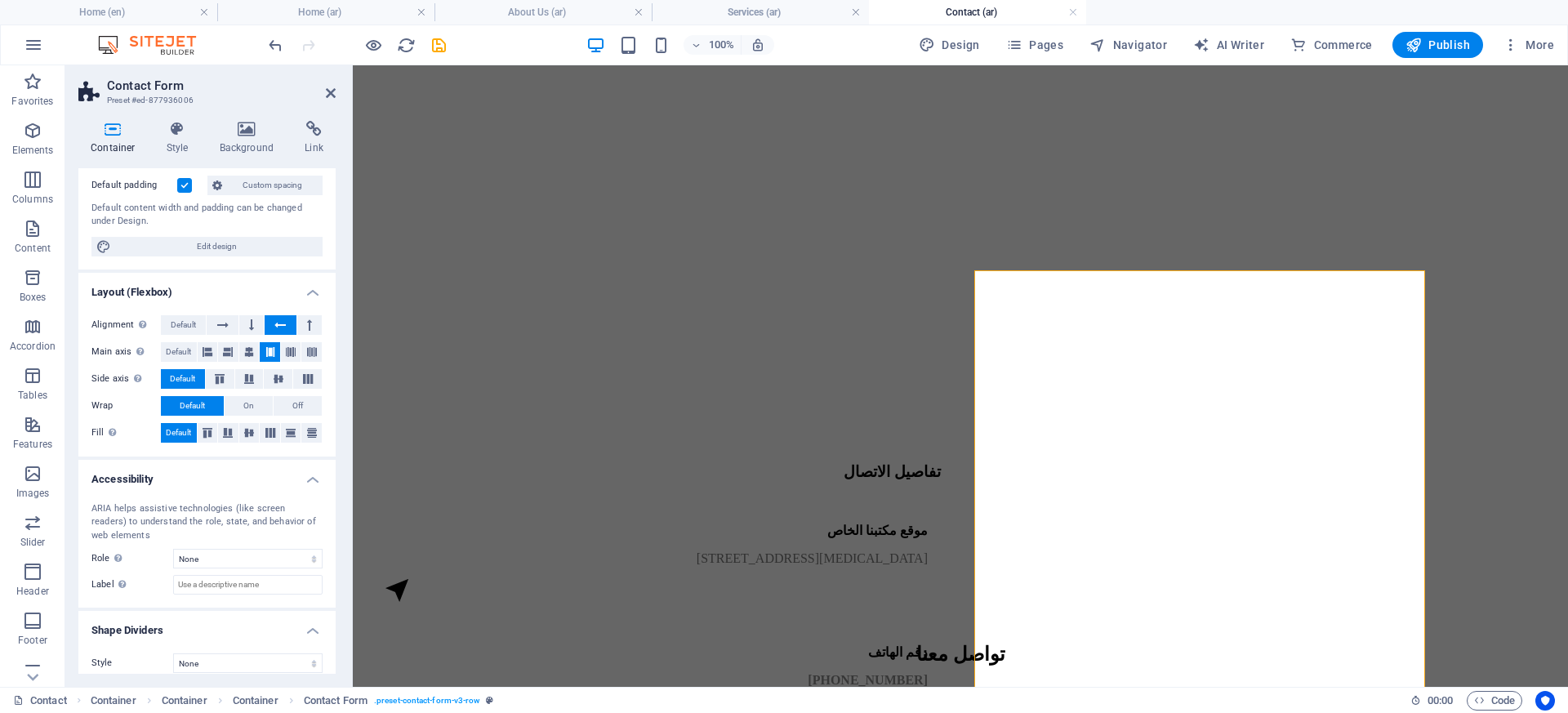
scroll to position [128, 0]
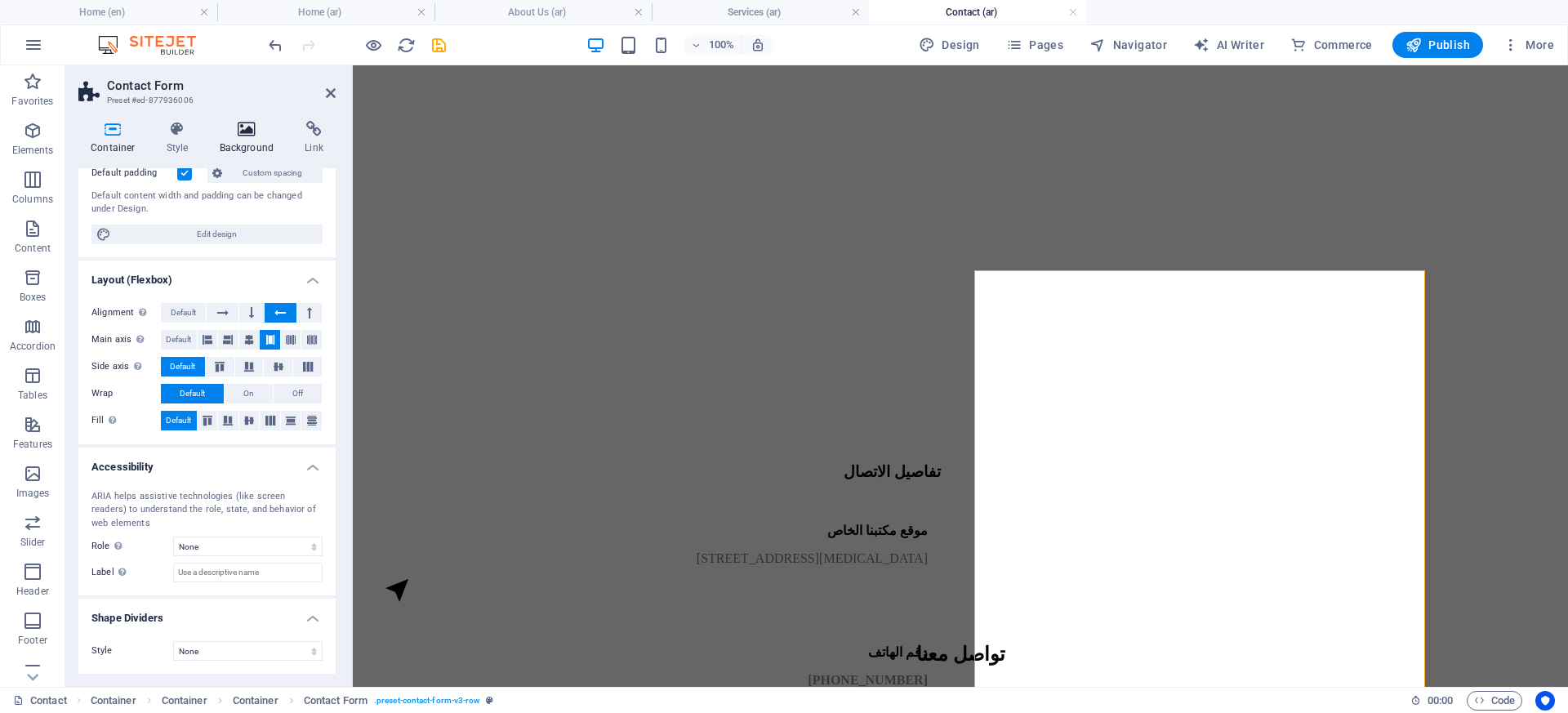
click at [239, 131] on icon at bounding box center [247, 129] width 79 height 16
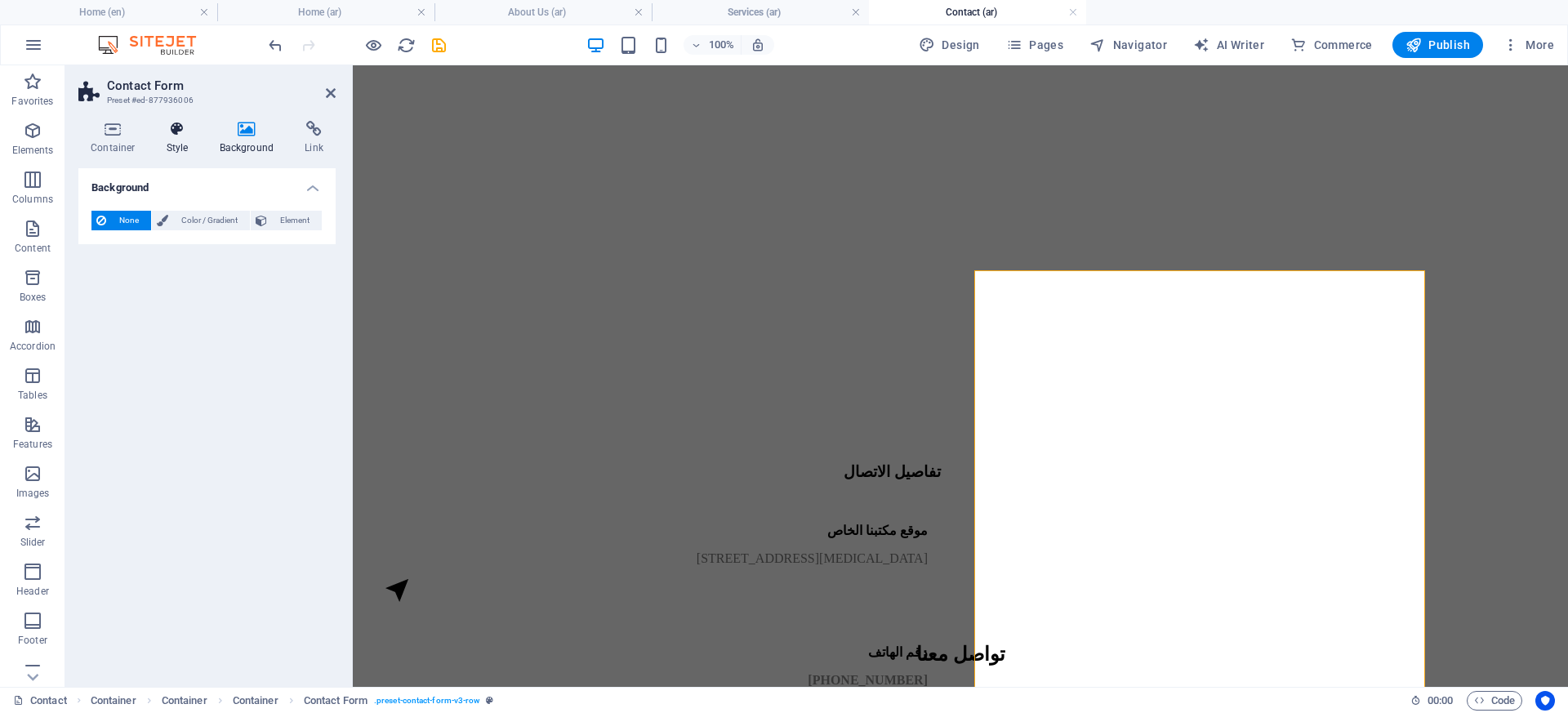
click at [186, 130] on icon at bounding box center [178, 129] width 47 height 16
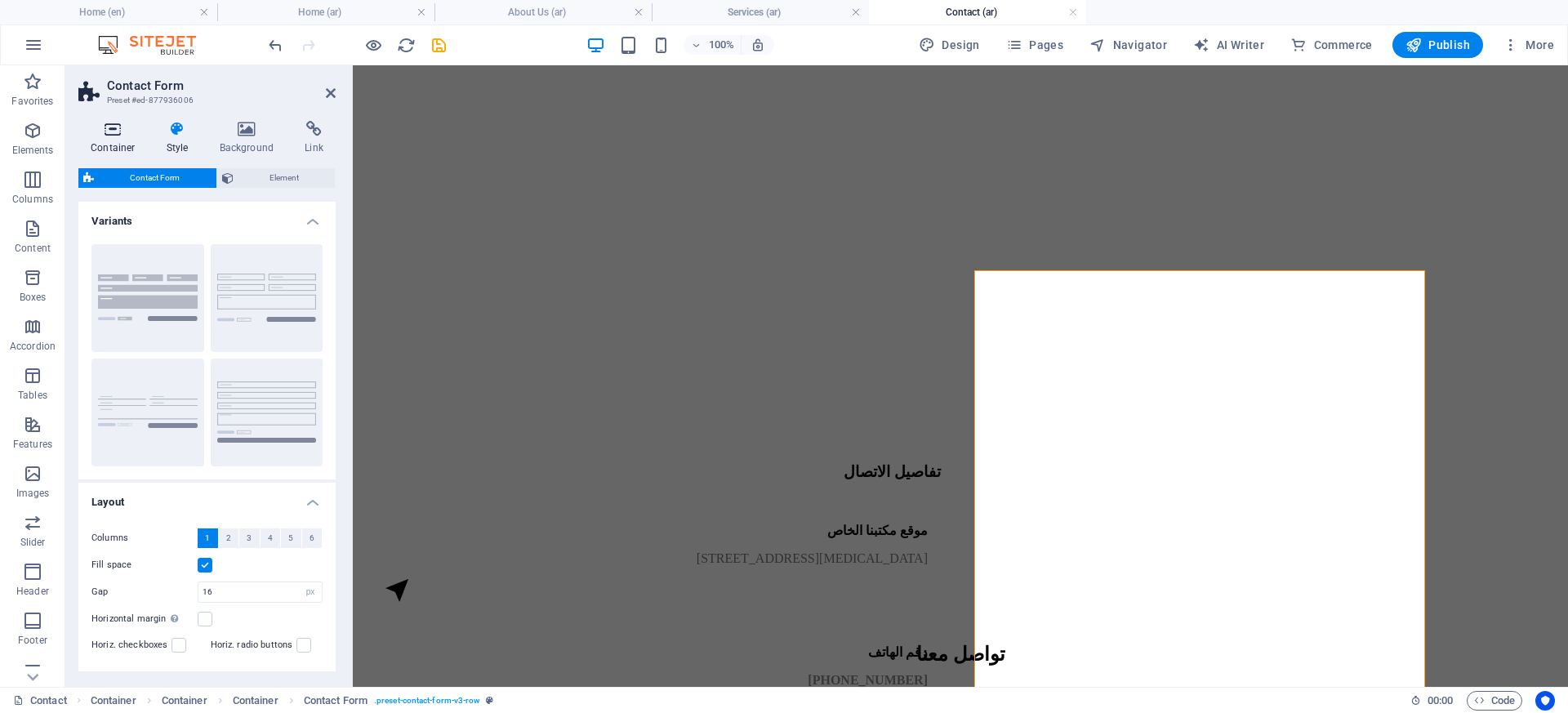
click at [129, 133] on icon at bounding box center [113, 129] width 70 height 16
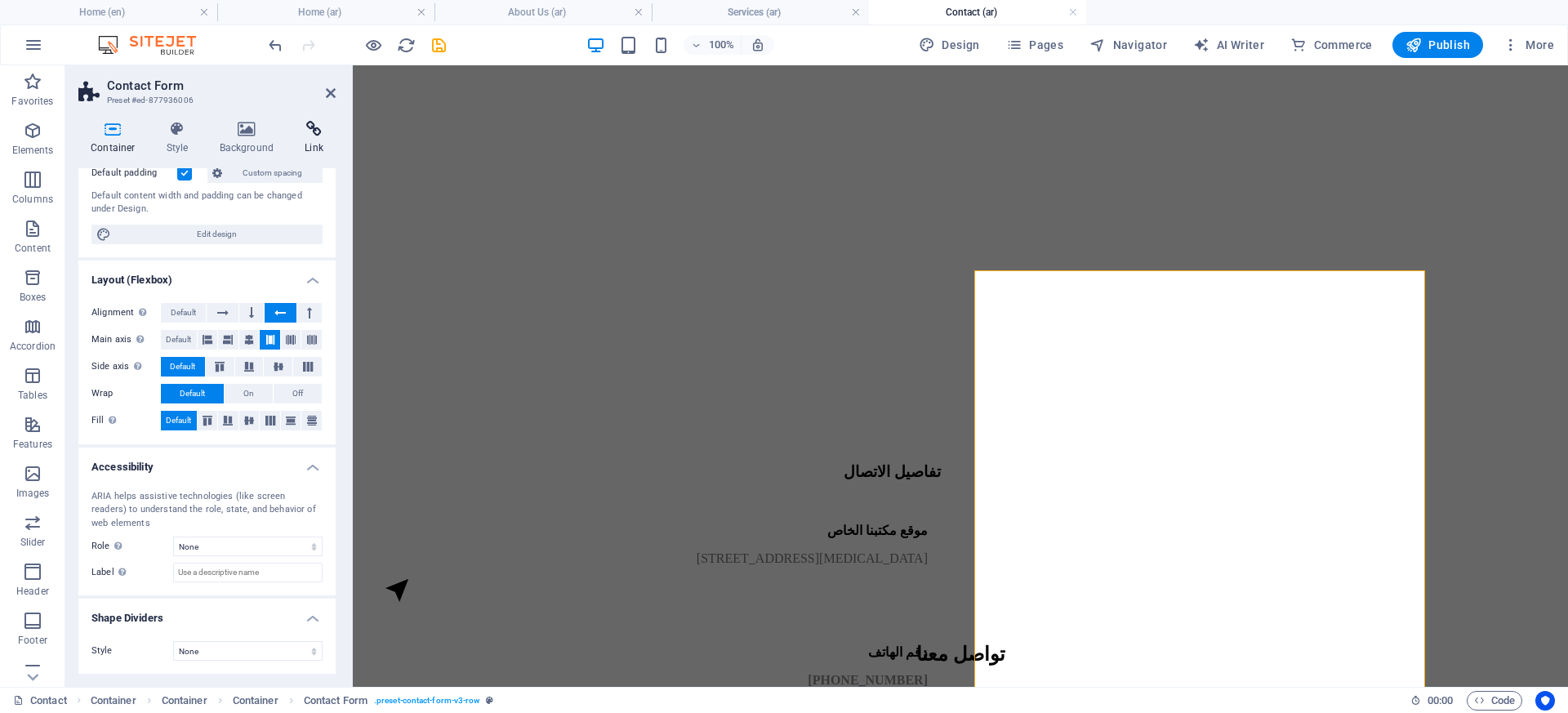
click at [318, 128] on icon at bounding box center [314, 129] width 43 height 16
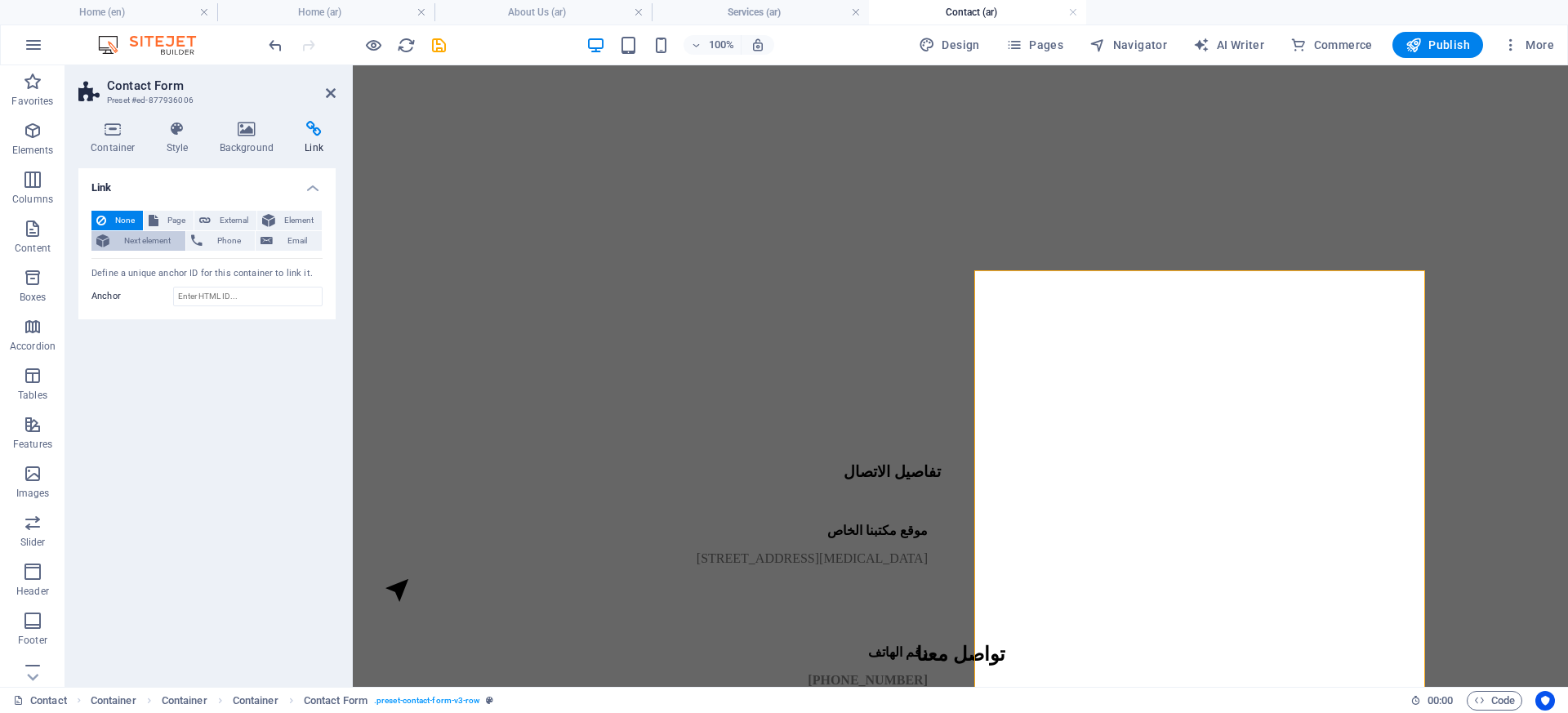
click at [164, 240] on span "Next element" at bounding box center [148, 241] width 66 height 20
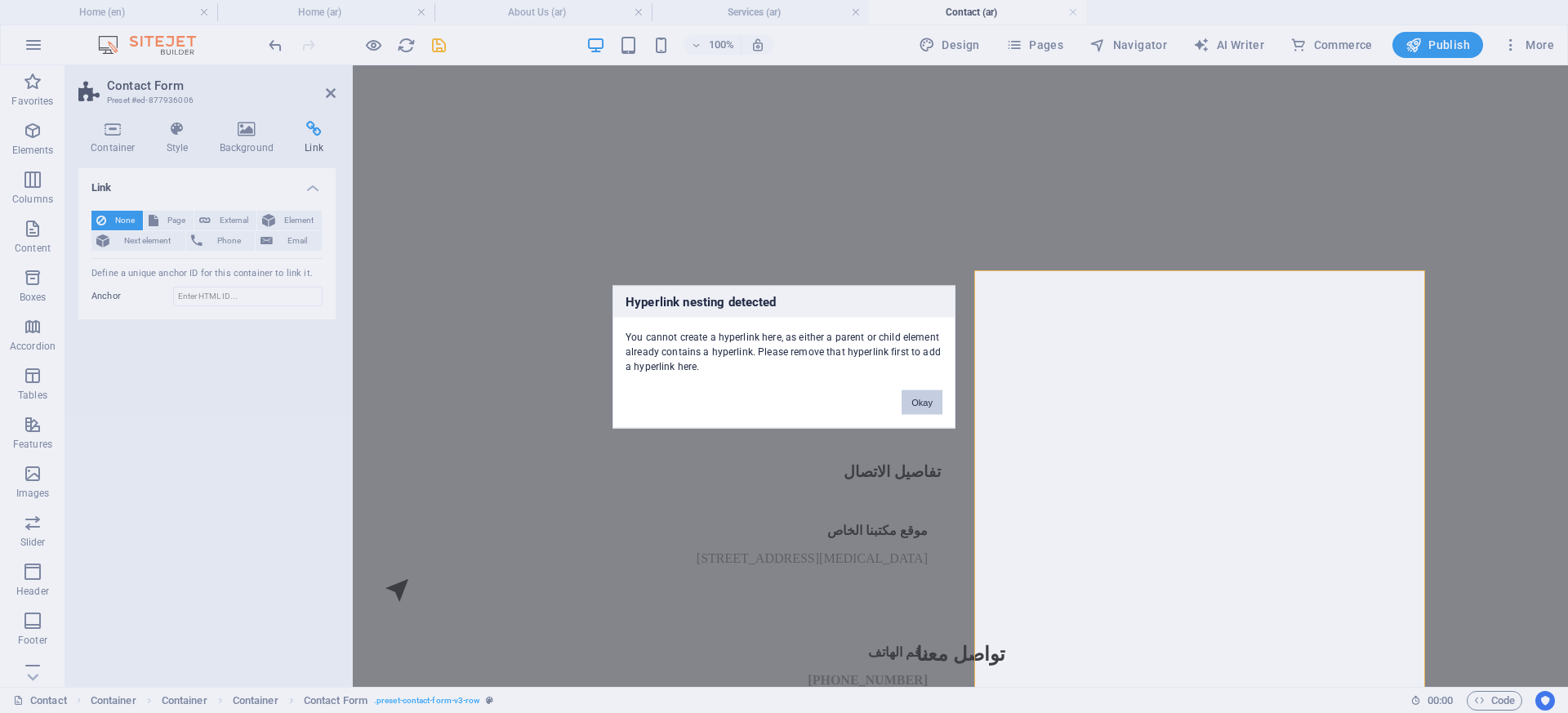
drag, startPoint x: 905, startPoint y: 401, endPoint x: 519, endPoint y: 328, distance: 392.8
click at [905, 401] on button "Okay" at bounding box center [921, 402] width 40 height 24
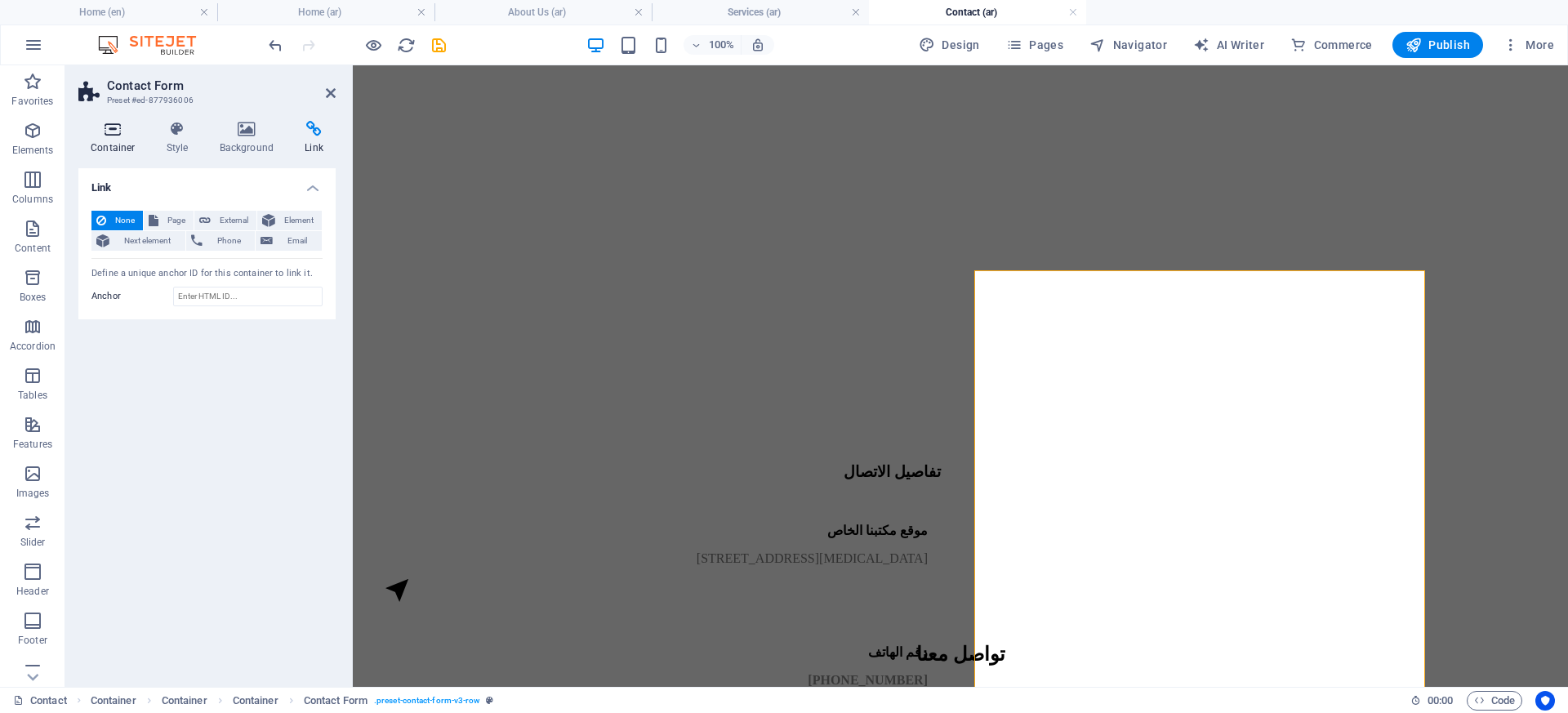
click at [108, 130] on icon at bounding box center [113, 129] width 70 height 16
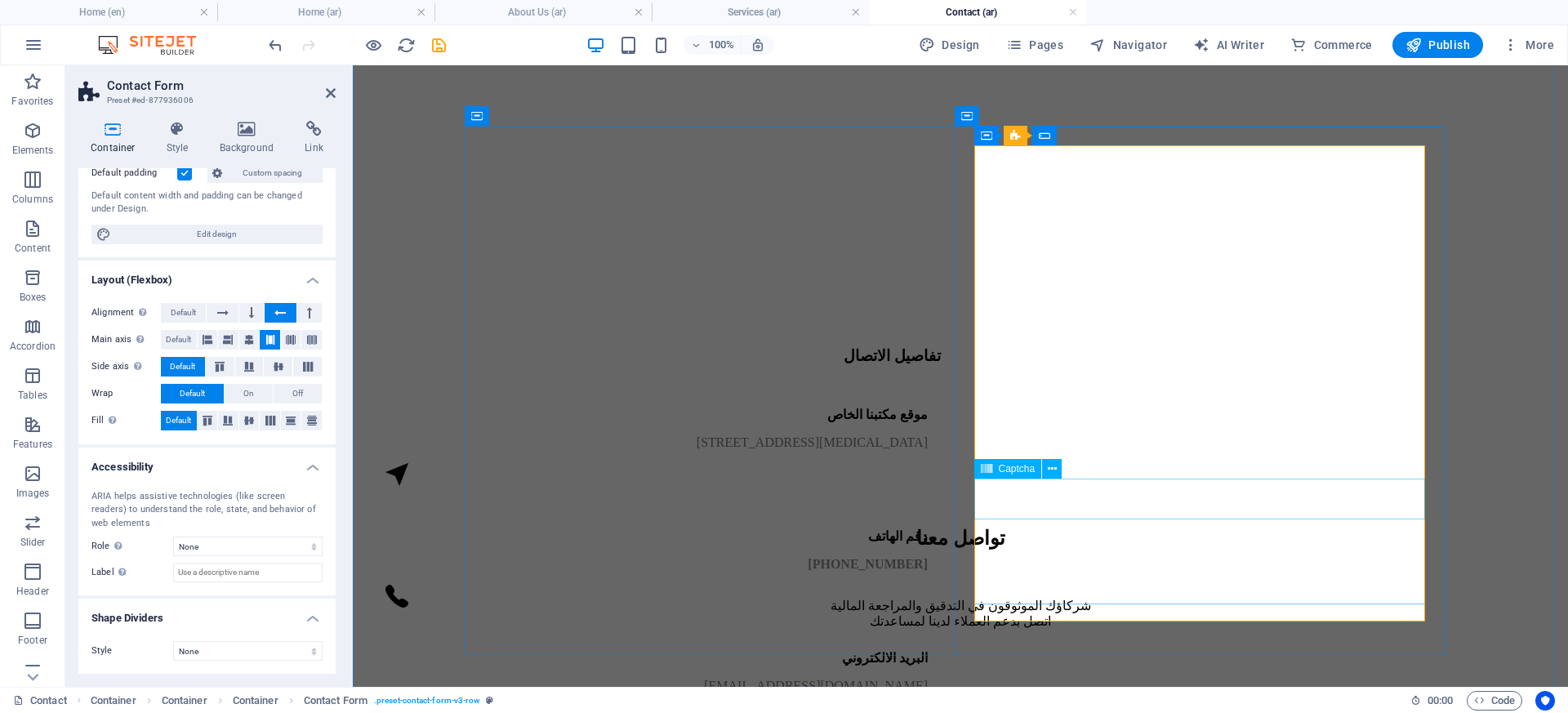
scroll to position [464, 0]
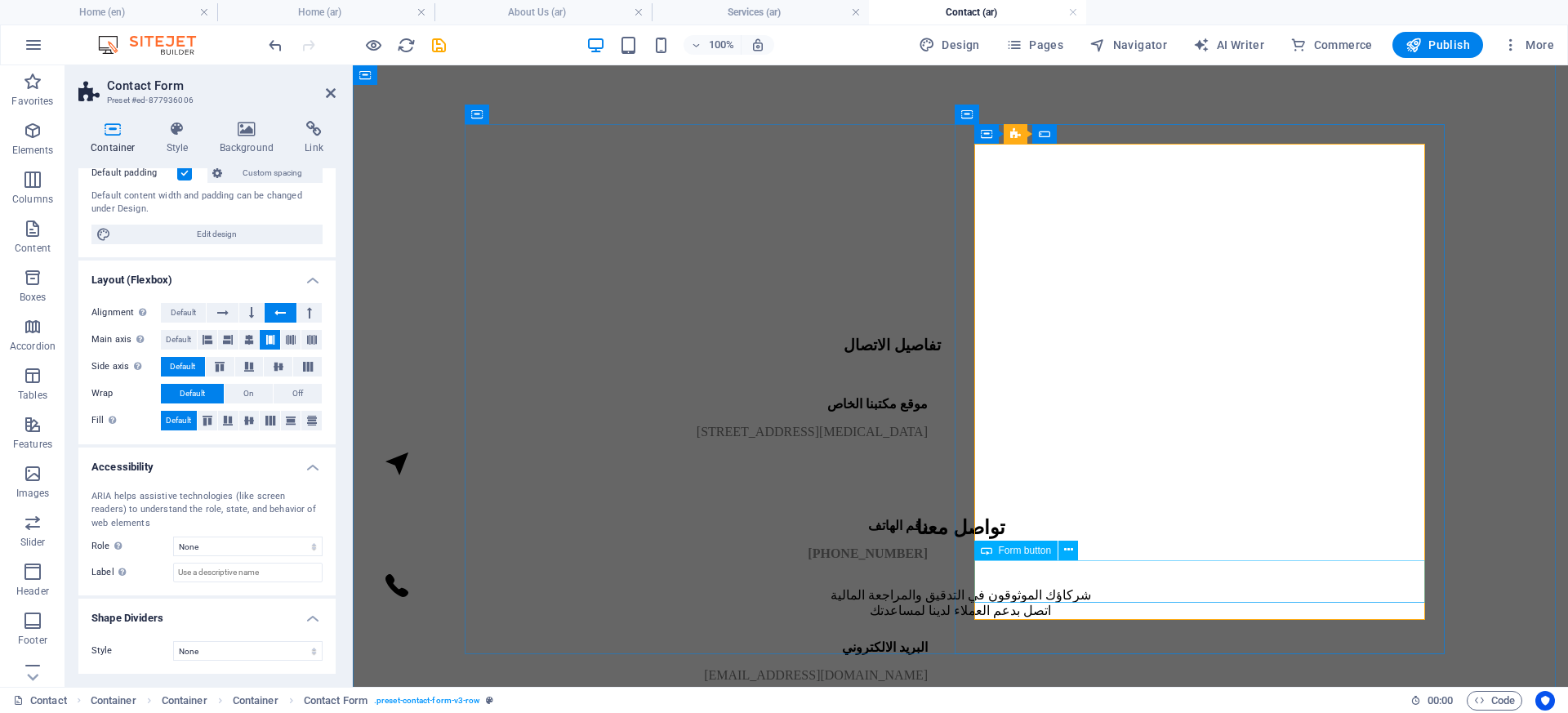
click div "طلب استشارة"
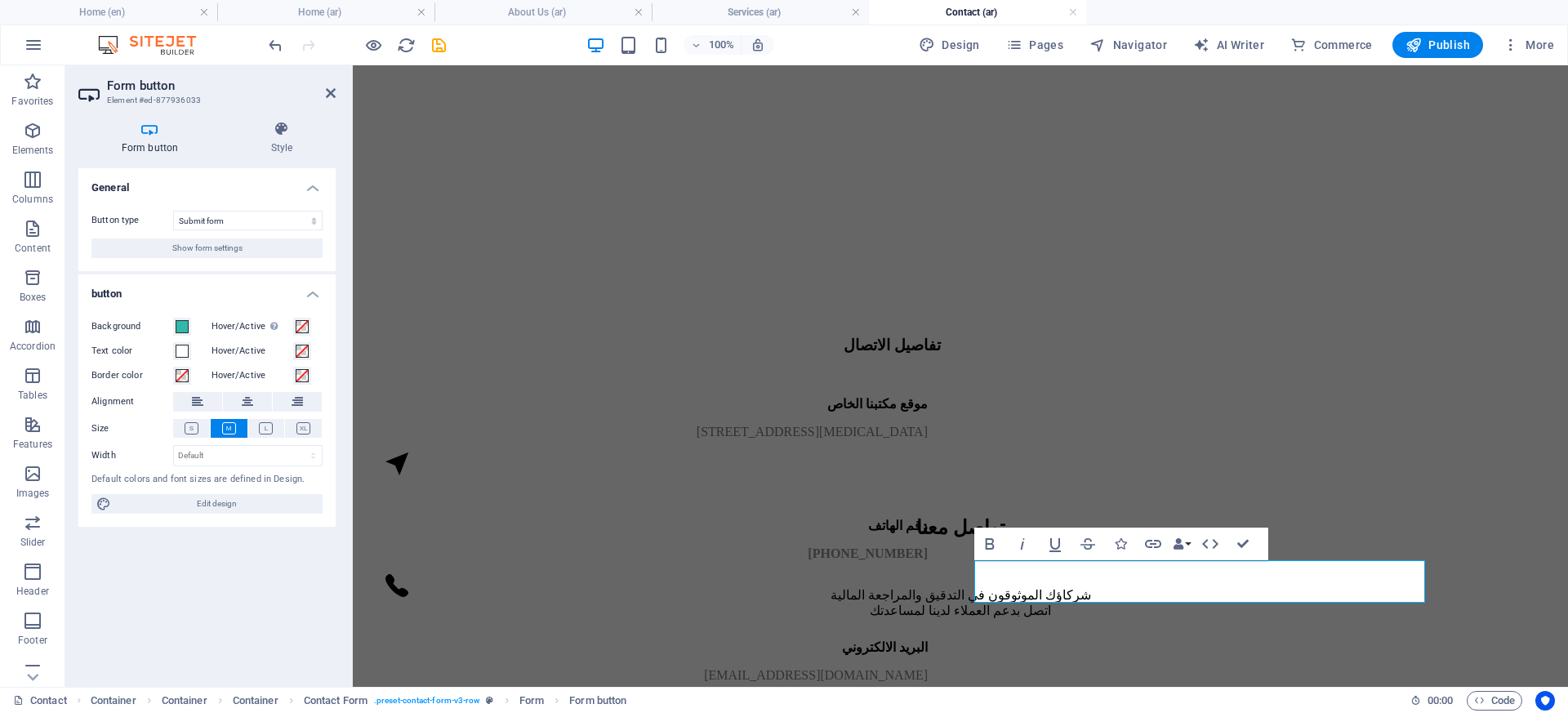
click at [149, 129] on icon at bounding box center [149, 129] width 143 height 16
click at [278, 137] on h4 "Style" at bounding box center [281, 138] width 108 height 34
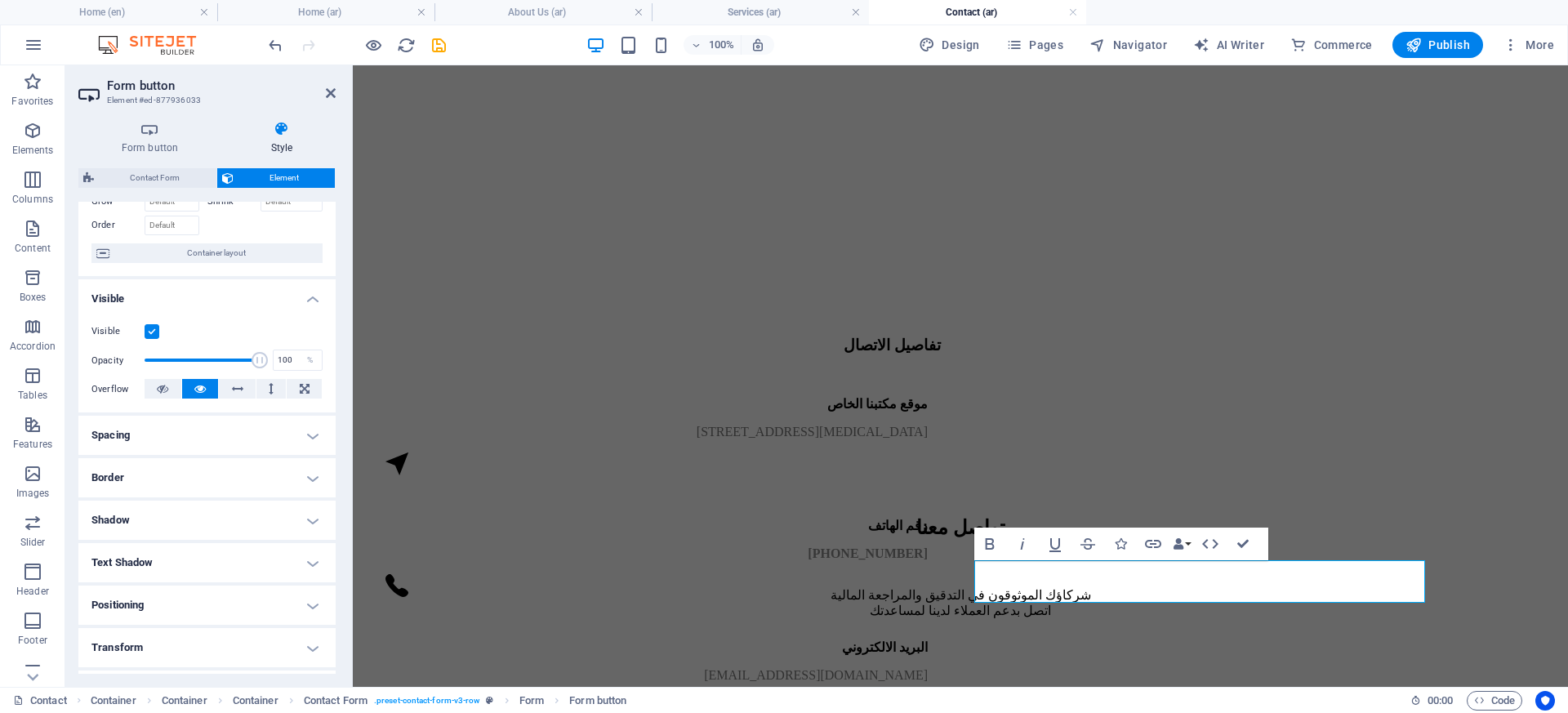
scroll to position [117, 0]
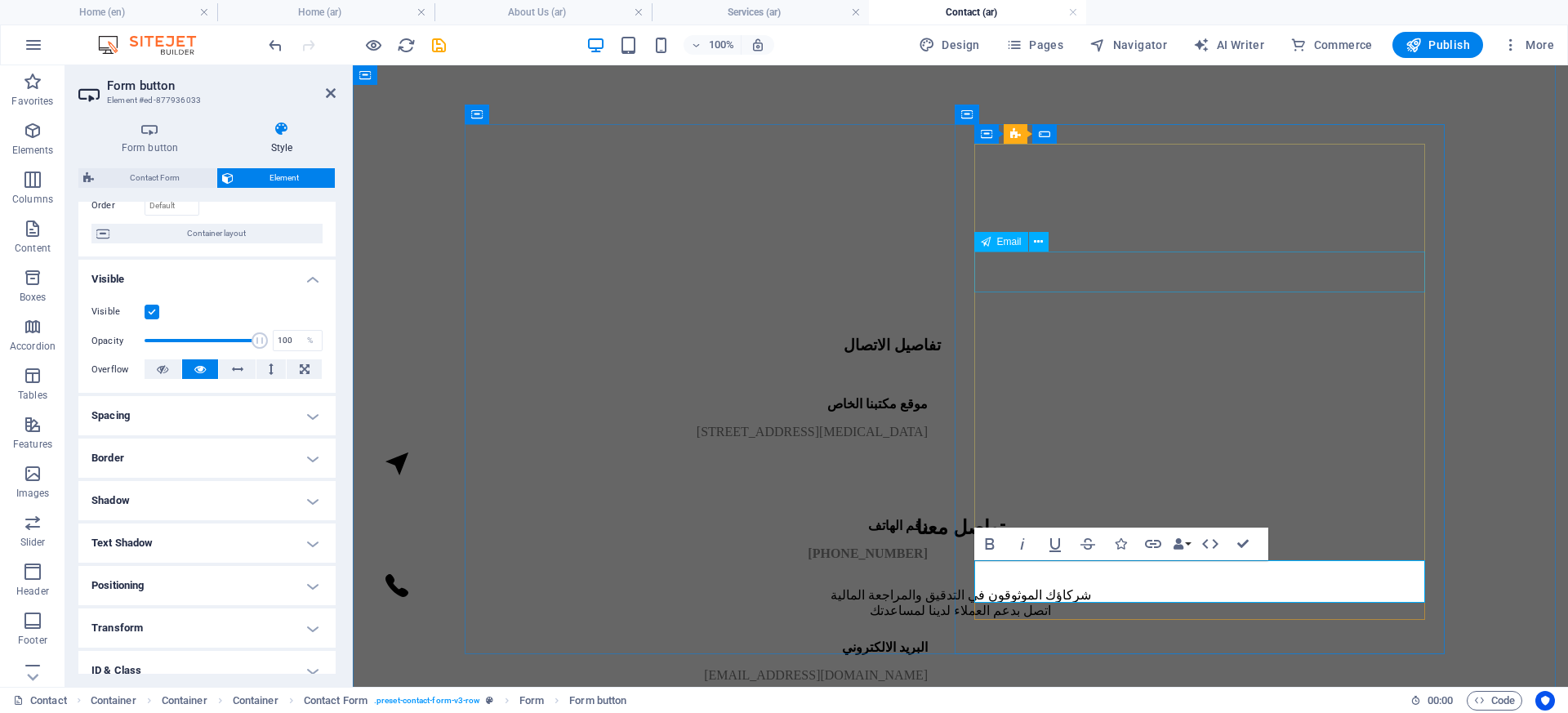
click div
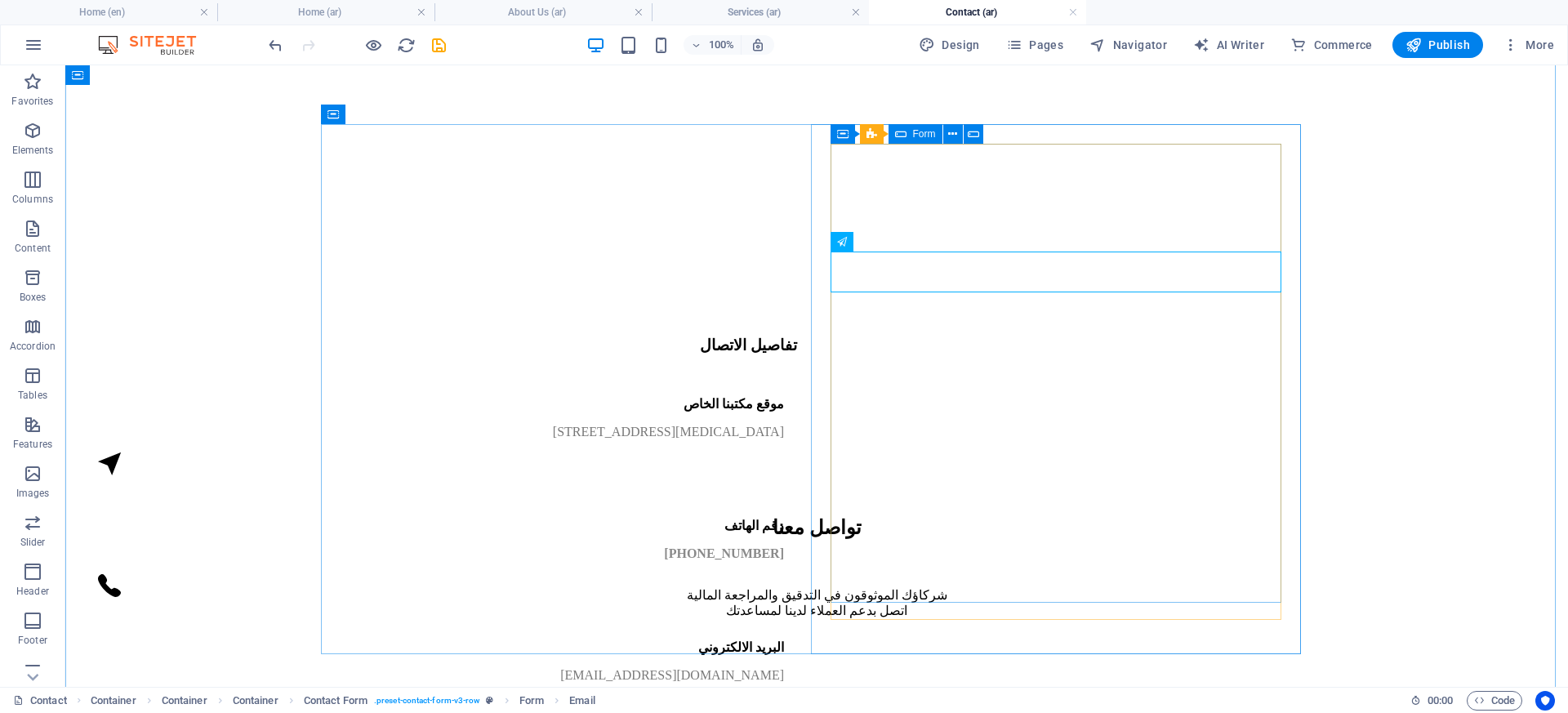
click at [899, 139] on icon at bounding box center [901, 134] width 11 height 20
click at [903, 137] on icon at bounding box center [901, 134] width 11 height 20
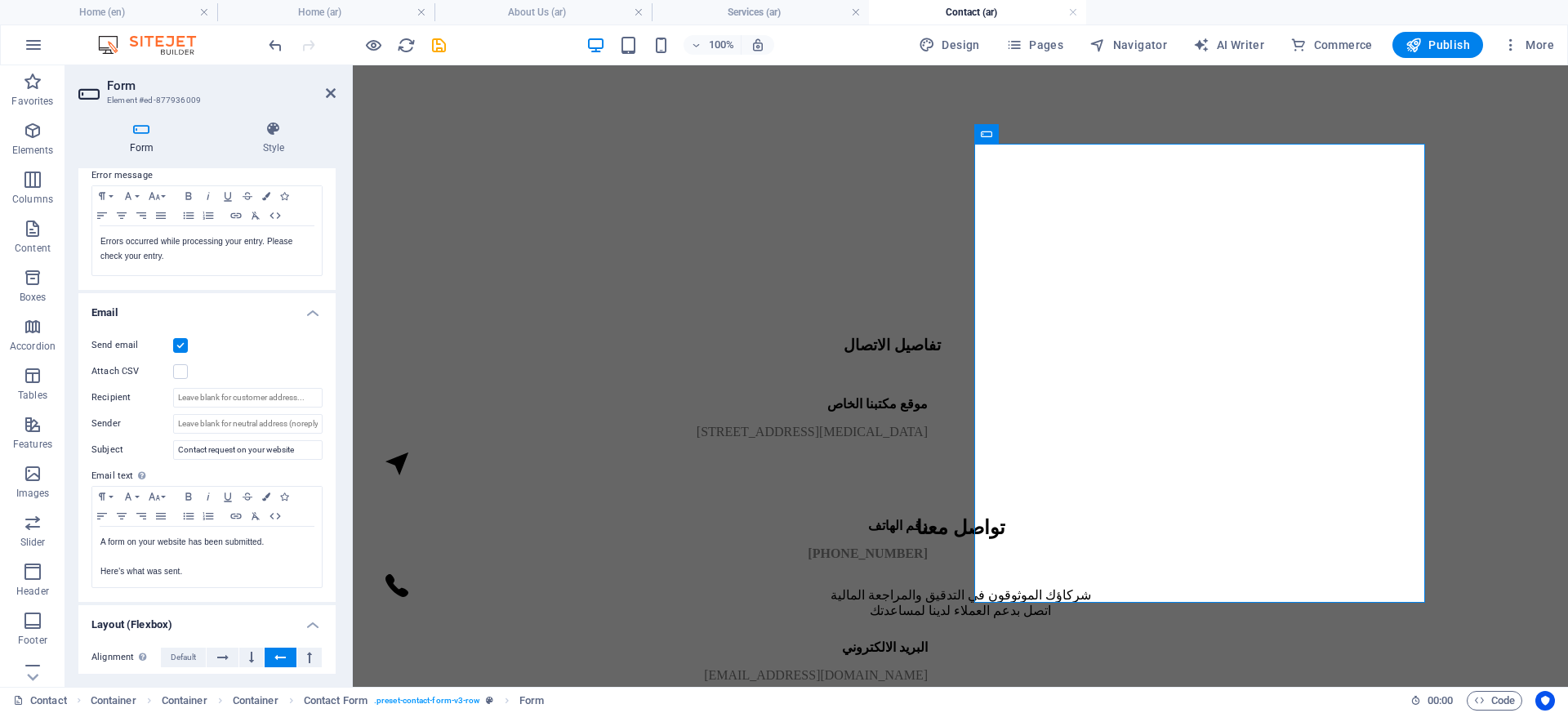
scroll to position [398, 0]
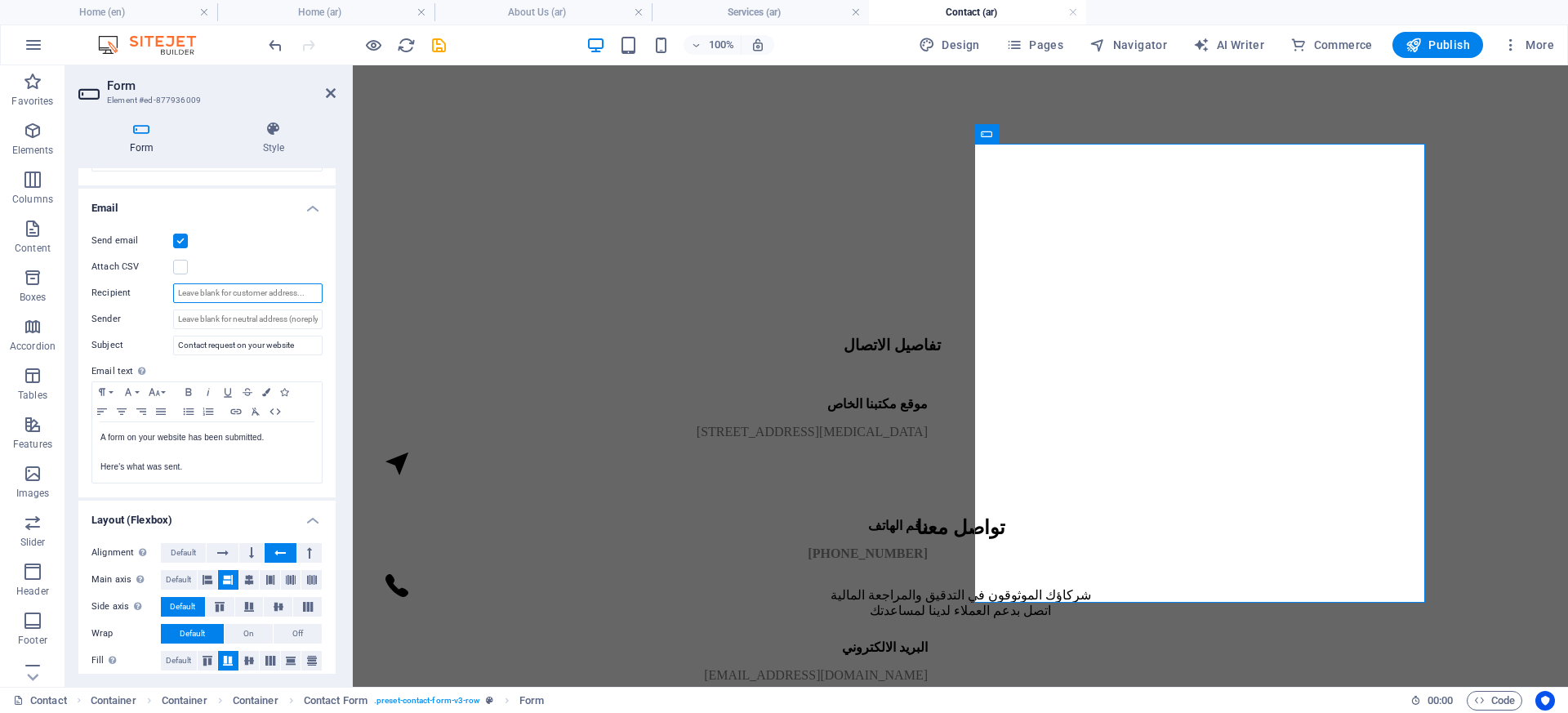
click at [290, 297] on input "Recipient" at bounding box center [247, 293] width 149 height 20
click at [269, 324] on input "Sender" at bounding box center [247, 319] width 149 height 20
click at [259, 298] on input "Recipient" at bounding box center [247, 293] width 149 height 20
type input "[EMAIL_ADDRESS][DOMAIN_NAME]"
click at [221, 319] on input "Sender" at bounding box center [247, 319] width 149 height 20
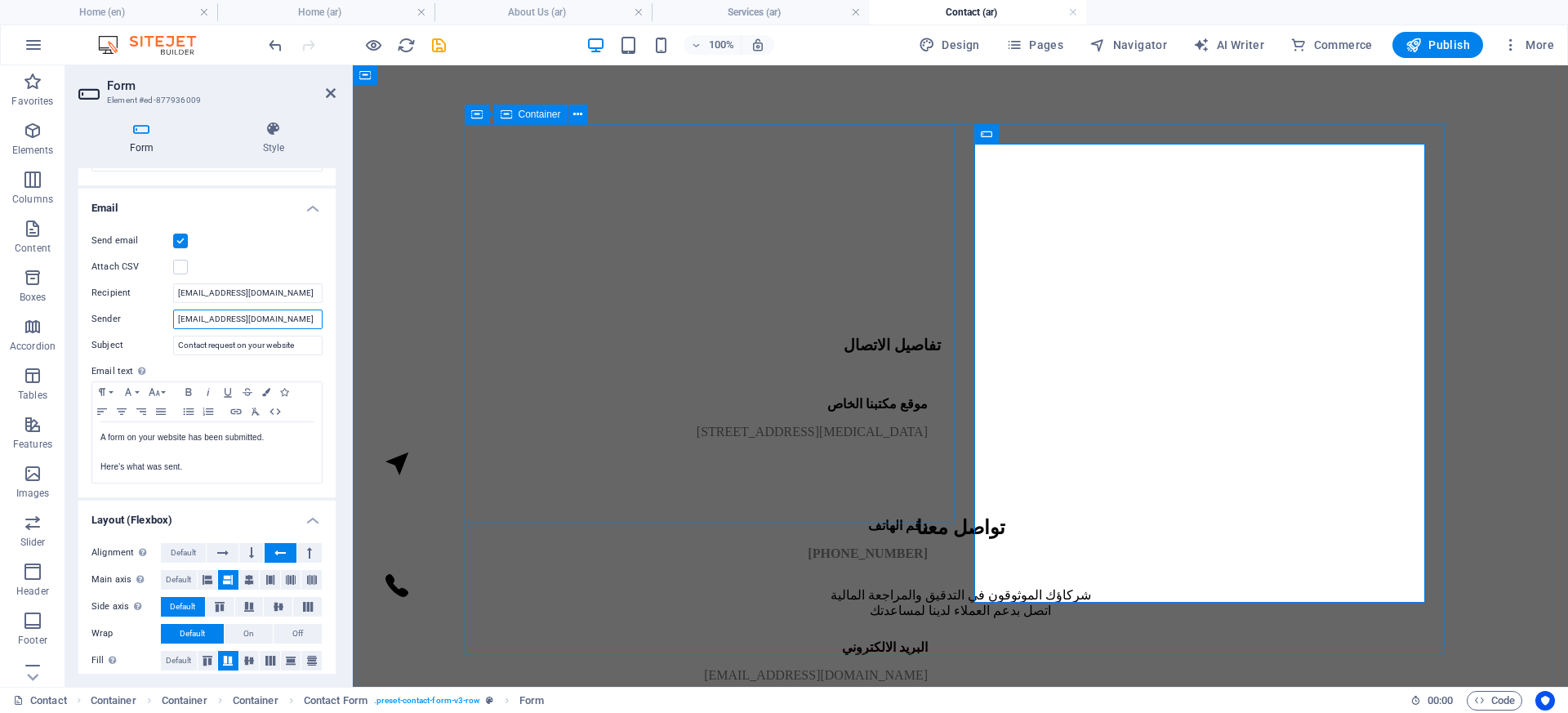
type input "[EMAIL_ADDRESS][DOMAIN_NAME]"
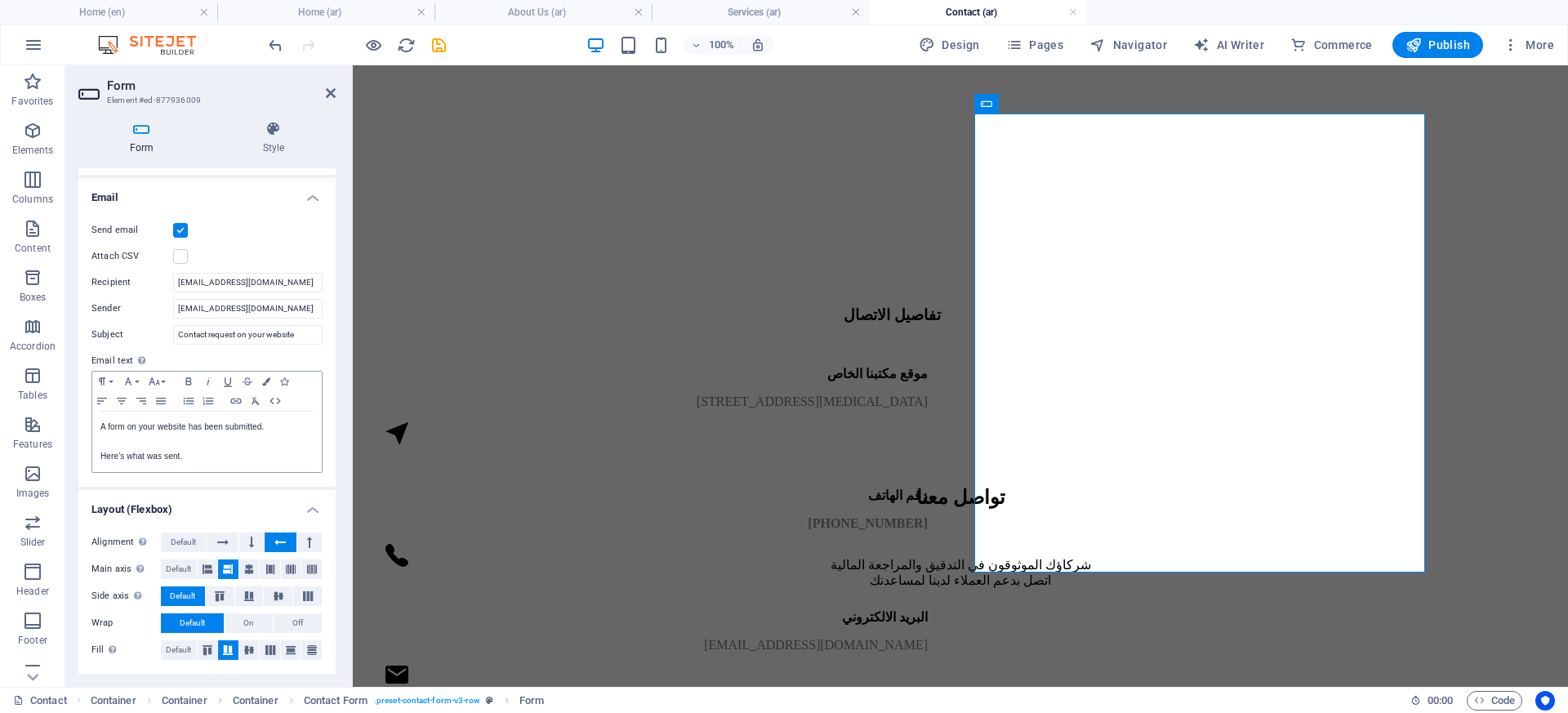
scroll to position [0, 0]
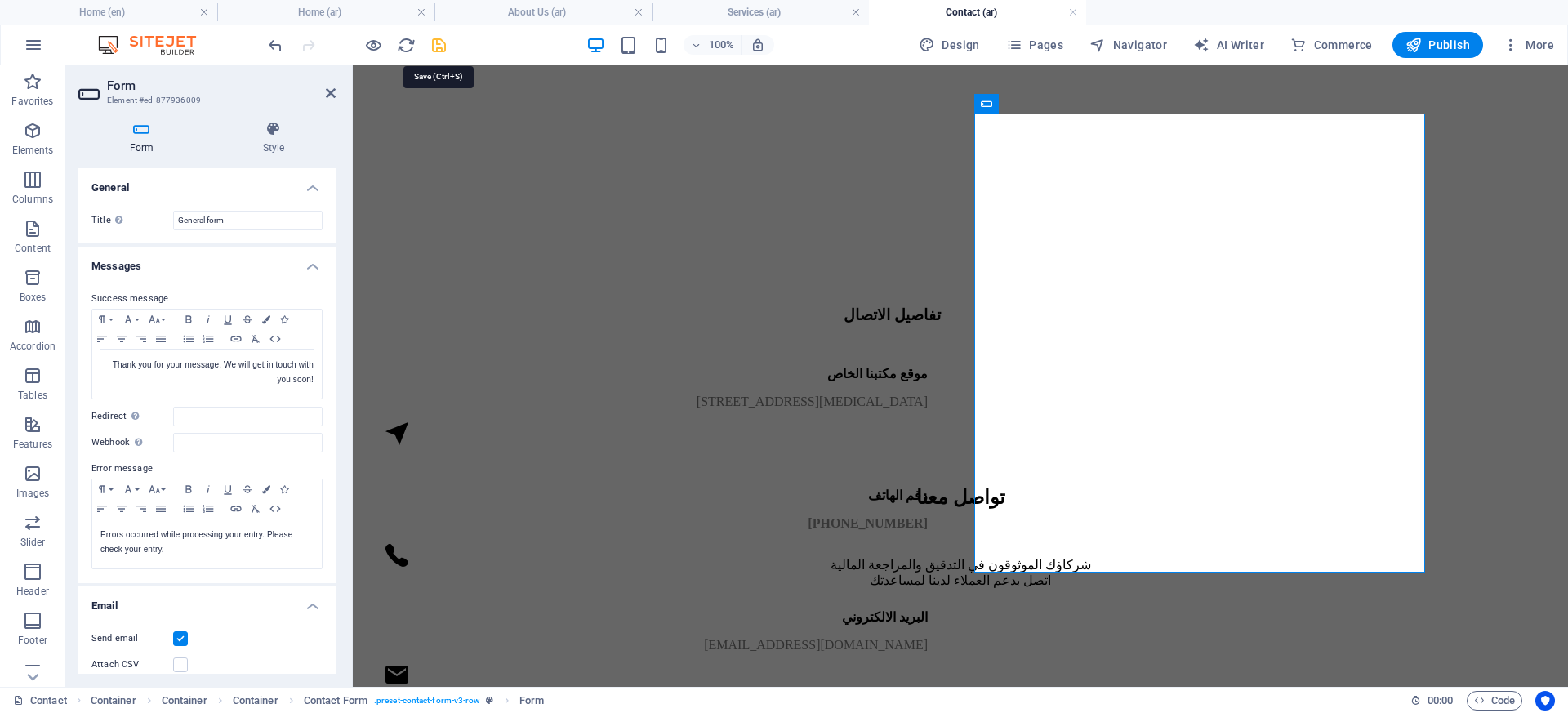
drag, startPoint x: 430, startPoint y: 48, endPoint x: 327, endPoint y: 27, distance: 105.1
click at [430, 48] on icon "save" at bounding box center [439, 45] width 19 height 19
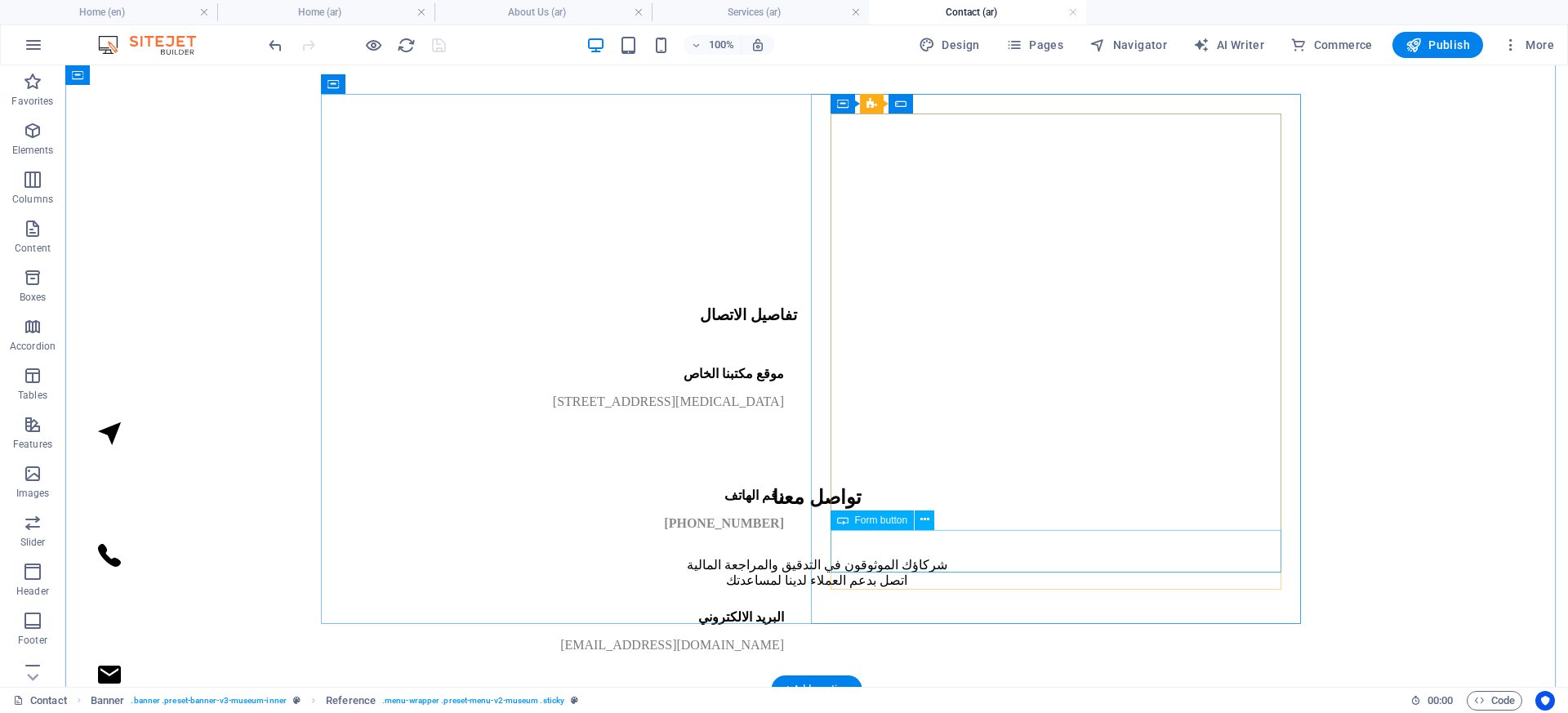
click div "طلب استشارة"
click at [868, 522] on span "Form button" at bounding box center [882, 520] width 53 height 9
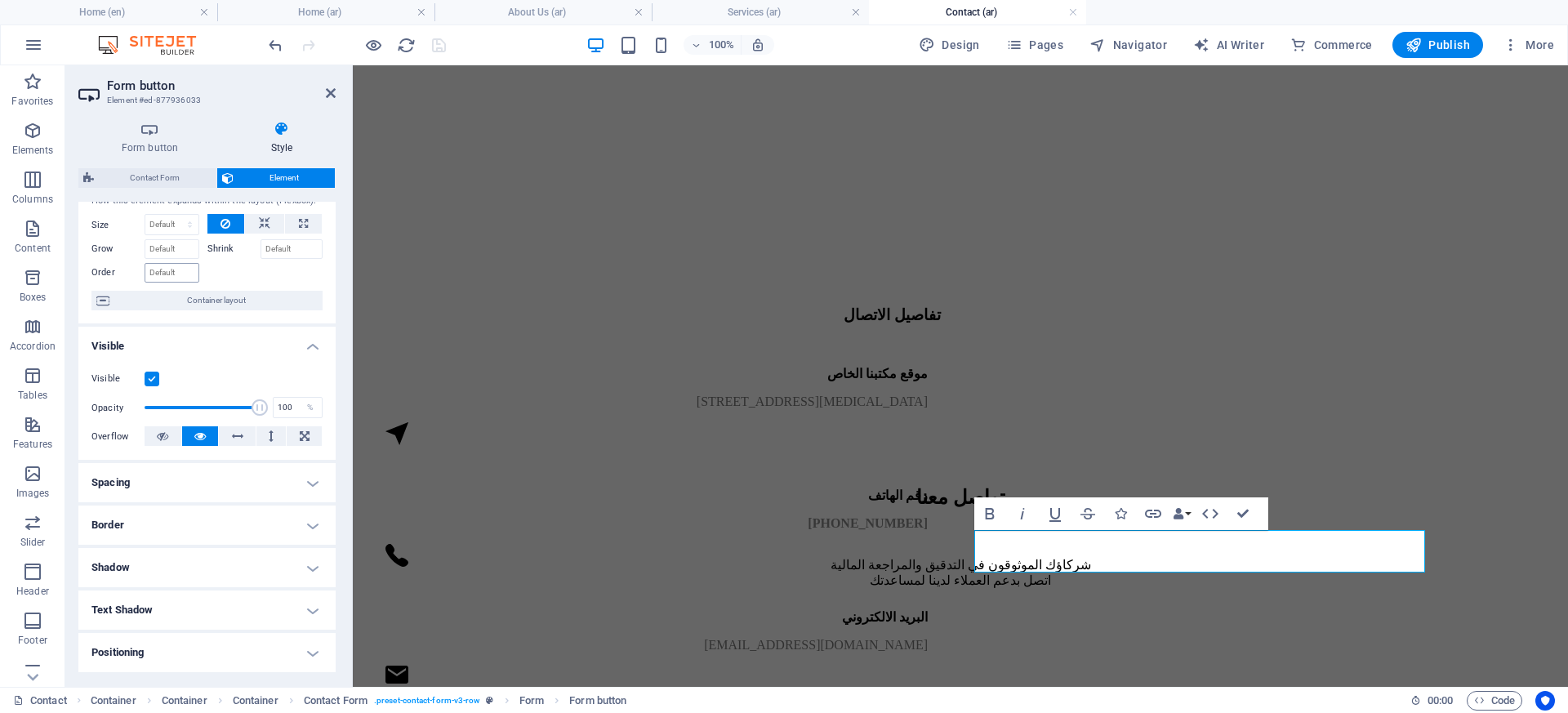
scroll to position [84, 0]
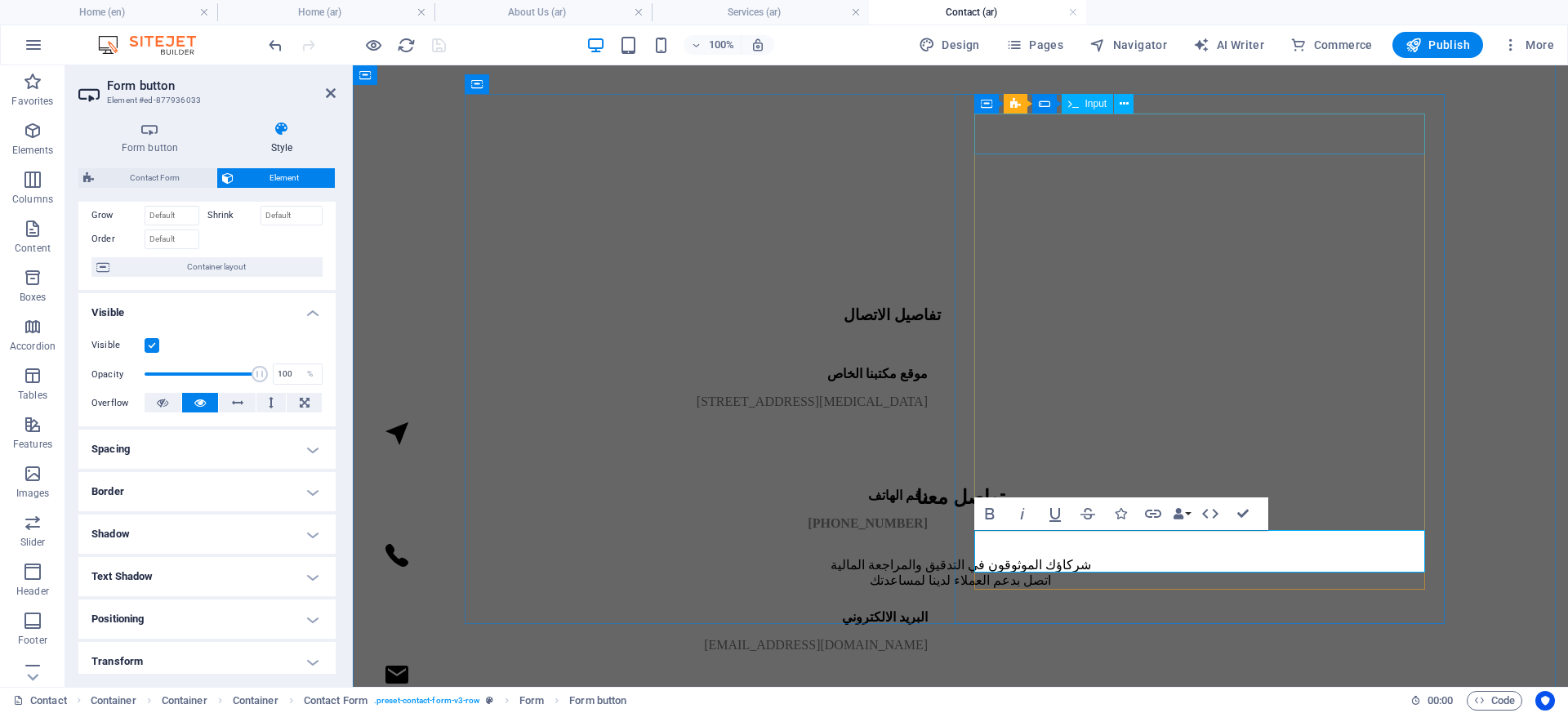
click div
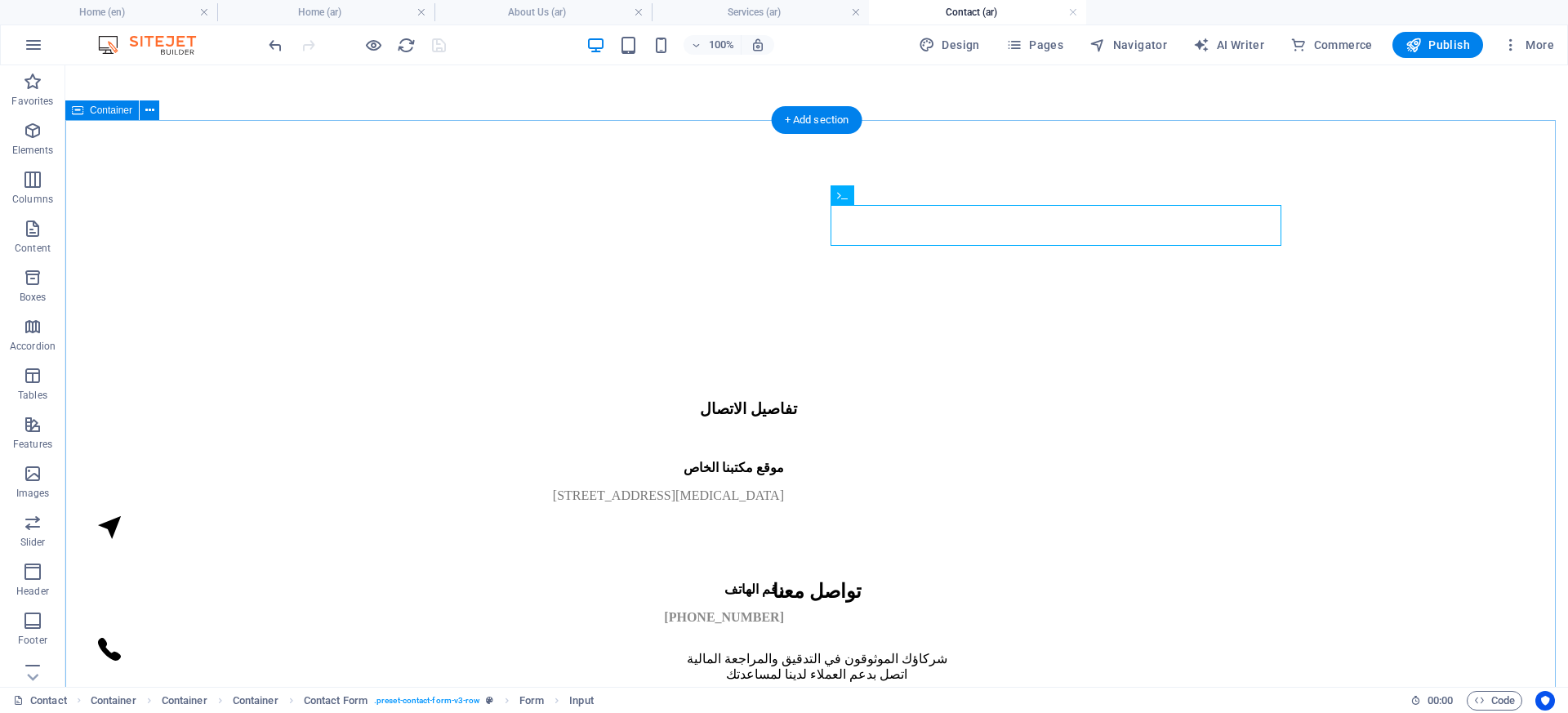
scroll to position [400, 0]
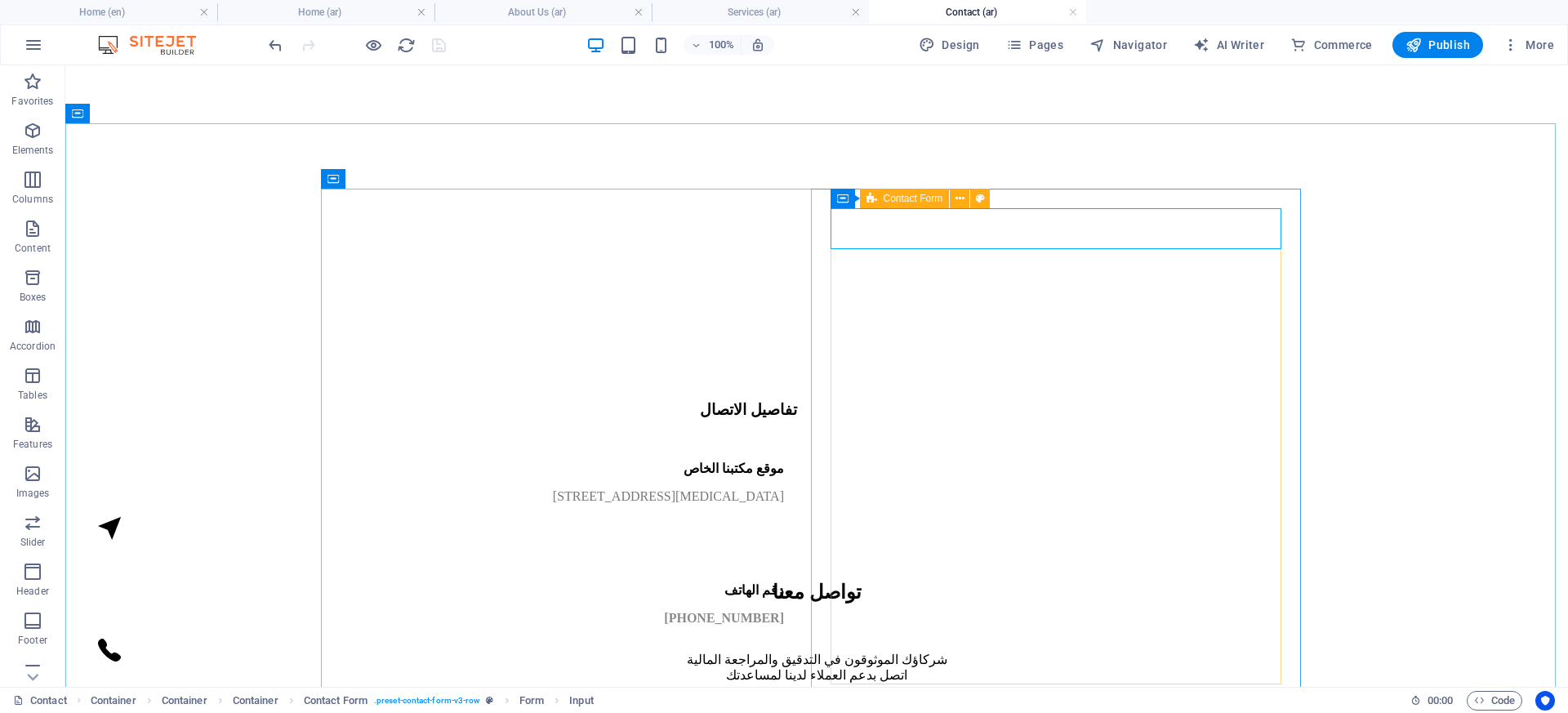
click at [905, 202] on span "Contact Form" at bounding box center [913, 198] width 59 height 9
select select "px"
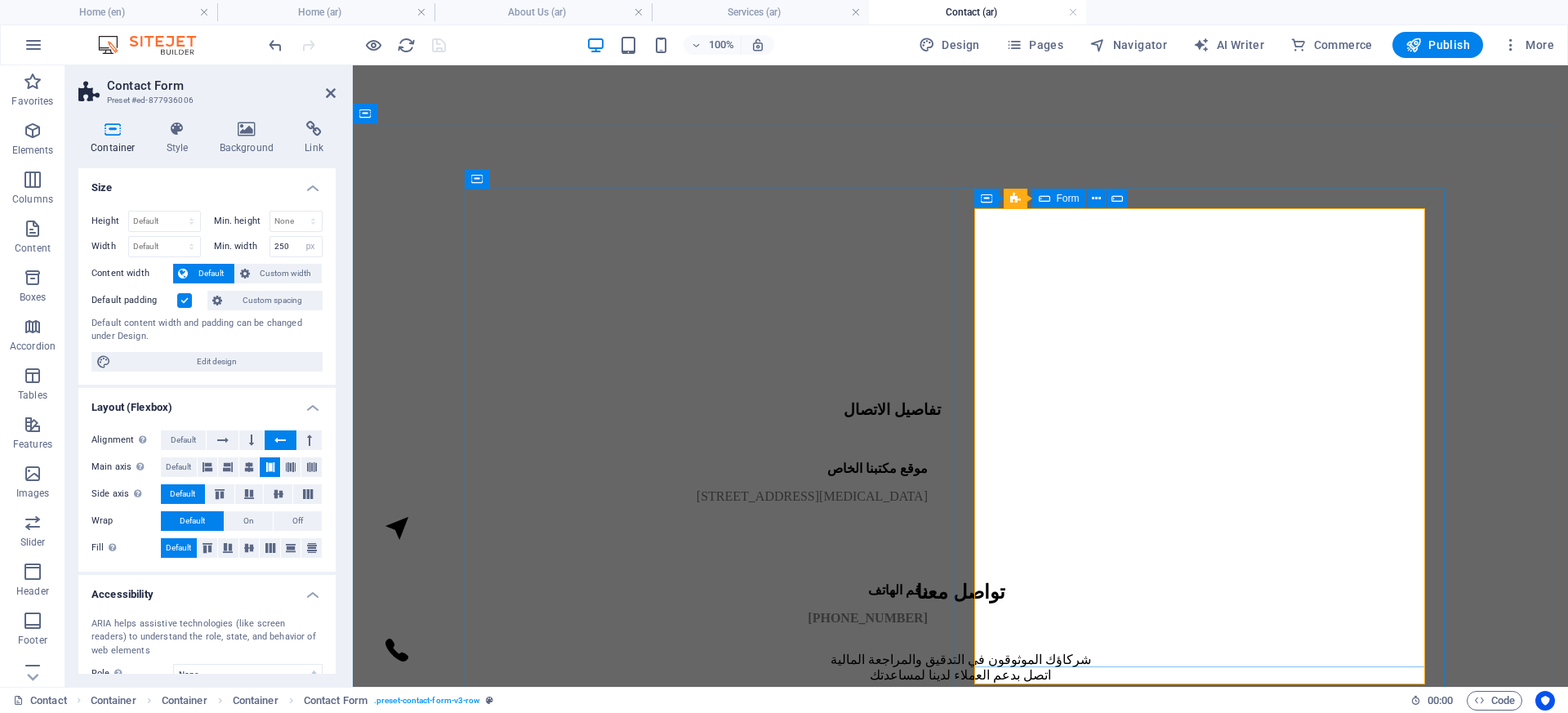
click at [1047, 202] on icon at bounding box center [1044, 198] width 11 height 20
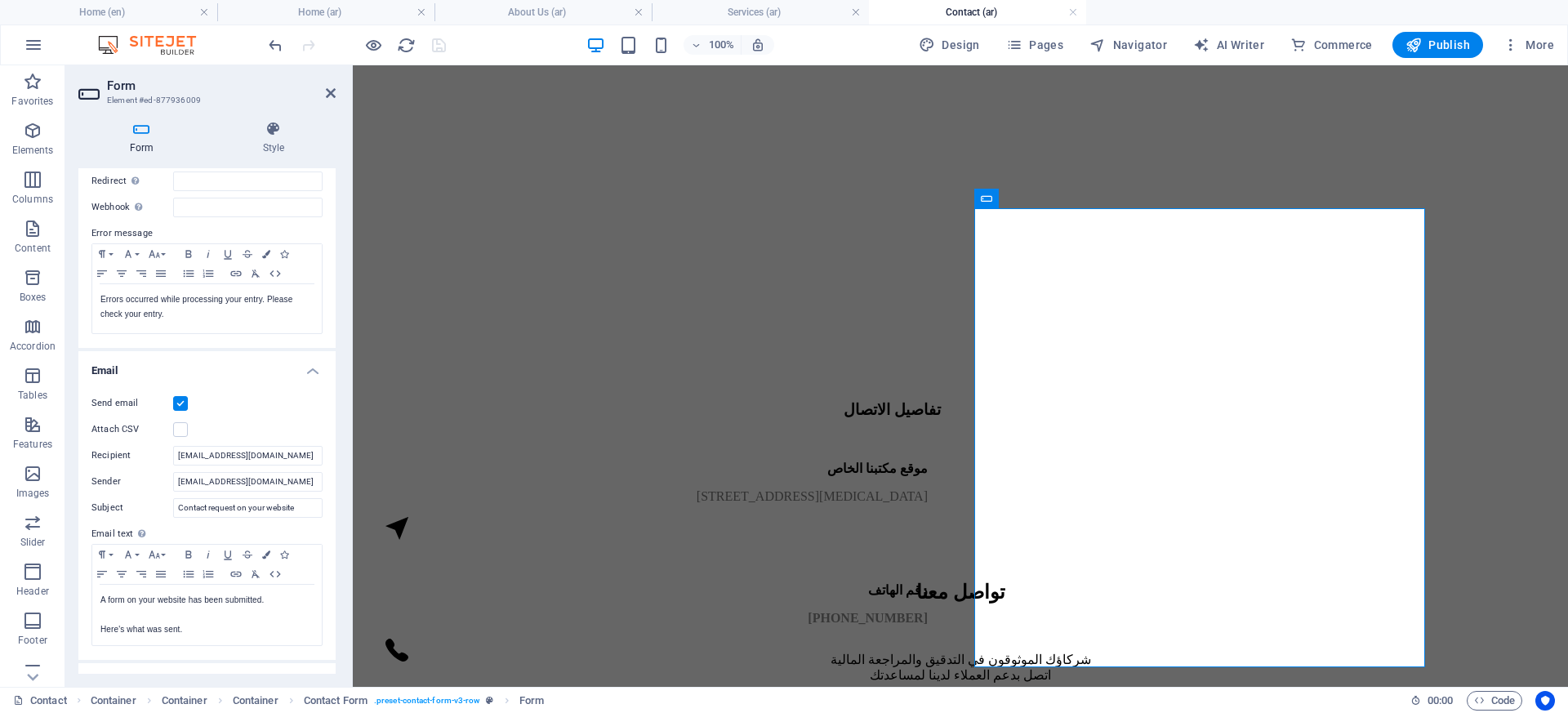
scroll to position [0, 0]
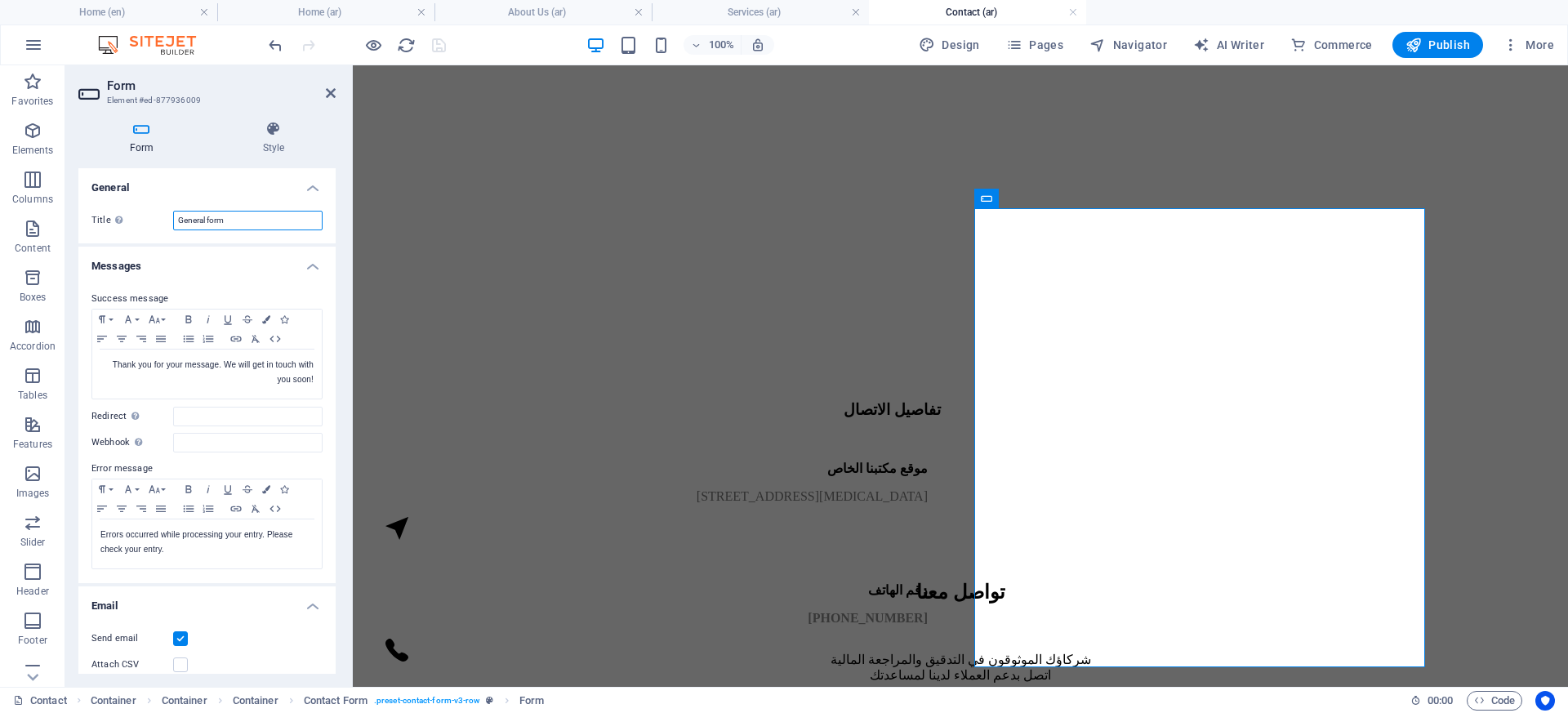
click at [235, 221] on input "General form" at bounding box center [247, 220] width 149 height 20
click at [198, 420] on input "Redirect Define a redirect target upon successful form submission; for example,…" at bounding box center [247, 417] width 149 height 20
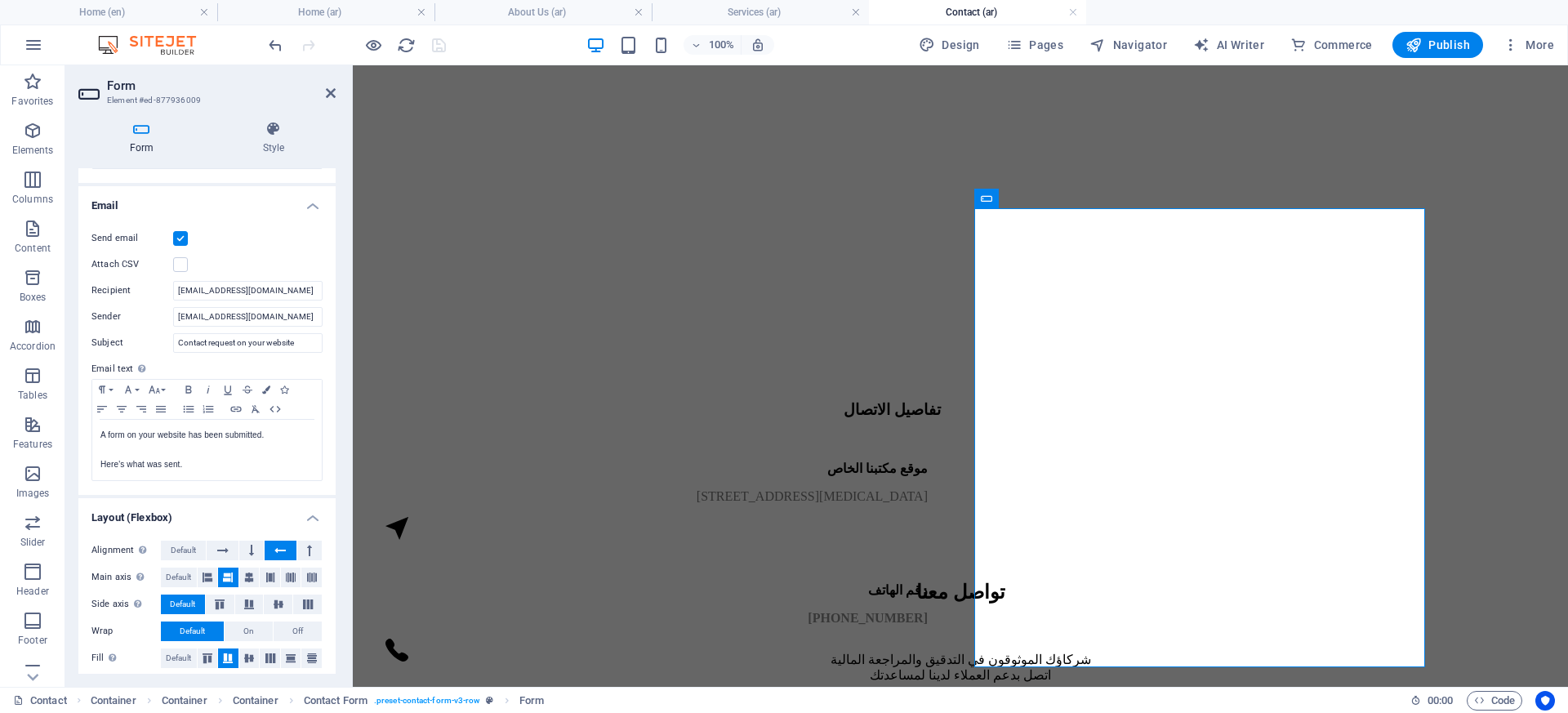
scroll to position [408, 0]
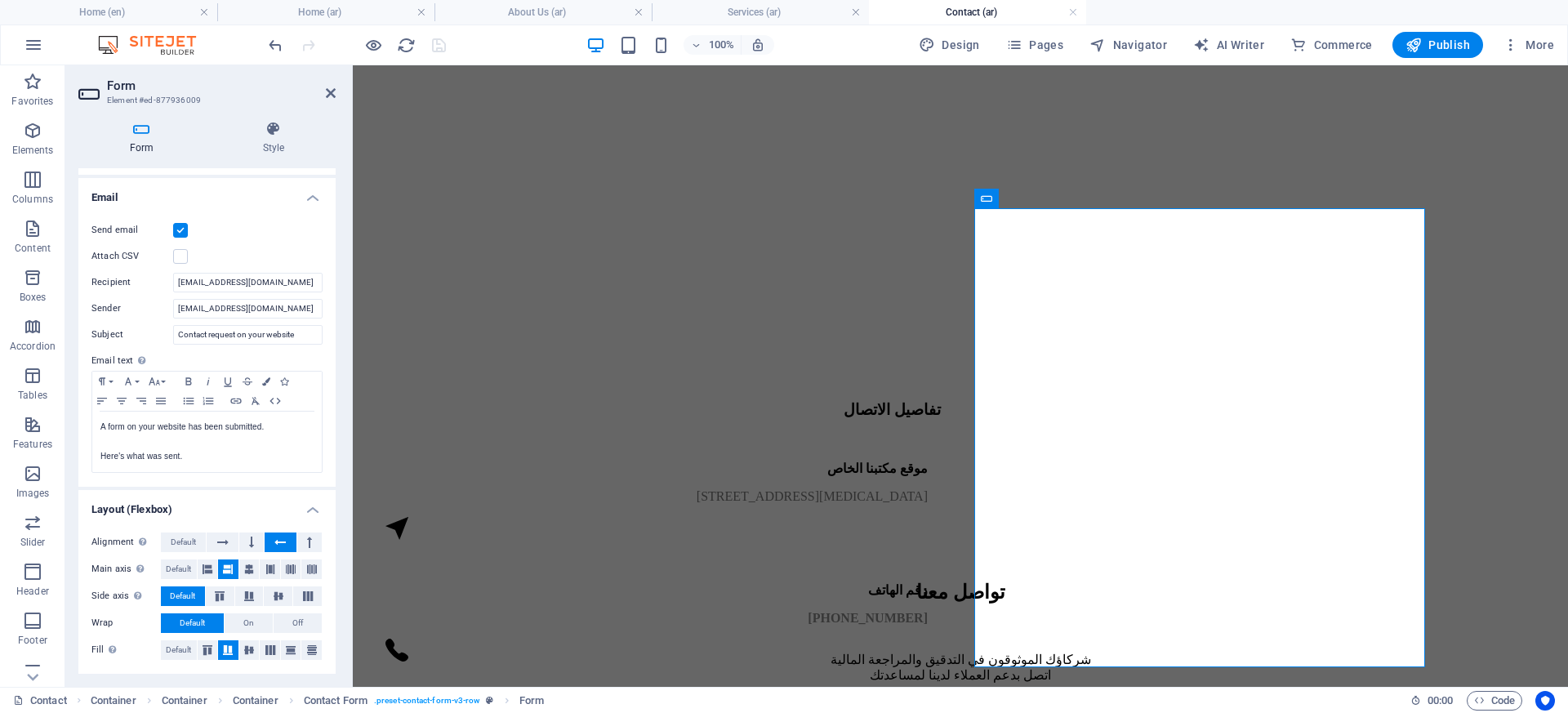
click at [326, 103] on header "Form Element #ed-877936009" at bounding box center [207, 86] width 258 height 42
click at [326, 92] on icon at bounding box center [331, 93] width 9 height 13
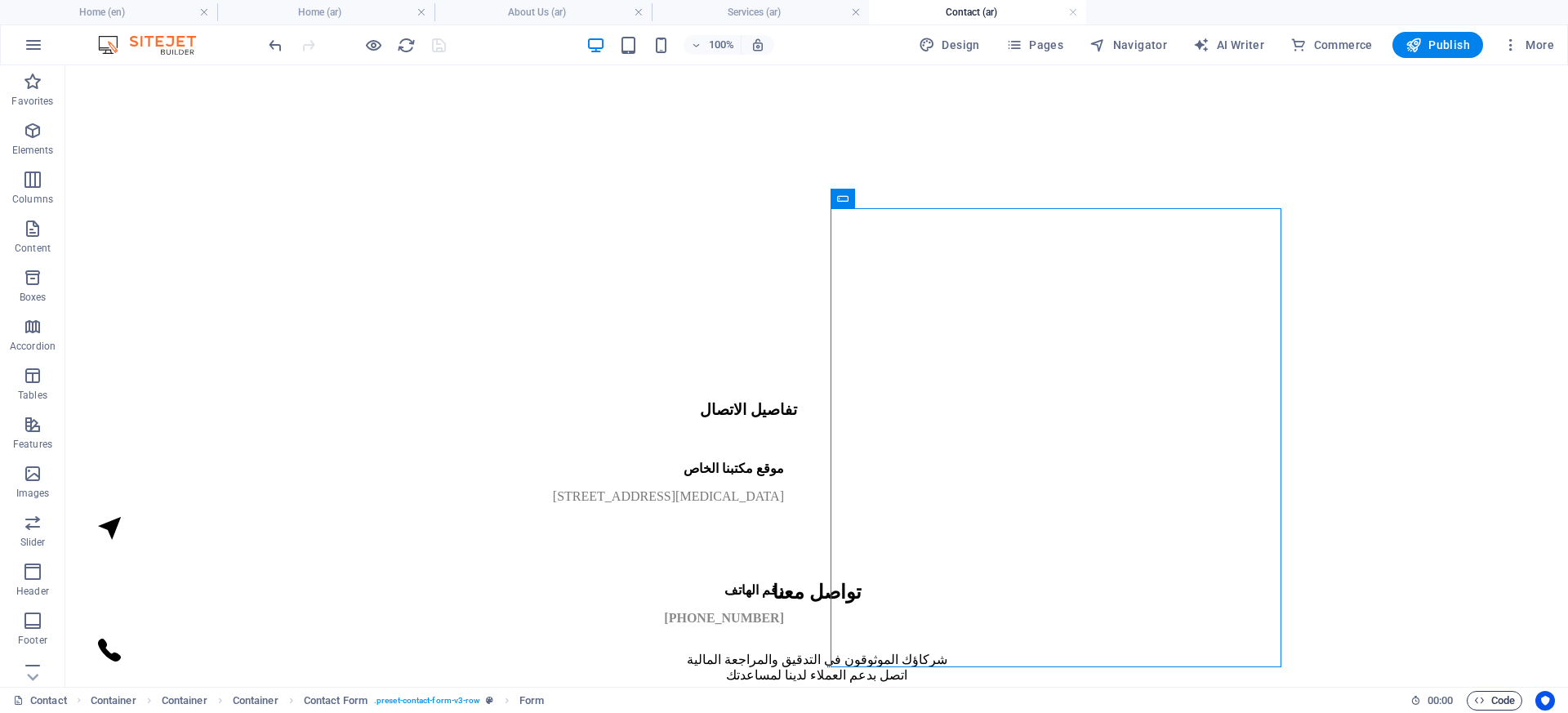
click at [1492, 696] on span "Code" at bounding box center [1494, 701] width 40 height 20
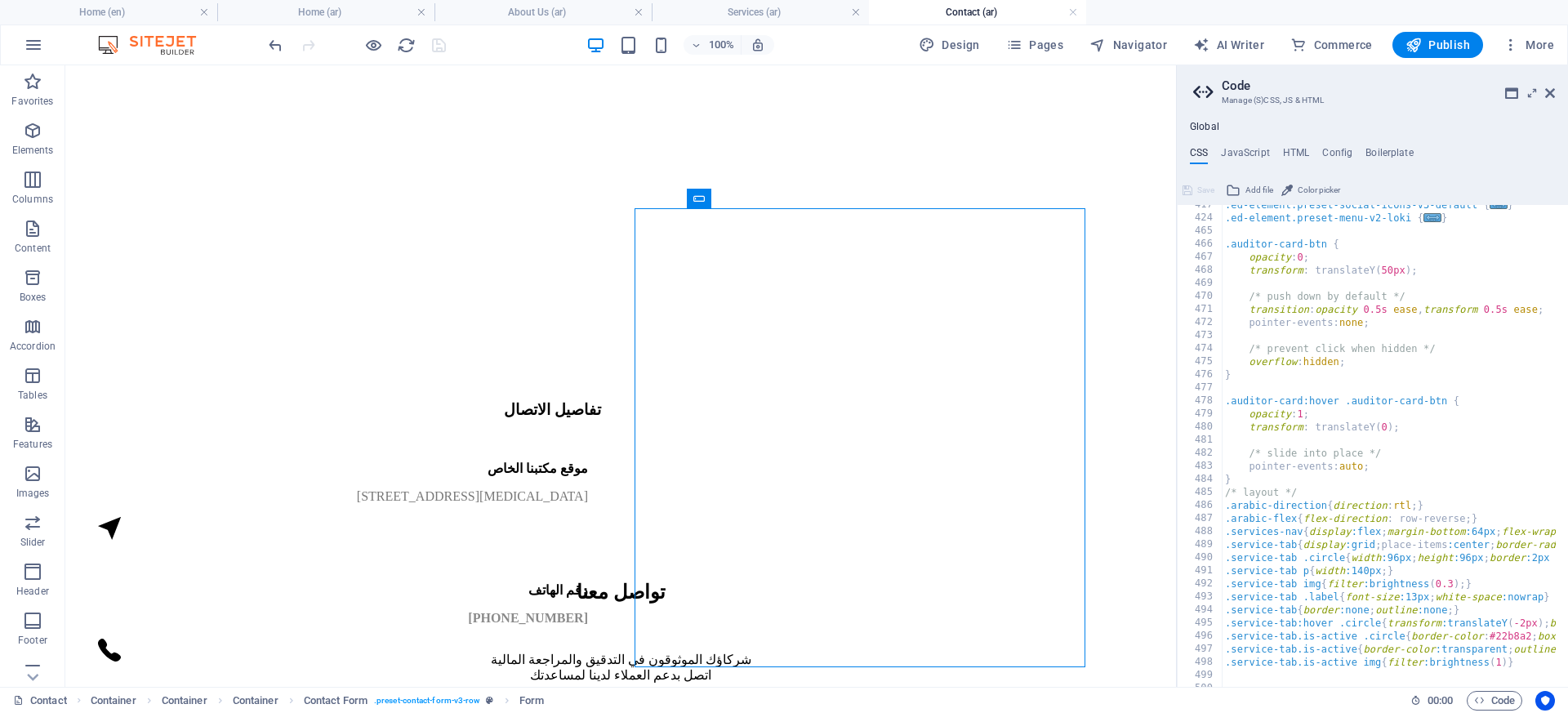
scroll to position [1648, 0]
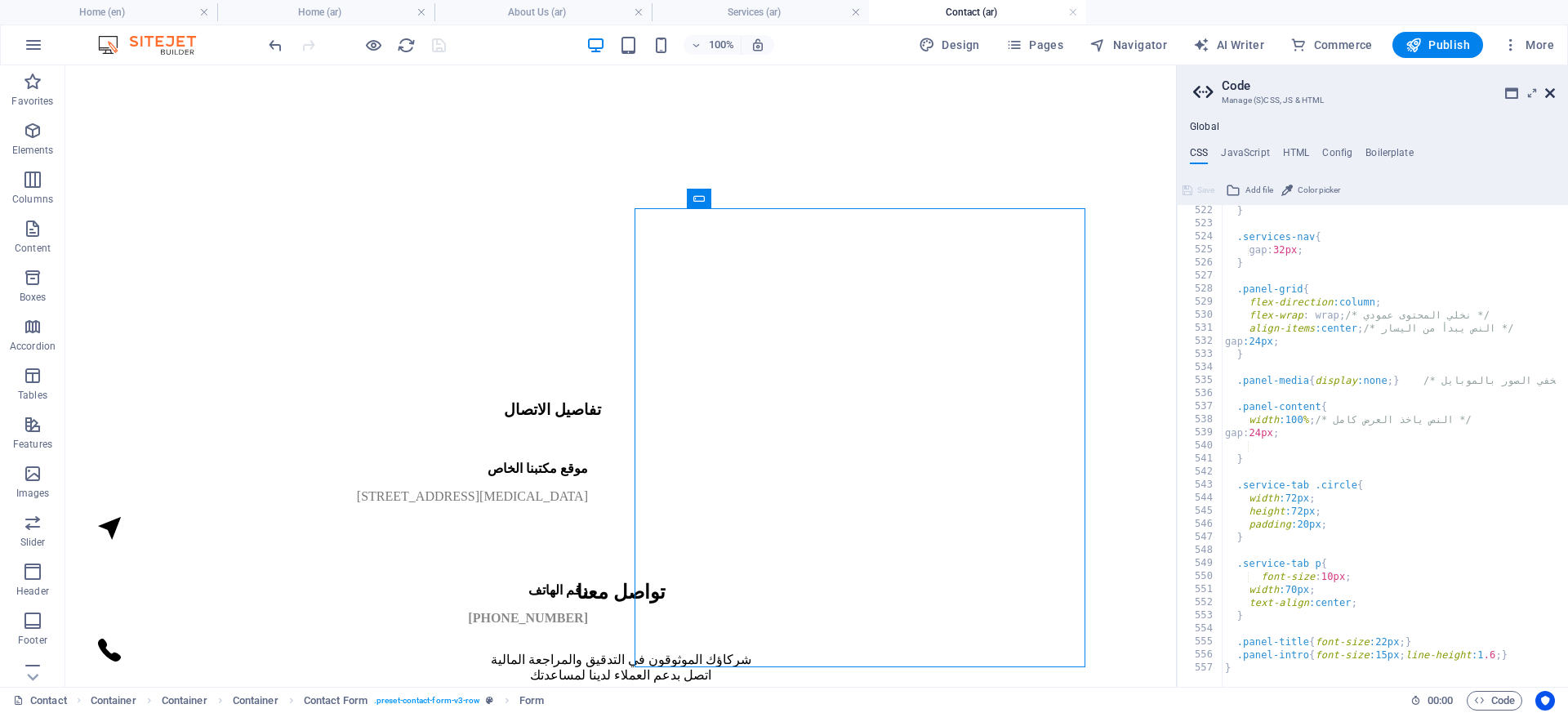
click at [1549, 89] on icon at bounding box center [1550, 93] width 9 height 13
